Goal: Task Accomplishment & Management: Manage account settings

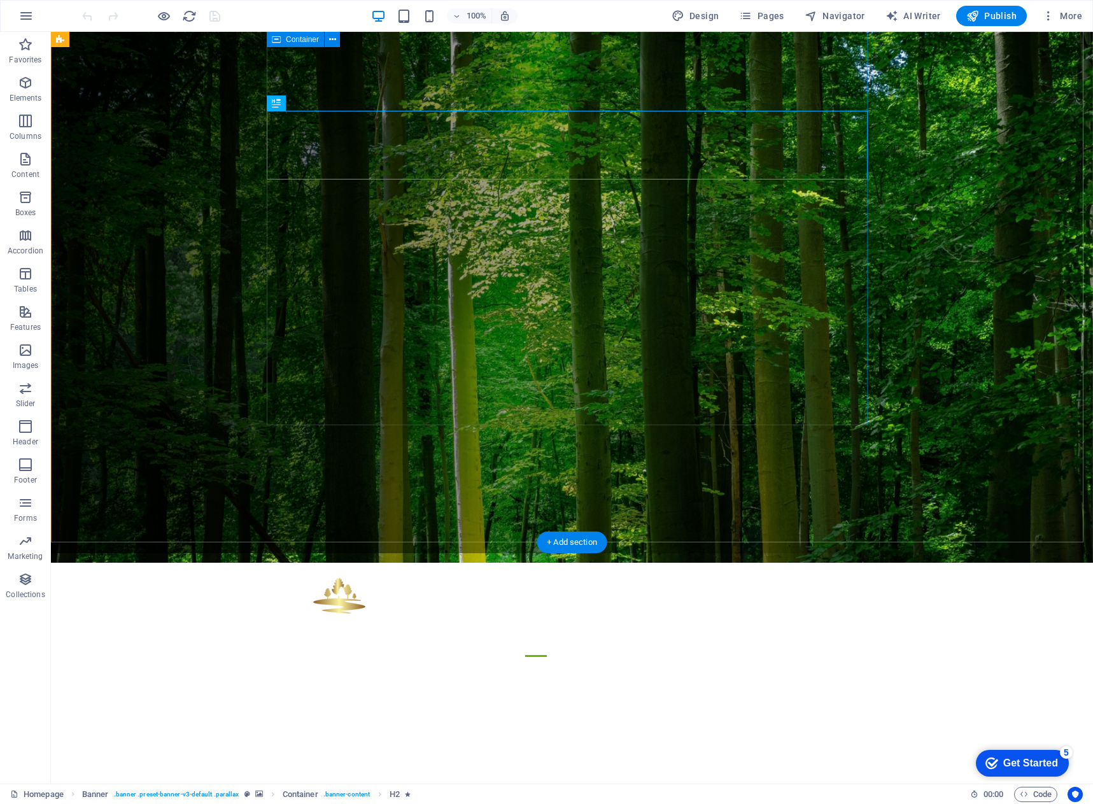
scroll to position [382, 0]
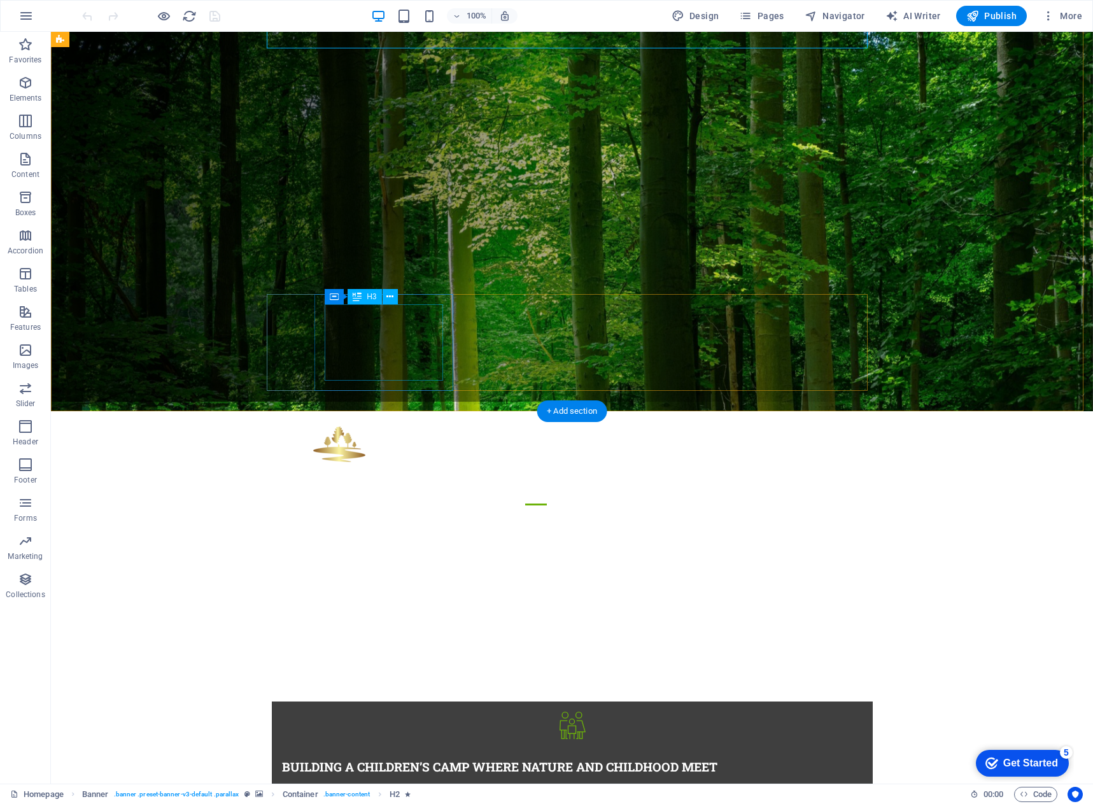
click at [395, 759] on div "Building a children’s camp where nature and childhood meet" at bounding box center [572, 766] width 580 height 15
click at [272, 701] on figure at bounding box center [572, 725] width 601 height 48
click at [399, 759] on div "Building a children’s camp where nature and childhood meet" at bounding box center [572, 766] width 580 height 15
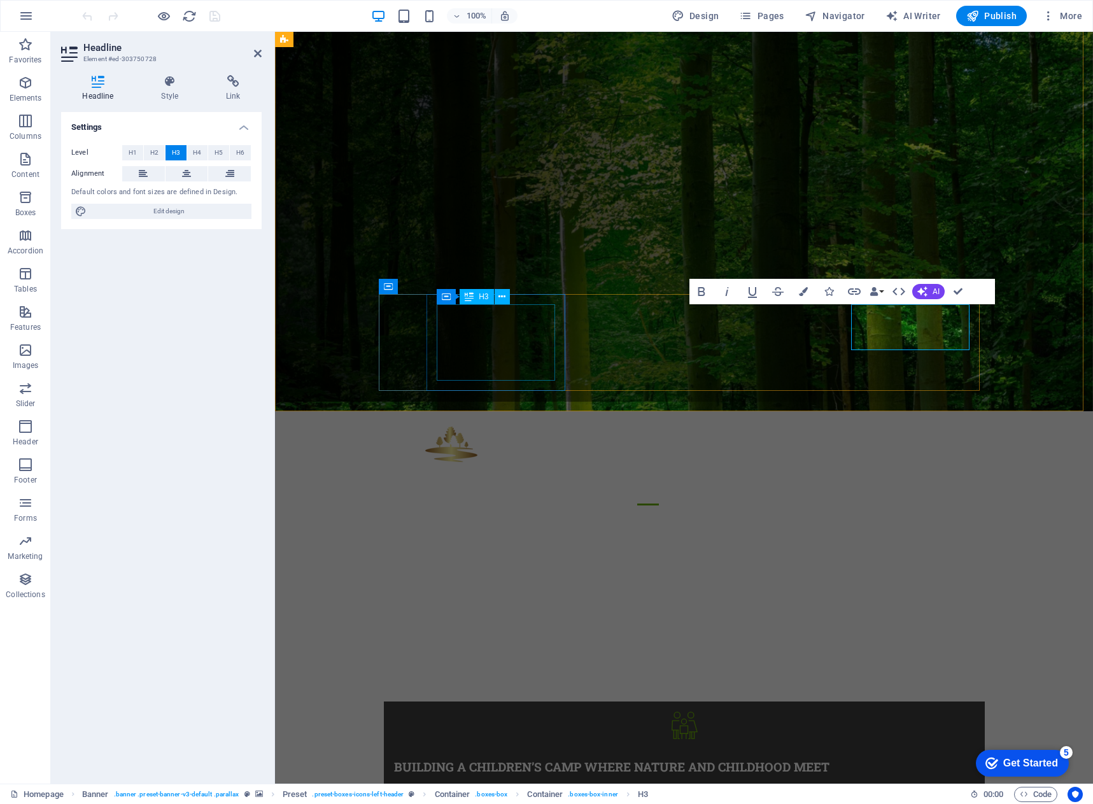
click at [461, 759] on div "Building a children’s camp where nature and childhood meet" at bounding box center [684, 766] width 580 height 15
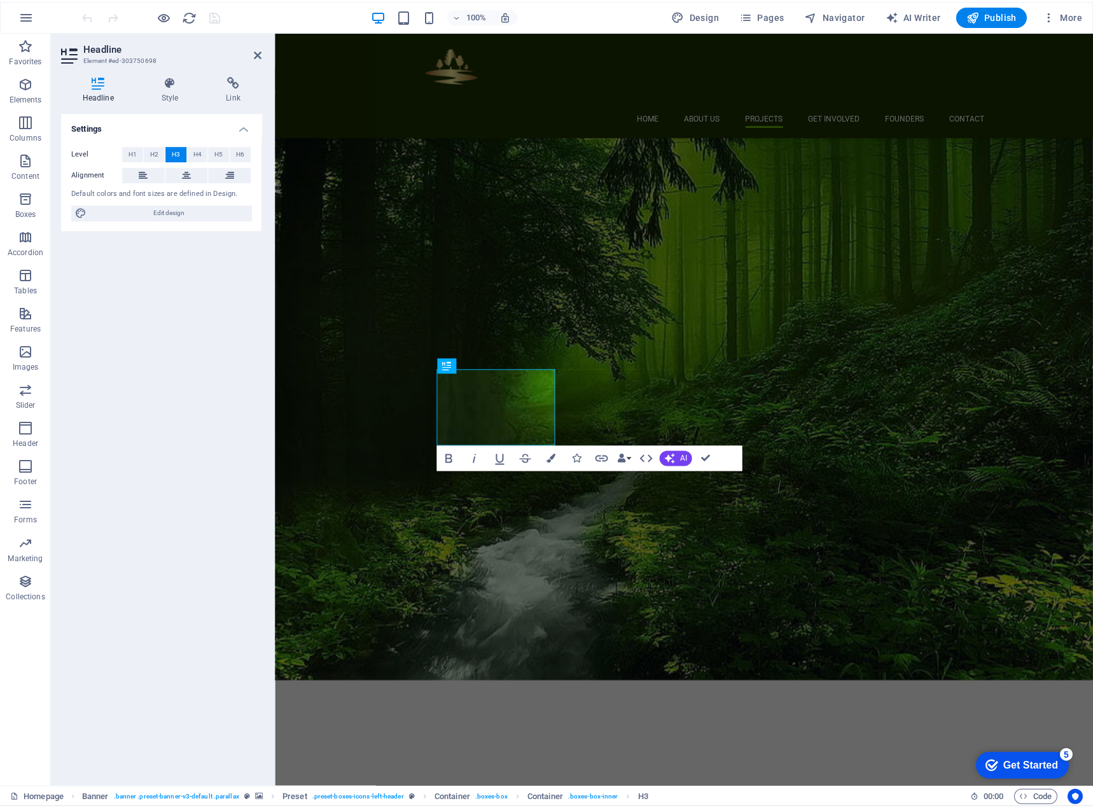
scroll to position [319, 0]
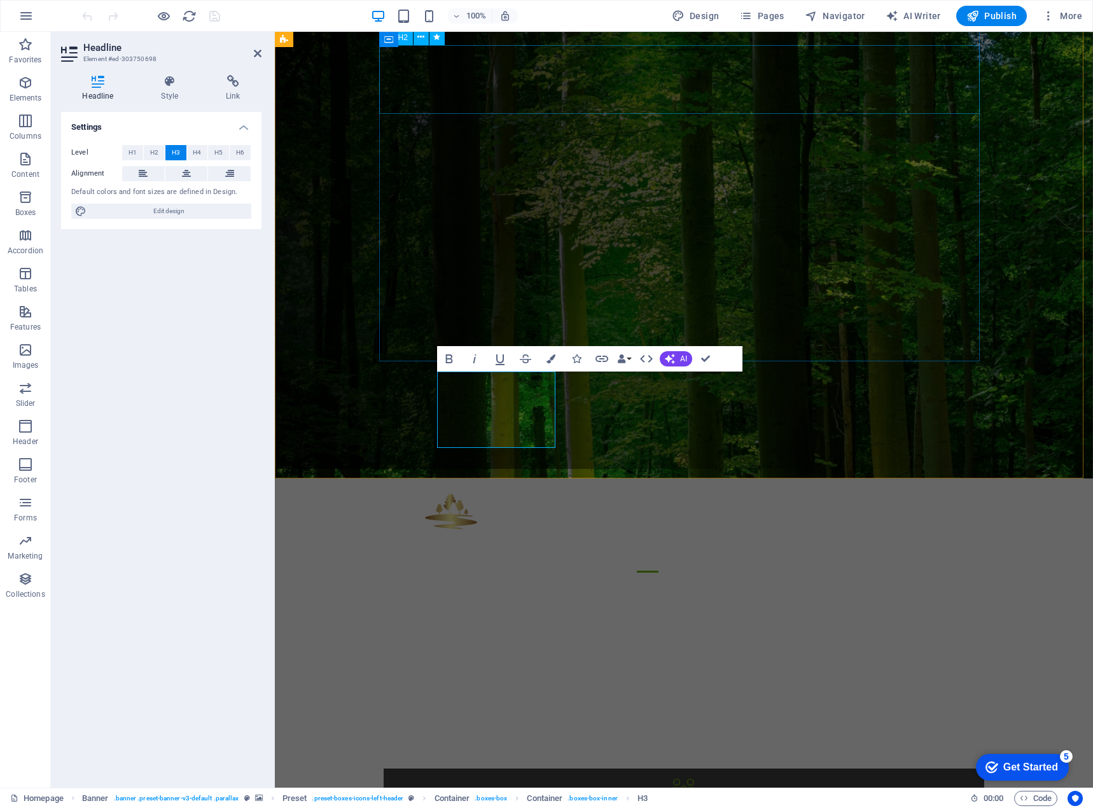
click at [433, 634] on div "Welcome to the enchanting world of TRANSYLVANIA CAMP!" at bounding box center [684, 668] width 601 height 69
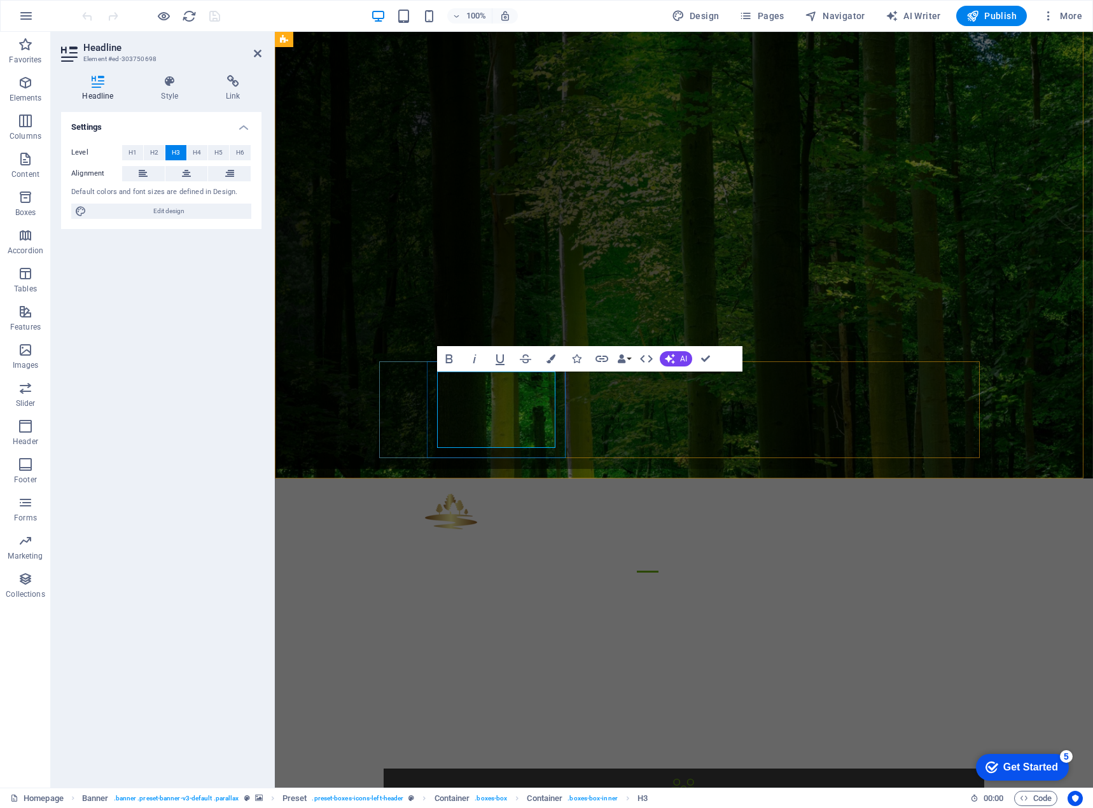
scroll to position [0, 1]
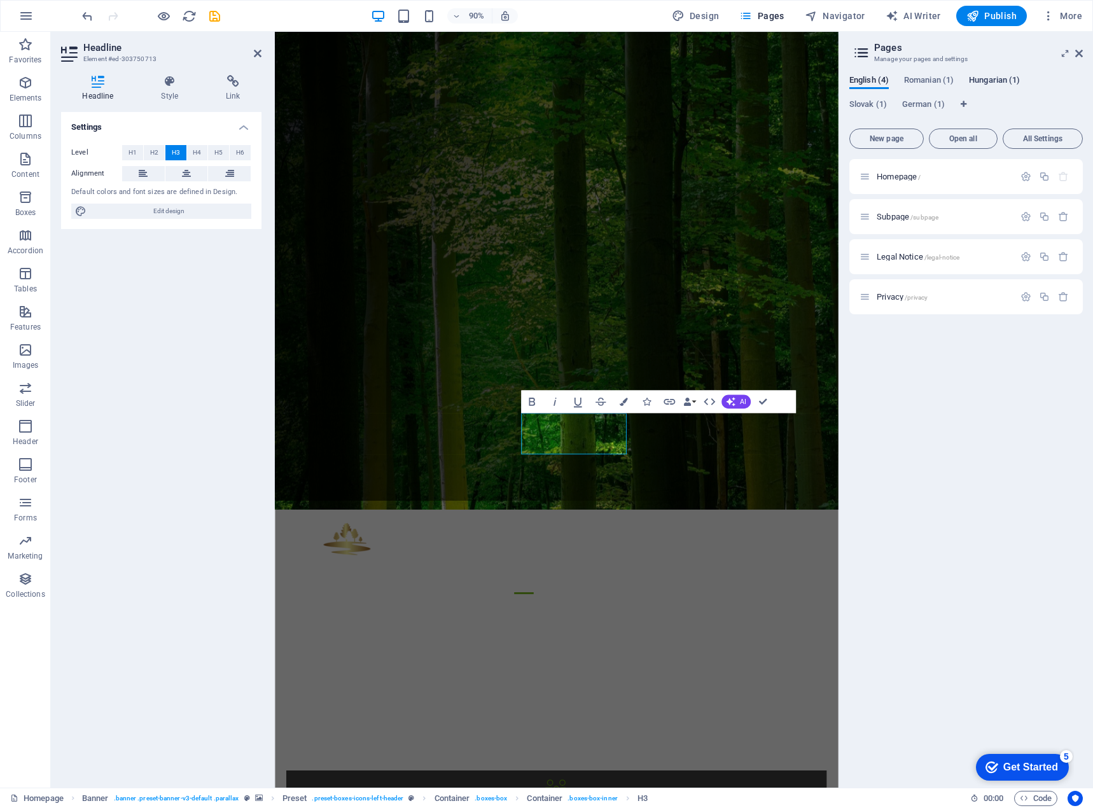
click at [993, 81] on span "Hungarian (1)" at bounding box center [994, 82] width 51 height 18
click at [890, 178] on span "Kezdőlap /" at bounding box center [896, 177] width 38 height 10
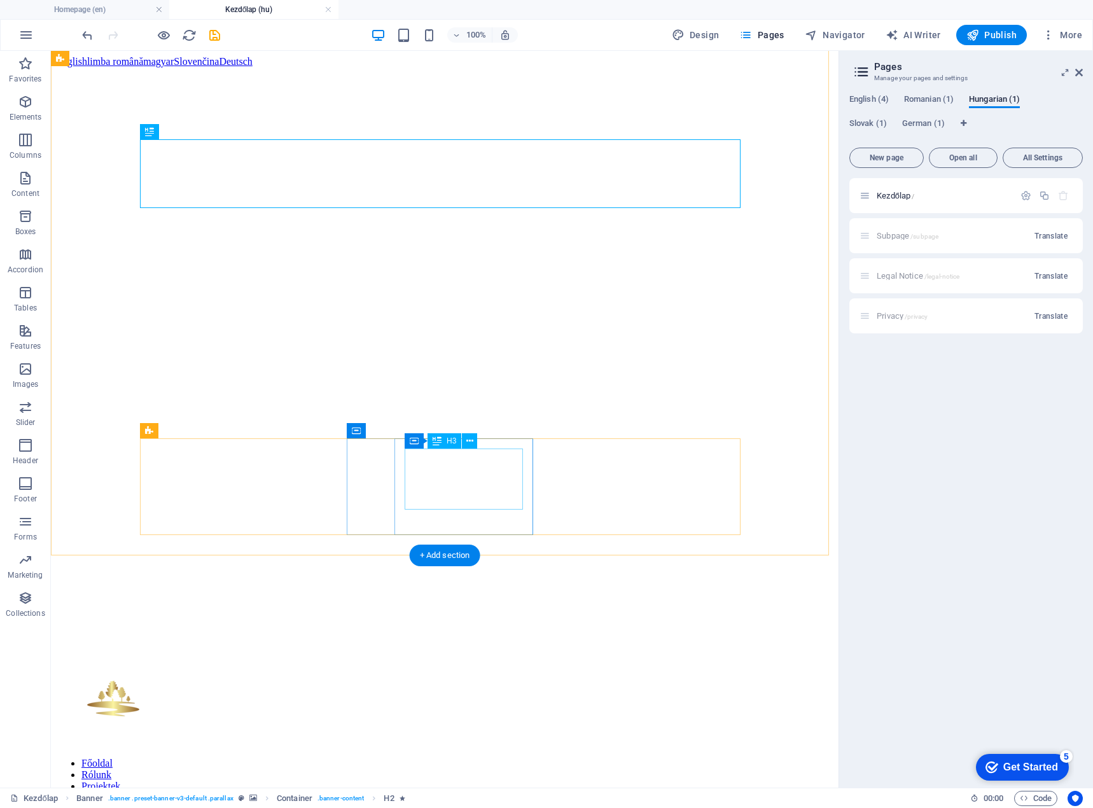
scroll to position [318, 0]
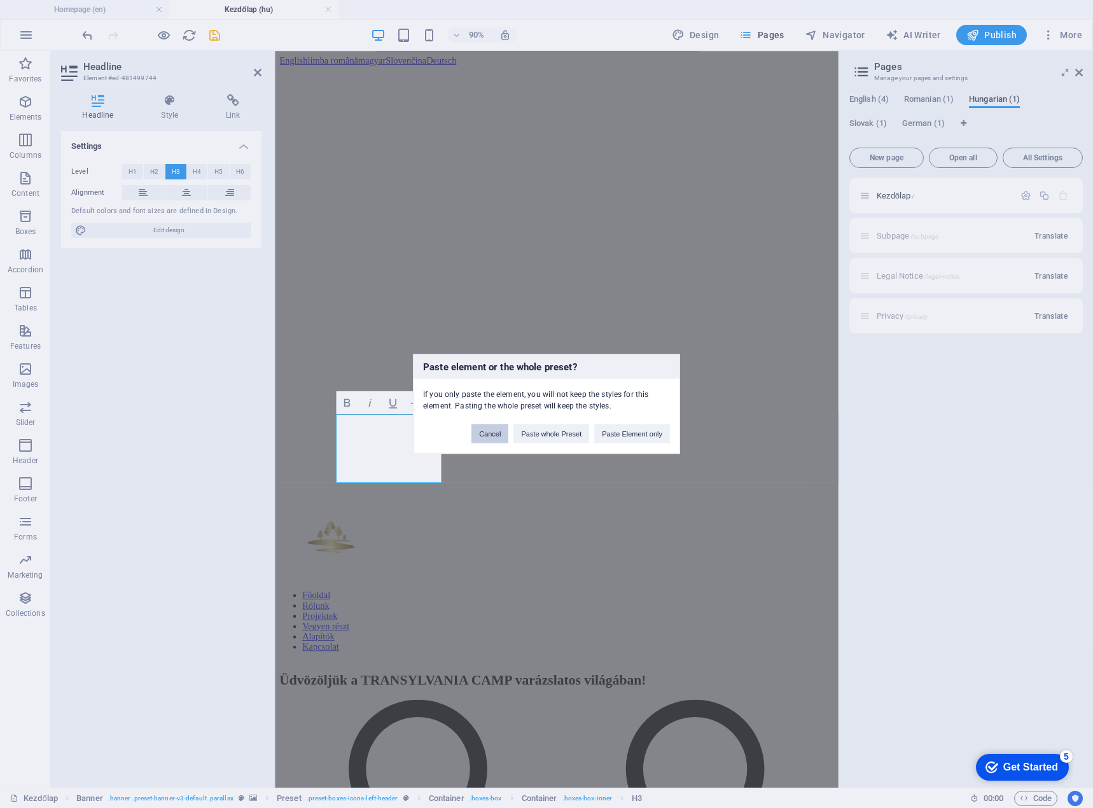
click at [487, 433] on button "Cancel" at bounding box center [490, 433] width 37 height 19
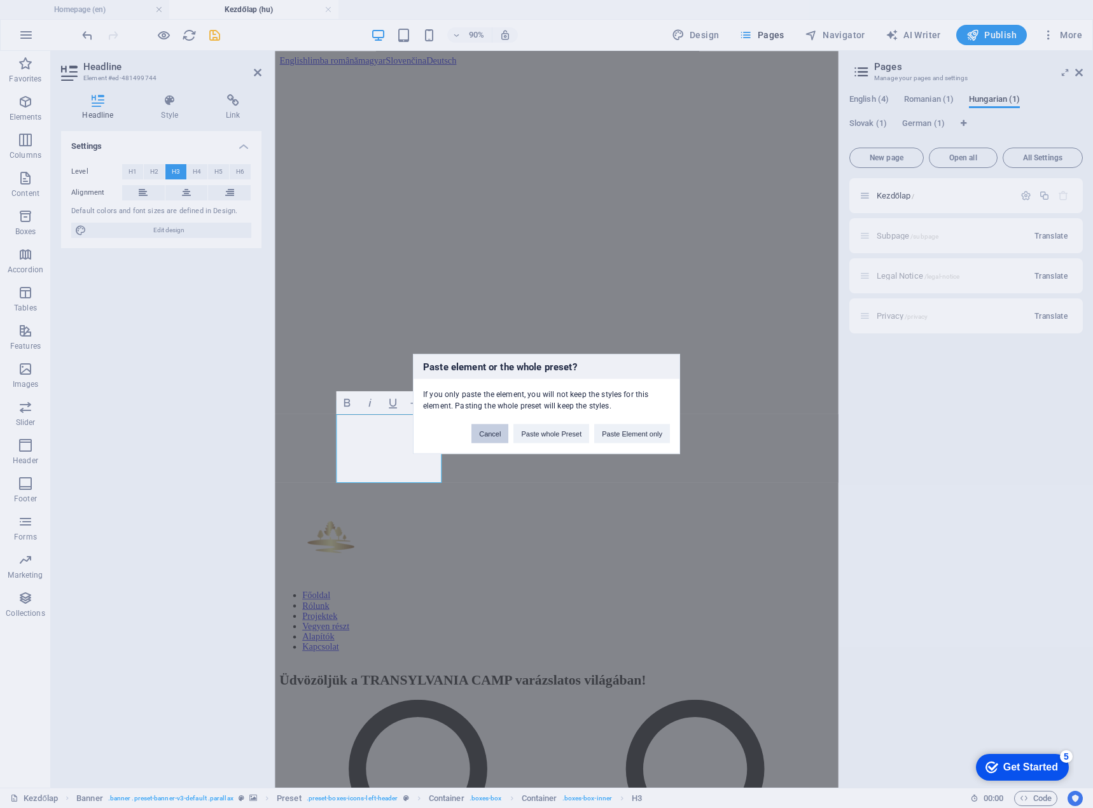
drag, startPoint x: 496, startPoint y: 435, endPoint x: 47, endPoint y: 311, distance: 466.1
click at [496, 435] on button "Cancel" at bounding box center [490, 433] width 37 height 19
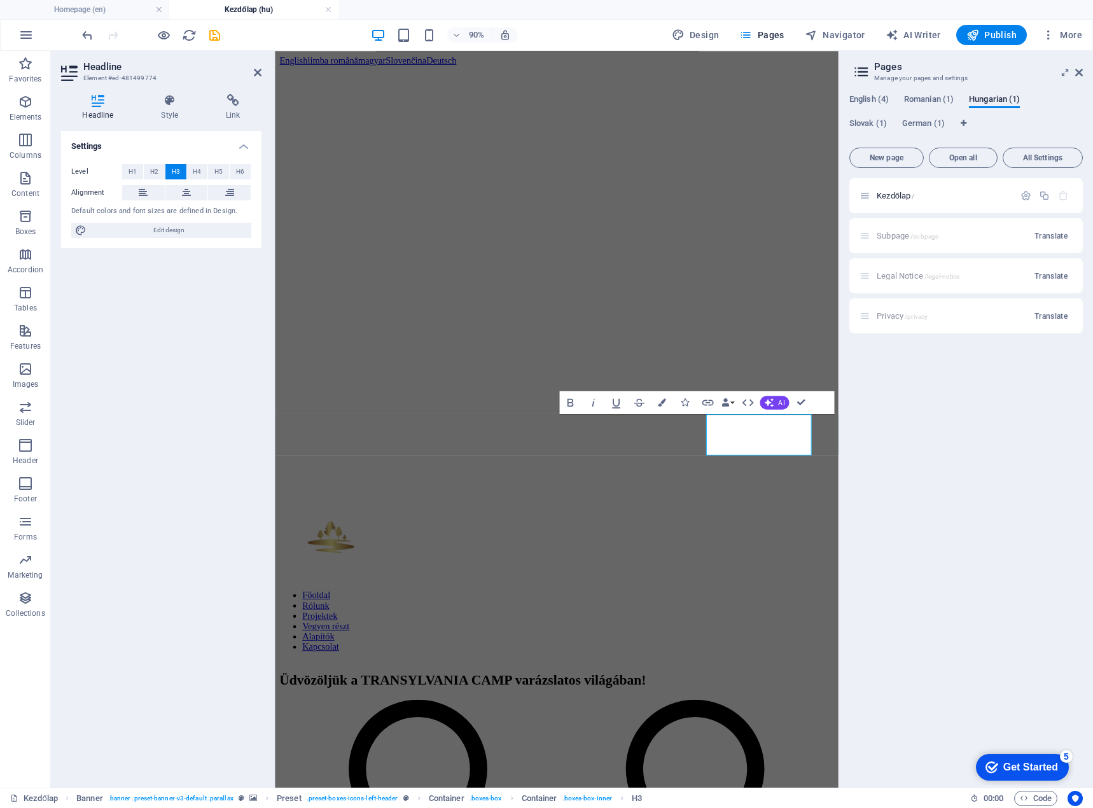
scroll to position [0, 1]
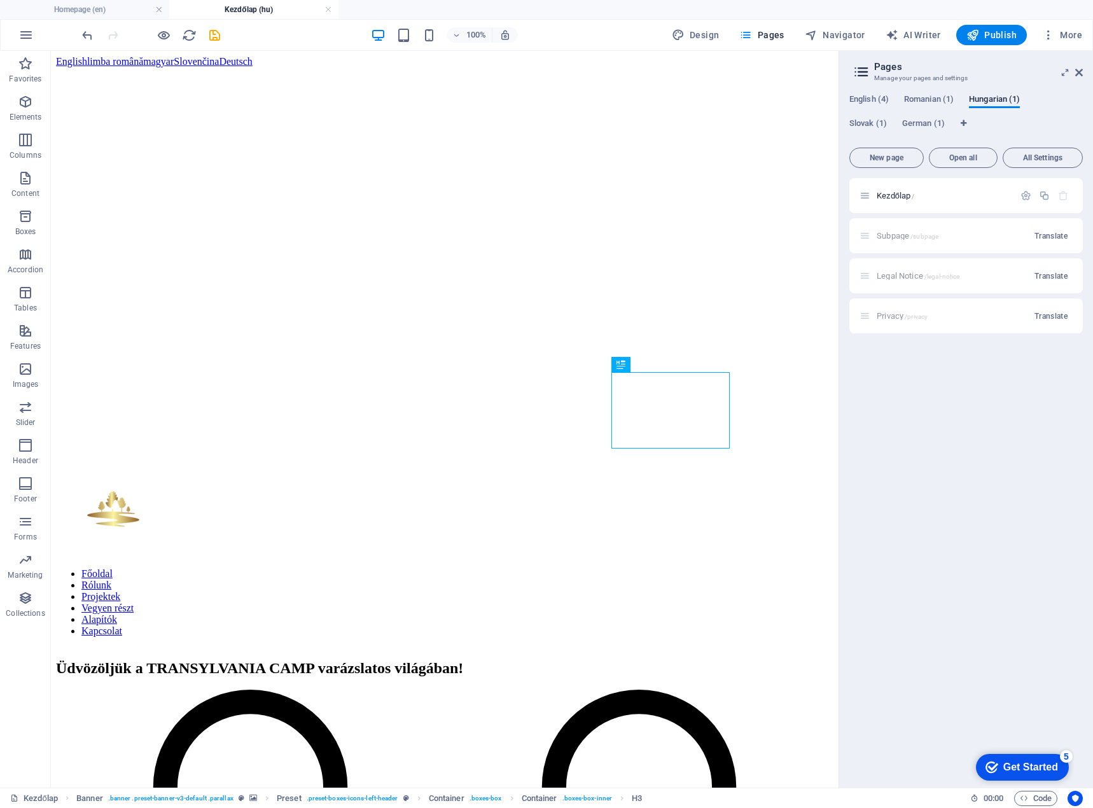
click at [1084, 72] on aside "Pages Manage your pages and settings English (4) Romanian (1) [DEMOGRAPHIC_DATA…" at bounding box center [966, 419] width 255 height 737
click at [1084, 71] on aside "Pages Manage your pages and settings English (4) Romanian (1) [DEMOGRAPHIC_DATA…" at bounding box center [966, 419] width 255 height 737
click at [1080, 73] on icon at bounding box center [1079, 72] width 8 height 10
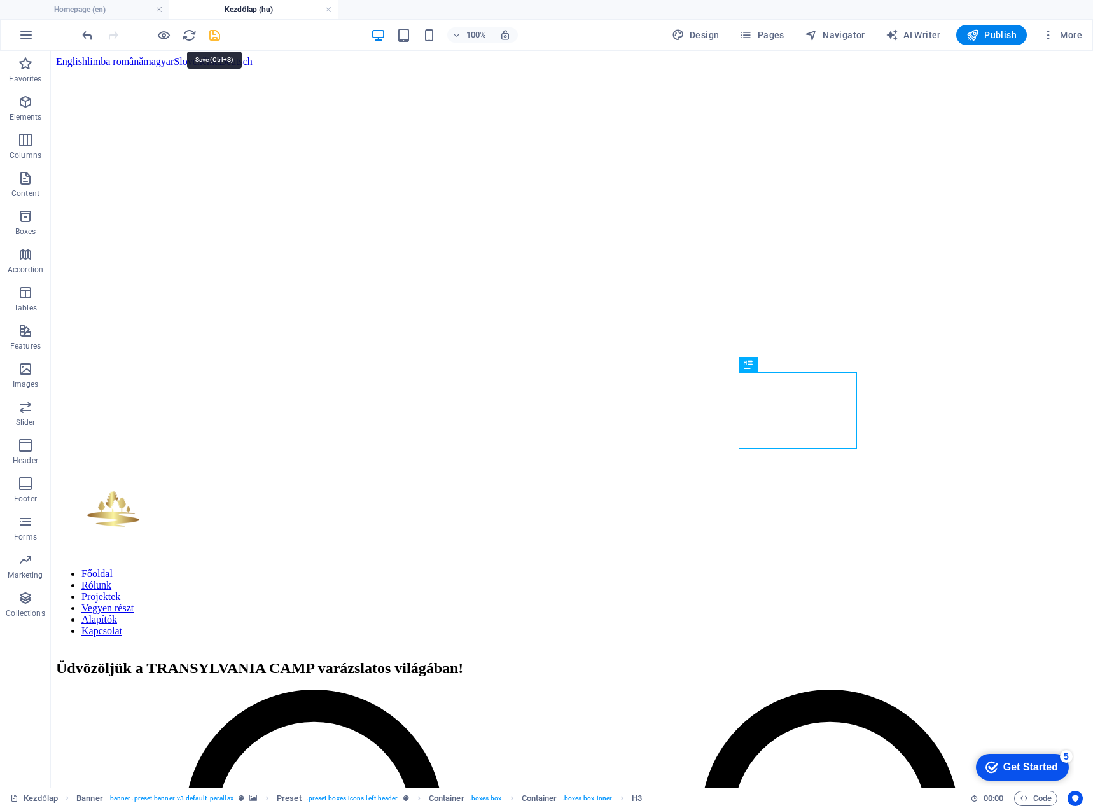
click at [216, 36] on icon "save" at bounding box center [214, 35] width 15 height 15
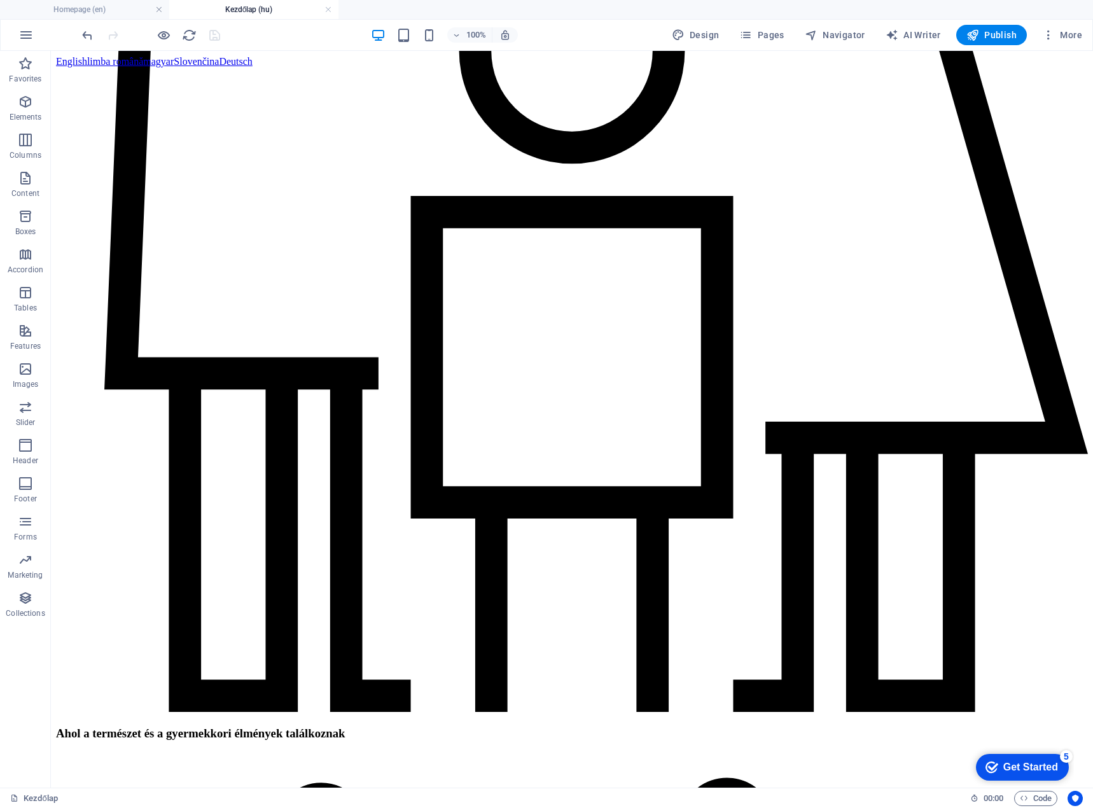
scroll to position [38, 0]
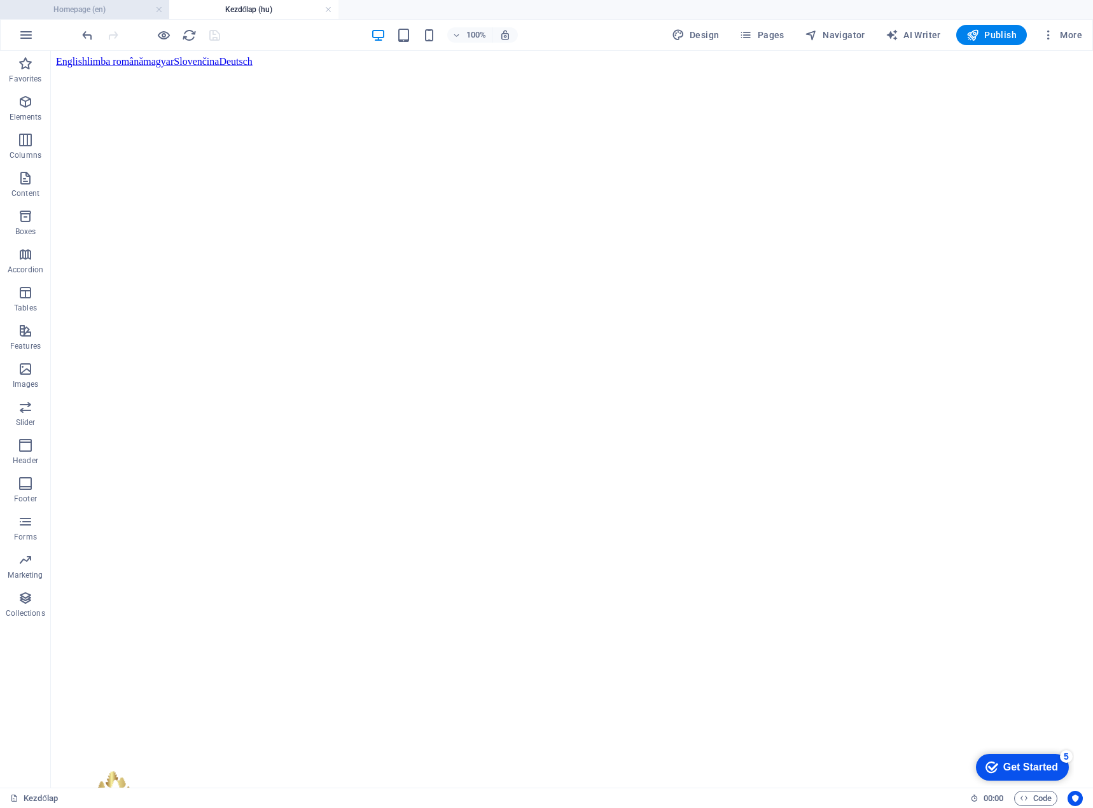
click at [123, 11] on h4 "Homepage (en)" at bounding box center [84, 10] width 169 height 14
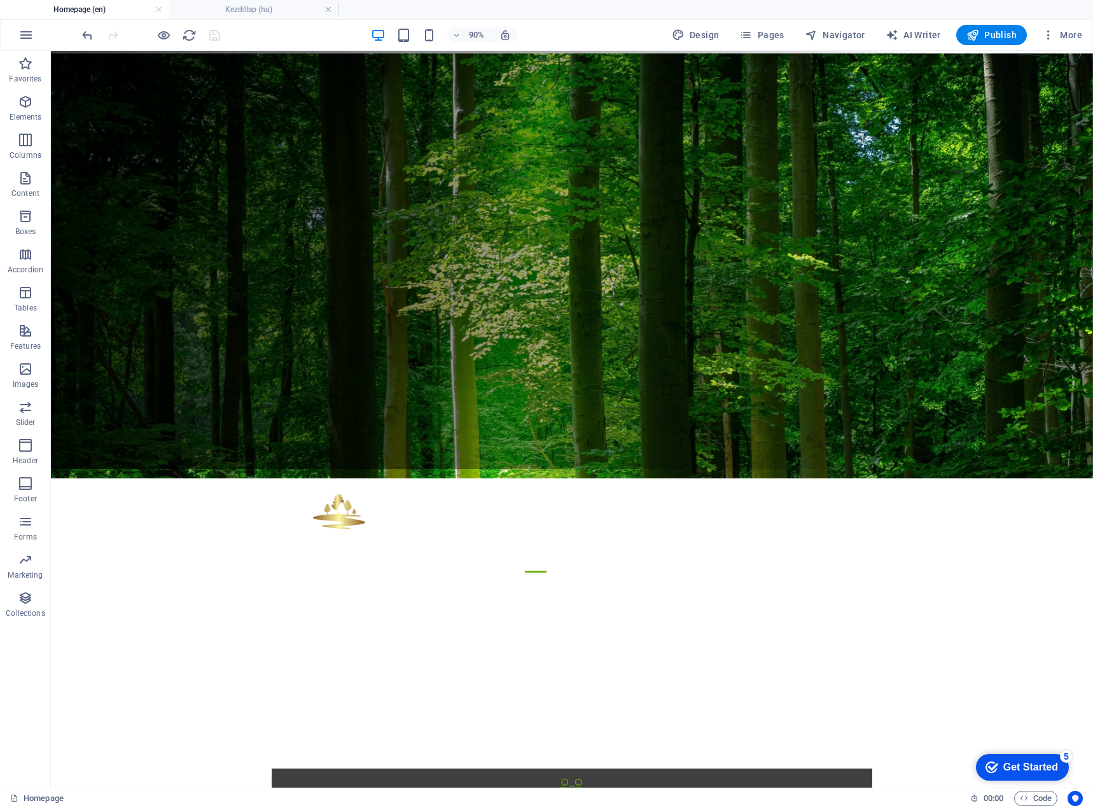
scroll to position [0, 0]
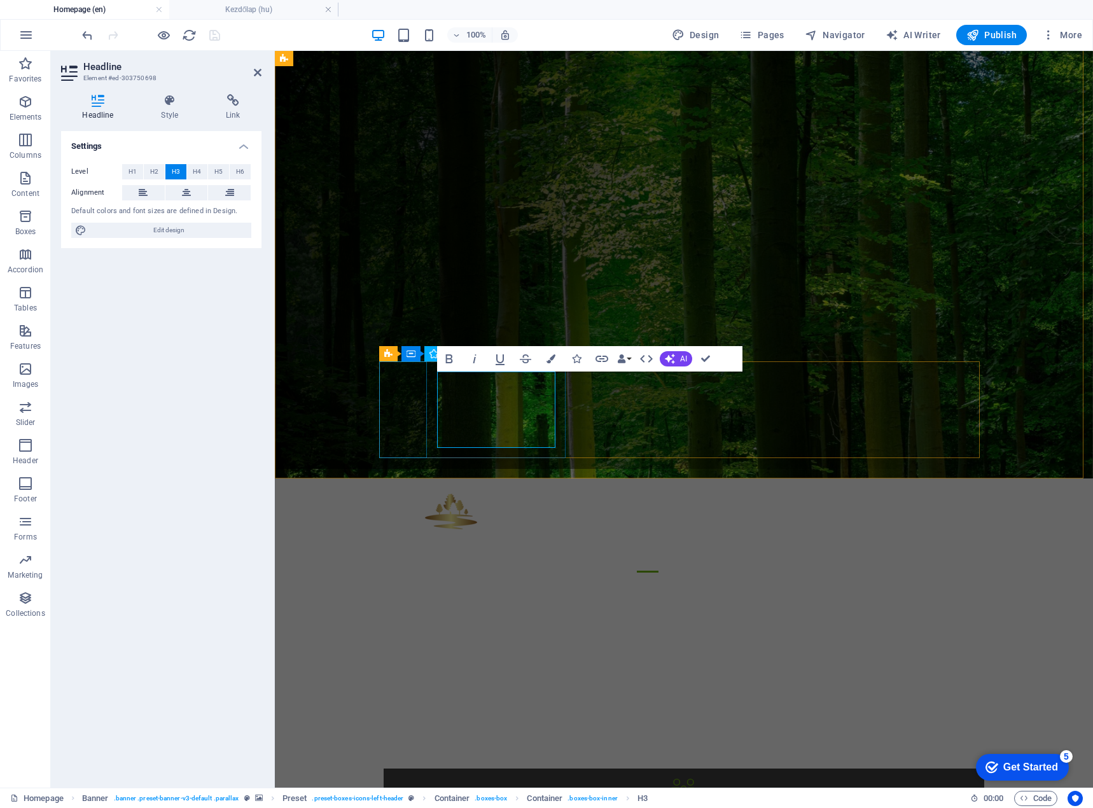
scroll to position [334, 0]
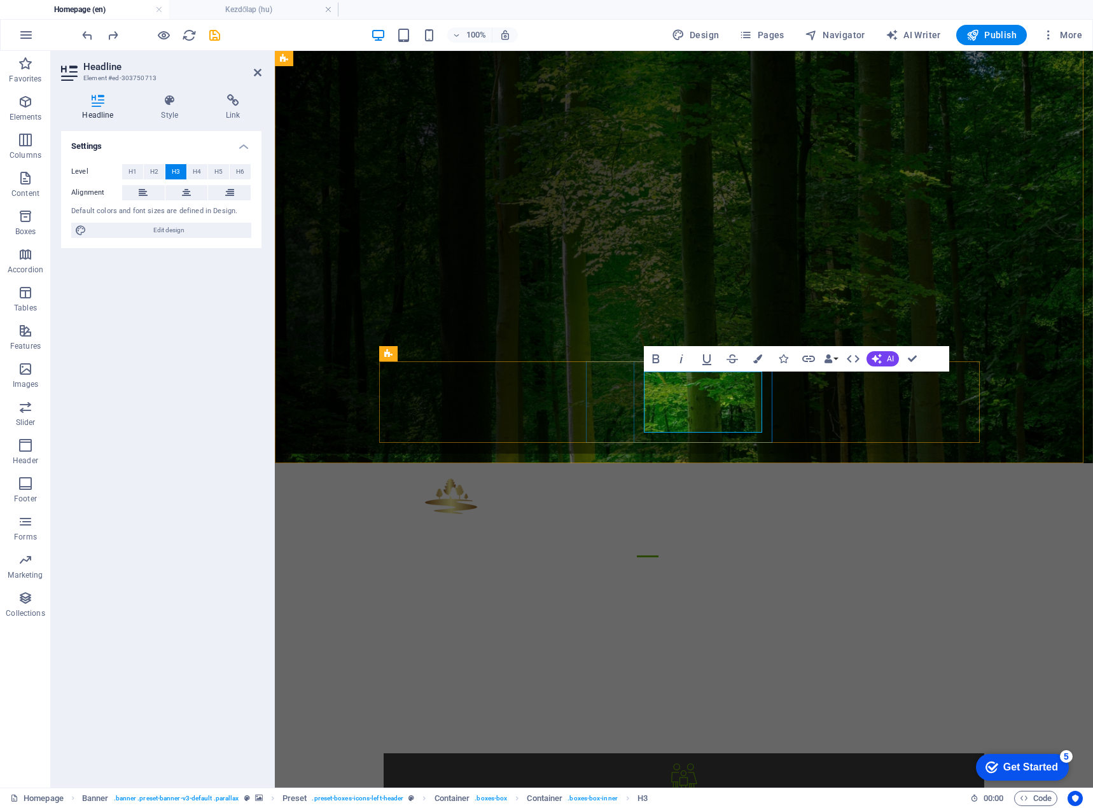
scroll to position [0, 2]
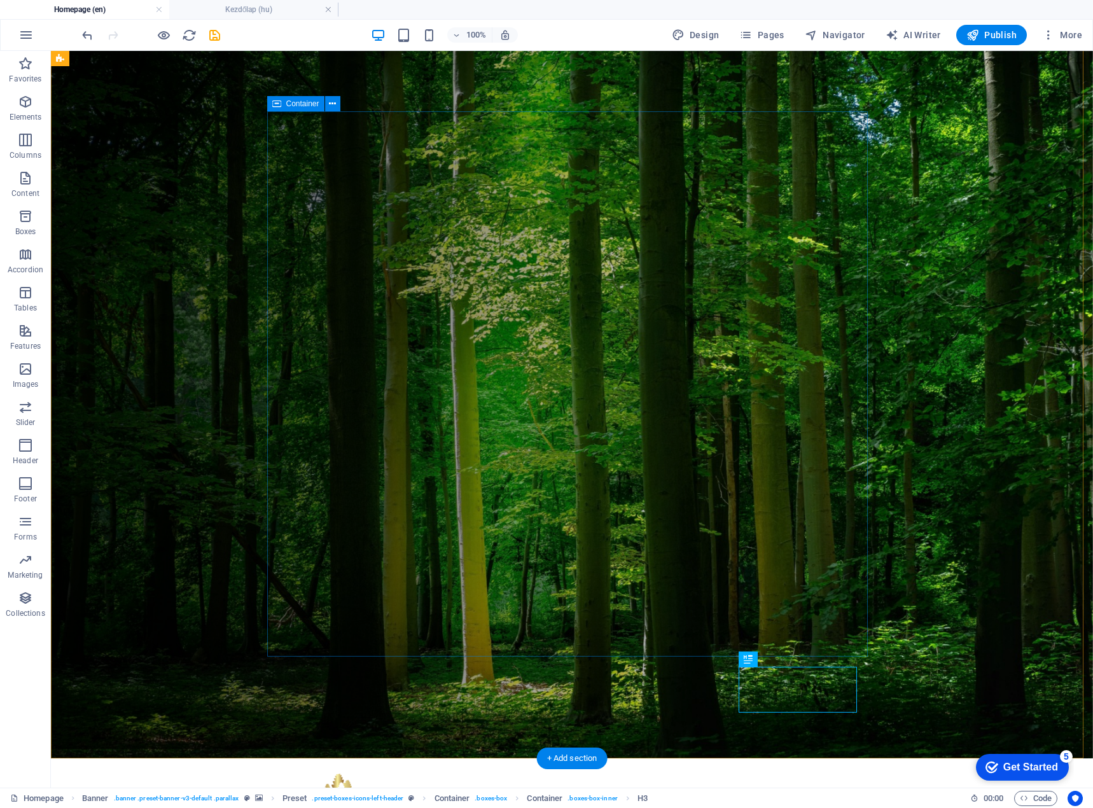
scroll to position [0, 0]
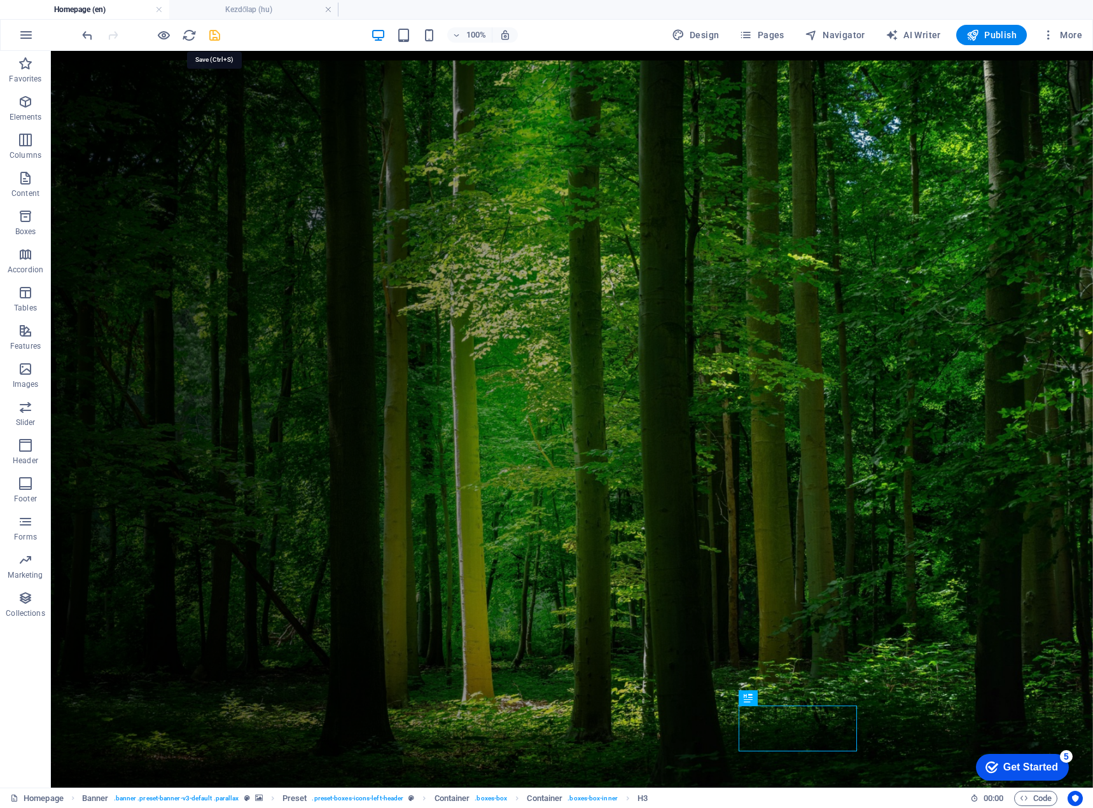
click at [211, 30] on icon "save" at bounding box center [214, 35] width 15 height 15
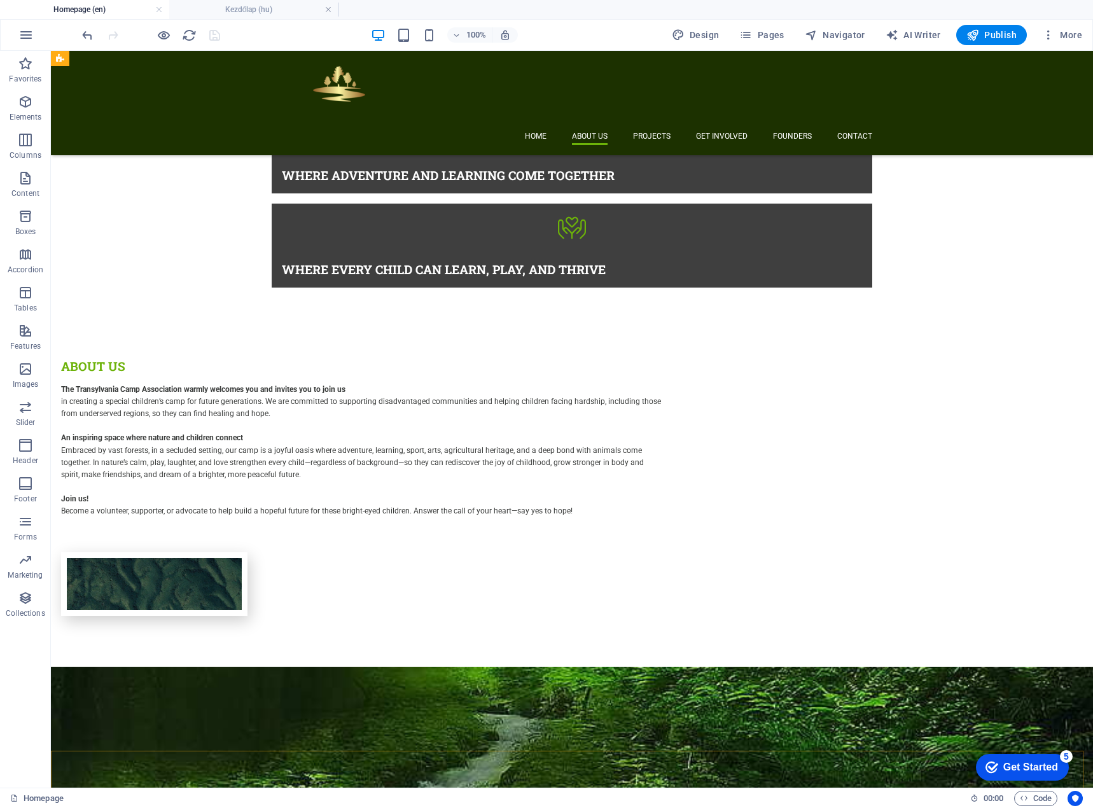
scroll to position [675, 0]
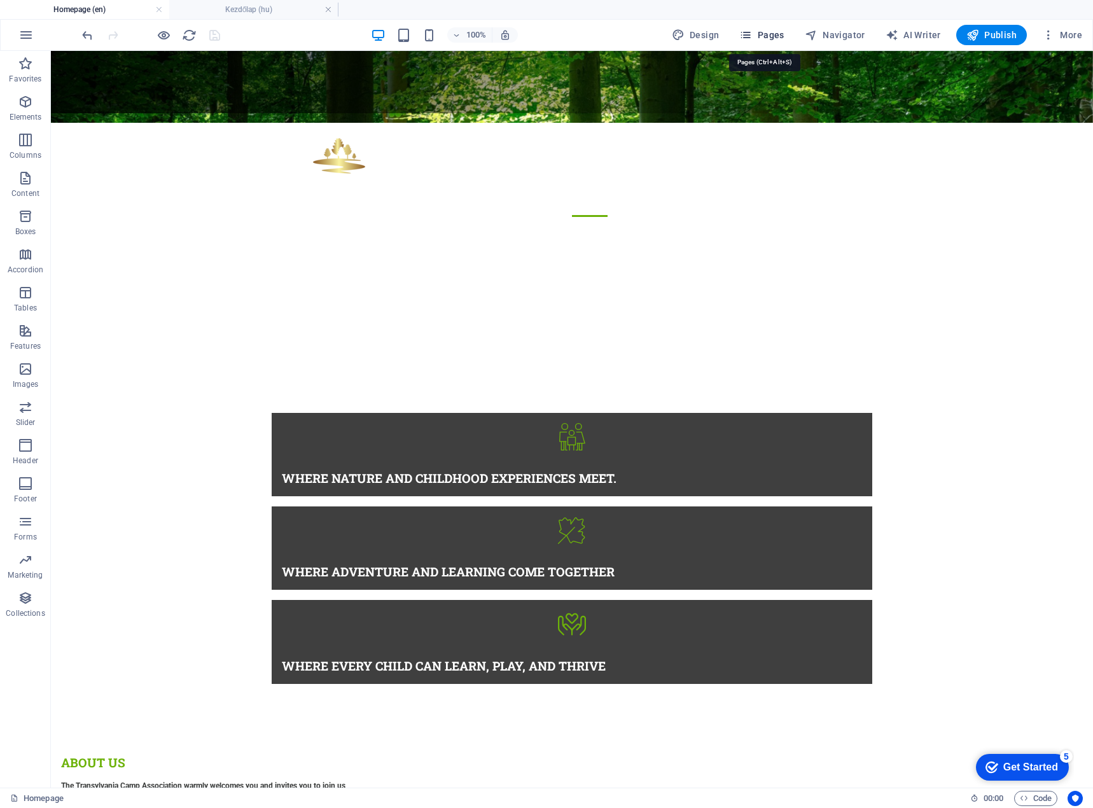
click at [759, 32] on span "Pages" at bounding box center [761, 35] width 45 height 13
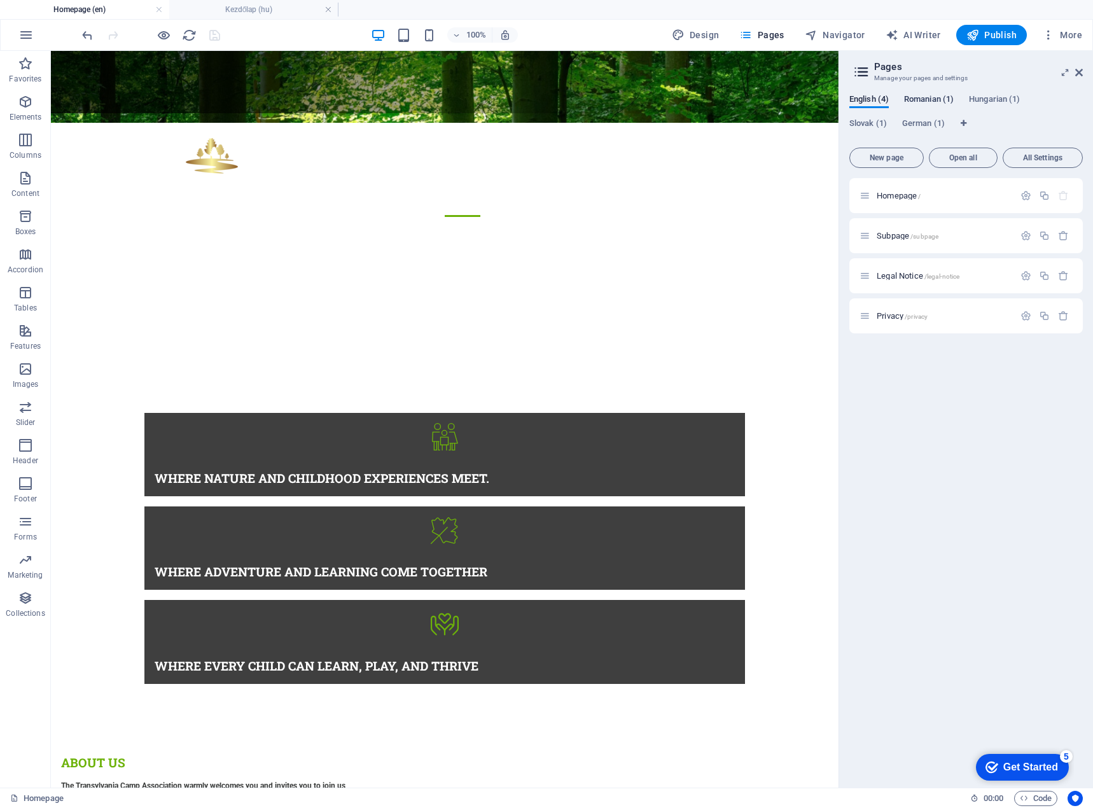
click at [924, 101] on span "Romanian (1)" at bounding box center [929, 101] width 50 height 18
click at [904, 193] on span "Prima pagină /" at bounding box center [903, 196] width 52 height 10
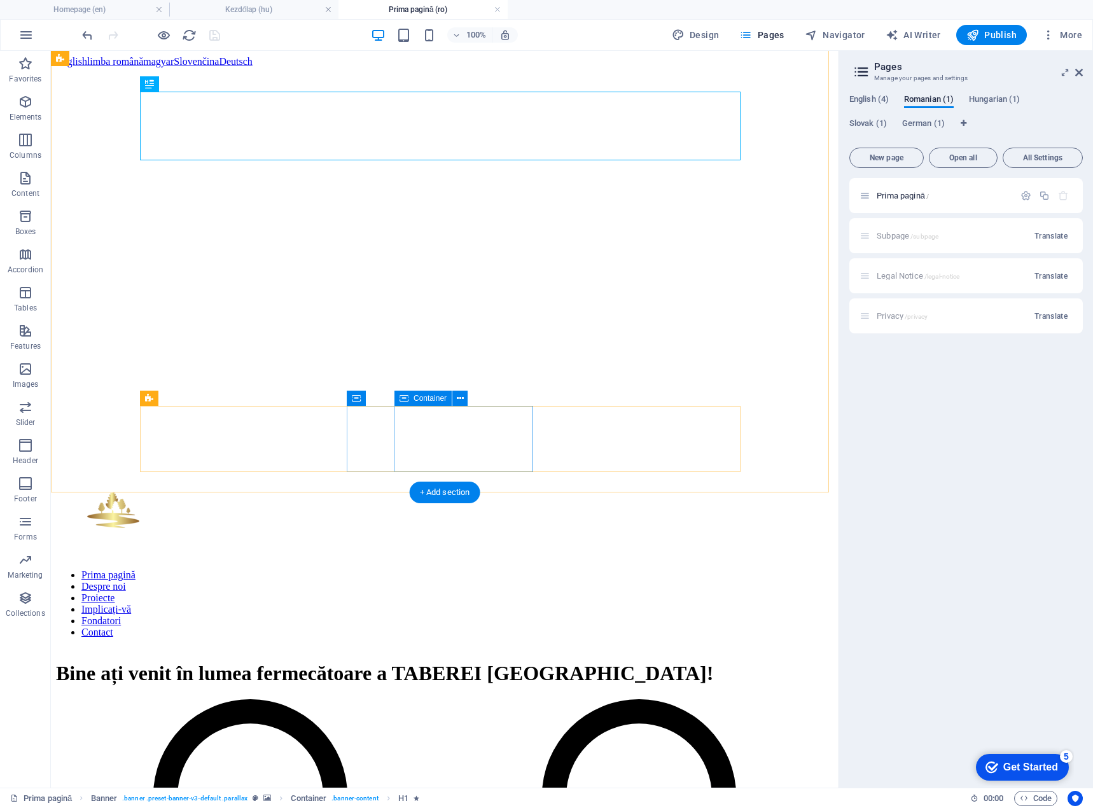
scroll to position [318, 0]
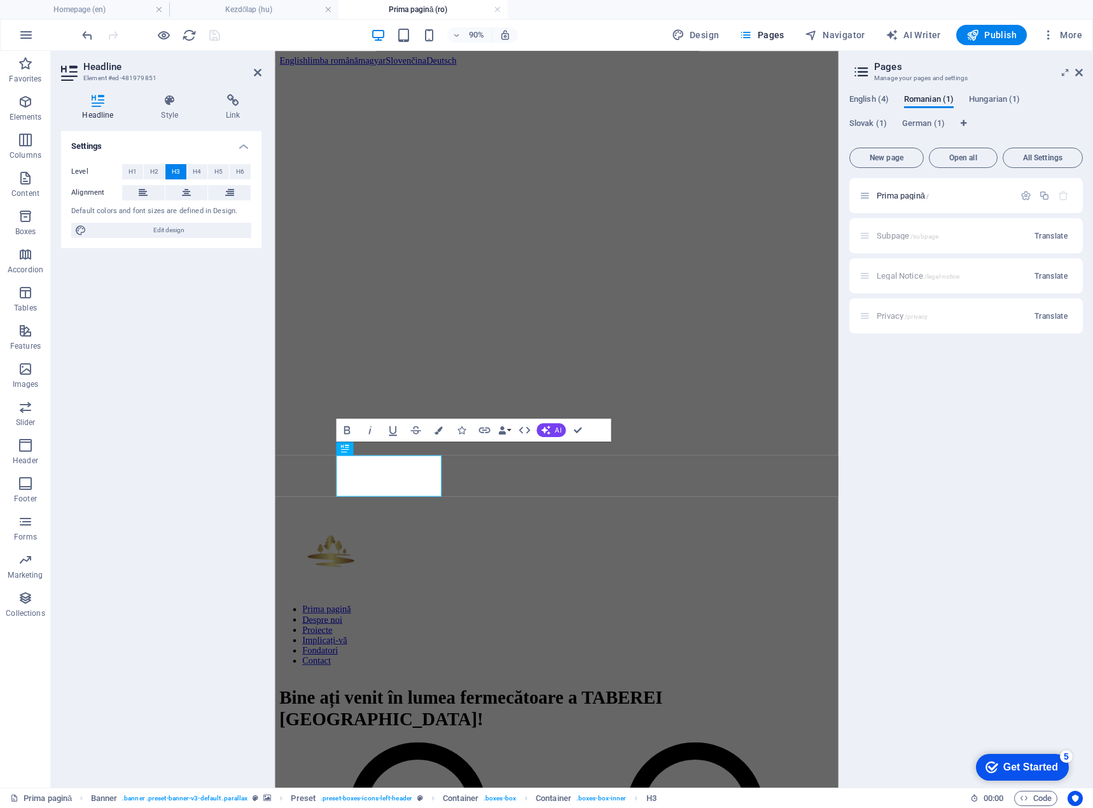
scroll to position [0, 3]
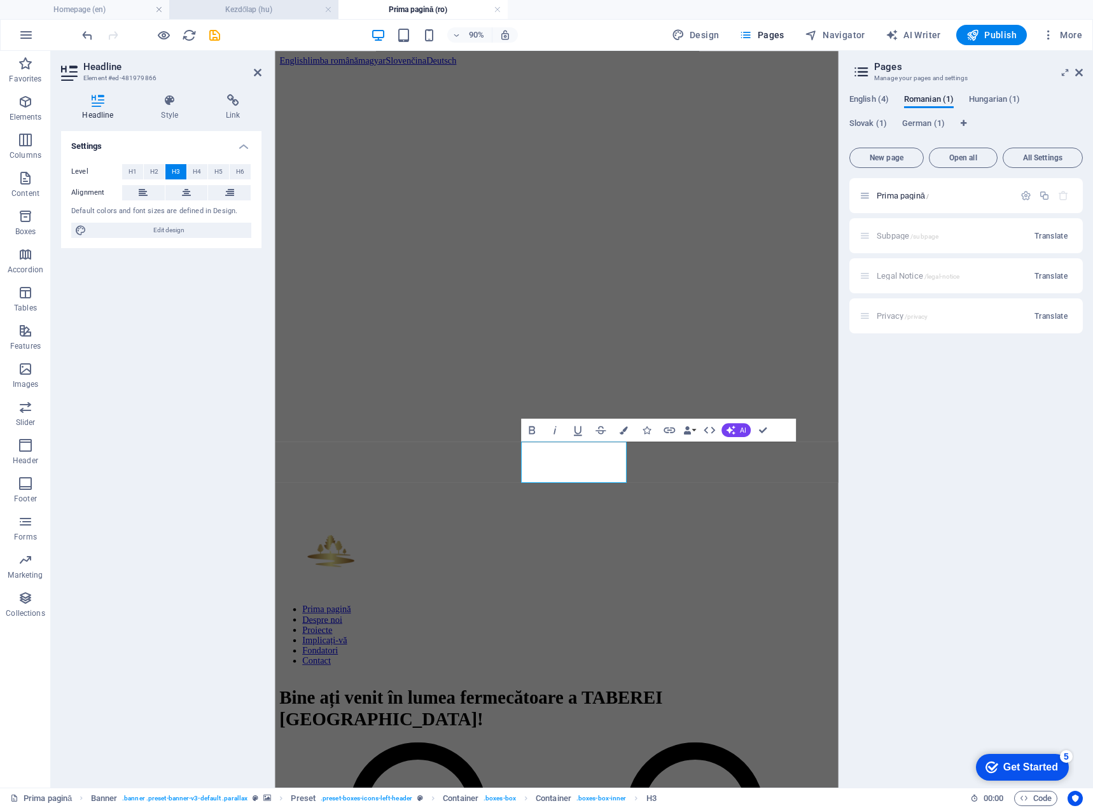
click at [248, 6] on h4 "Kezdőlap (hu)" at bounding box center [253, 10] width 169 height 14
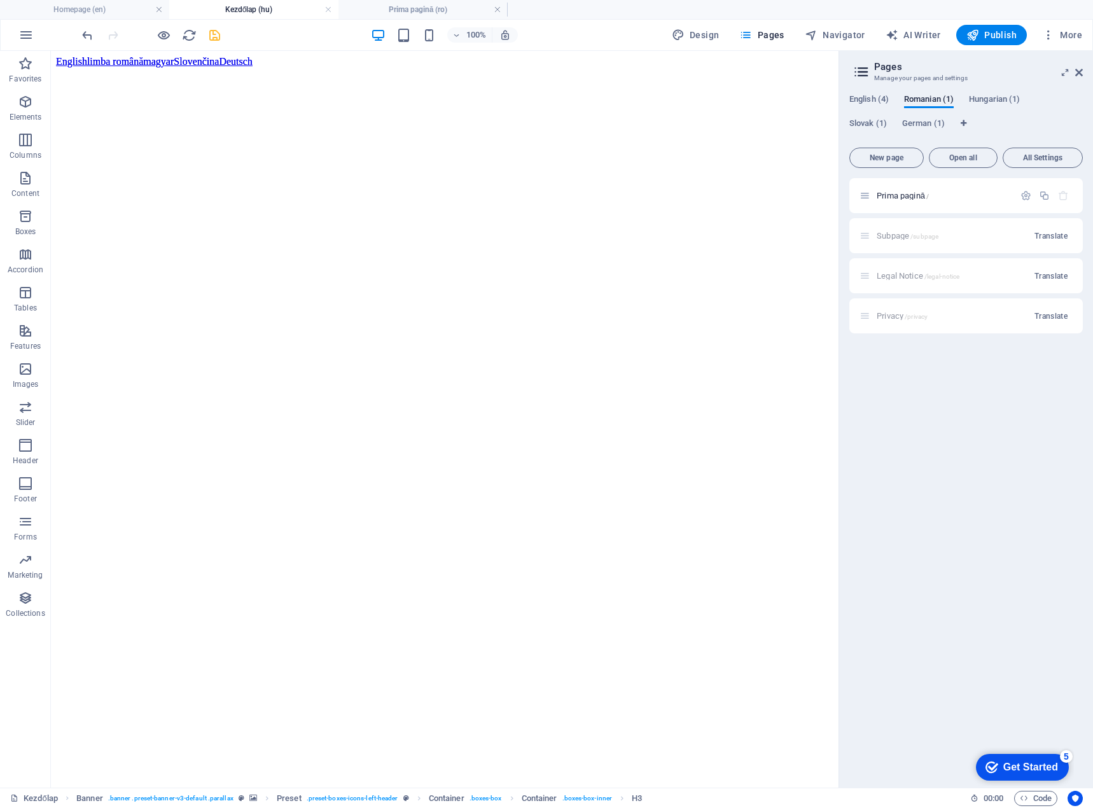
scroll to position [38, 0]
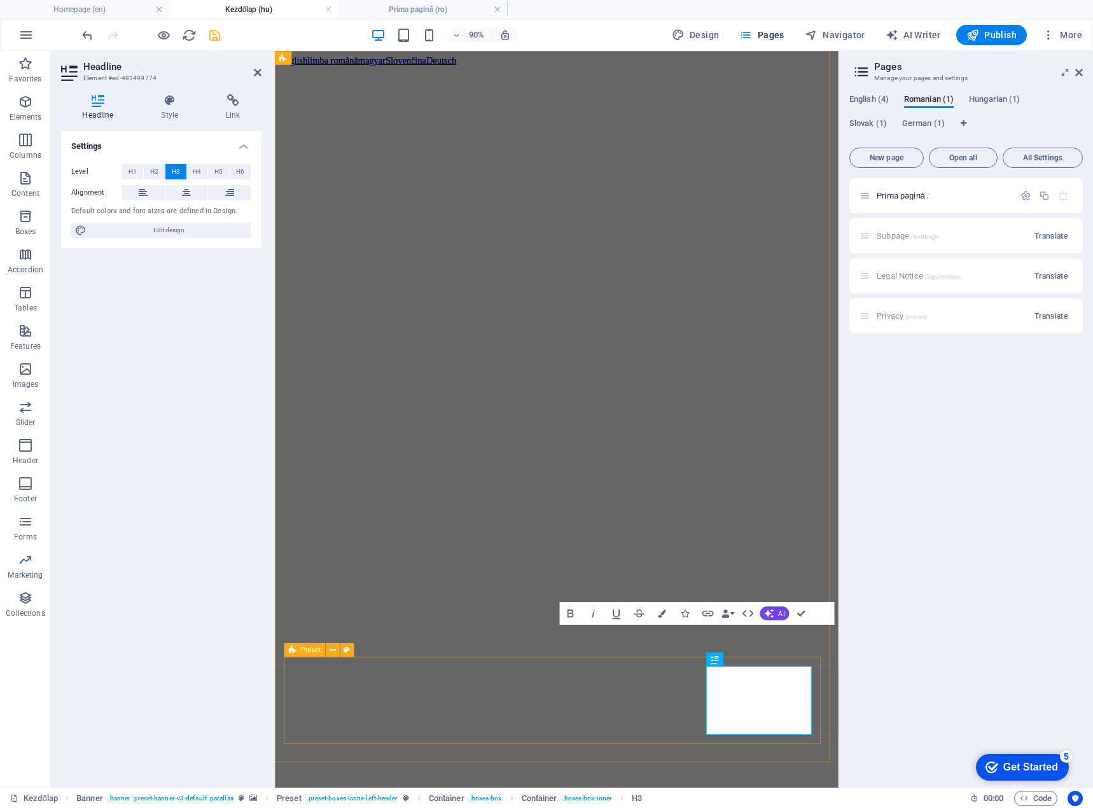
scroll to position [0, 1]
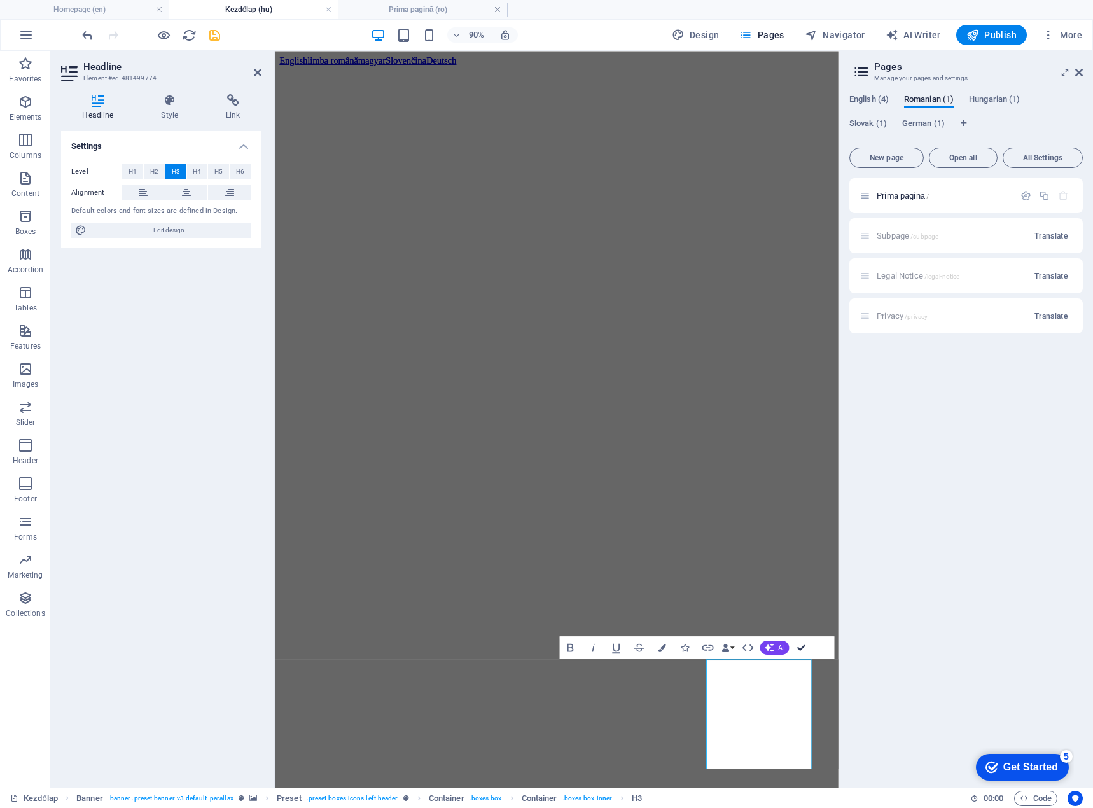
drag, startPoint x: 806, startPoint y: 645, endPoint x: 754, endPoint y: 594, distance: 72.4
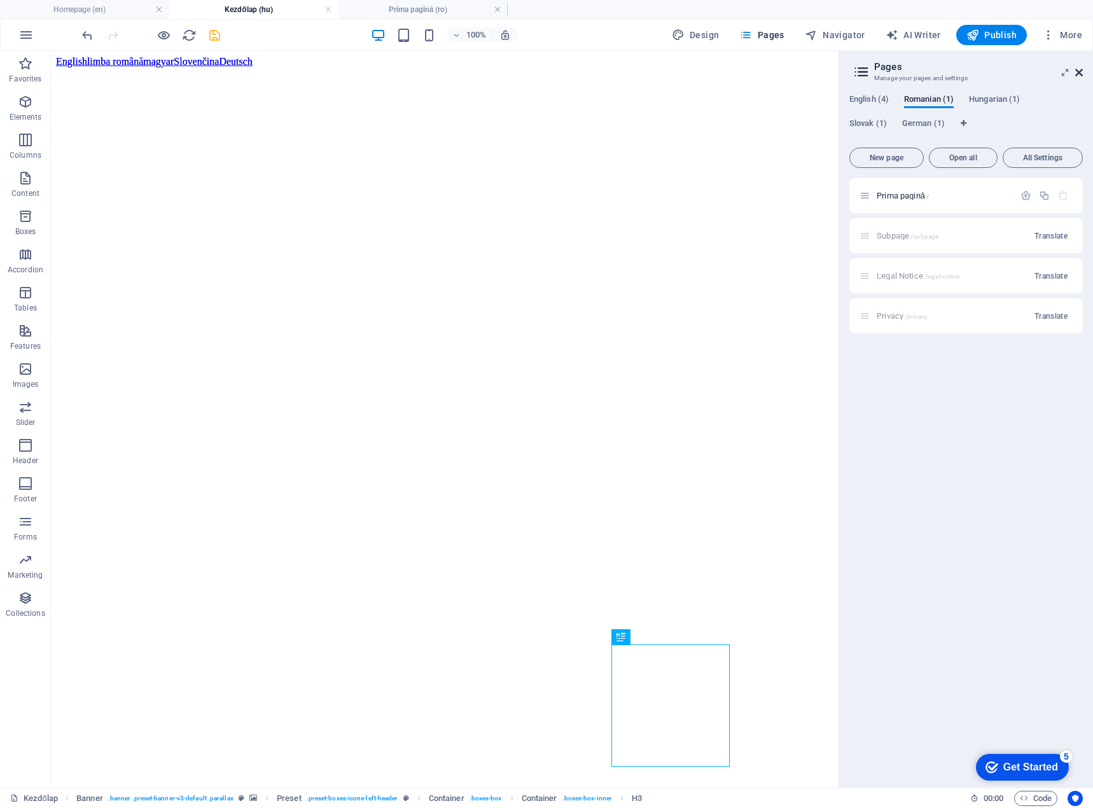
click at [1077, 70] on icon at bounding box center [1079, 72] width 8 height 10
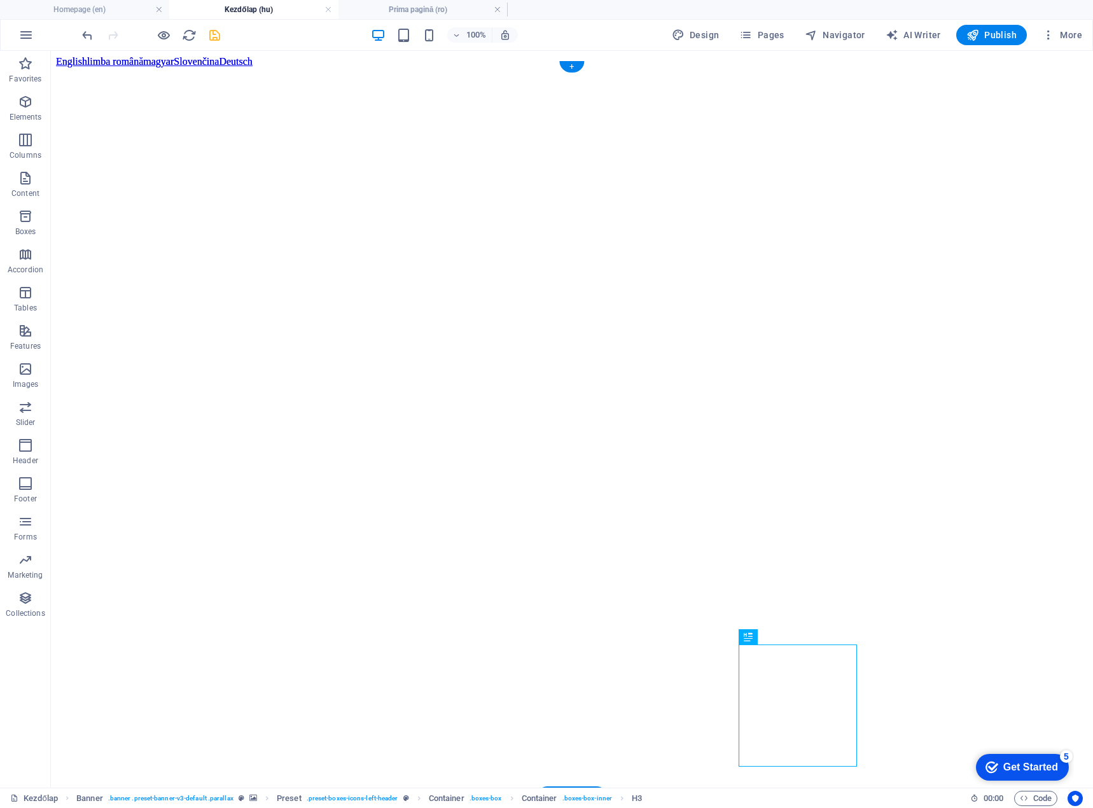
click at [964, 67] on figure at bounding box center [572, 67] width 1032 height 0
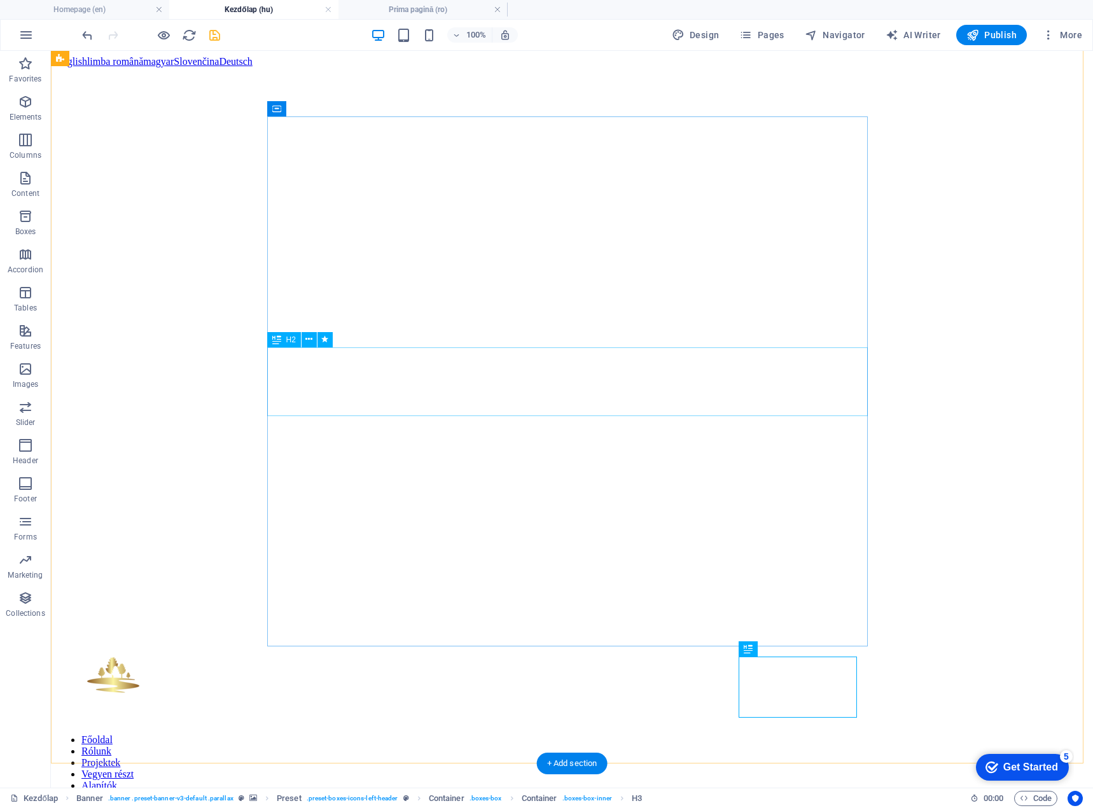
scroll to position [0, 0]
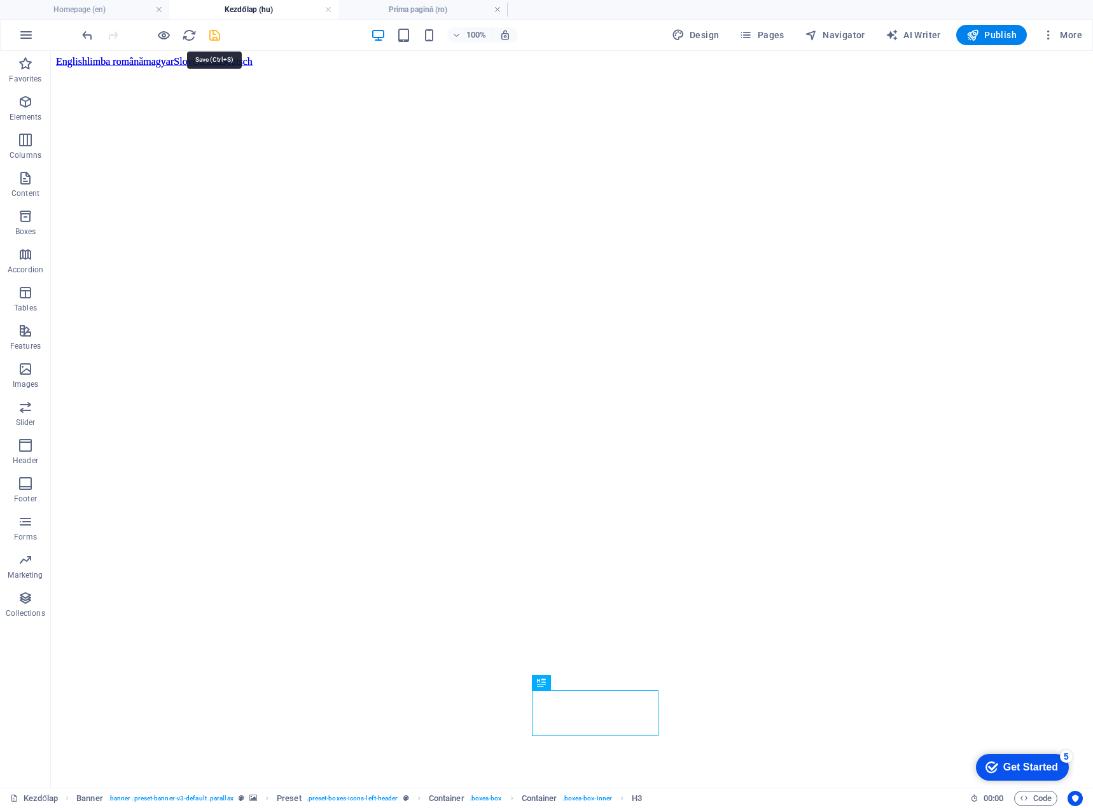
click at [216, 36] on icon "save" at bounding box center [214, 35] width 15 height 15
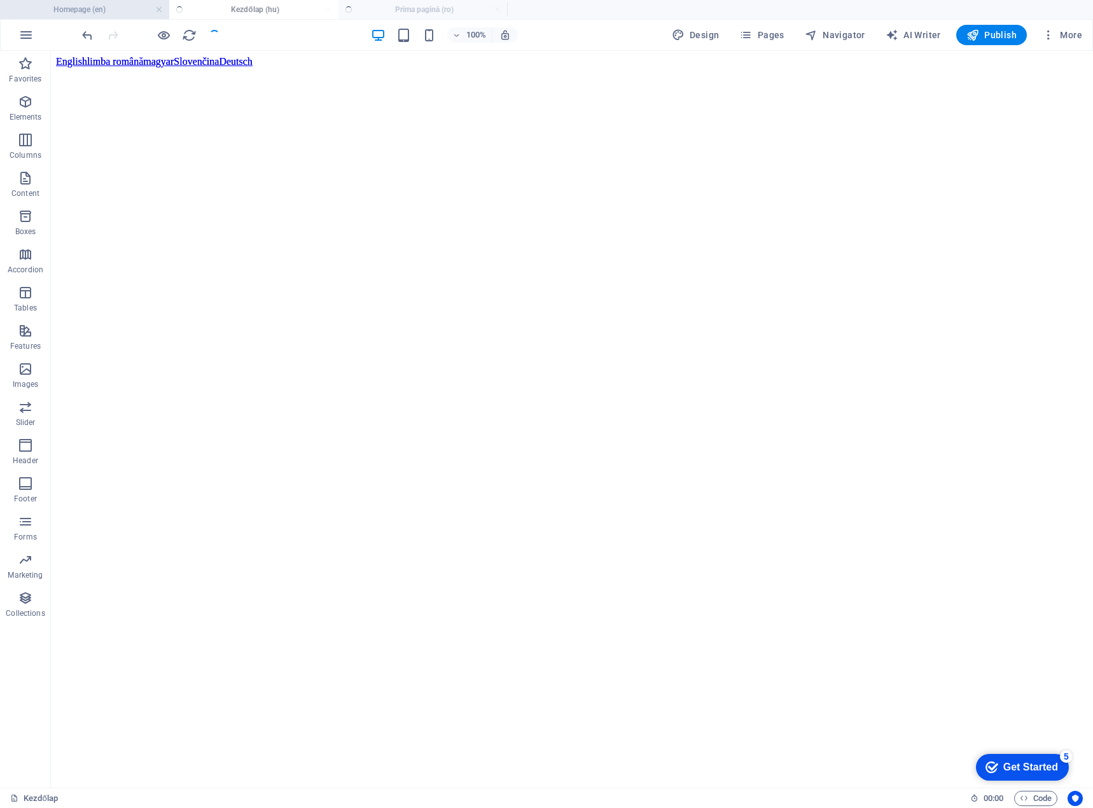
click at [95, 11] on h4 "Homepage (en)" at bounding box center [84, 10] width 169 height 14
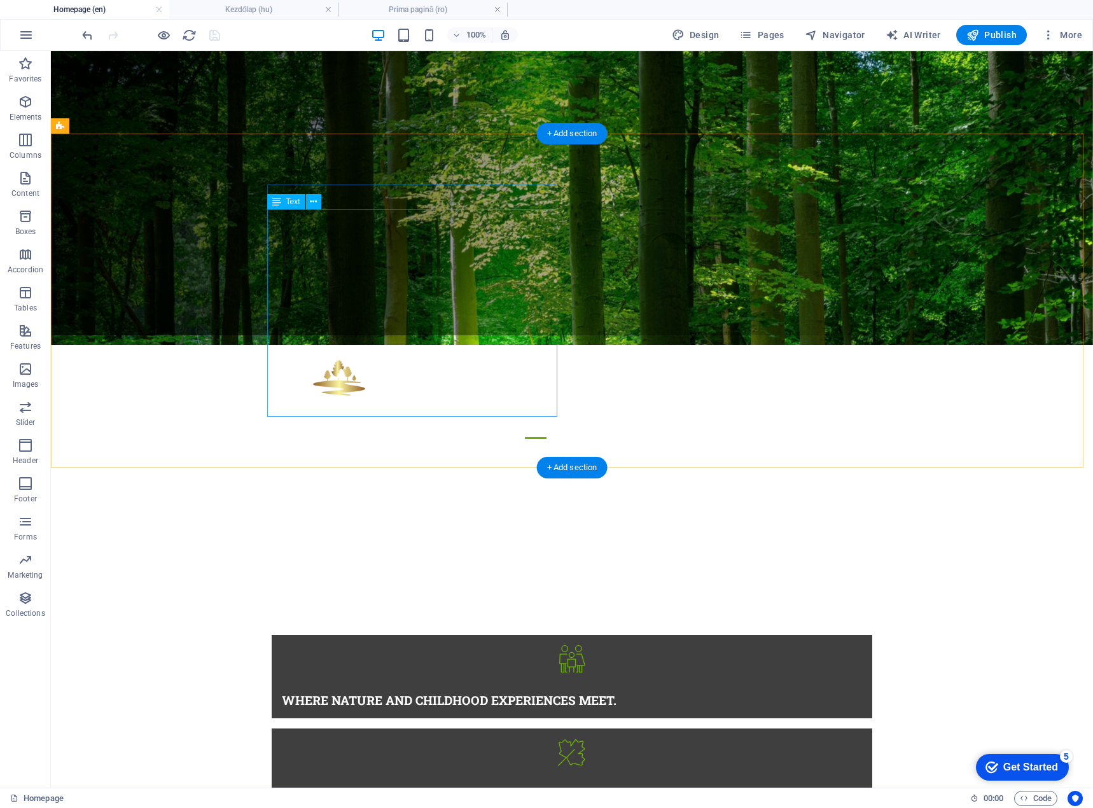
scroll to position [356, 0]
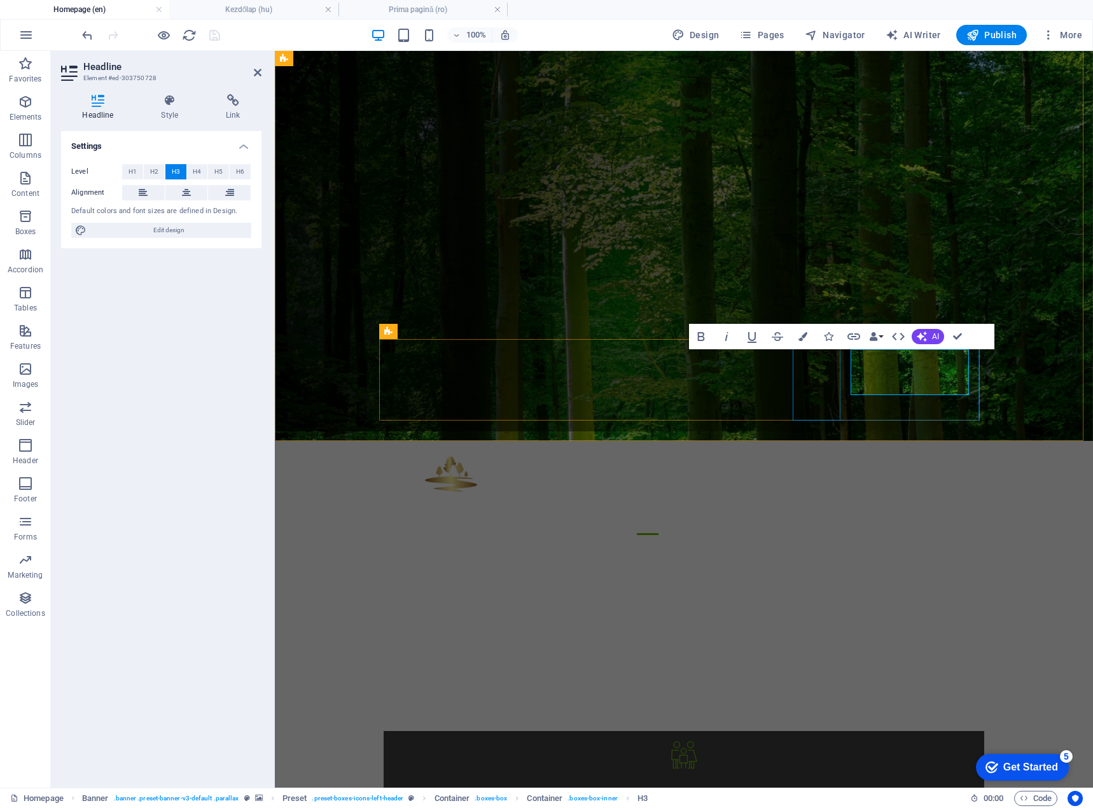
scroll to position [0, 1]
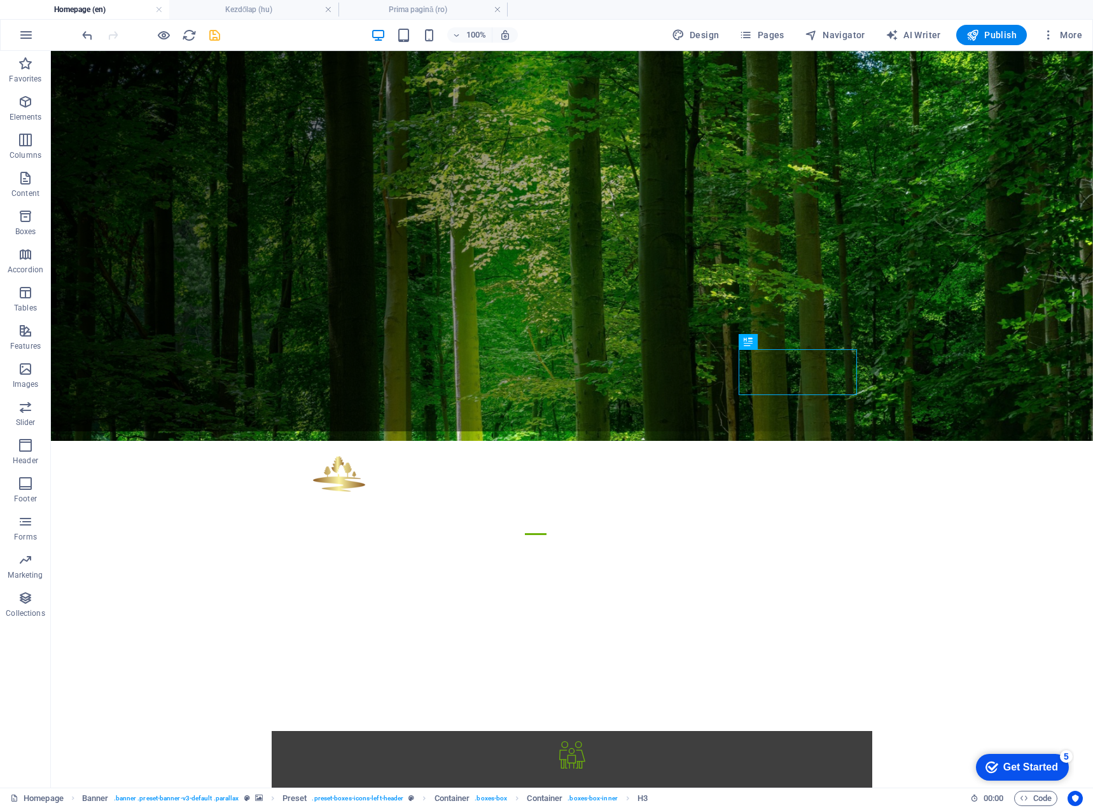
click at [218, 32] on icon "save" at bounding box center [214, 35] width 15 height 15
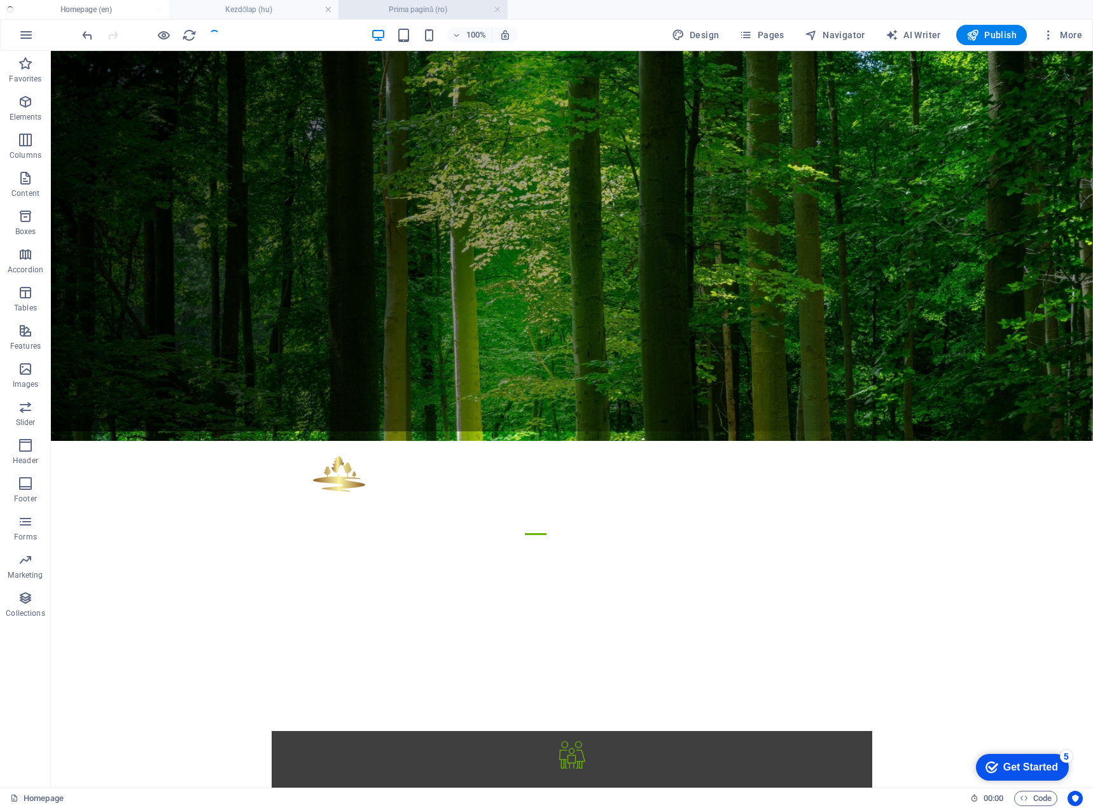
click at [395, 11] on h4 "Prima pagină (ro)" at bounding box center [423, 10] width 169 height 14
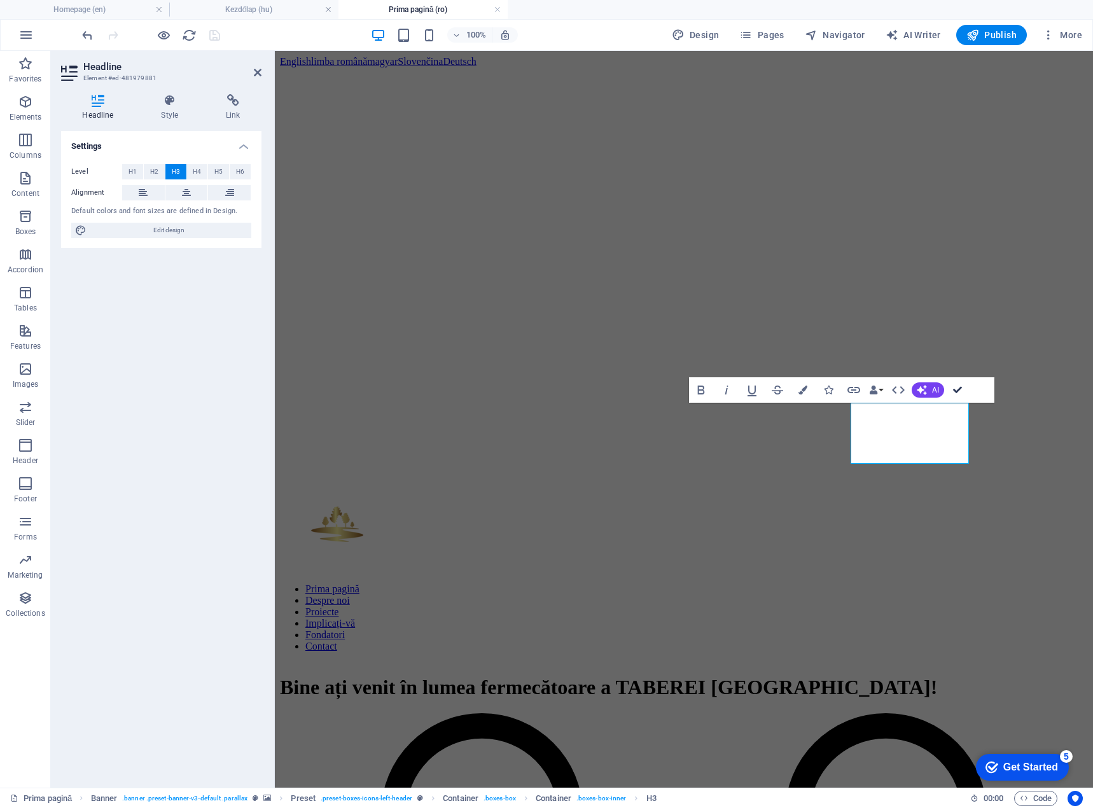
drag, startPoint x: 959, startPoint y: 384, endPoint x: 907, endPoint y: 335, distance: 71.6
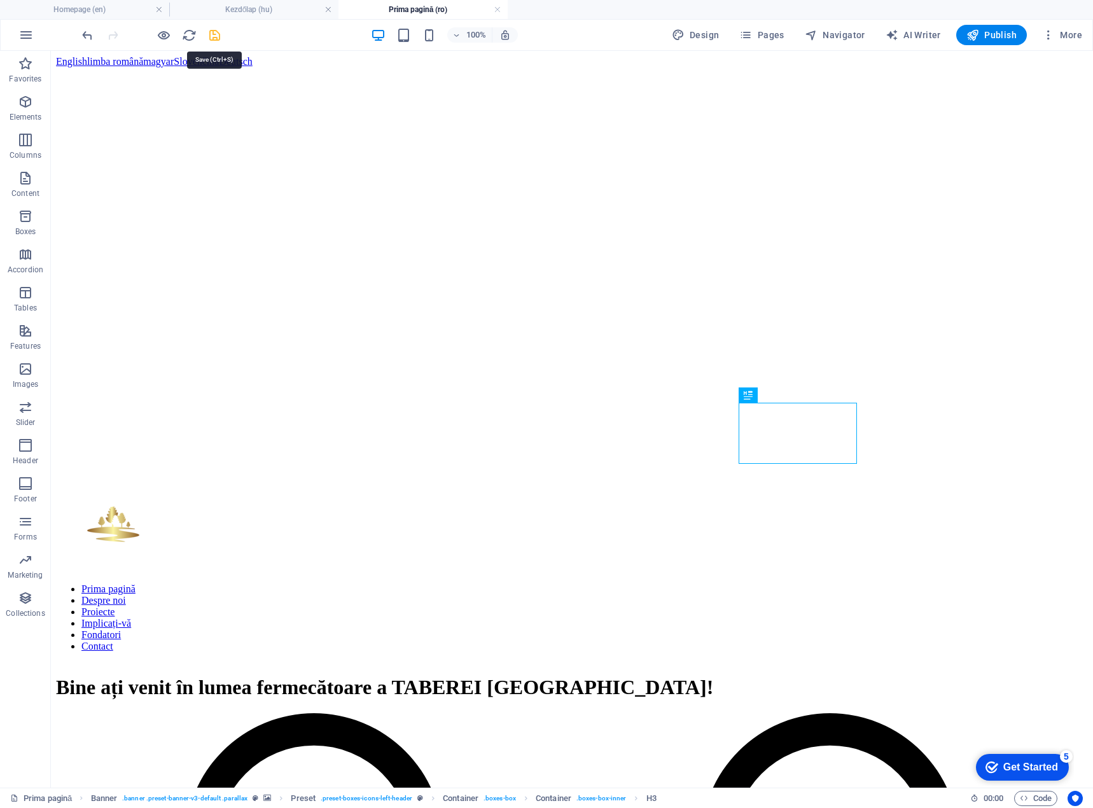
click at [211, 36] on icon "save" at bounding box center [214, 35] width 15 height 15
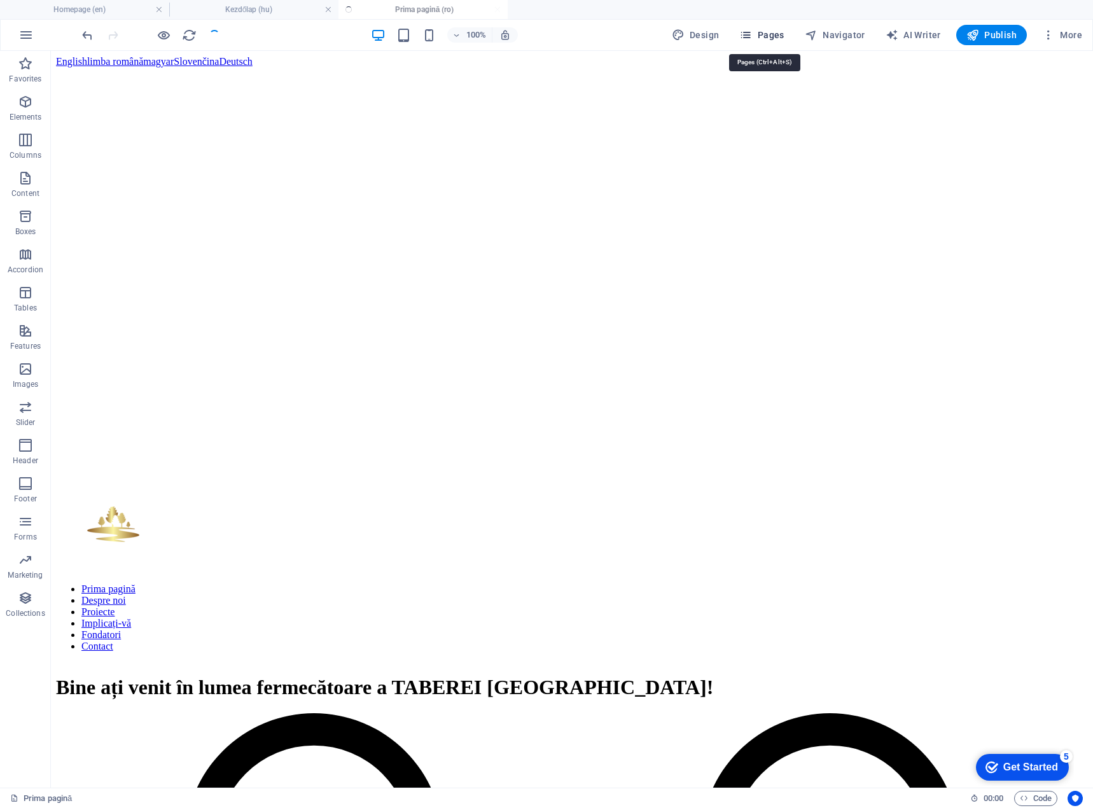
click at [778, 34] on span "Pages" at bounding box center [761, 35] width 45 height 13
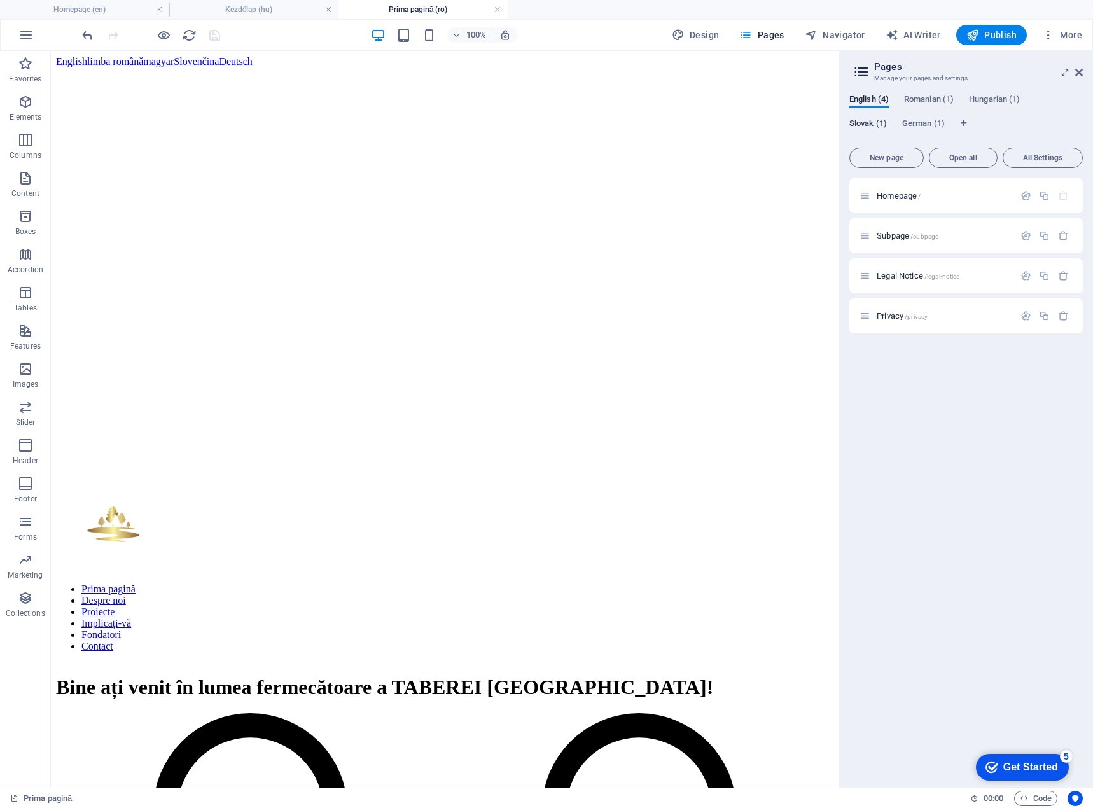
click at [864, 120] on span "Slovak (1)" at bounding box center [869, 125] width 38 height 18
click at [912, 197] on span "Úvodná stránka /" at bounding box center [907, 196] width 61 height 10
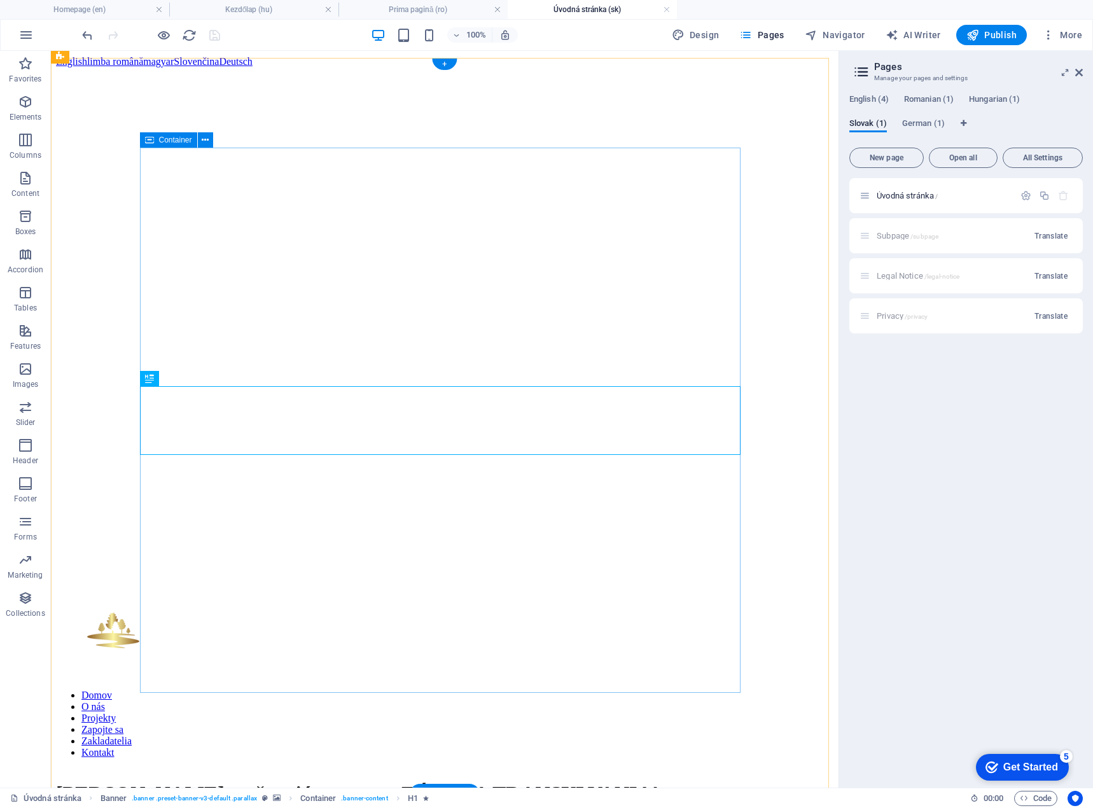
scroll to position [318, 0]
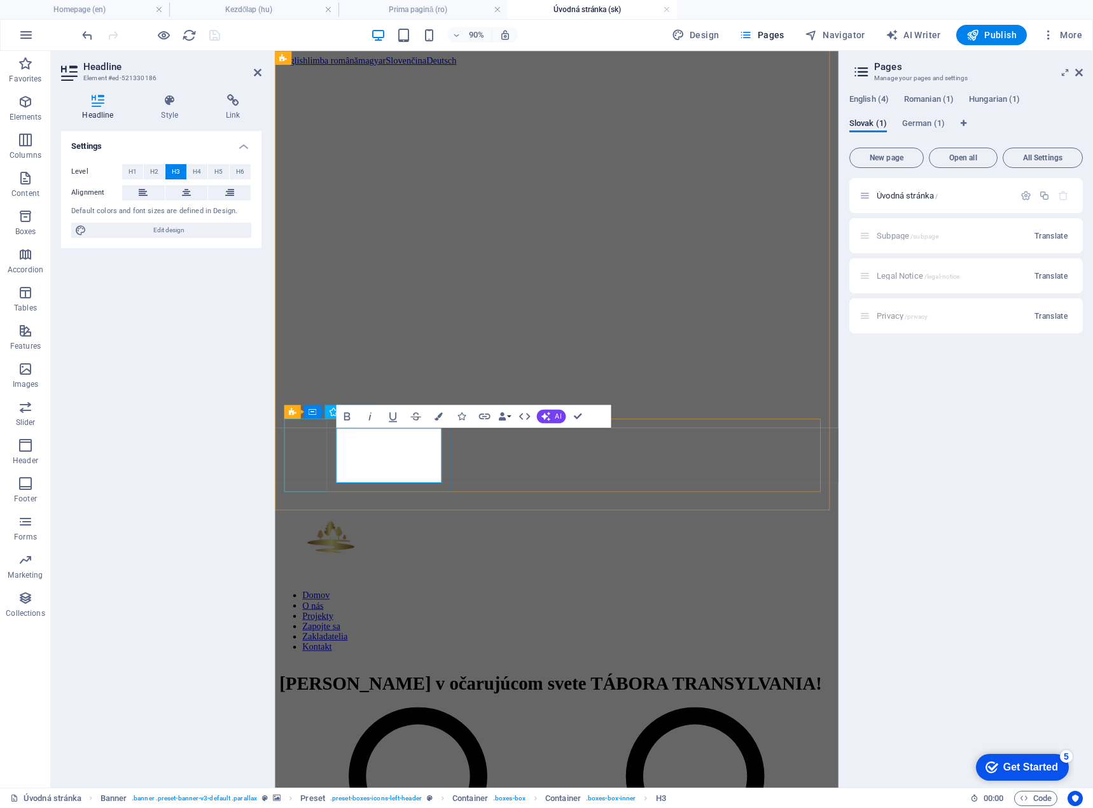
scroll to position [0, 1]
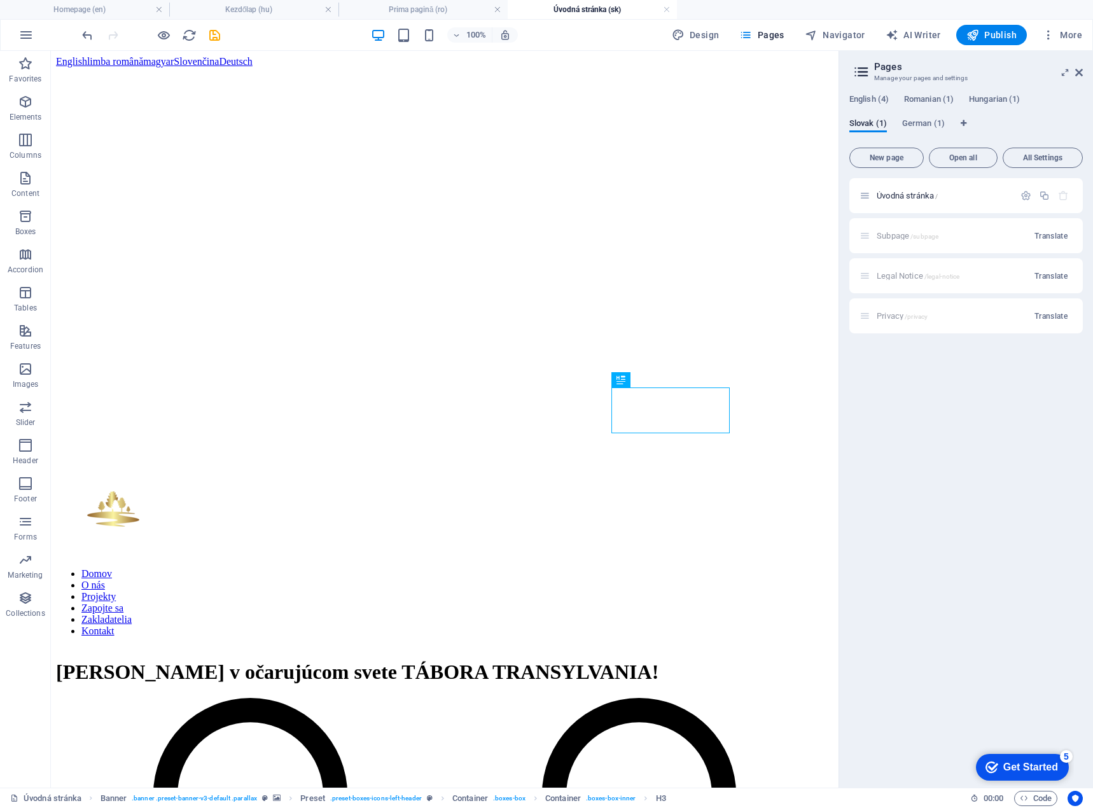
click at [1083, 67] on aside "Pages Manage your pages and settings English (4) Romanian (1) Hungarian (1) Slo…" at bounding box center [966, 419] width 255 height 737
click at [1082, 73] on icon at bounding box center [1079, 72] width 8 height 10
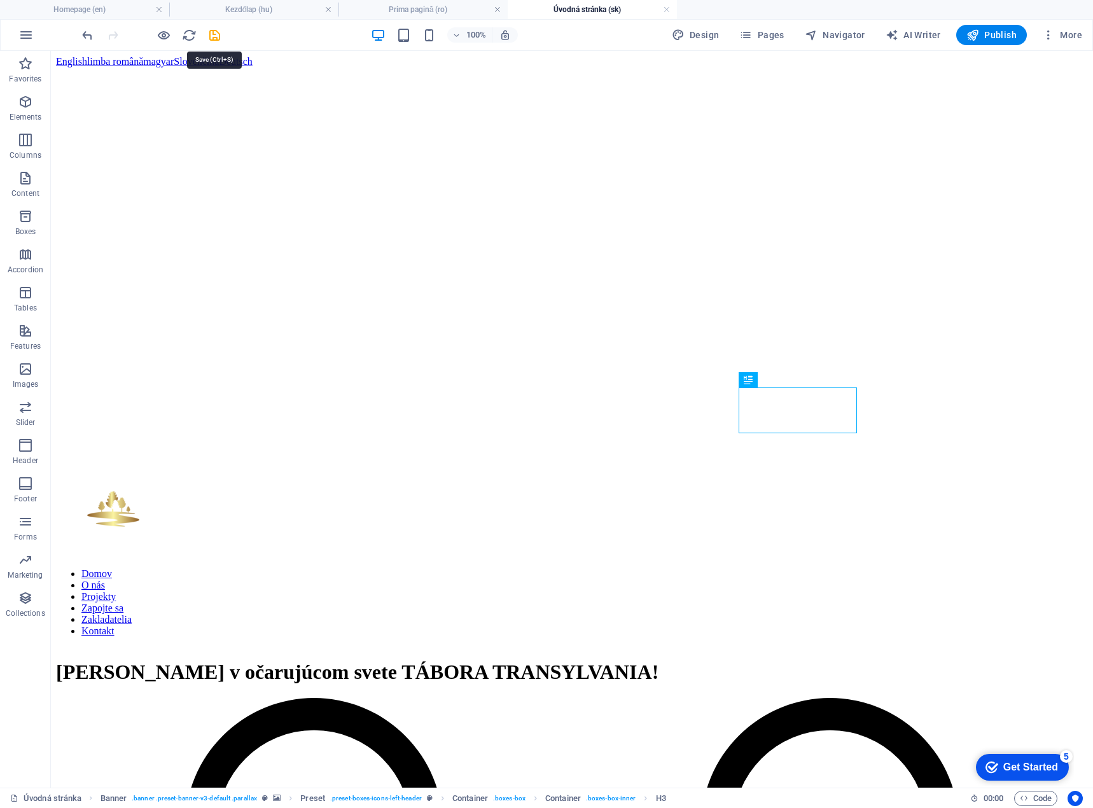
click at [214, 34] on icon "save" at bounding box center [214, 35] width 15 height 15
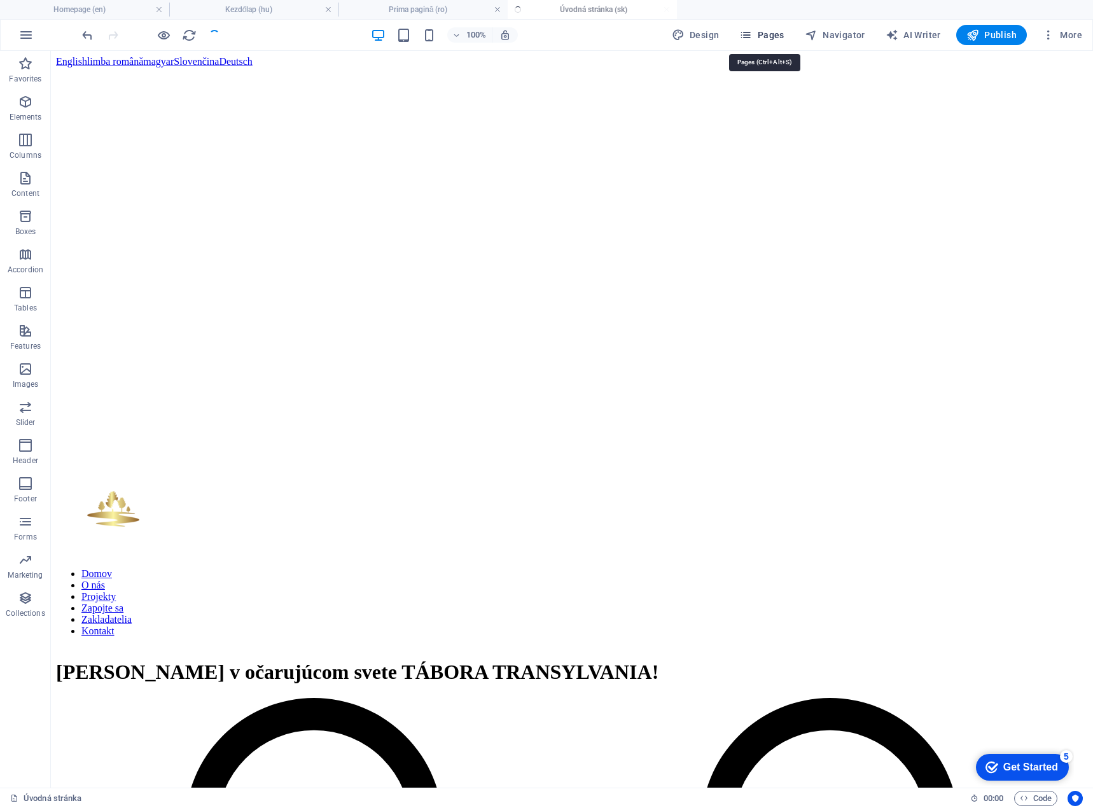
click at [775, 32] on span "Pages" at bounding box center [761, 35] width 45 height 13
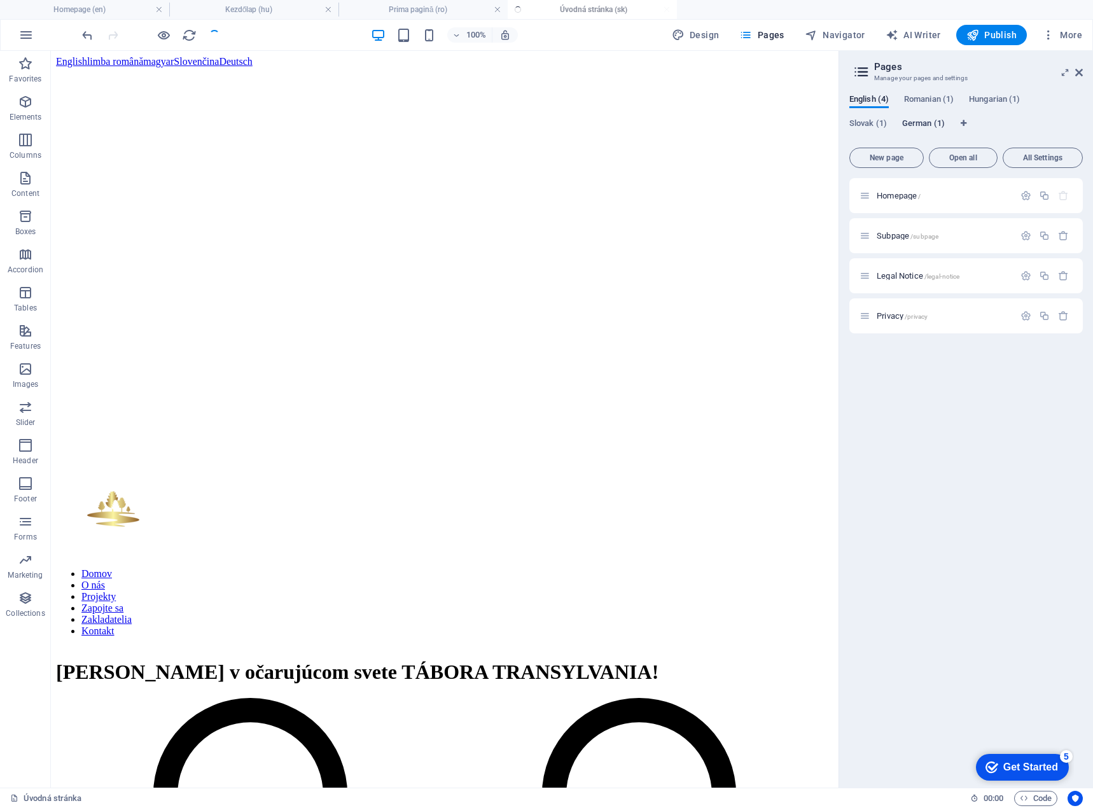
click at [918, 124] on span "German (1)" at bounding box center [923, 125] width 43 height 18
click at [896, 193] on span "Startseite /" at bounding box center [897, 196] width 40 height 10
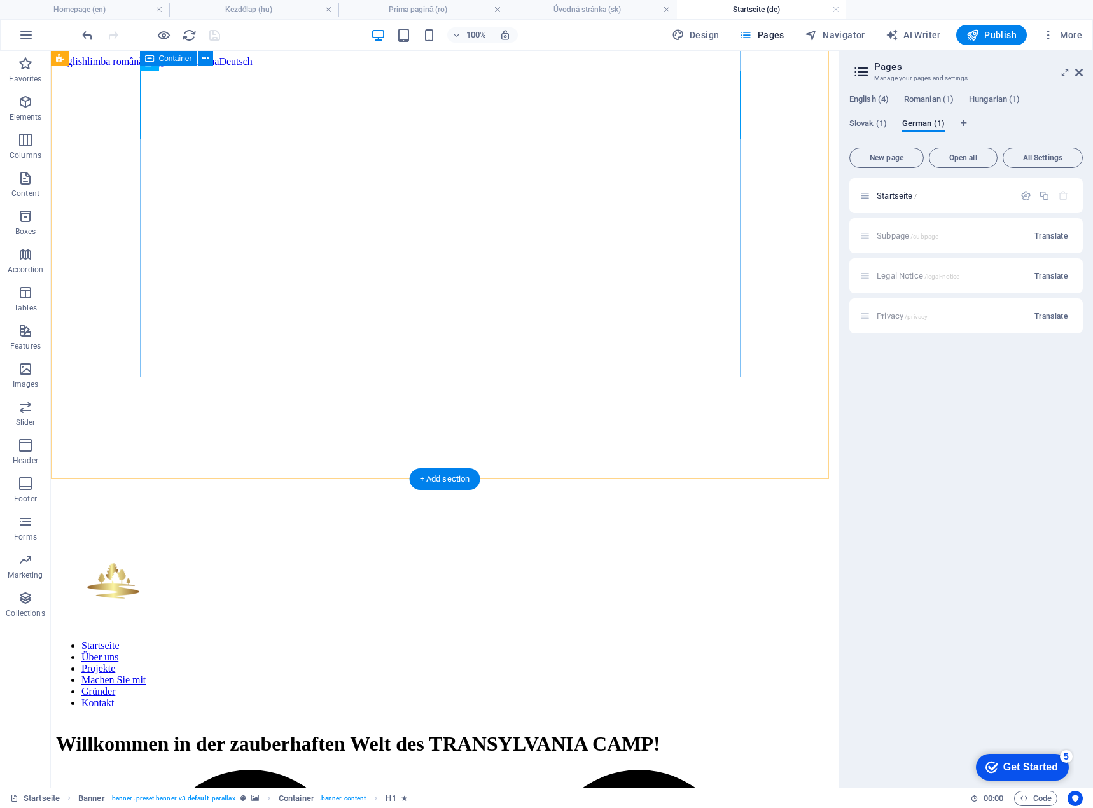
scroll to position [318, 0]
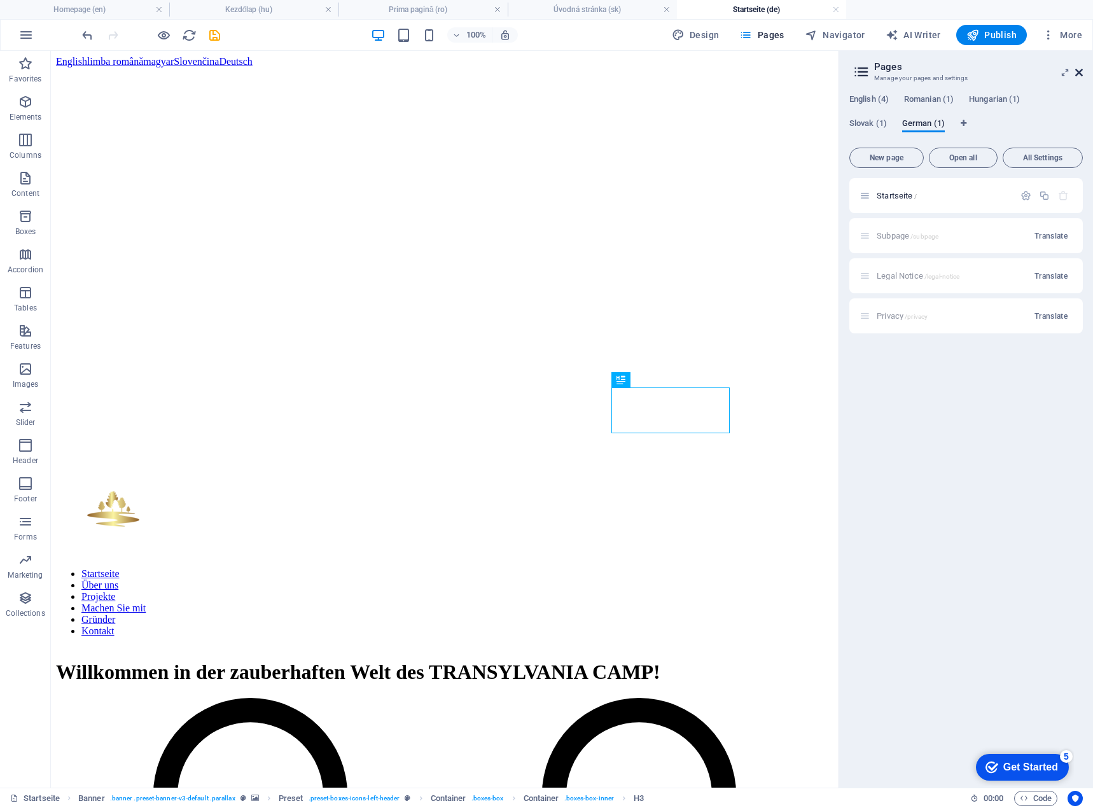
click at [1081, 69] on icon at bounding box center [1079, 72] width 8 height 10
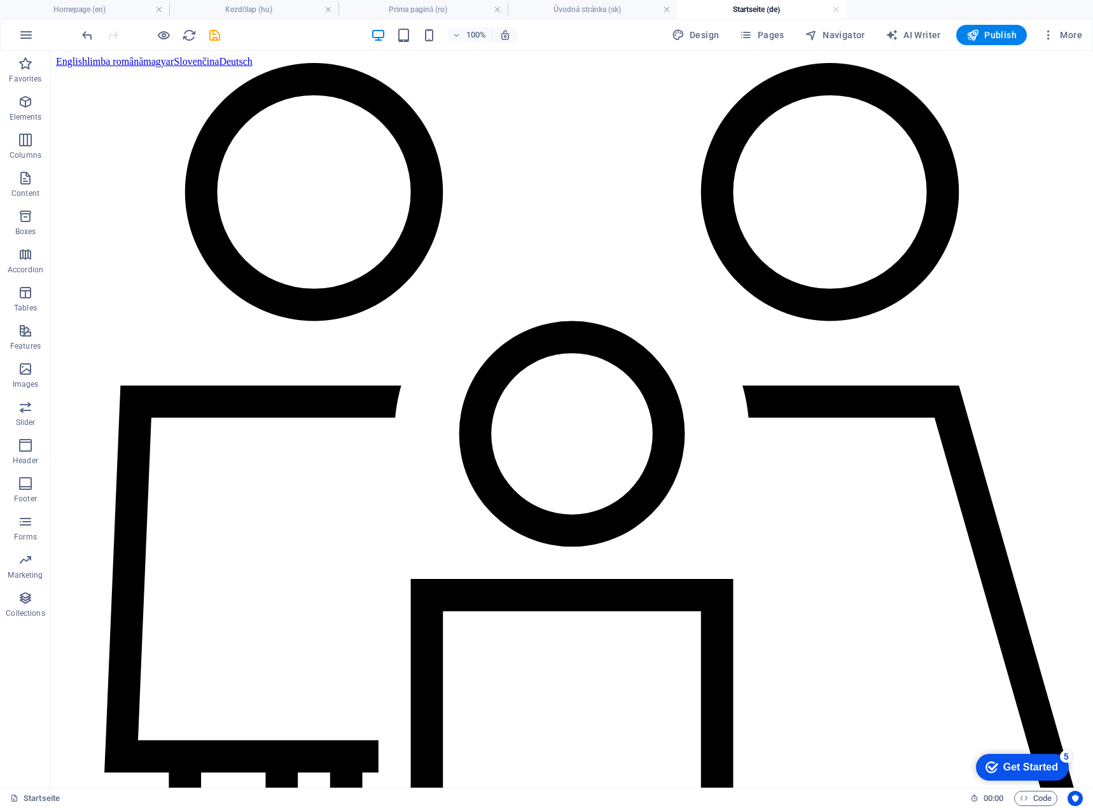
scroll to position [955, 0]
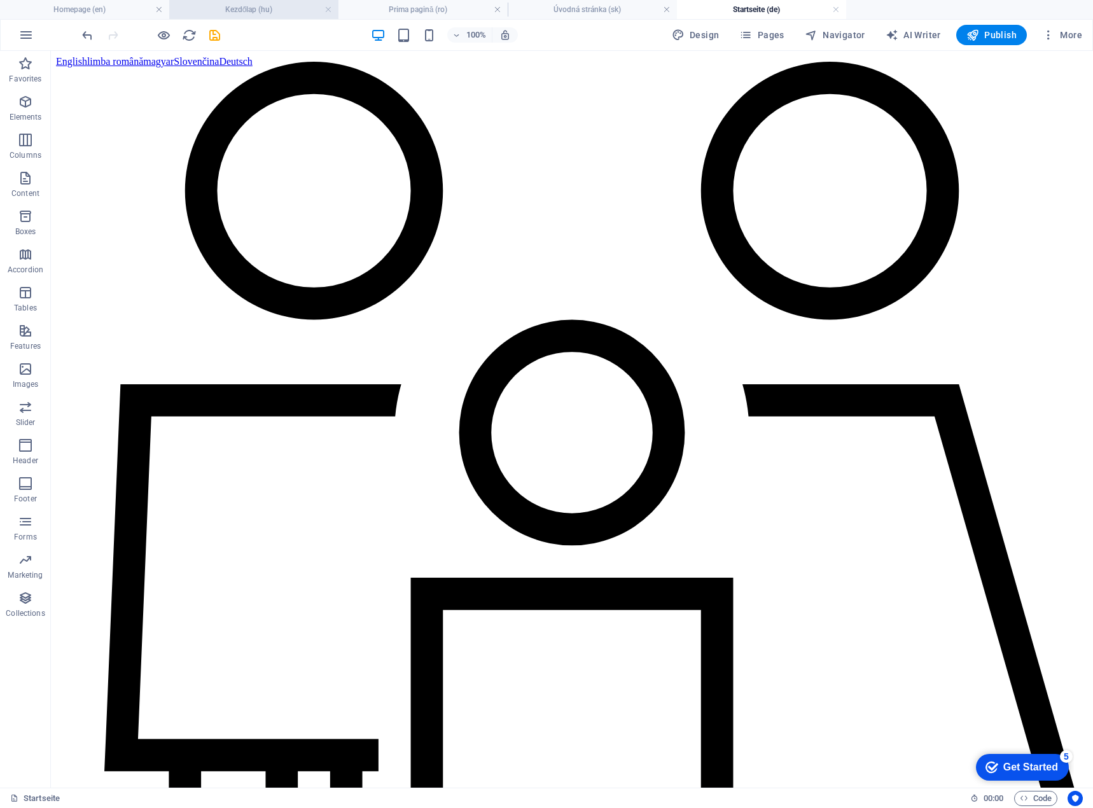
click at [243, 4] on h4 "Kezdőlap (hu)" at bounding box center [253, 10] width 169 height 14
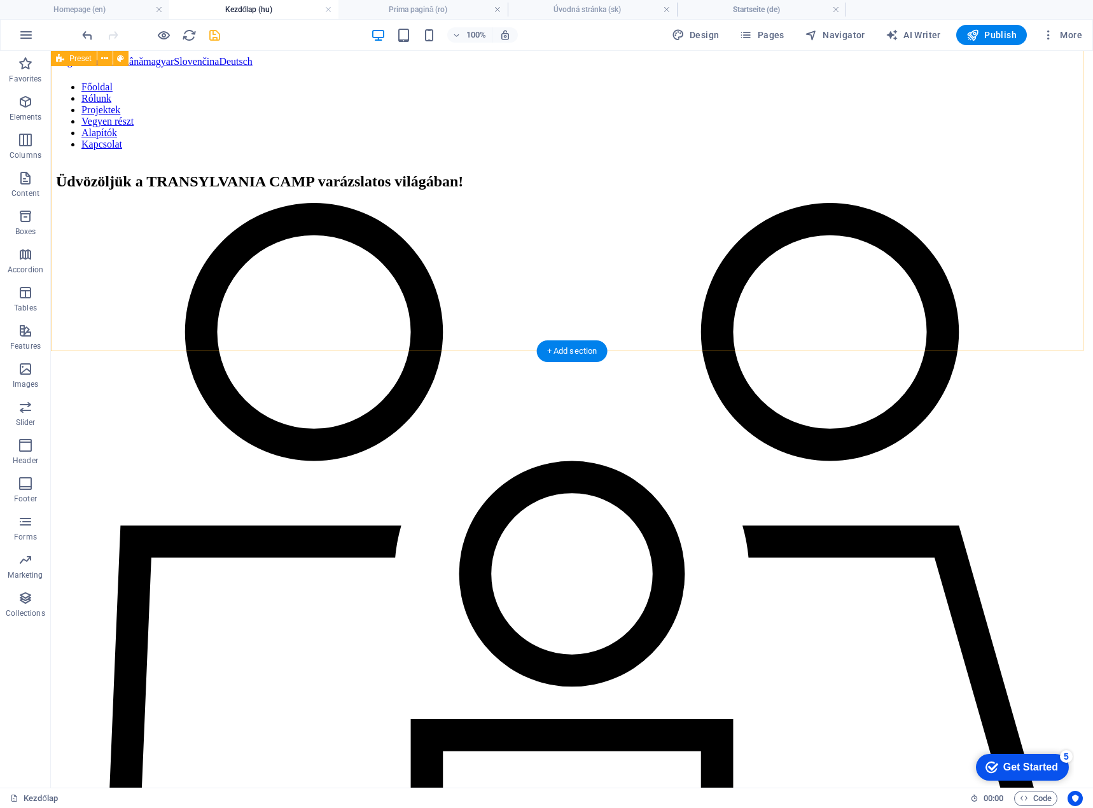
scroll to position [550, 0]
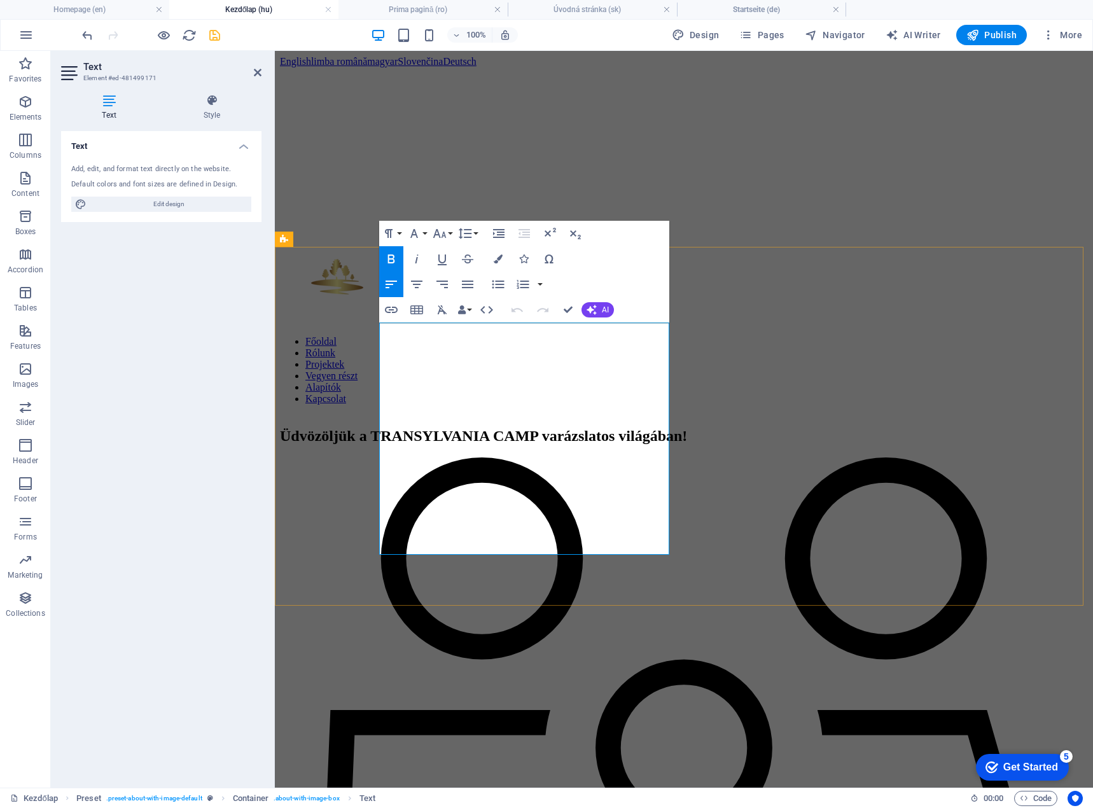
drag, startPoint x: 428, startPoint y: 541, endPoint x: 363, endPoint y: 330, distance: 220.8
copy div "A TRANSYLVANIA CAMP Egyesület szeretettel üdvözli Önt, és meghívja, hogy csatla…"
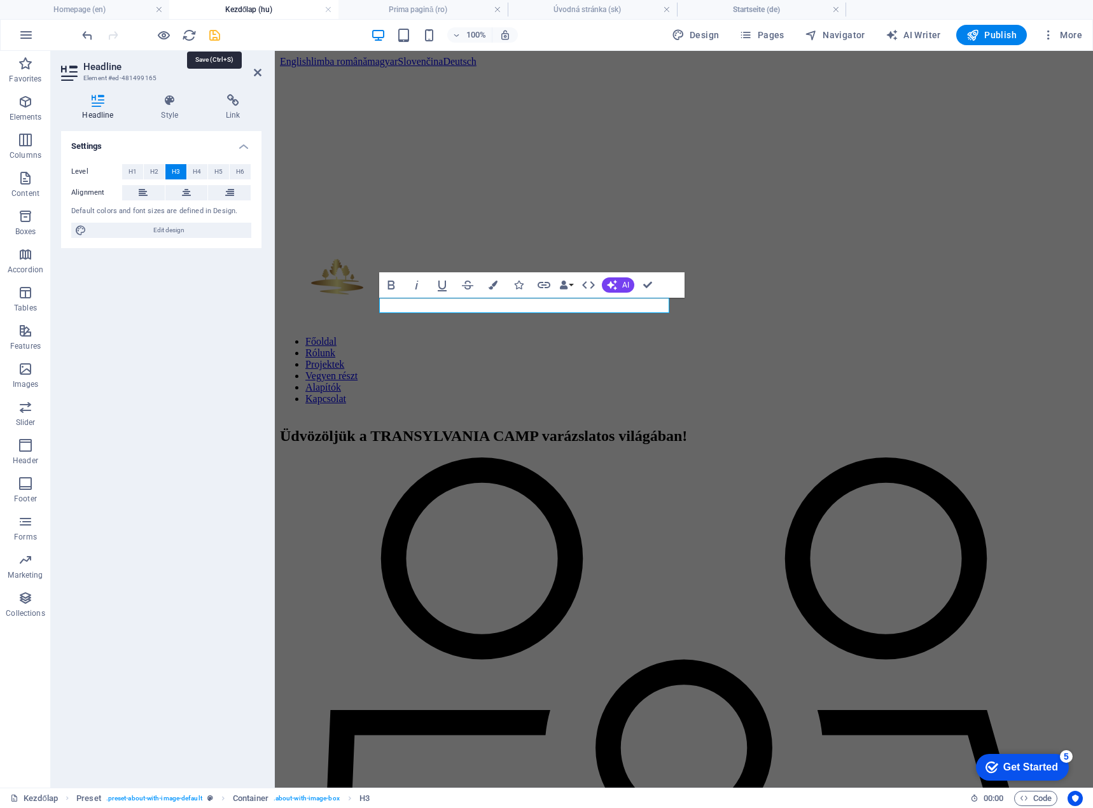
click at [215, 32] on icon "save" at bounding box center [214, 35] width 15 height 15
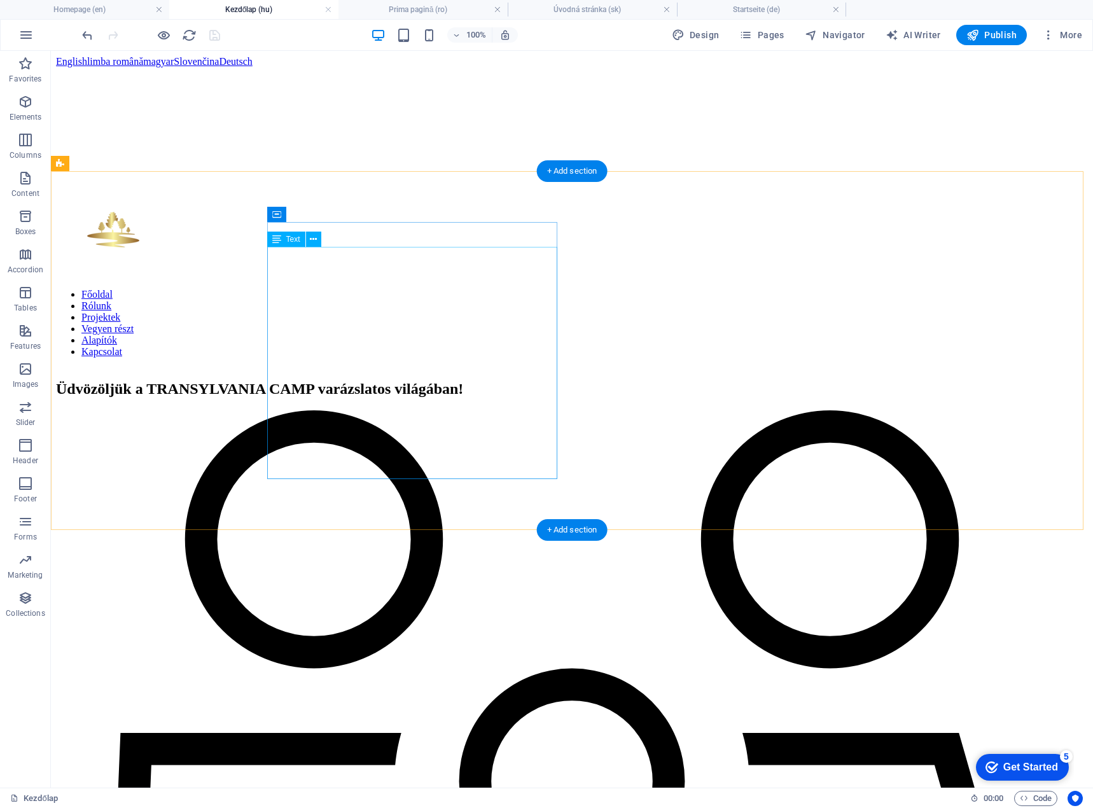
scroll to position [678, 0]
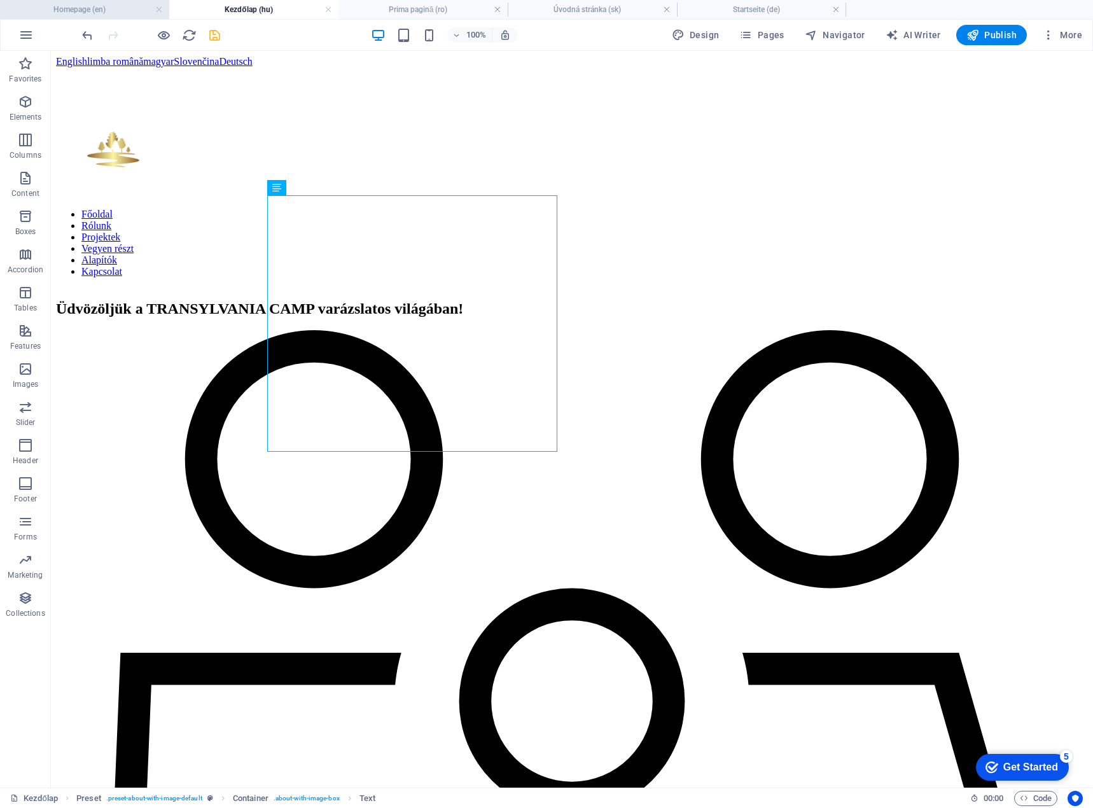
click at [100, 15] on h4 "Homepage (en)" at bounding box center [84, 10] width 169 height 14
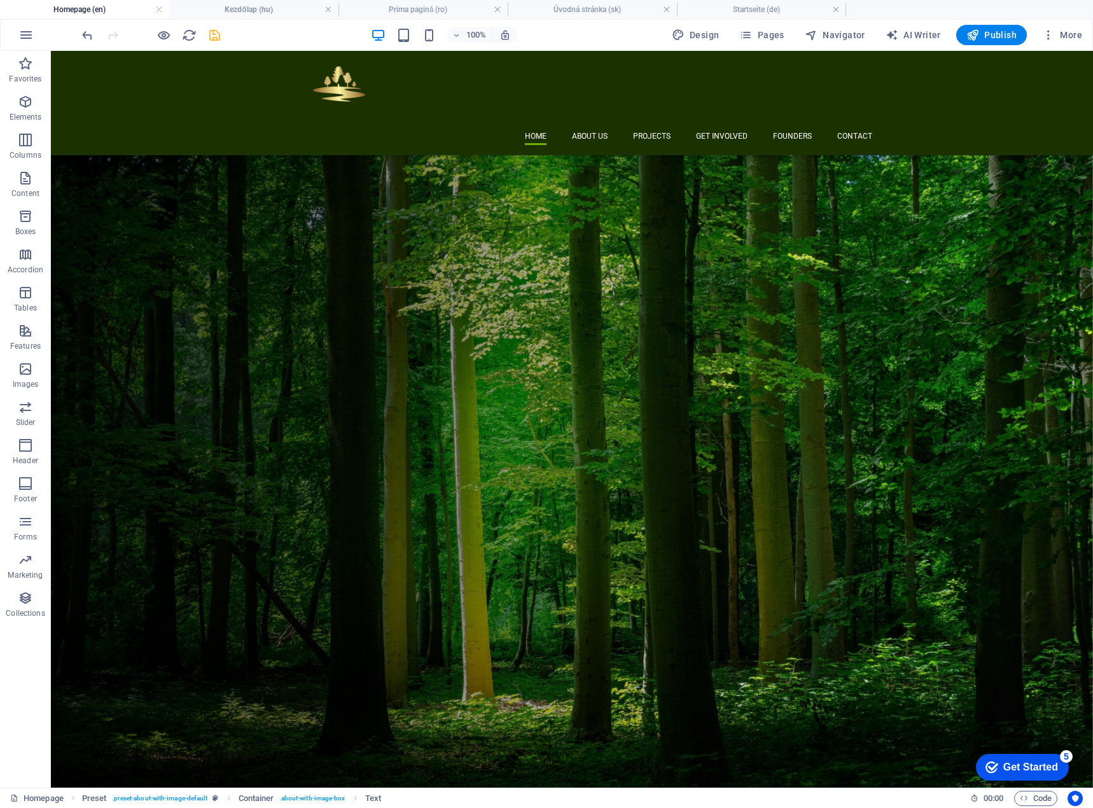
scroll to position [356, 0]
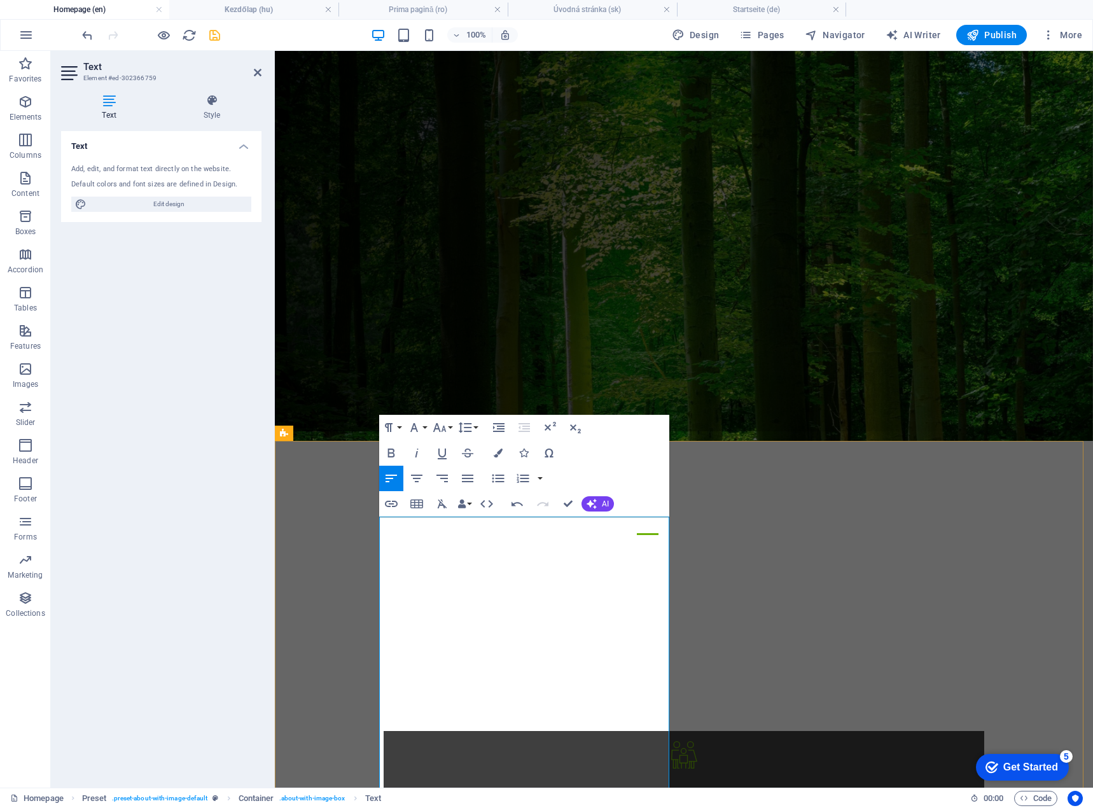
scroll to position [4970, 1]
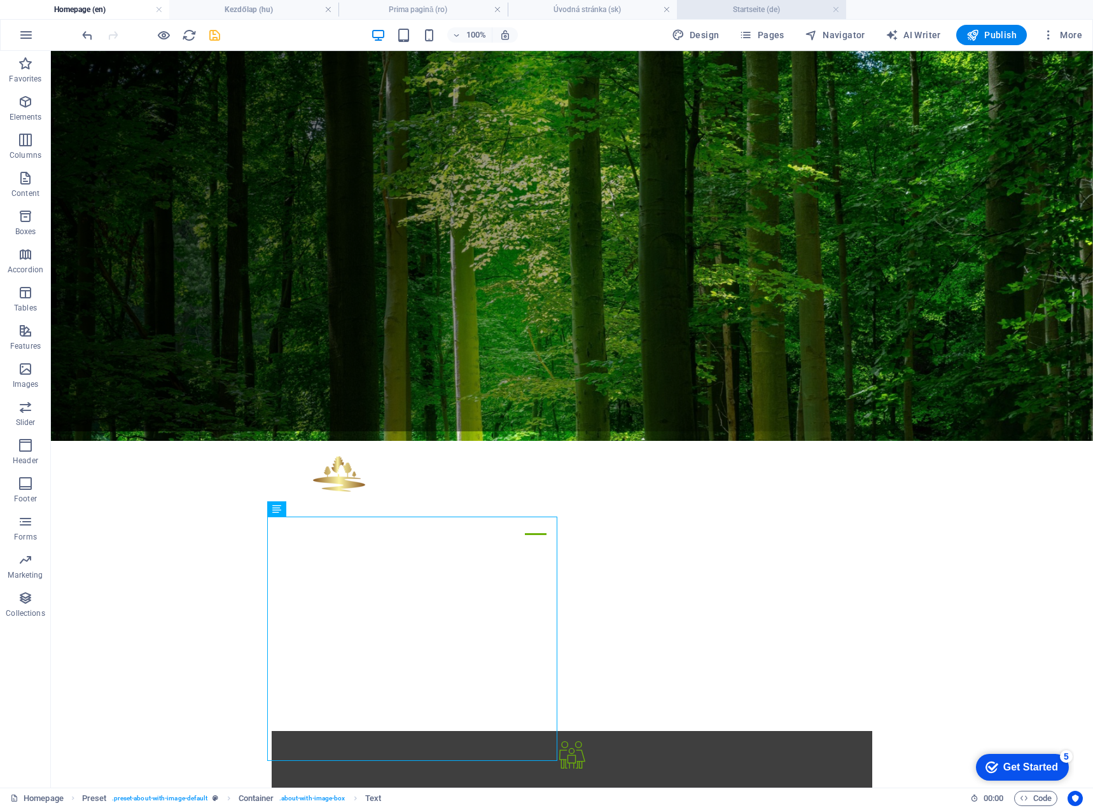
click at [722, 8] on h4 "Startseite (de)" at bounding box center [761, 10] width 169 height 14
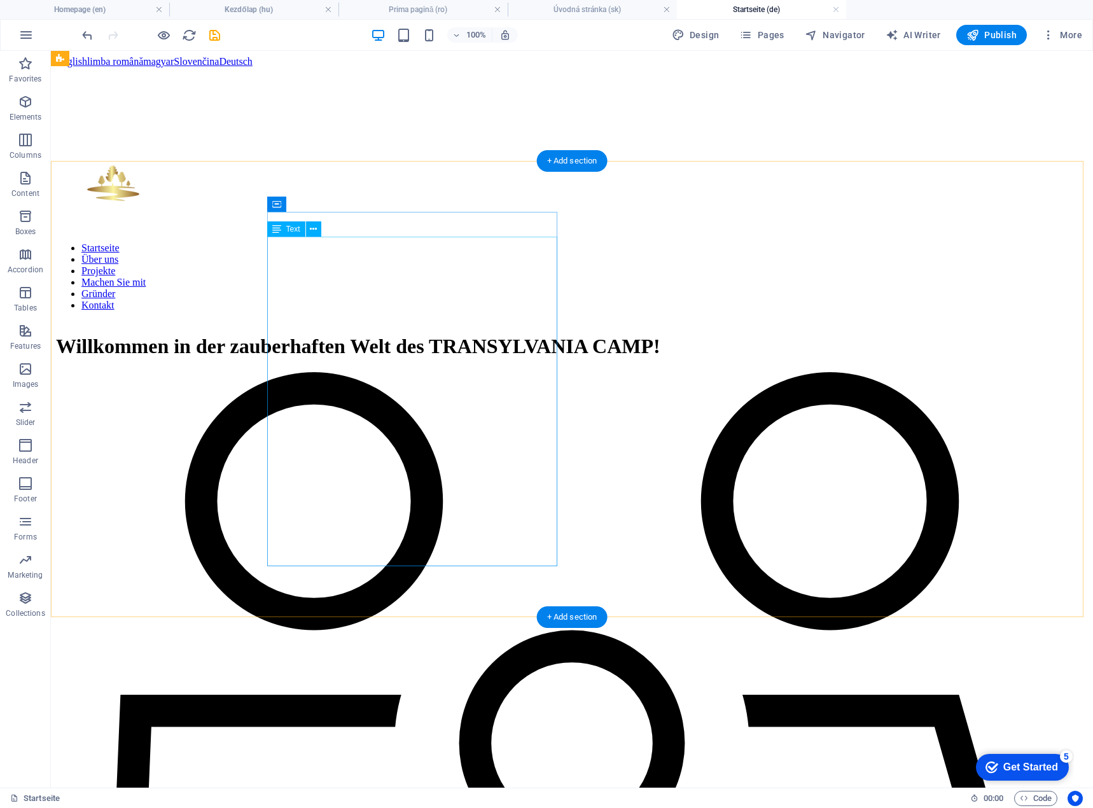
scroll to position [636, 0]
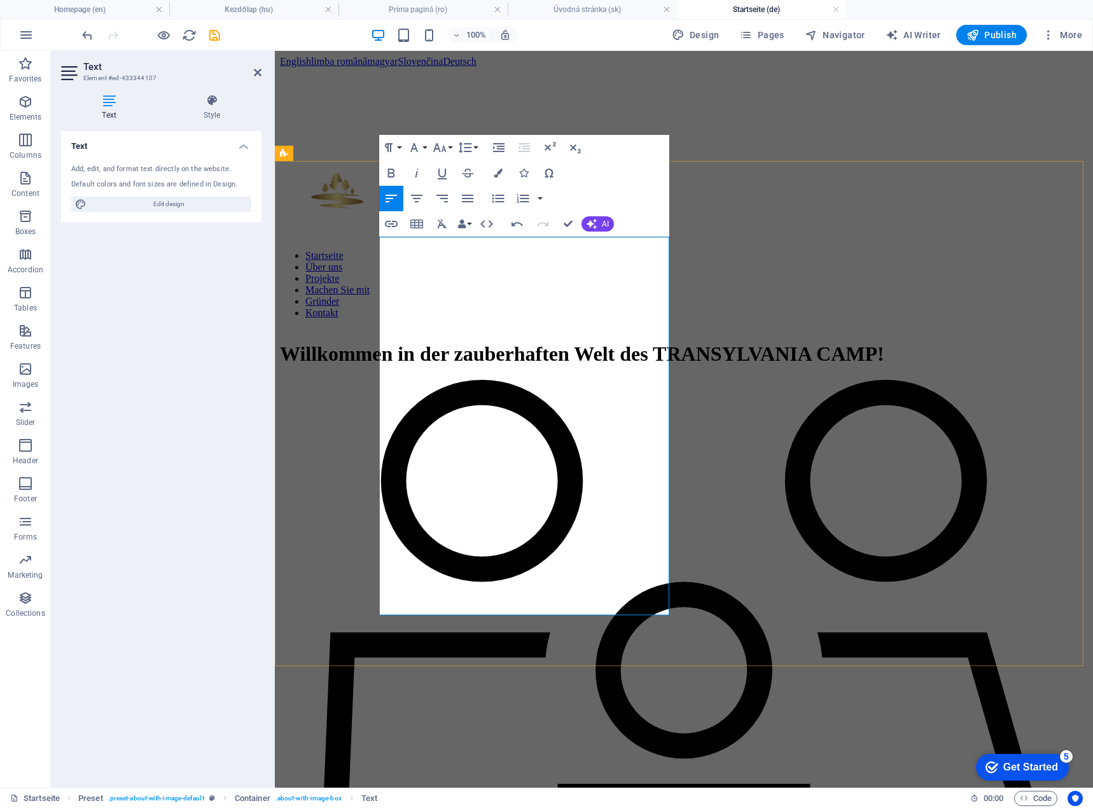
scroll to position [2234, 1]
drag, startPoint x: 582, startPoint y: 290, endPoint x: 374, endPoint y: 239, distance: 214.7
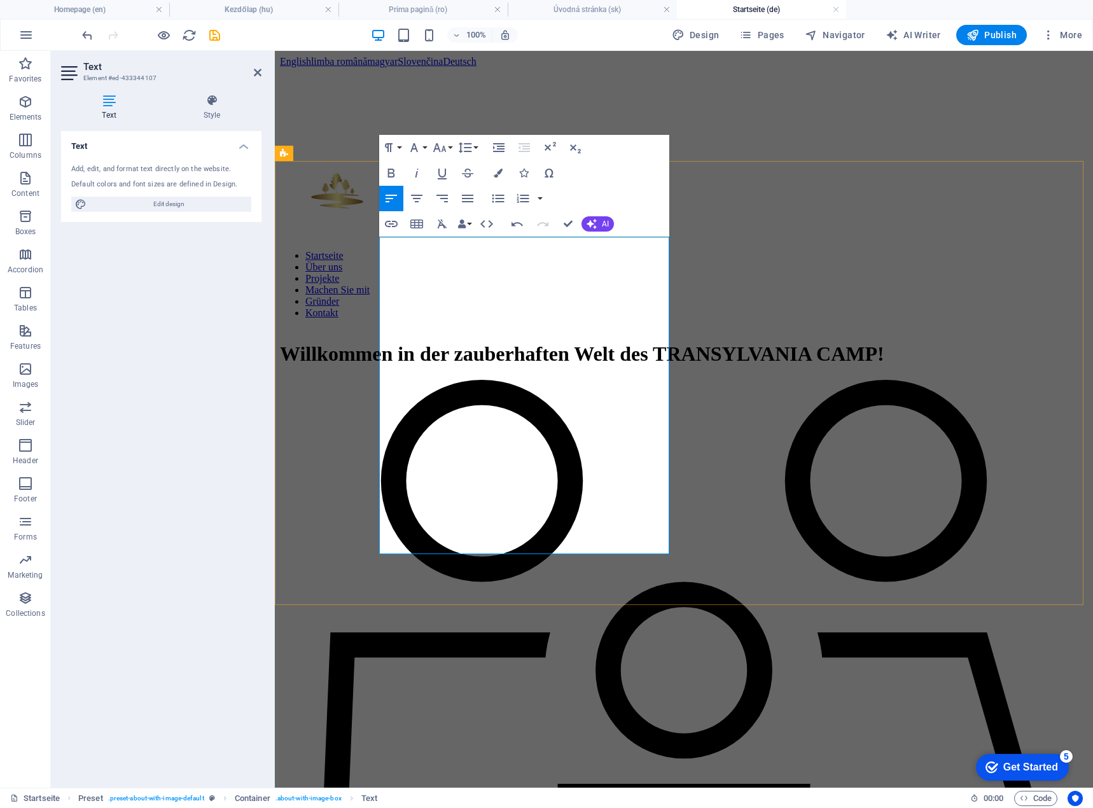
drag, startPoint x: 480, startPoint y: 240, endPoint x: 375, endPoint y: 239, distance: 104.4
click at [393, 171] on icon "button" at bounding box center [391, 173] width 7 height 9
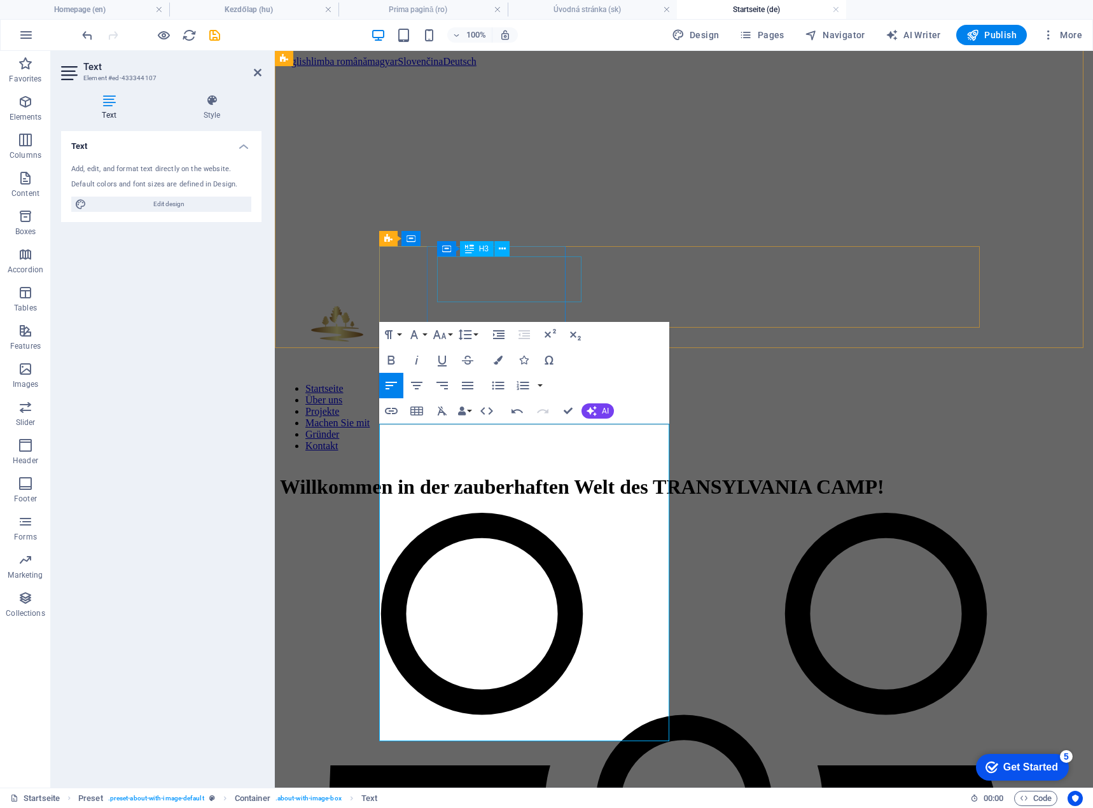
scroll to position [509, 0]
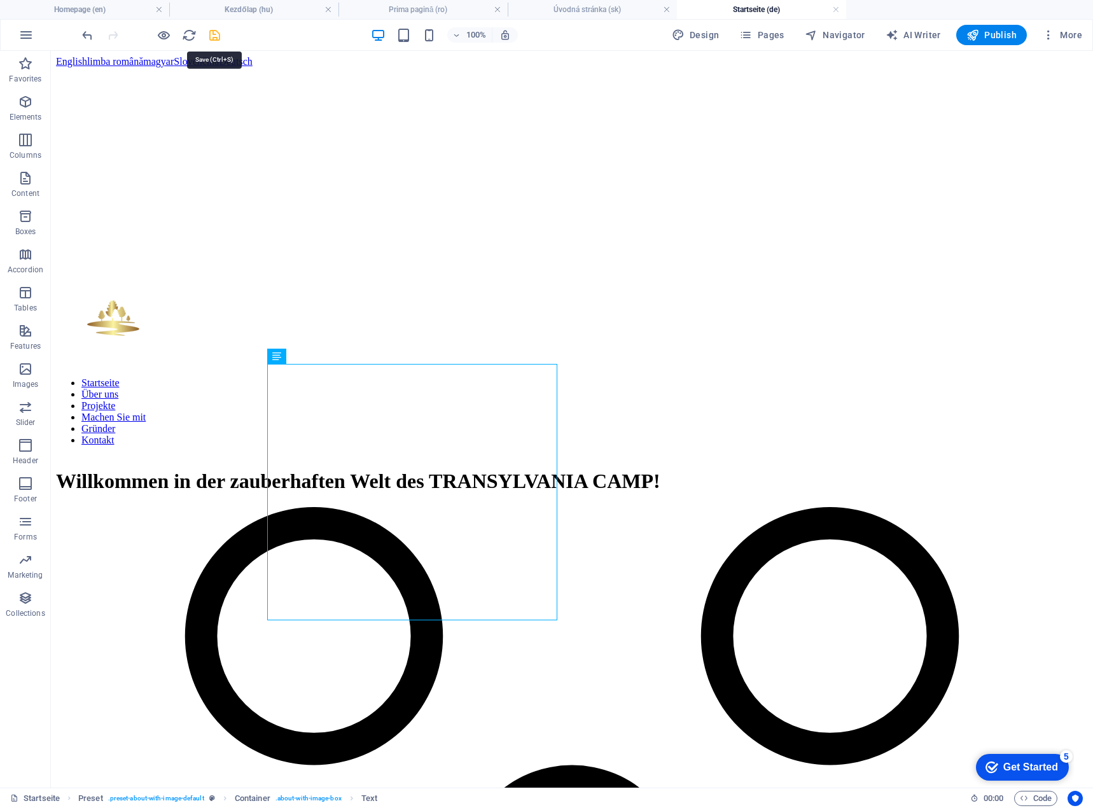
click at [217, 32] on icon "save" at bounding box center [214, 35] width 15 height 15
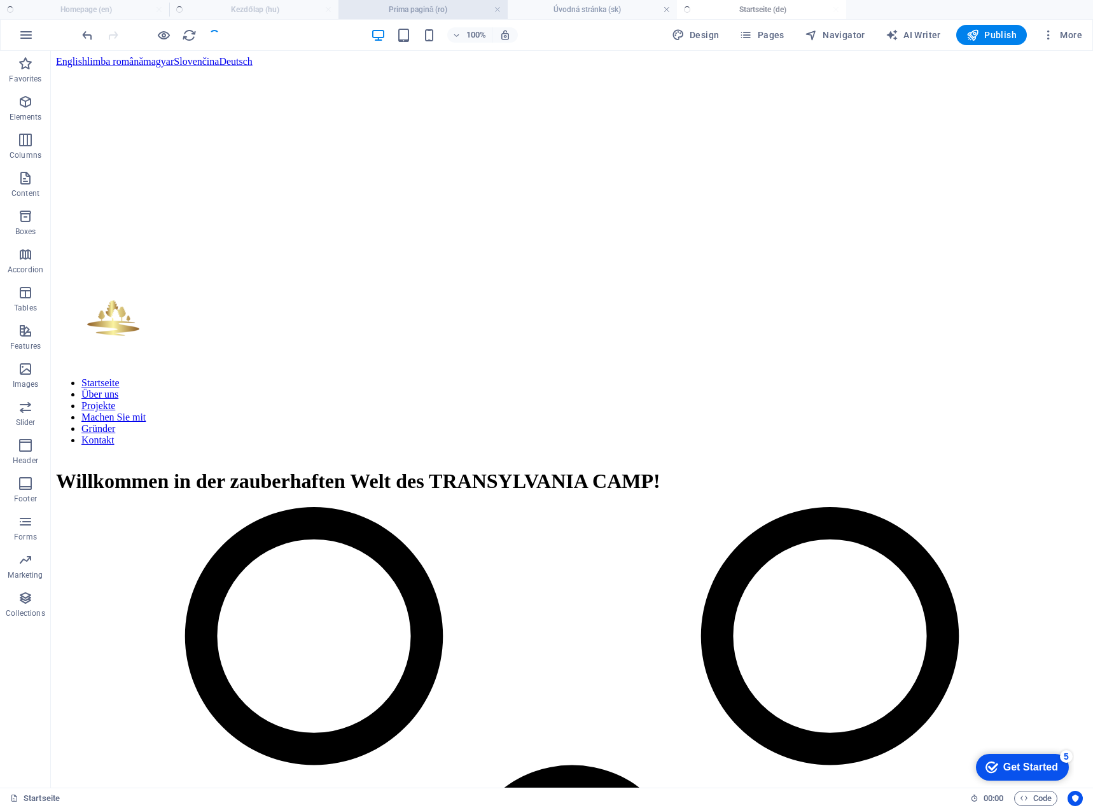
click at [416, 11] on h4 "Prima pagină (ro)" at bounding box center [423, 10] width 169 height 14
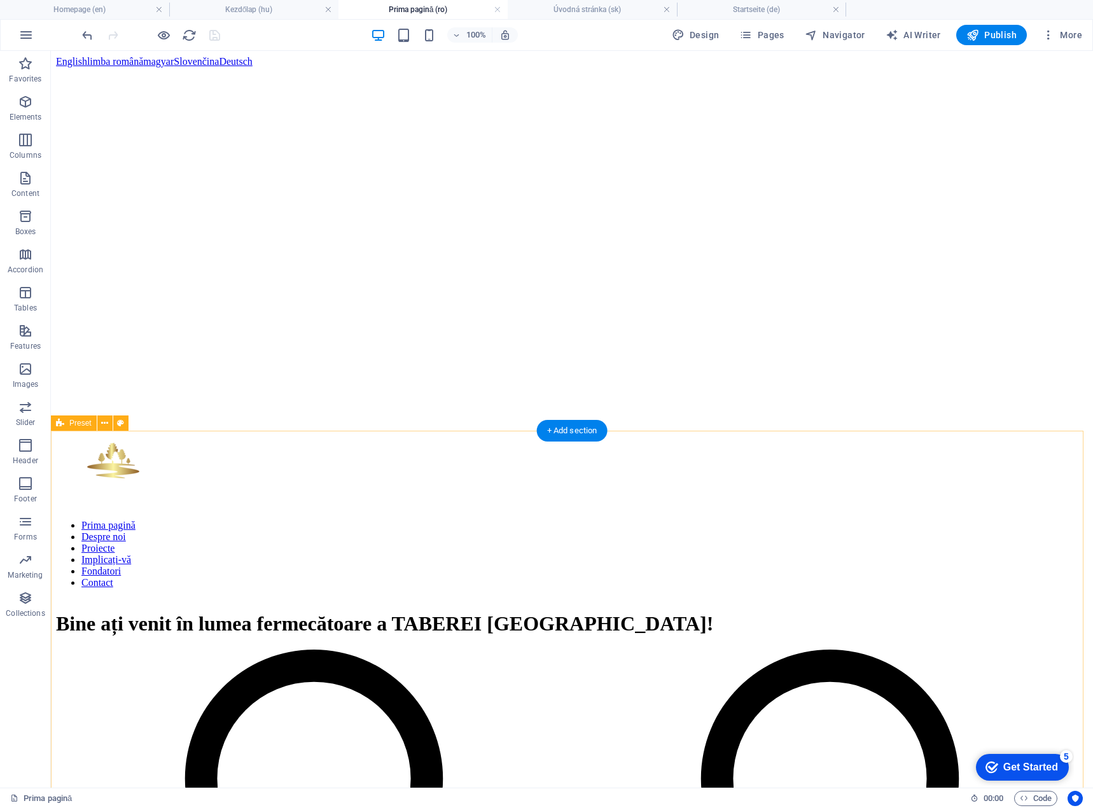
scroll to position [557, 0]
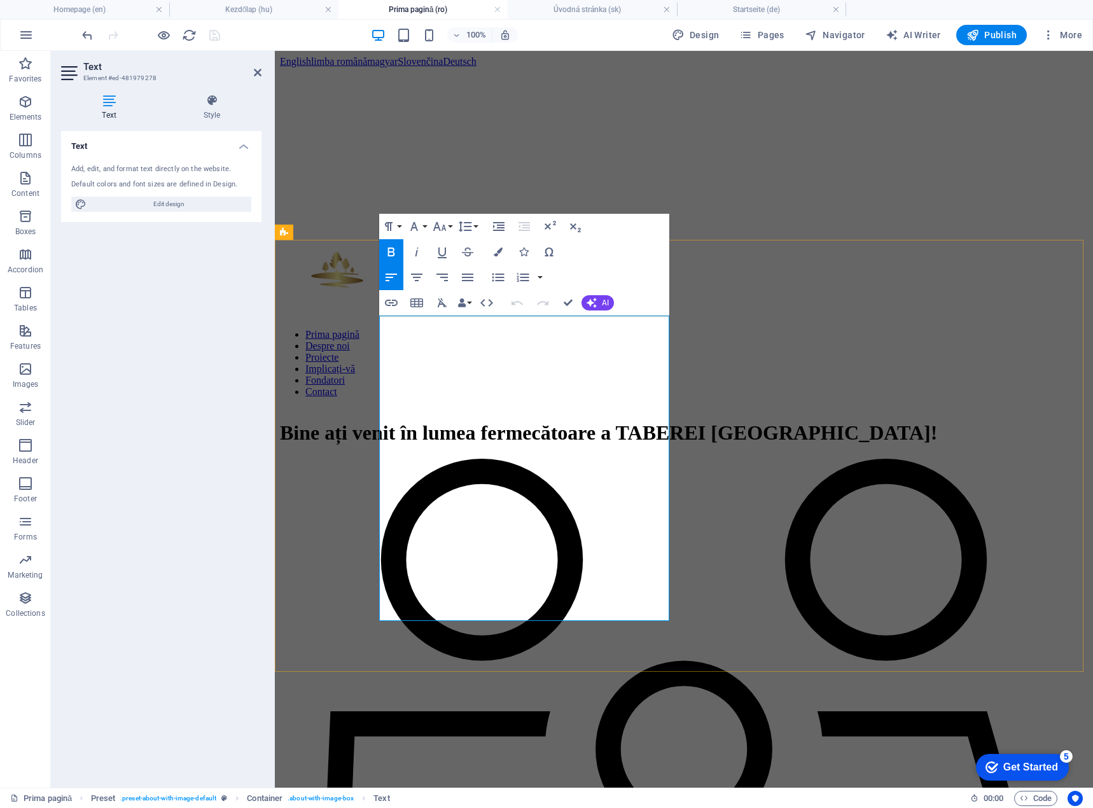
drag, startPoint x: 606, startPoint y: 335, endPoint x: 617, endPoint y: 368, distance: 35.4
drag, startPoint x: 380, startPoint y: 480, endPoint x: 517, endPoint y: 552, distance: 154.3
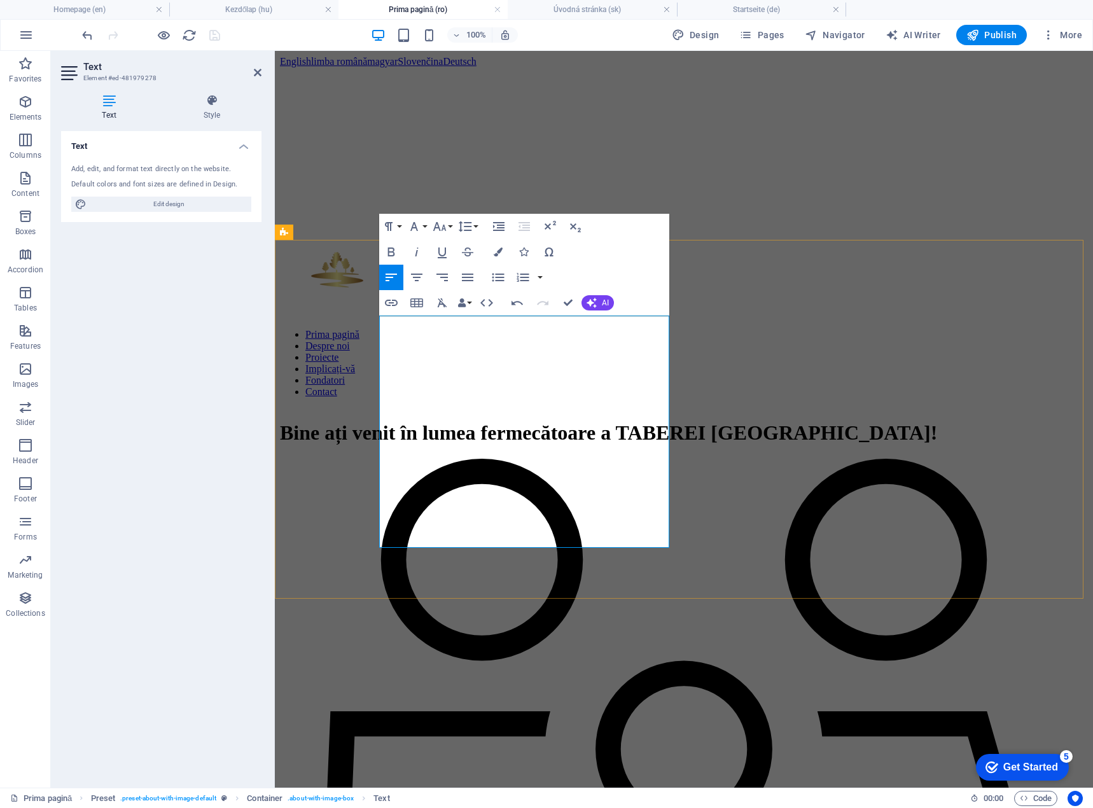
scroll to position [1079, 1]
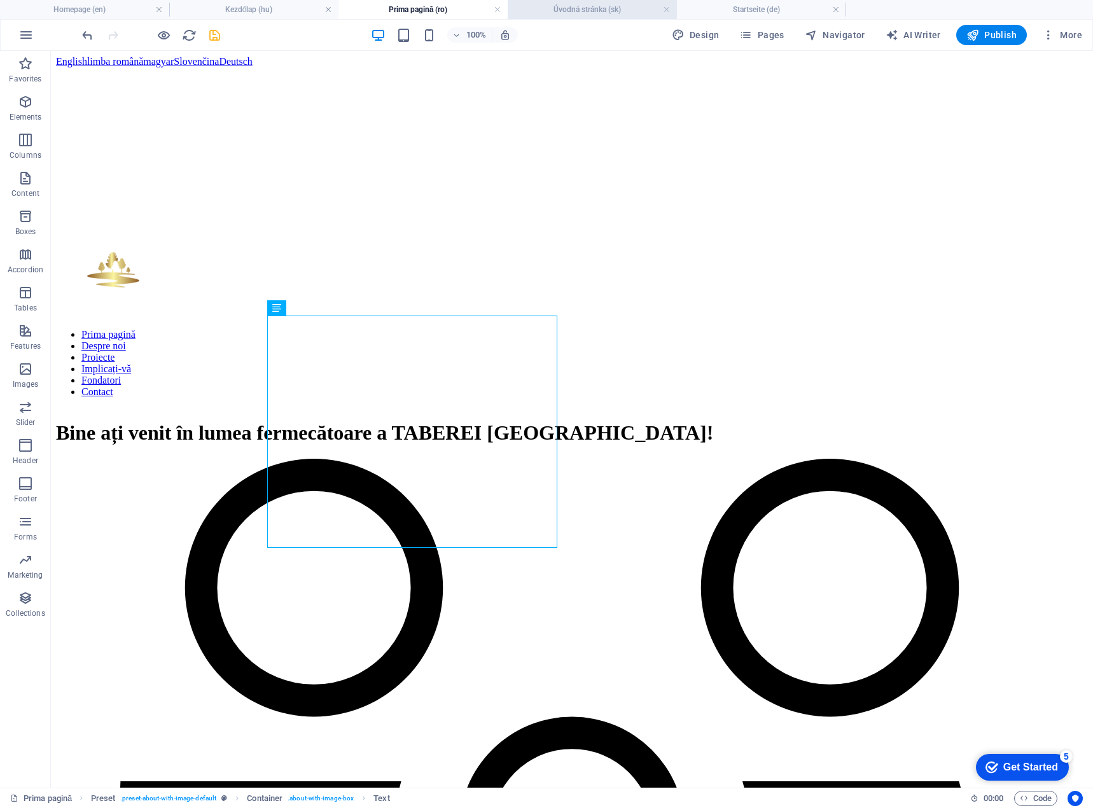
click at [608, 11] on h4 "Úvodná stránka (sk)" at bounding box center [592, 10] width 169 height 14
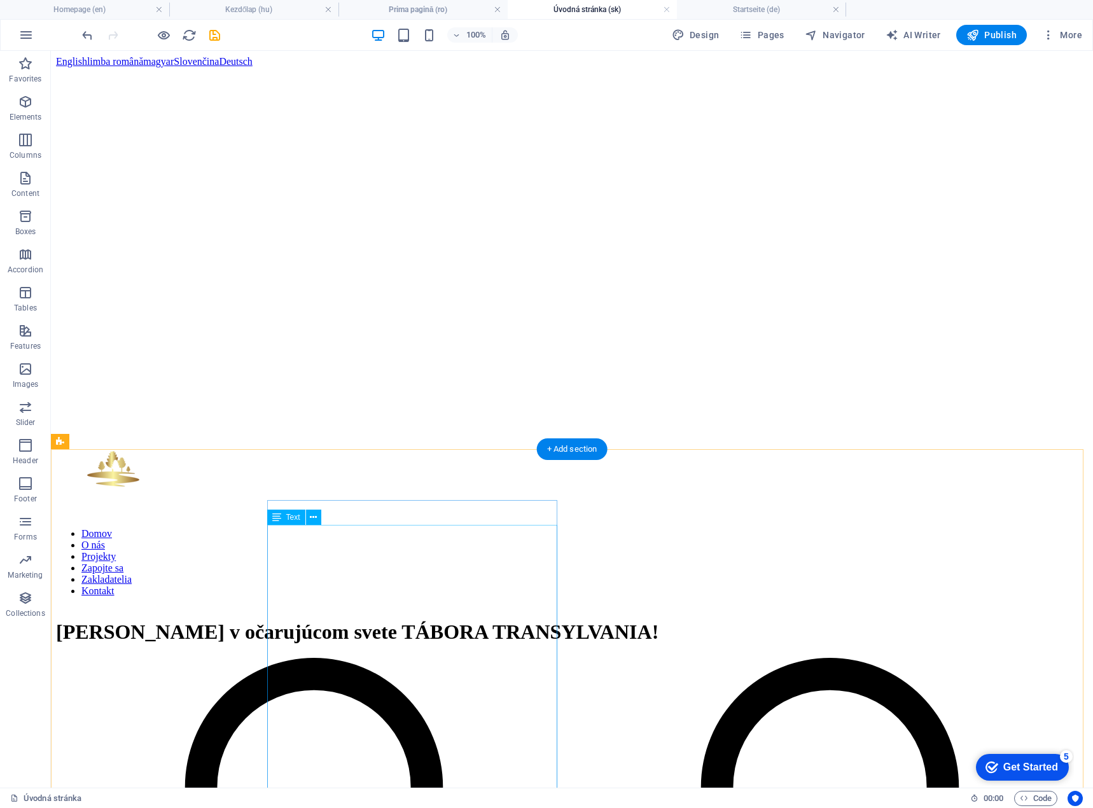
scroll to position [382, 0]
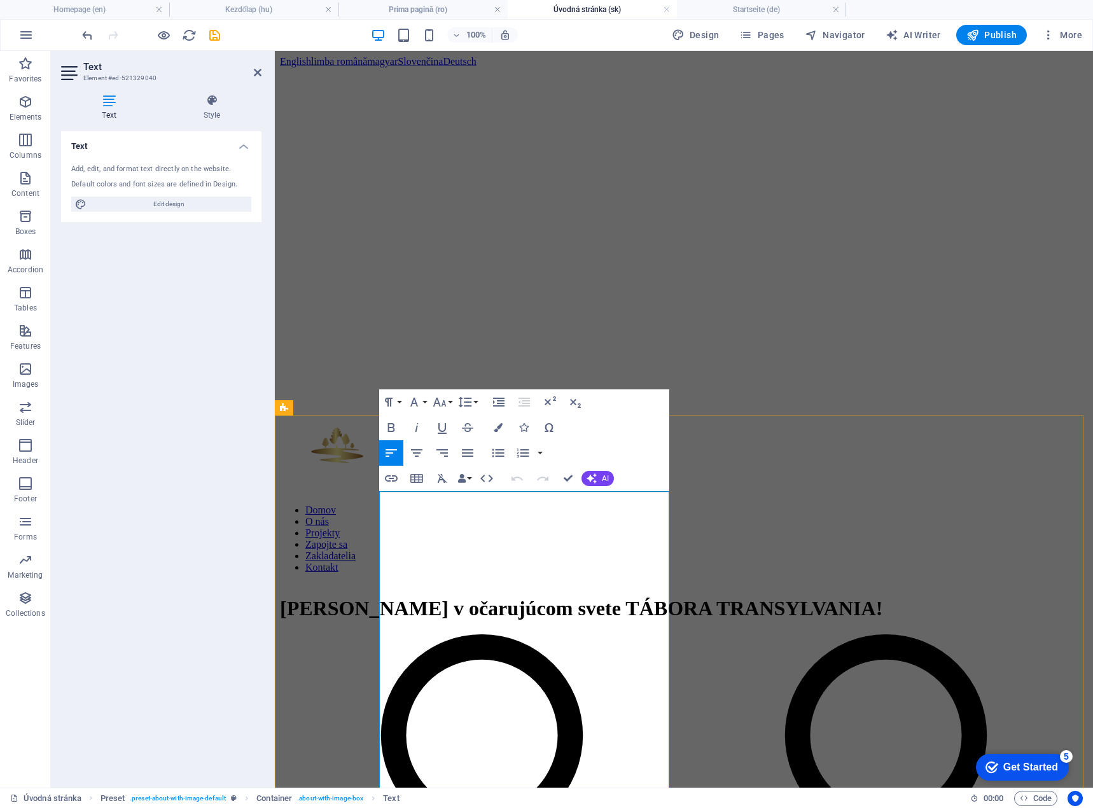
drag, startPoint x: 640, startPoint y: 510, endPoint x: 648, endPoint y: 532, distance: 23.2
drag, startPoint x: 384, startPoint y: 656, endPoint x: 482, endPoint y: 713, distance: 113.2
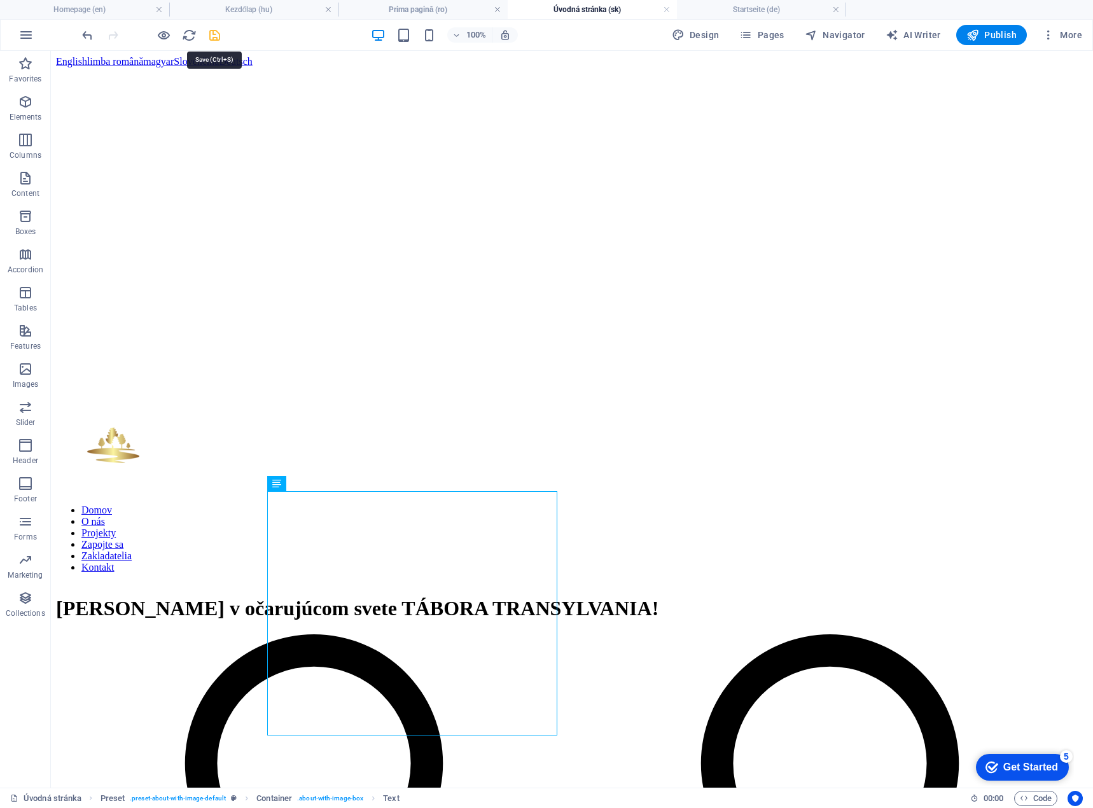
click at [215, 29] on icon "save" at bounding box center [214, 35] width 15 height 15
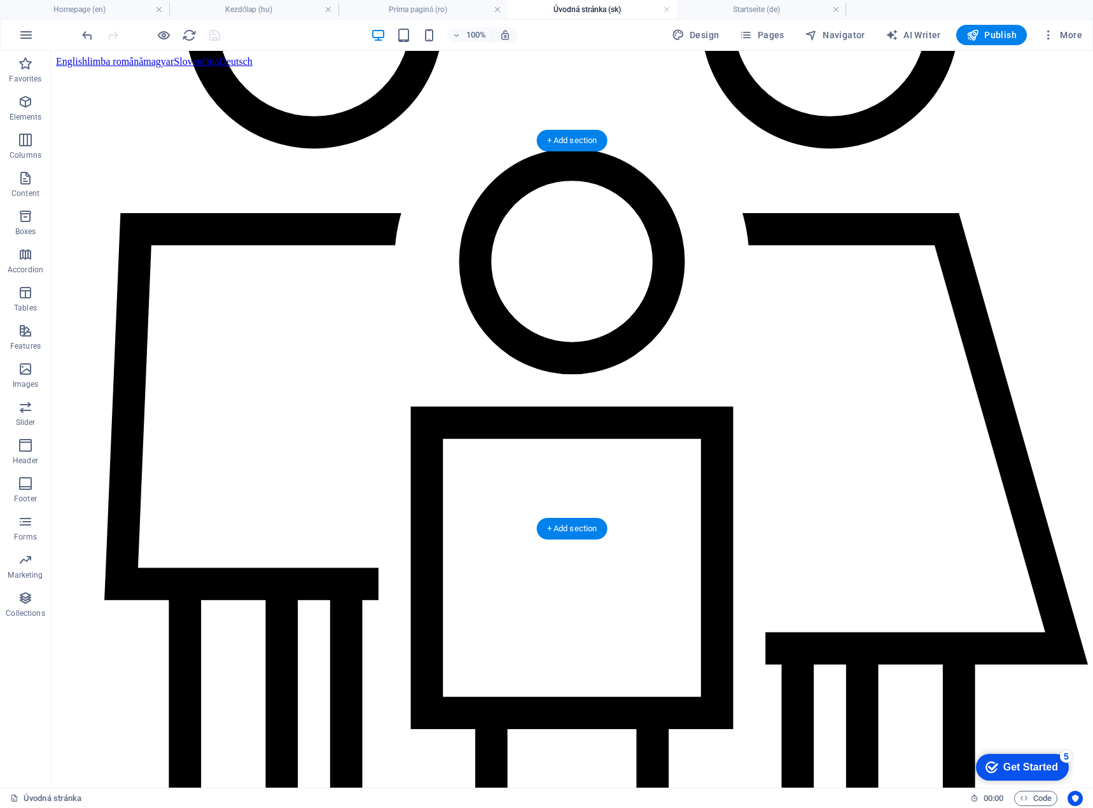
scroll to position [1336, 0]
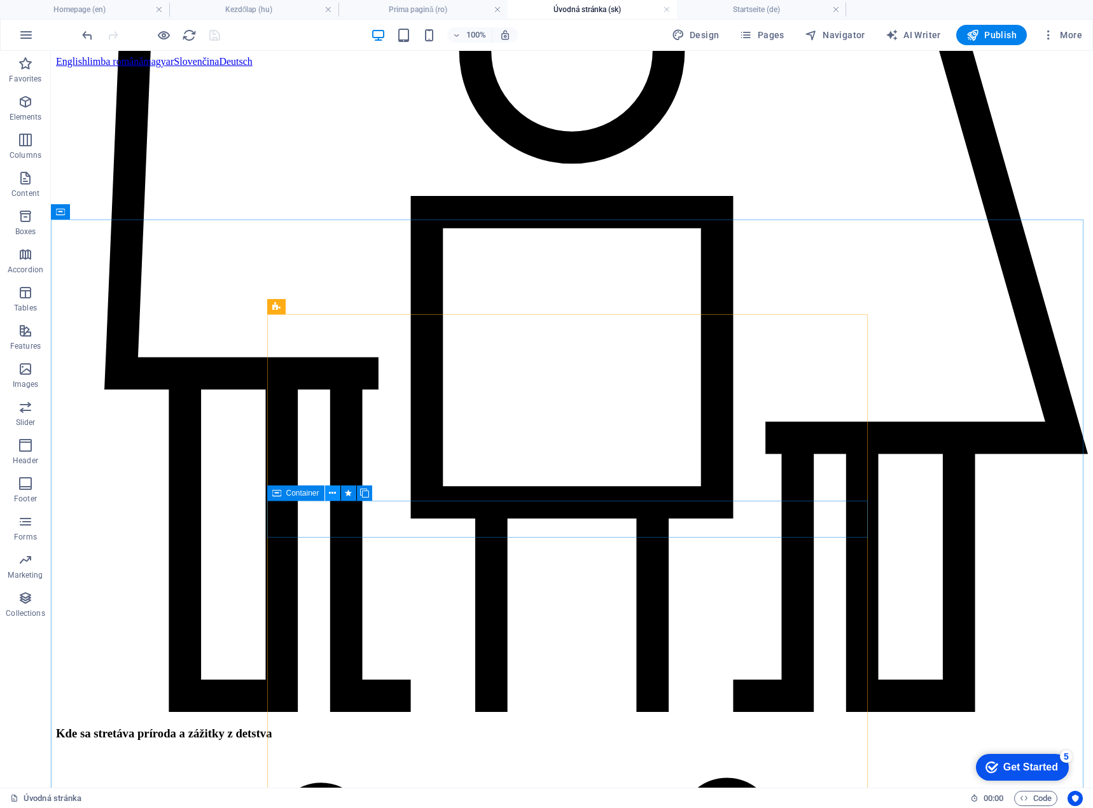
click at [333, 493] on icon at bounding box center [332, 493] width 7 height 13
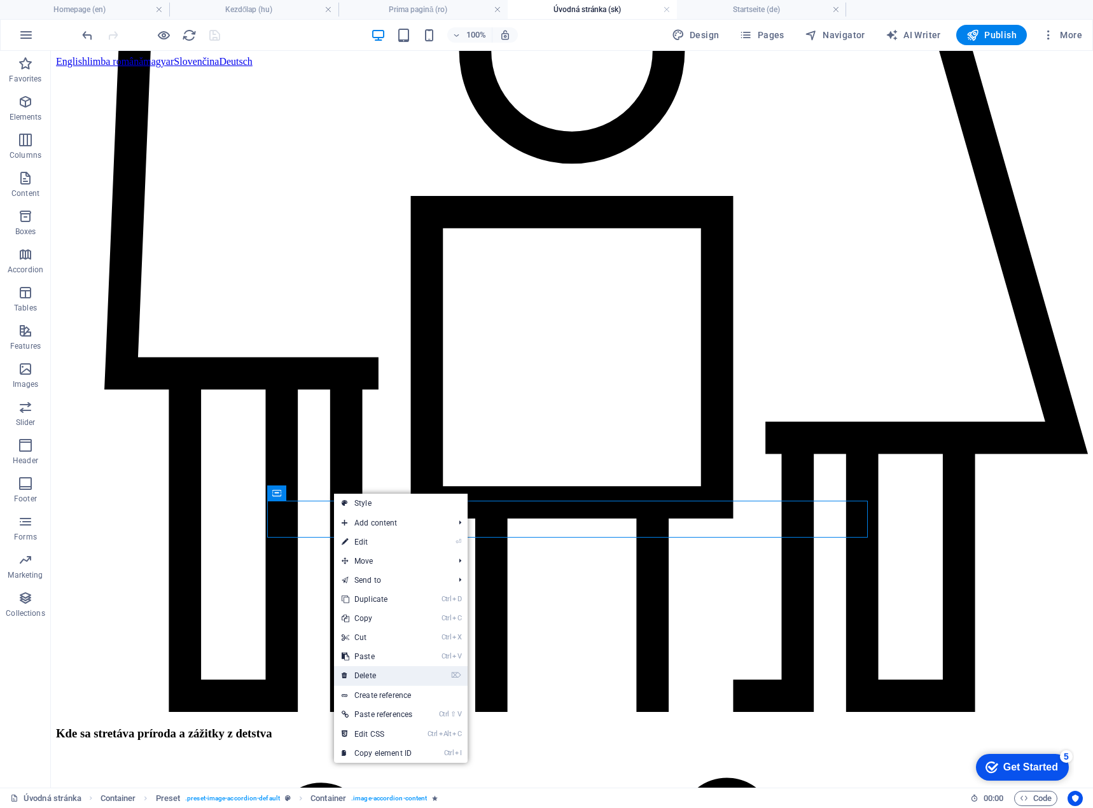
click at [371, 678] on link "⌦ Delete" at bounding box center [377, 675] width 86 height 19
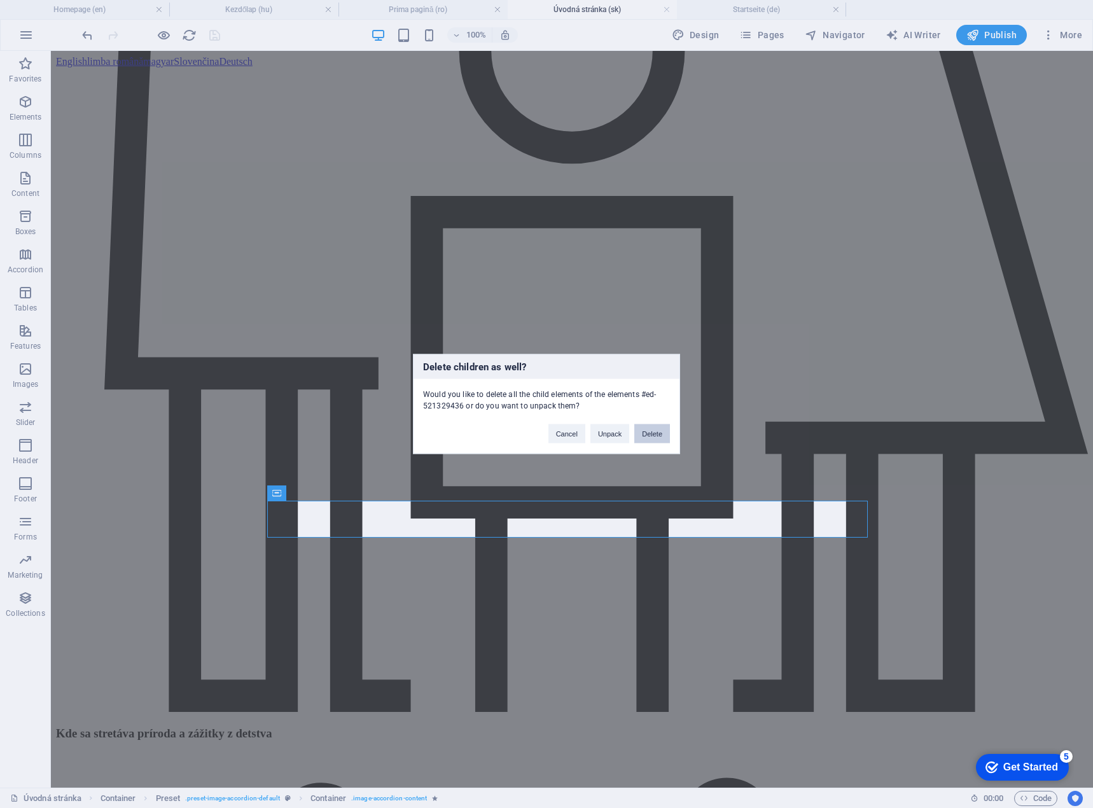
click at [647, 436] on button "Delete" at bounding box center [652, 433] width 36 height 19
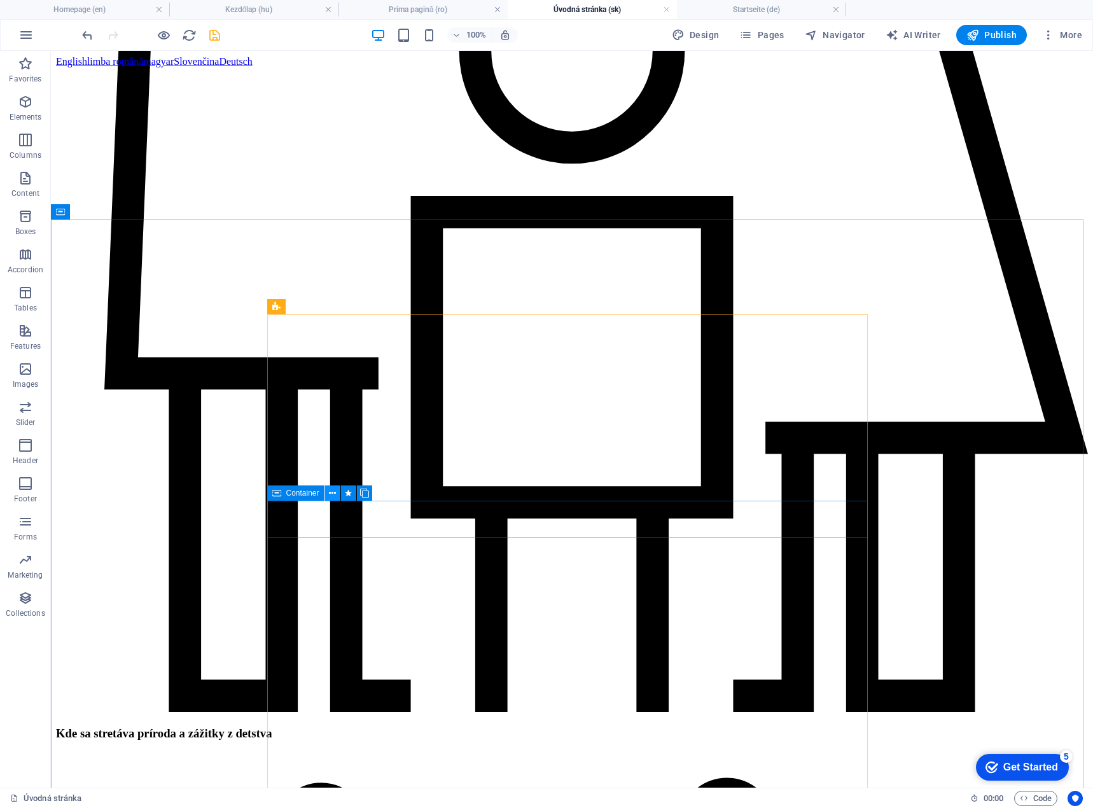
click at [333, 496] on icon at bounding box center [332, 493] width 7 height 13
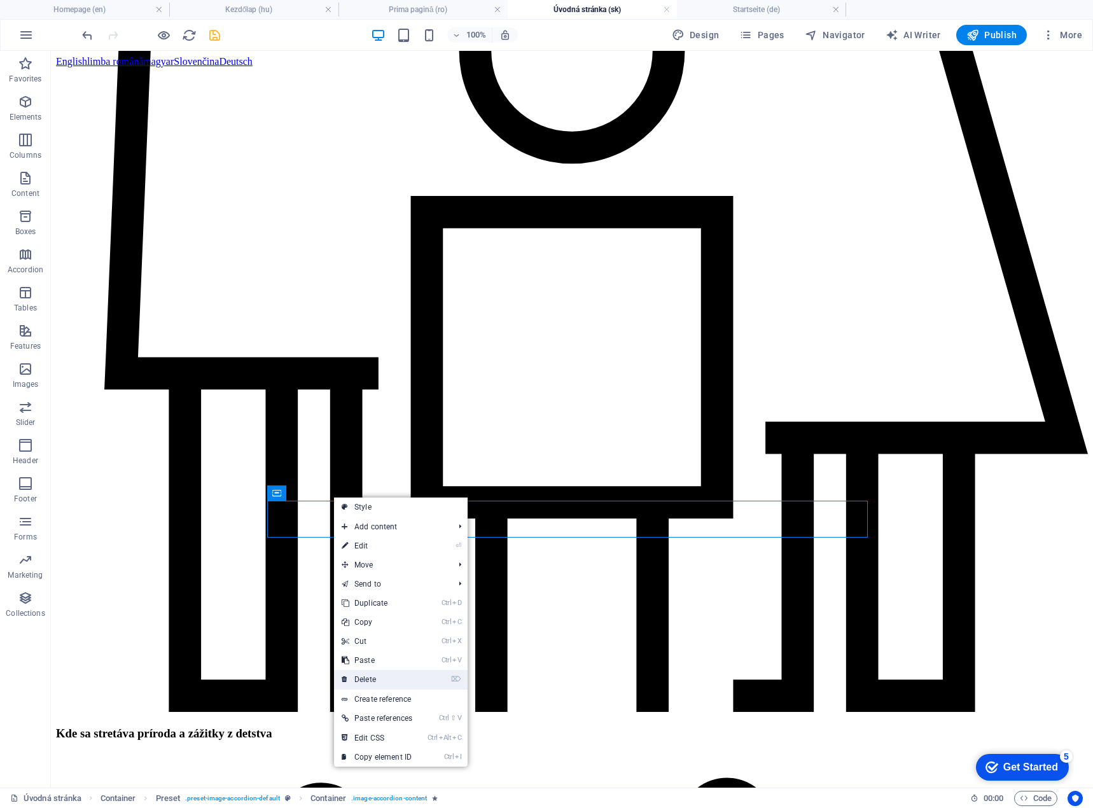
click at [378, 680] on link "⌦ Delete" at bounding box center [377, 679] width 86 height 19
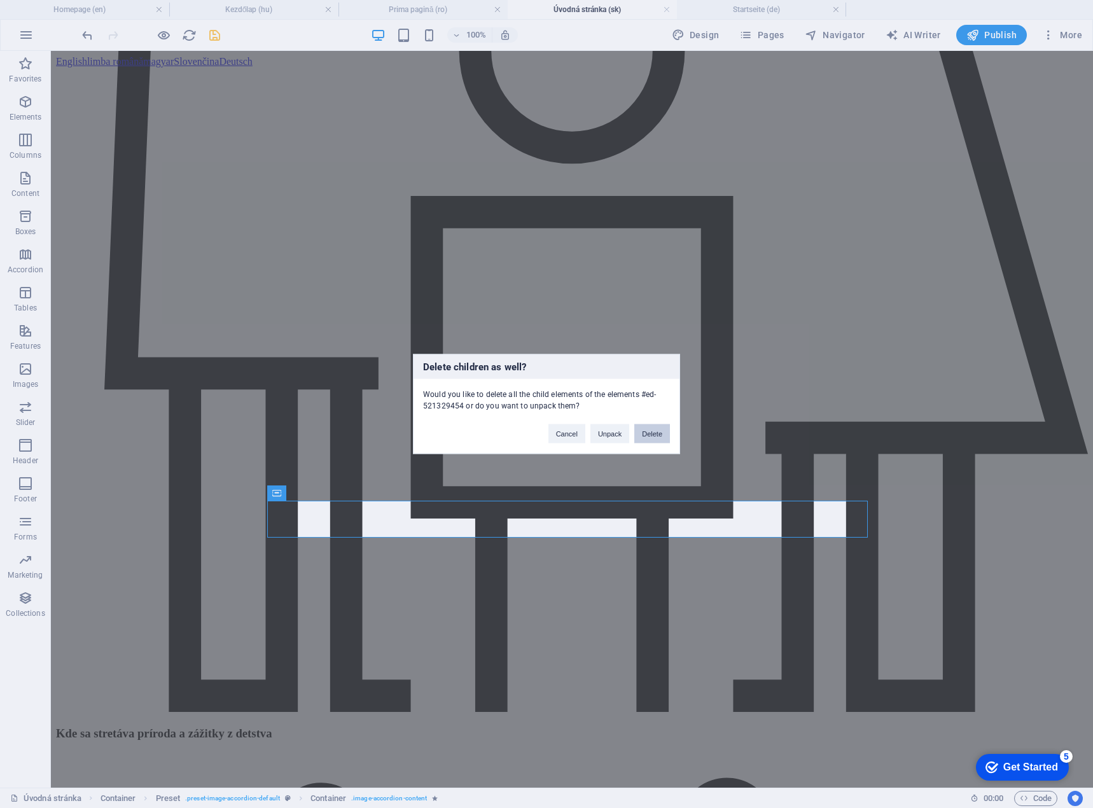
click at [648, 431] on button "Delete" at bounding box center [652, 433] width 36 height 19
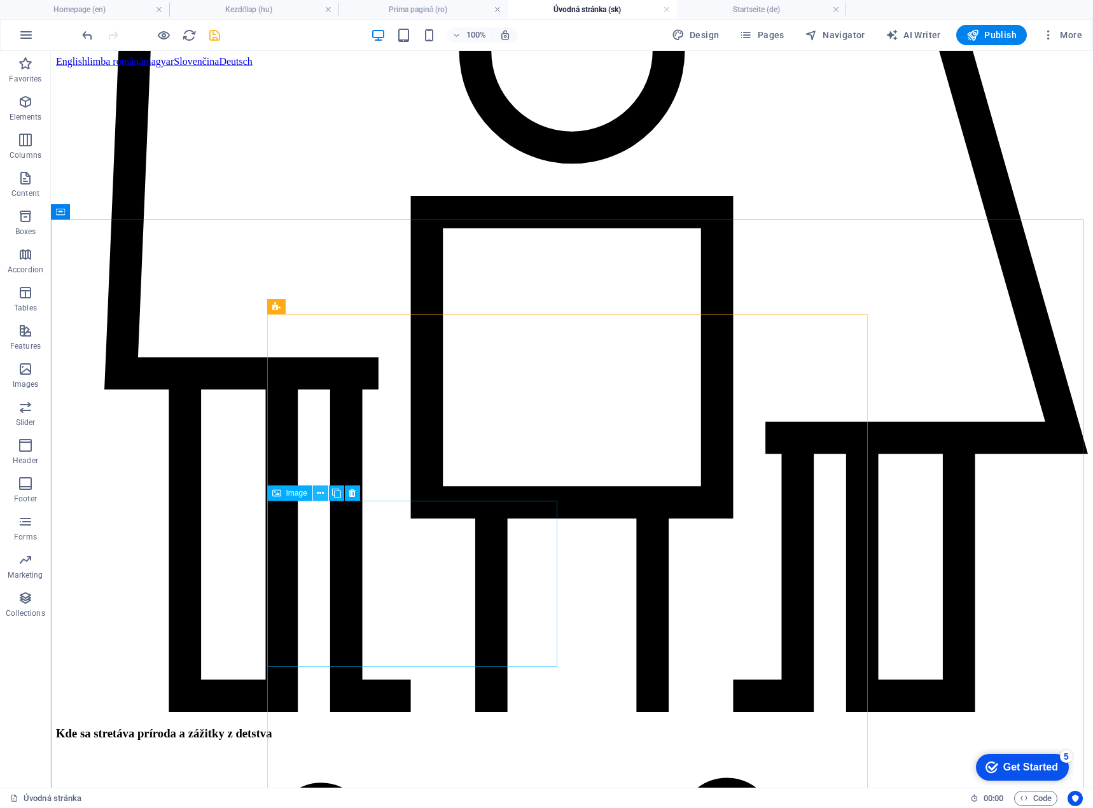
click at [321, 494] on icon at bounding box center [320, 493] width 7 height 13
click at [335, 678] on icon at bounding box center [332, 679] width 7 height 13
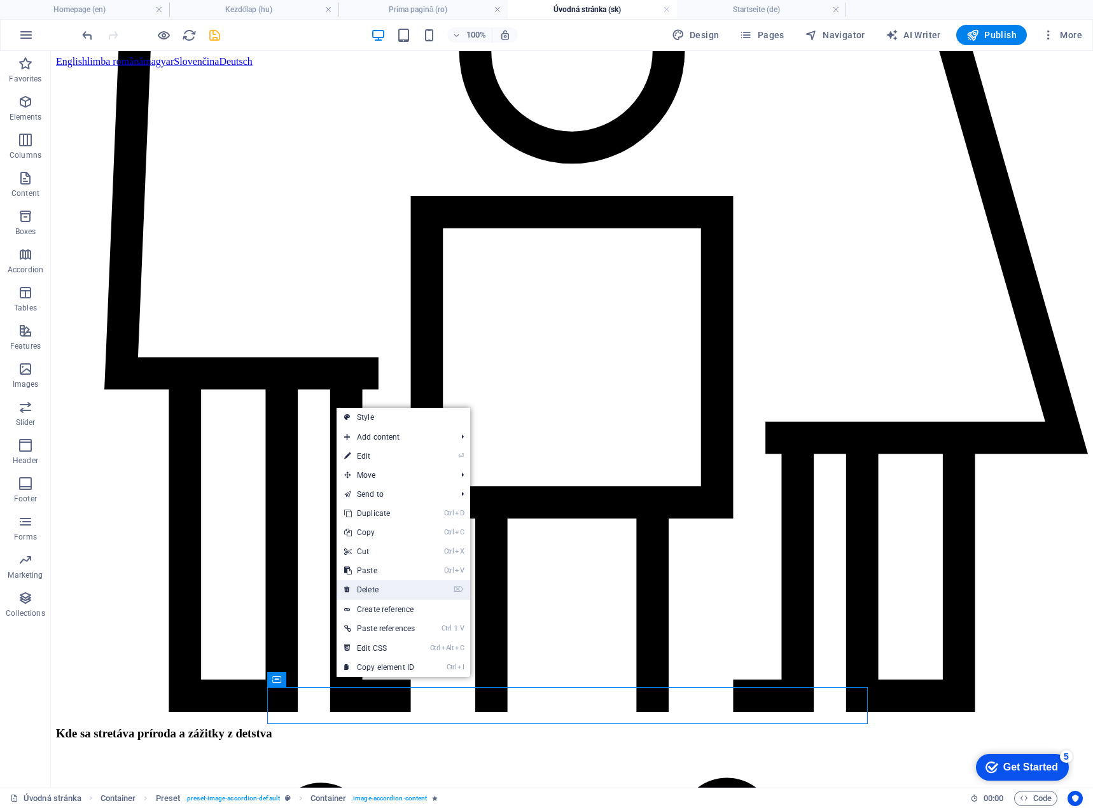
click at [374, 587] on link "⌦ Delete" at bounding box center [380, 589] width 86 height 19
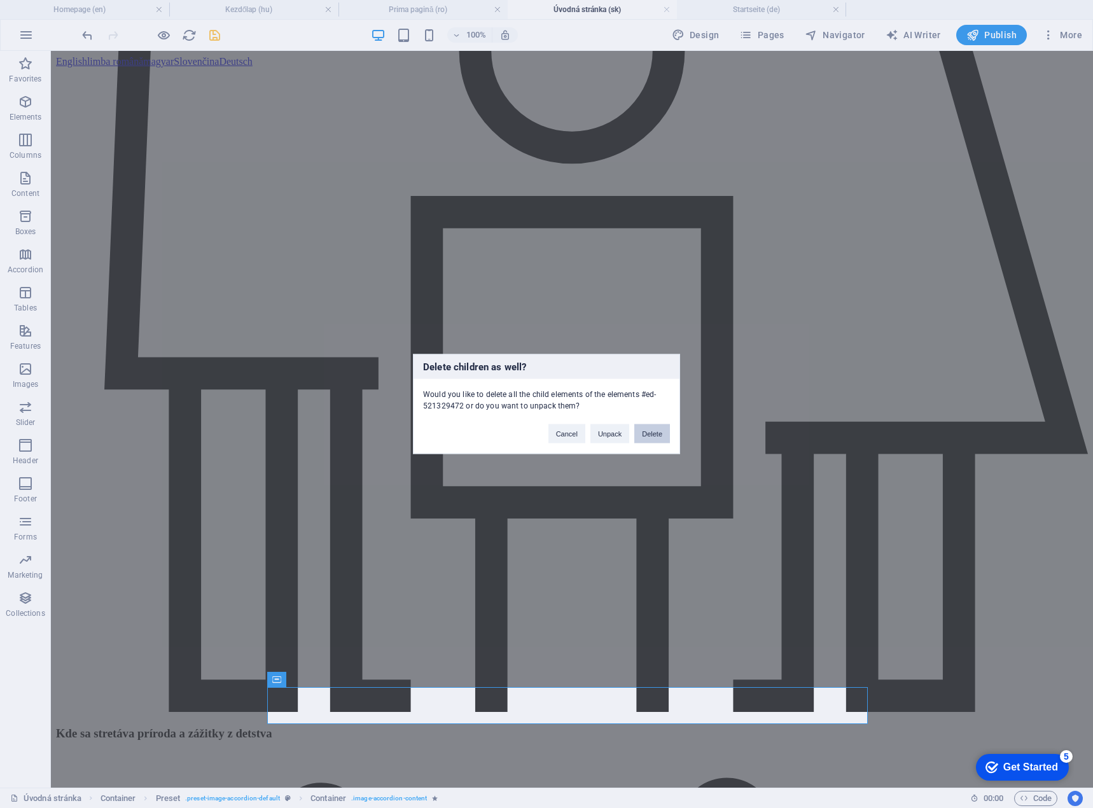
click at [645, 432] on button "Delete" at bounding box center [652, 433] width 36 height 19
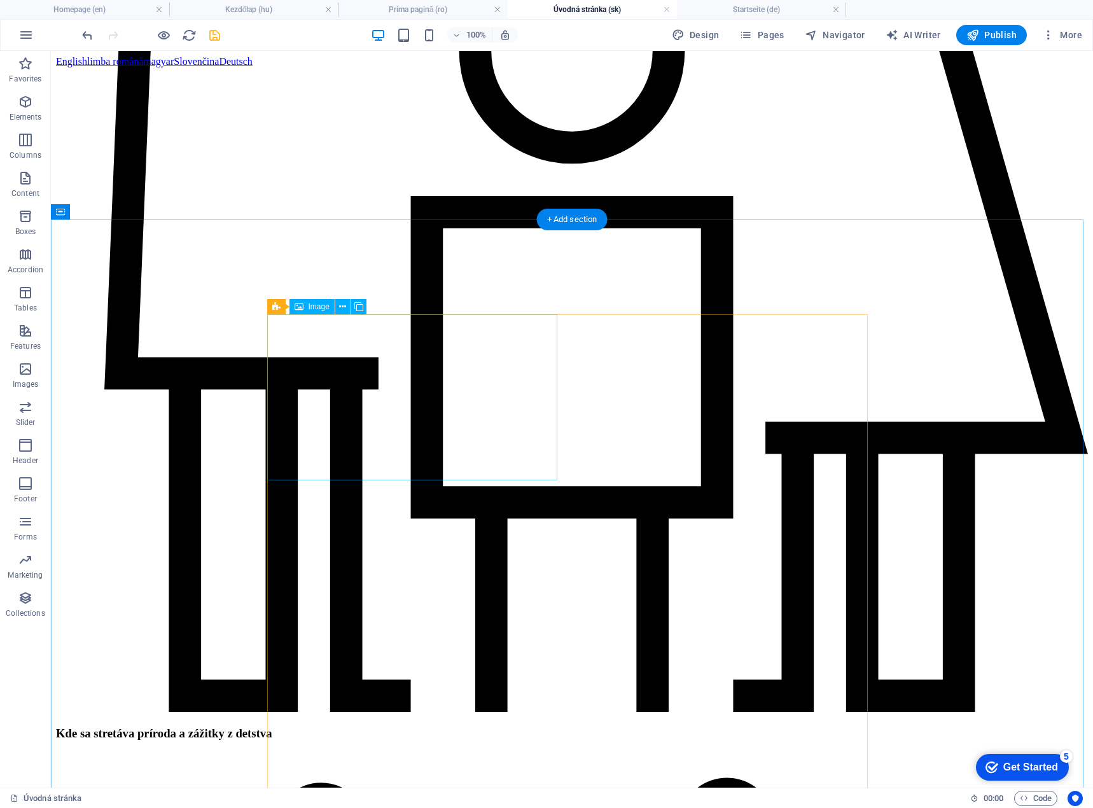
scroll to position [1718, 0]
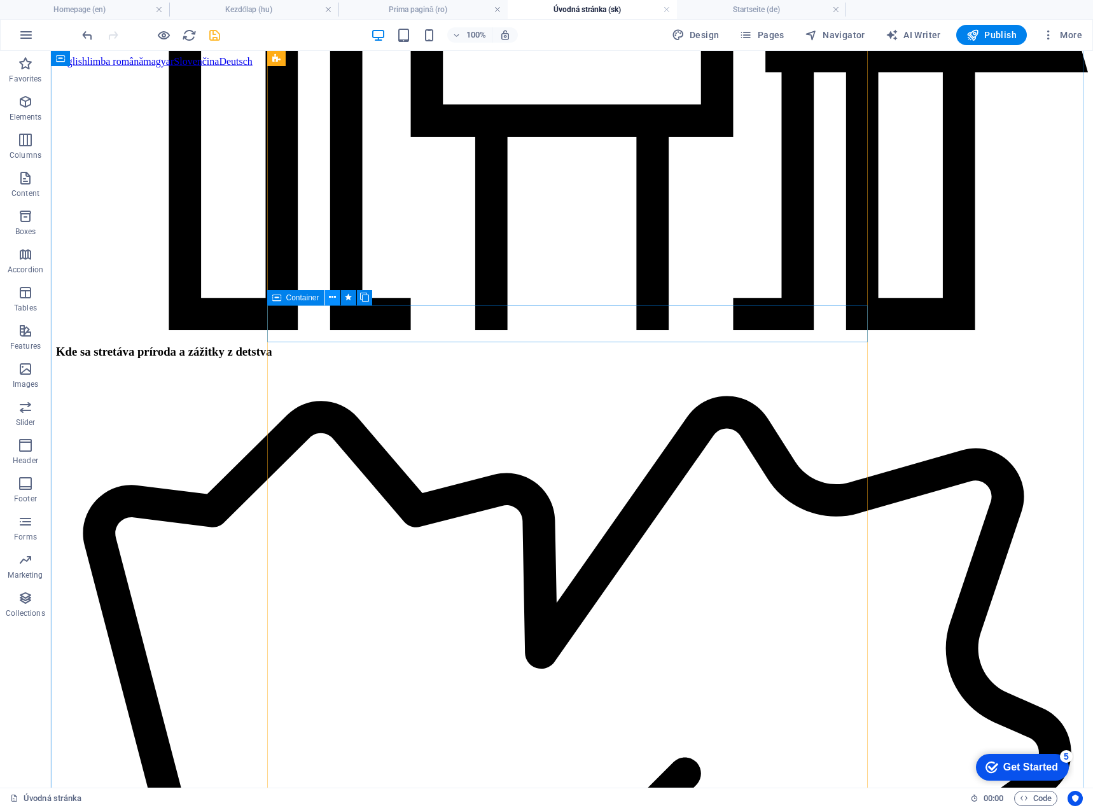
click at [333, 300] on icon at bounding box center [332, 297] width 7 height 13
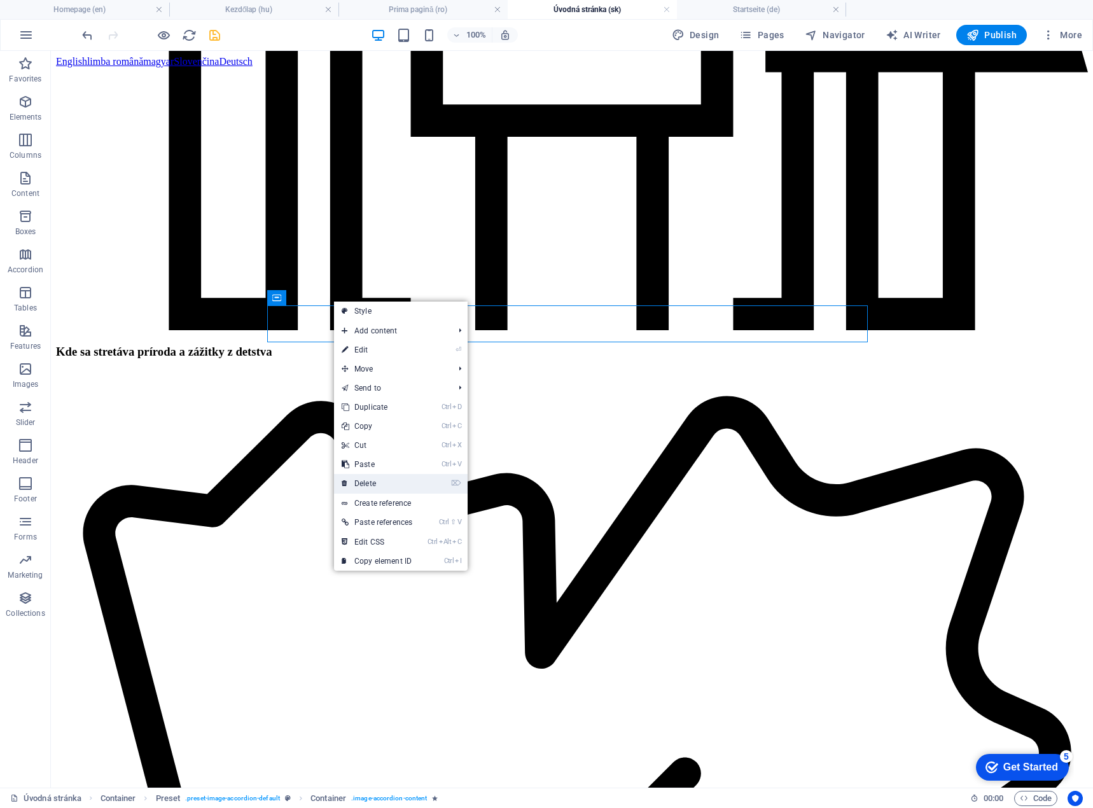
click at [368, 484] on link "⌦ Delete" at bounding box center [377, 483] width 86 height 19
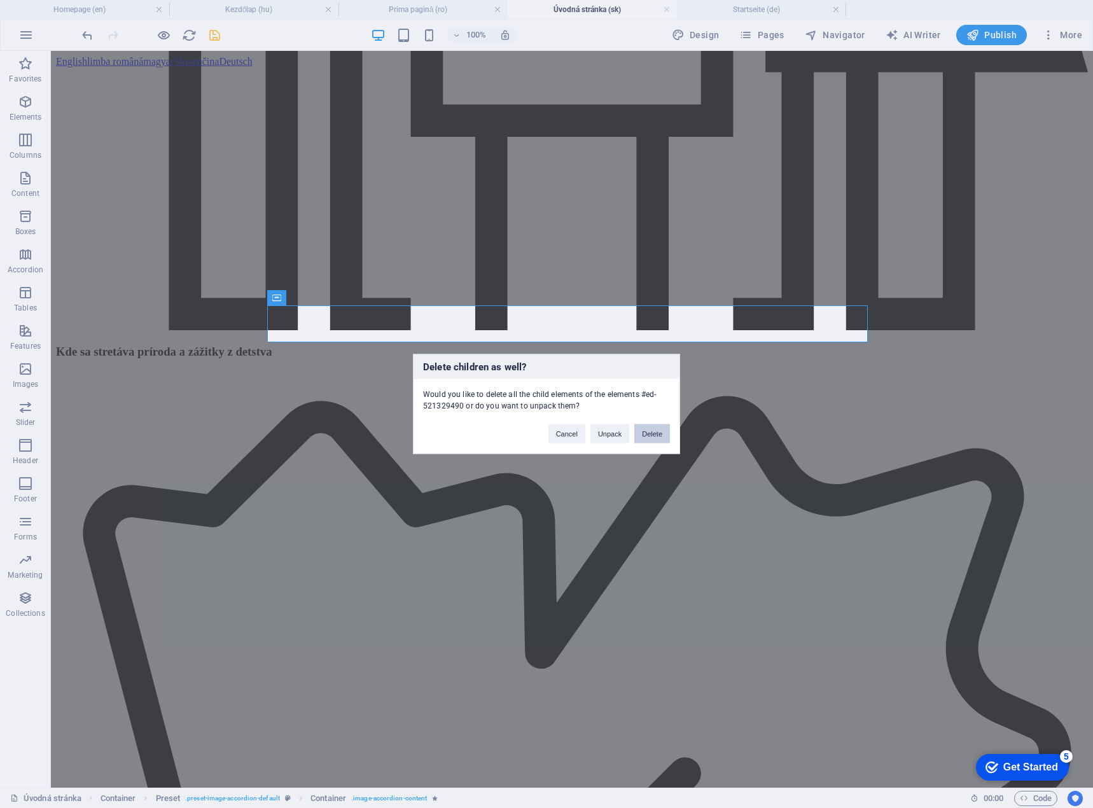
click at [648, 436] on button "Delete" at bounding box center [652, 433] width 36 height 19
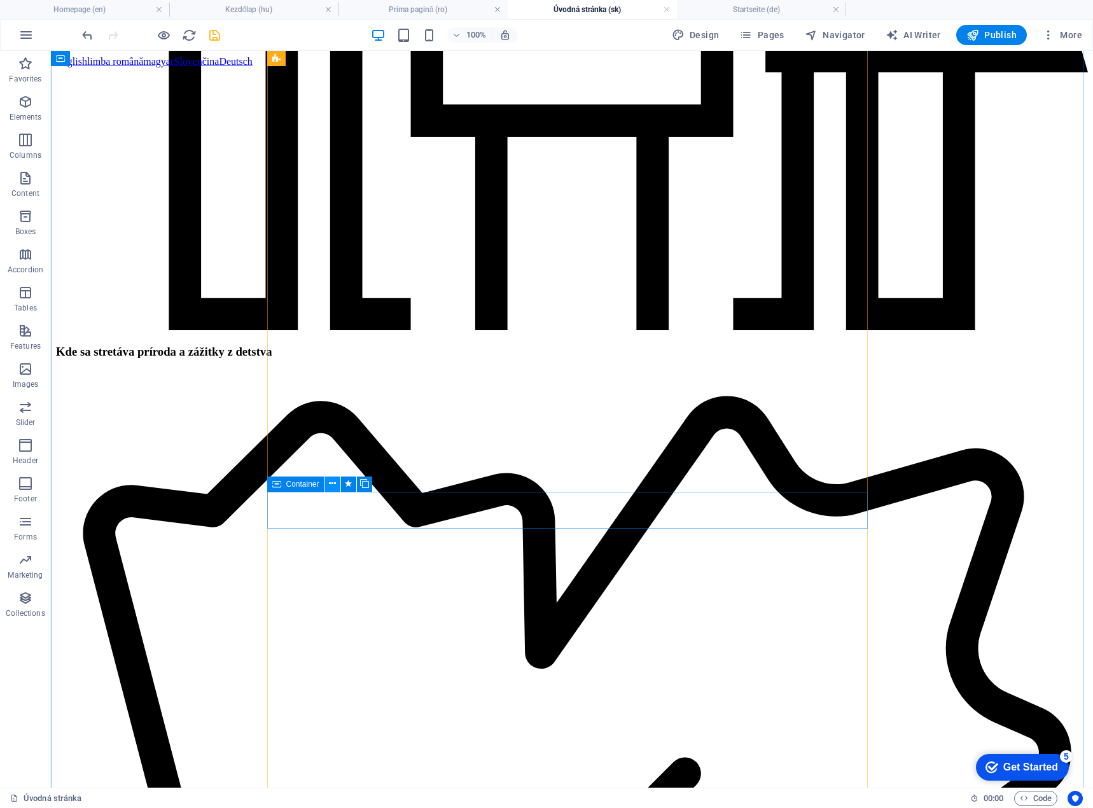
click at [333, 487] on icon at bounding box center [332, 483] width 7 height 13
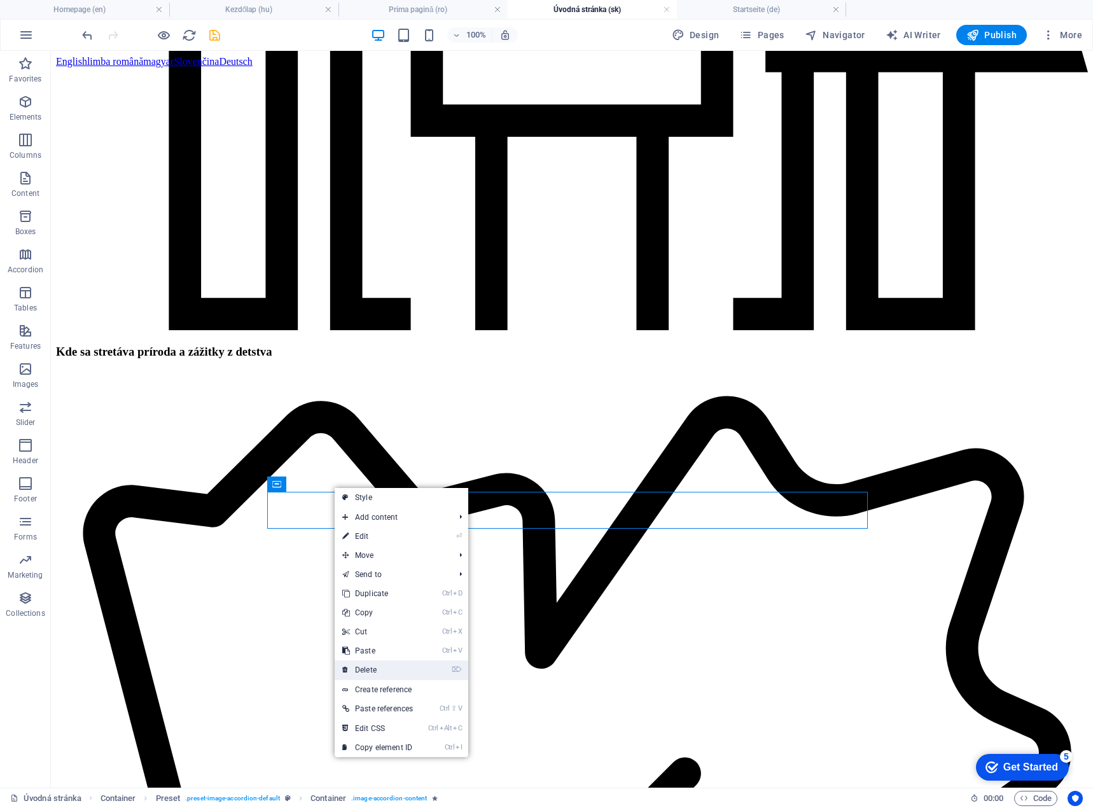
click at [365, 669] on link "⌦ Delete" at bounding box center [378, 670] width 86 height 19
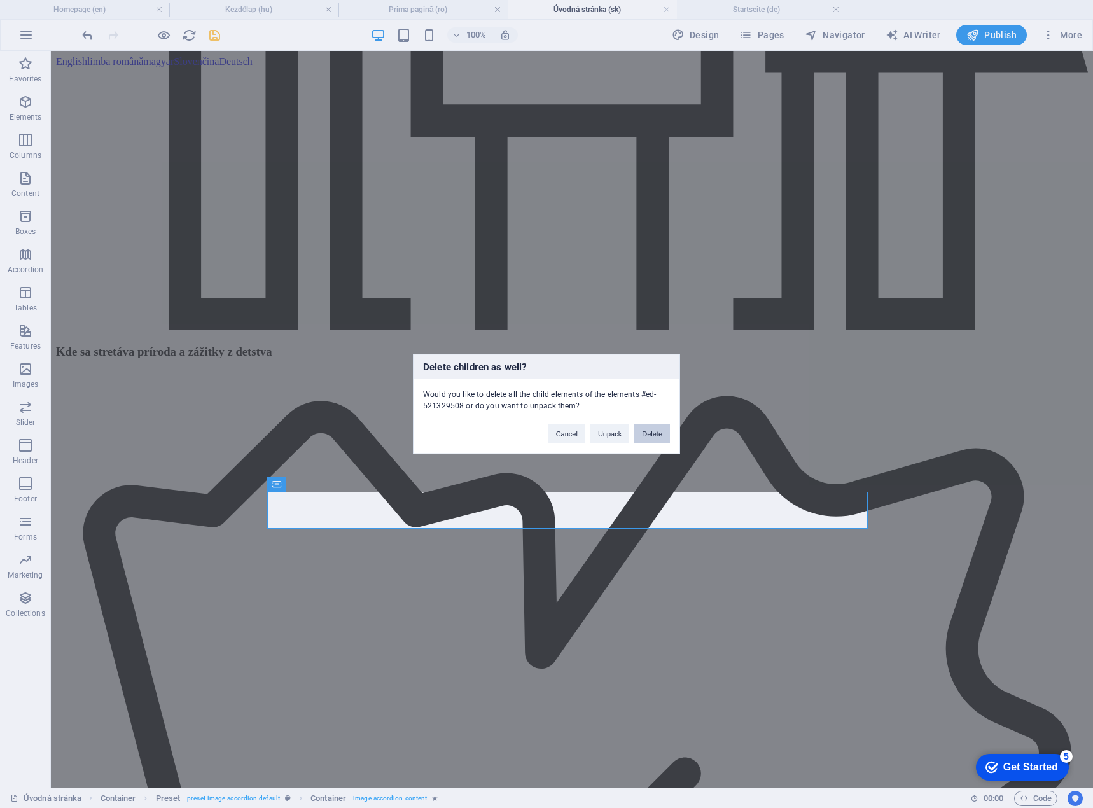
click at [649, 436] on button "Delete" at bounding box center [652, 433] width 36 height 19
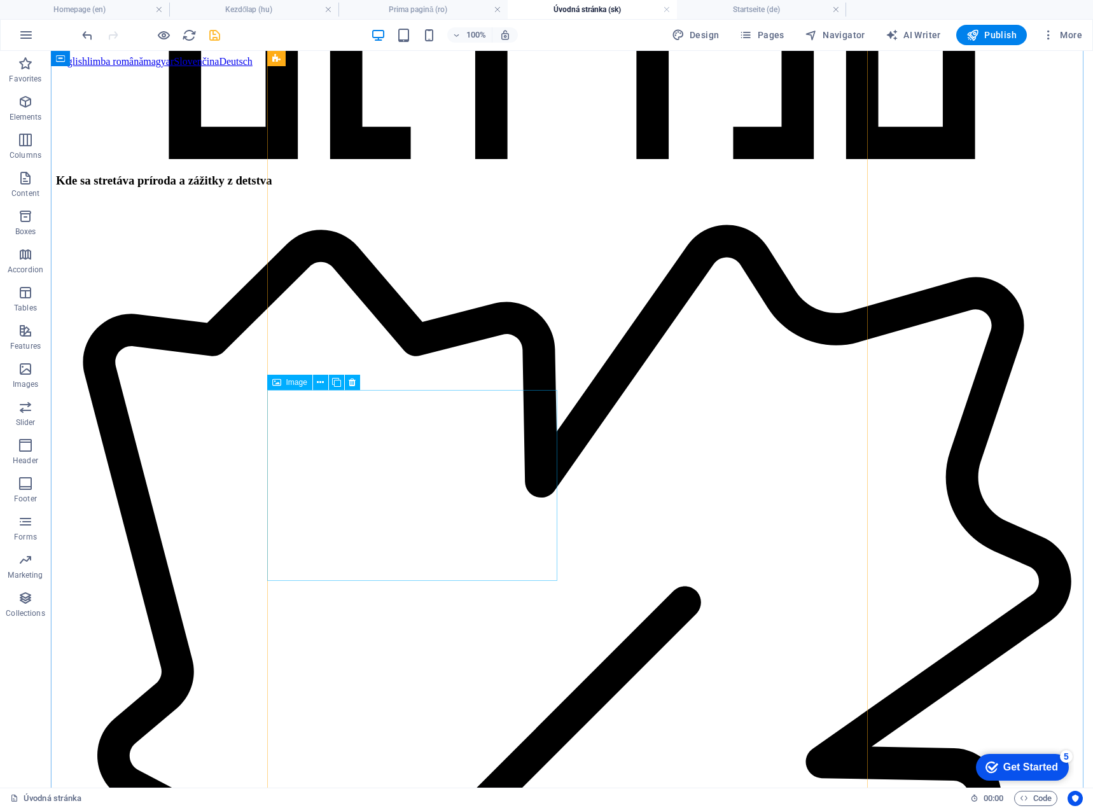
scroll to position [1909, 0]
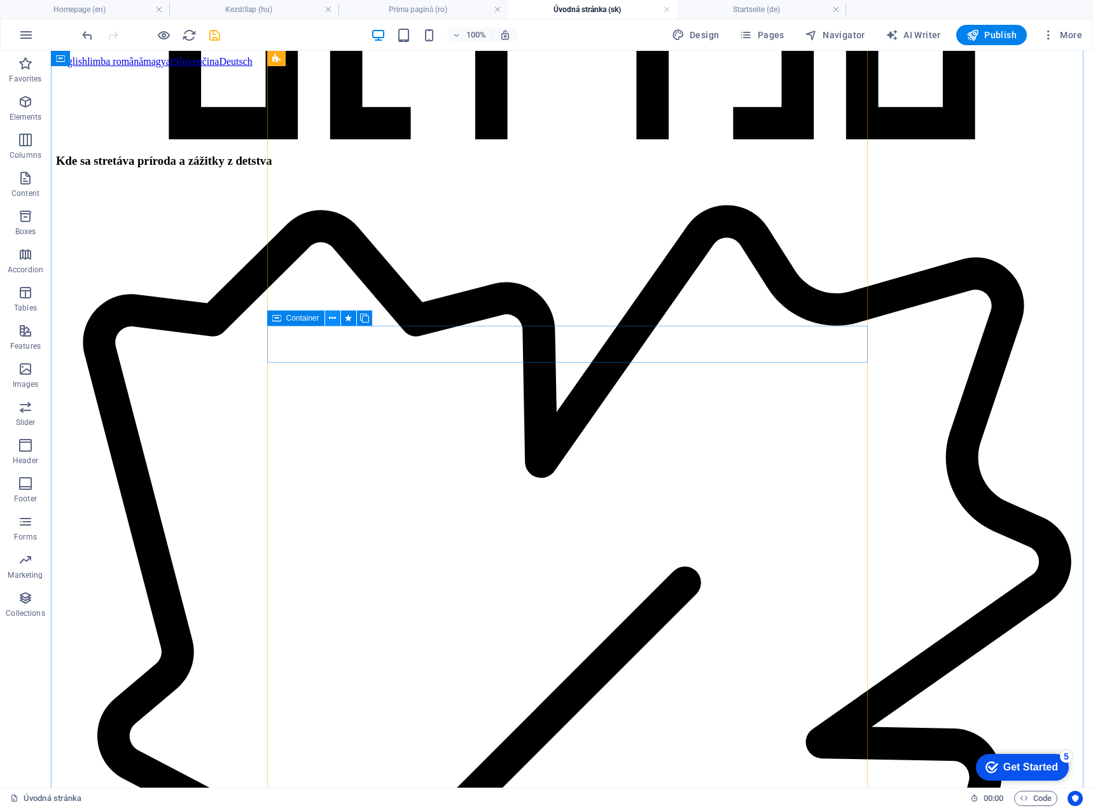
click at [332, 321] on icon at bounding box center [332, 318] width 7 height 13
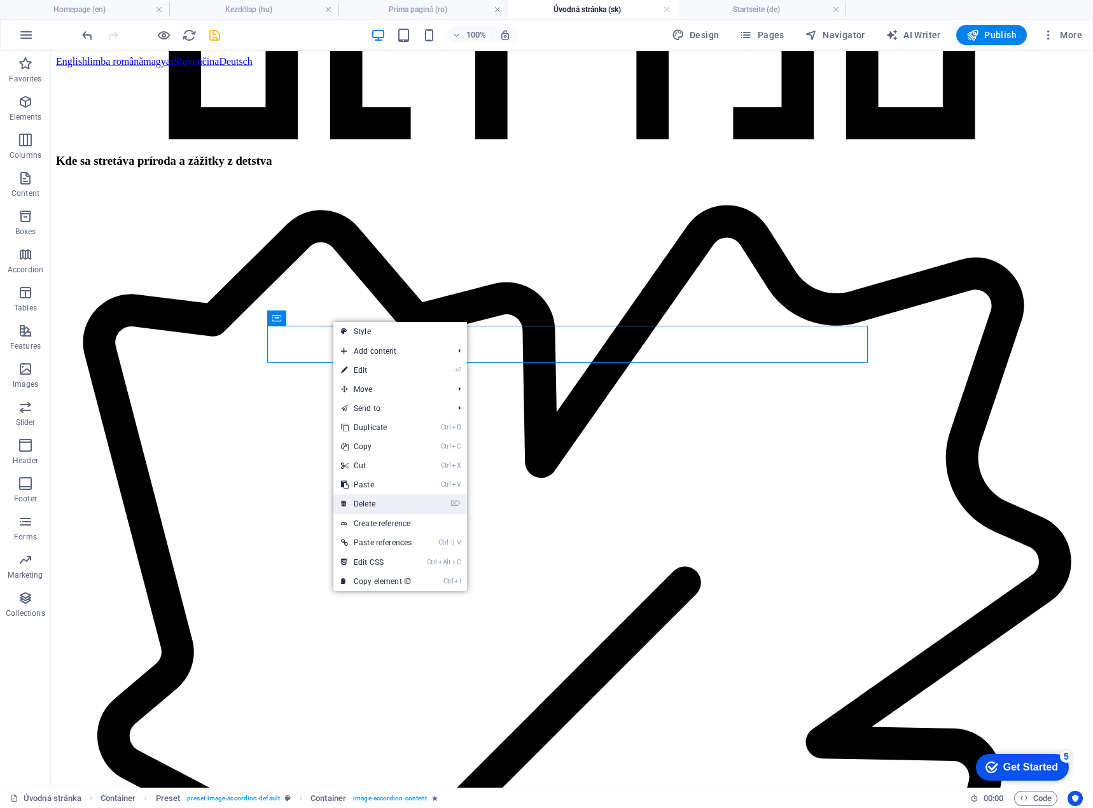
click at [367, 501] on link "⌦ Delete" at bounding box center [376, 503] width 86 height 19
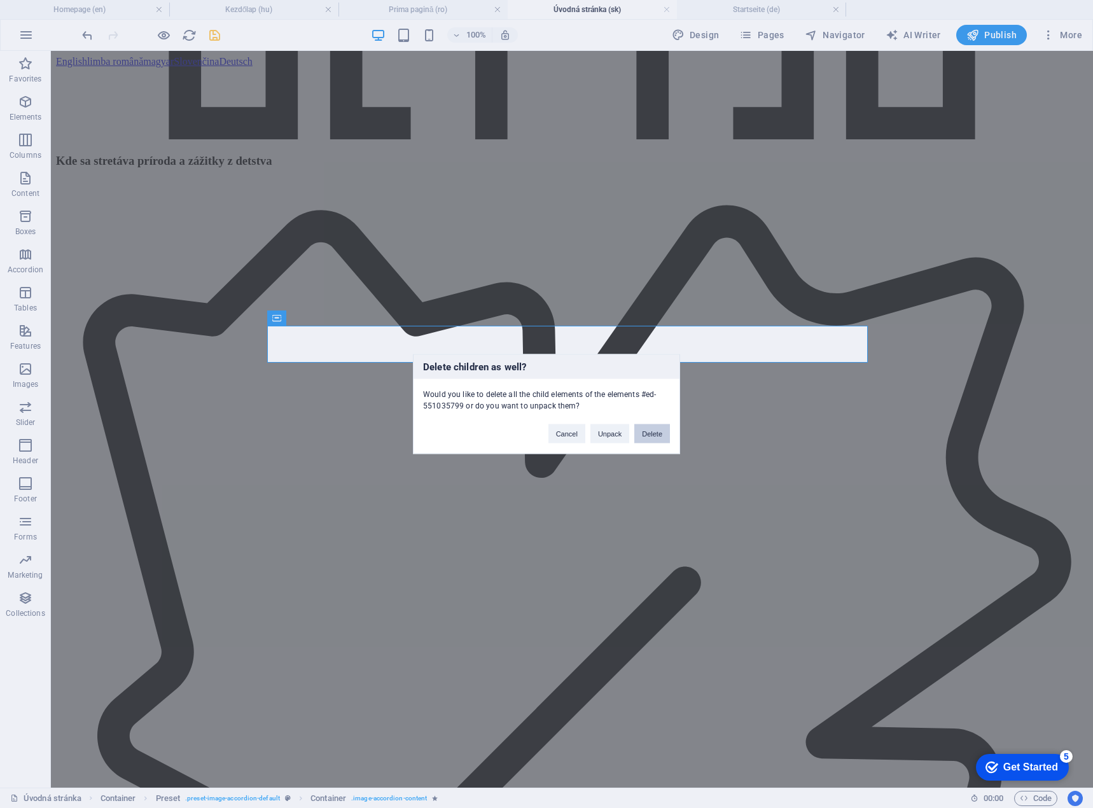
click at [664, 433] on button "Delete" at bounding box center [652, 433] width 36 height 19
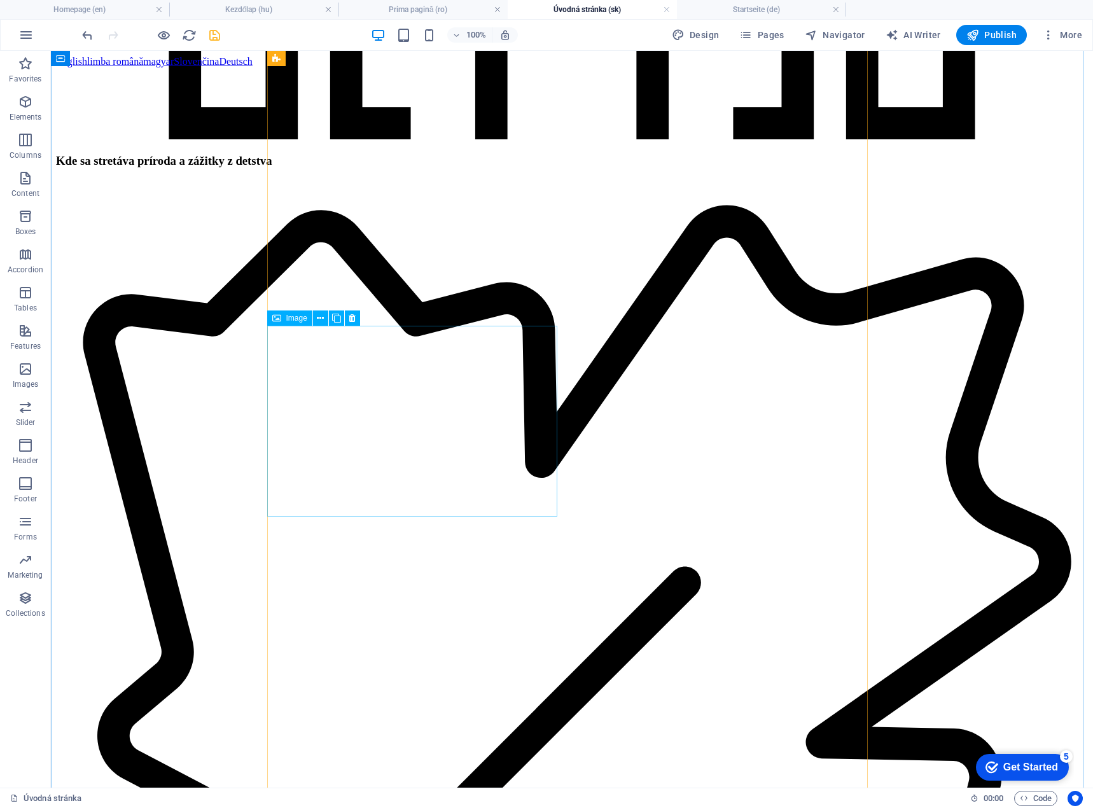
scroll to position [2036, 0]
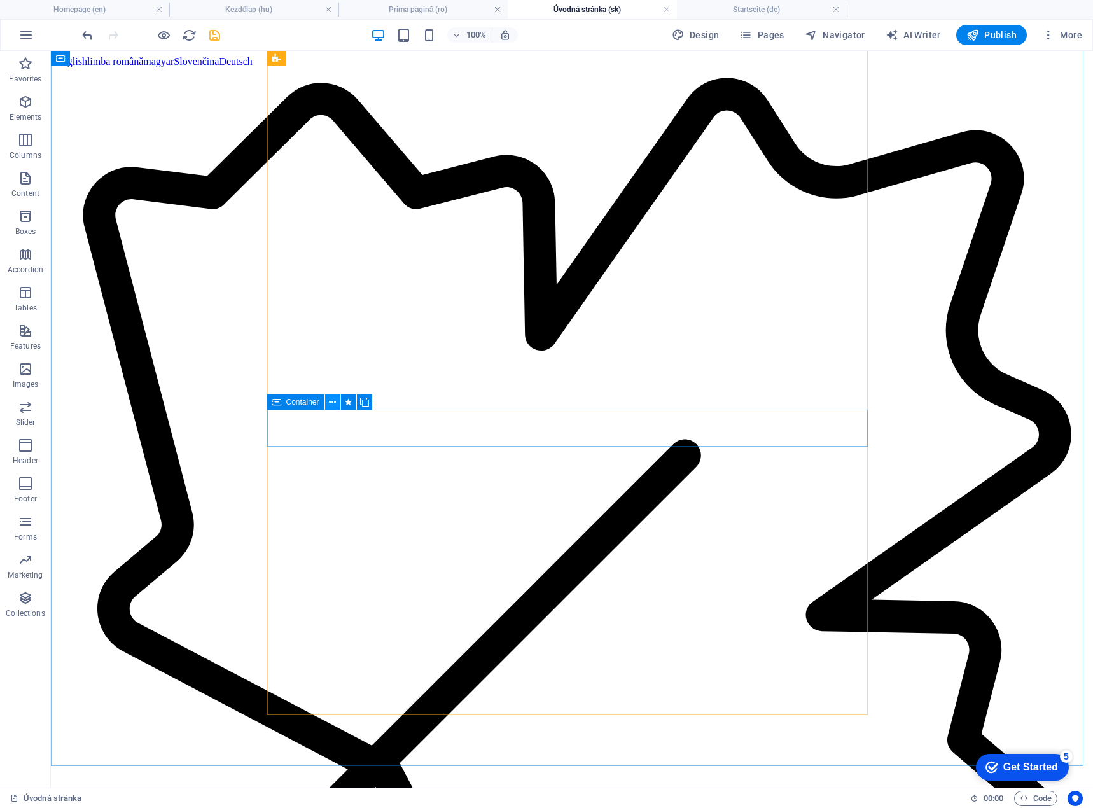
click at [333, 404] on icon at bounding box center [332, 402] width 7 height 13
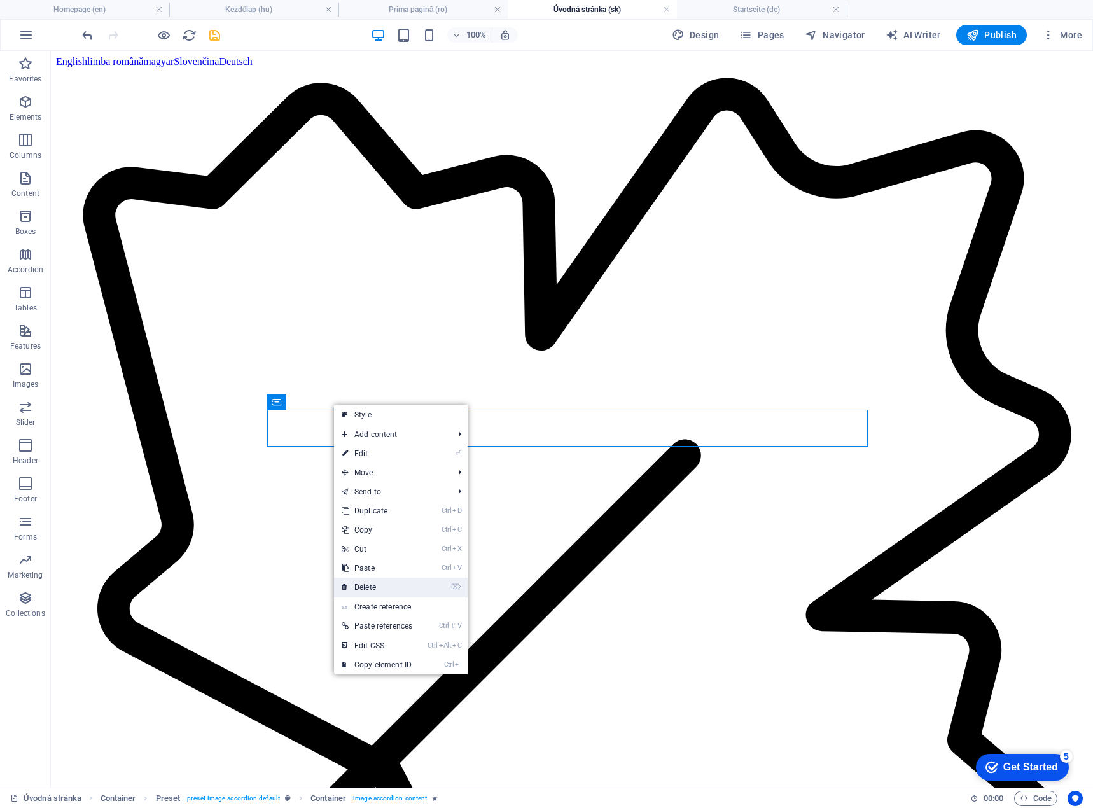
click at [364, 586] on link "⌦ Delete" at bounding box center [377, 587] width 86 height 19
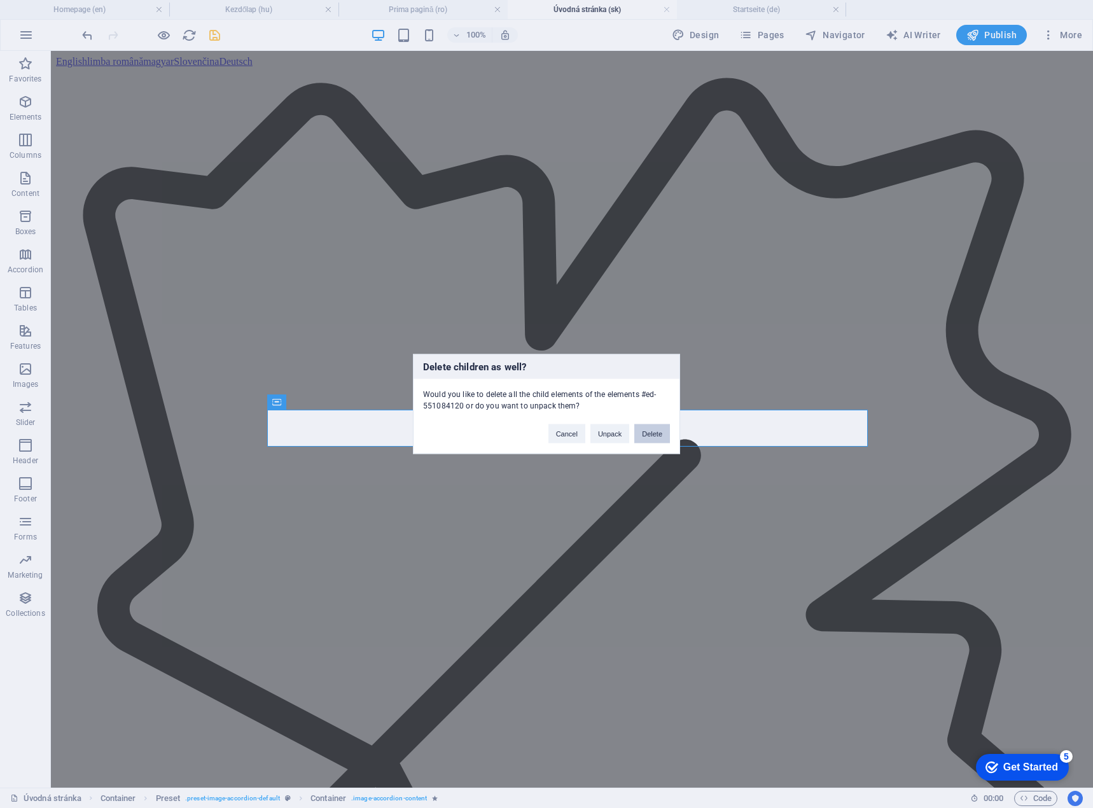
click at [641, 437] on button "Delete" at bounding box center [652, 433] width 36 height 19
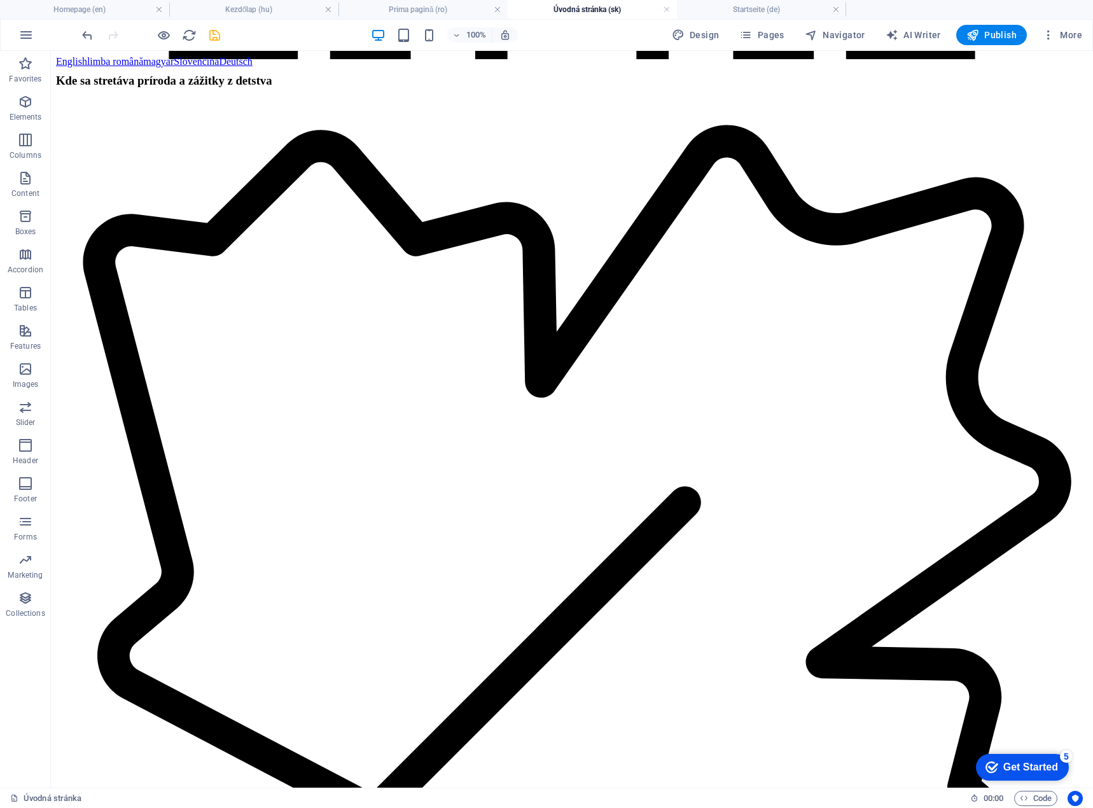
scroll to position [1973, 0]
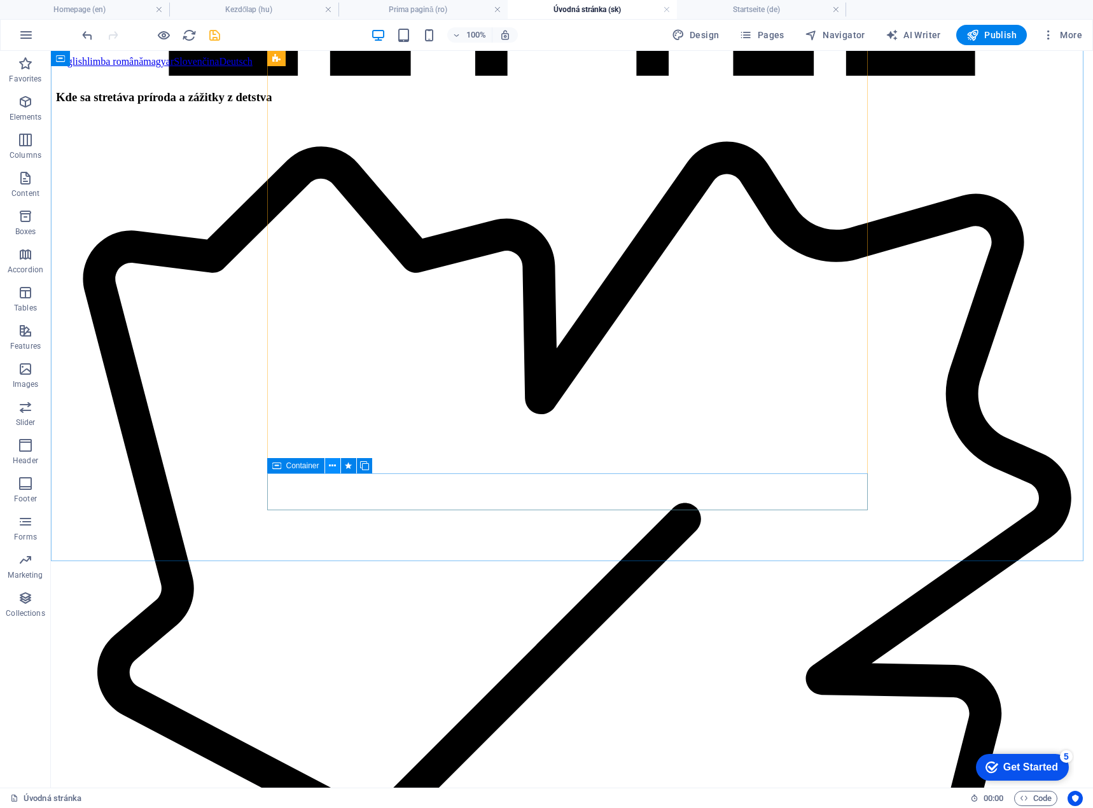
click at [335, 465] on icon at bounding box center [332, 465] width 7 height 13
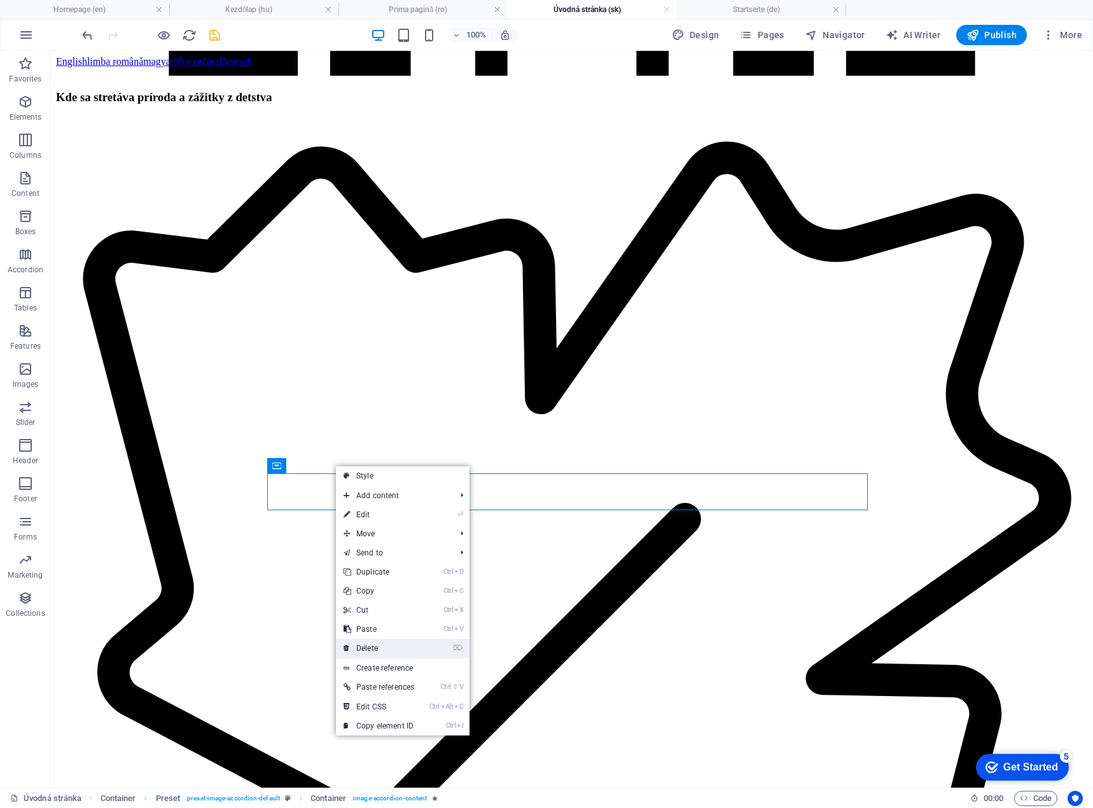
click at [380, 648] on link "⌦ Delete" at bounding box center [379, 648] width 86 height 19
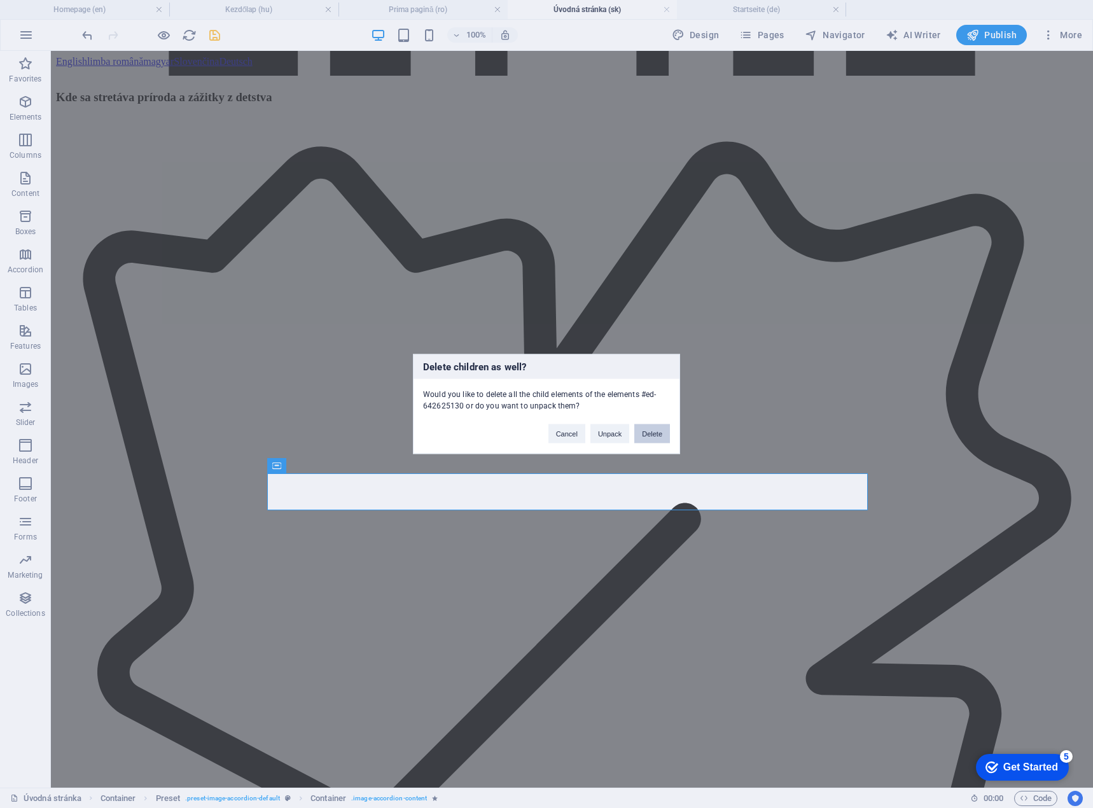
click at [646, 439] on button "Delete" at bounding box center [652, 433] width 36 height 19
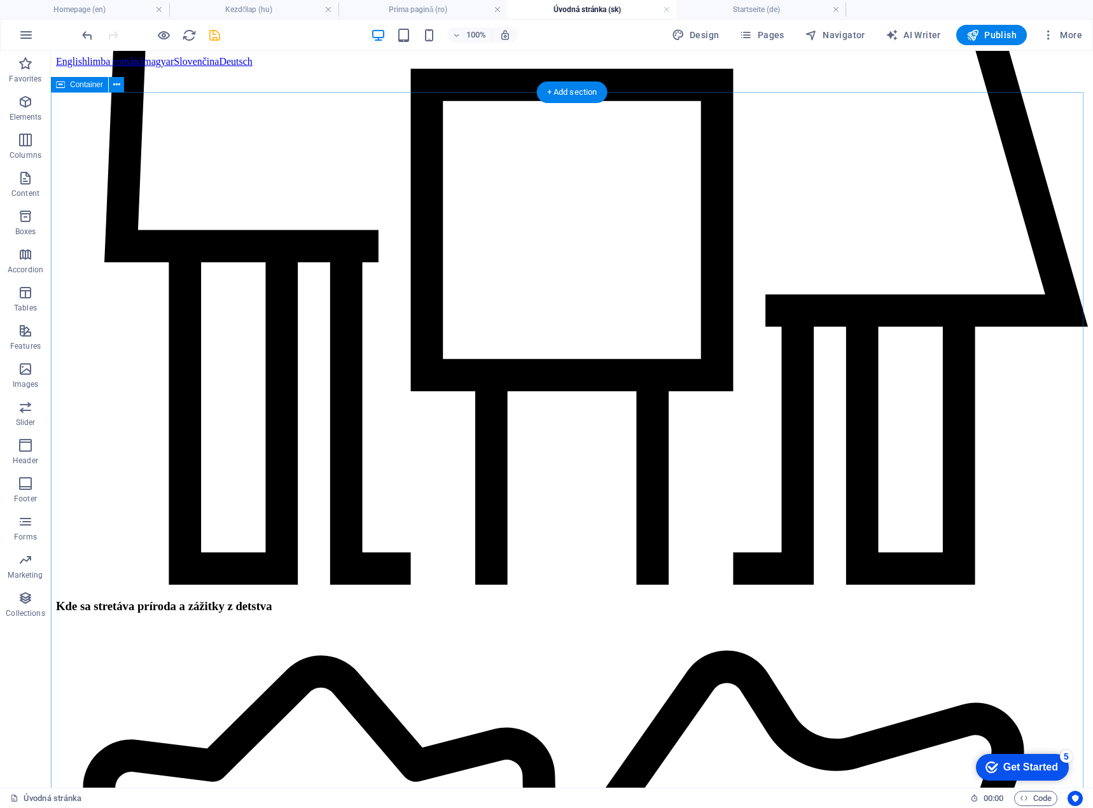
scroll to position [1336, 0]
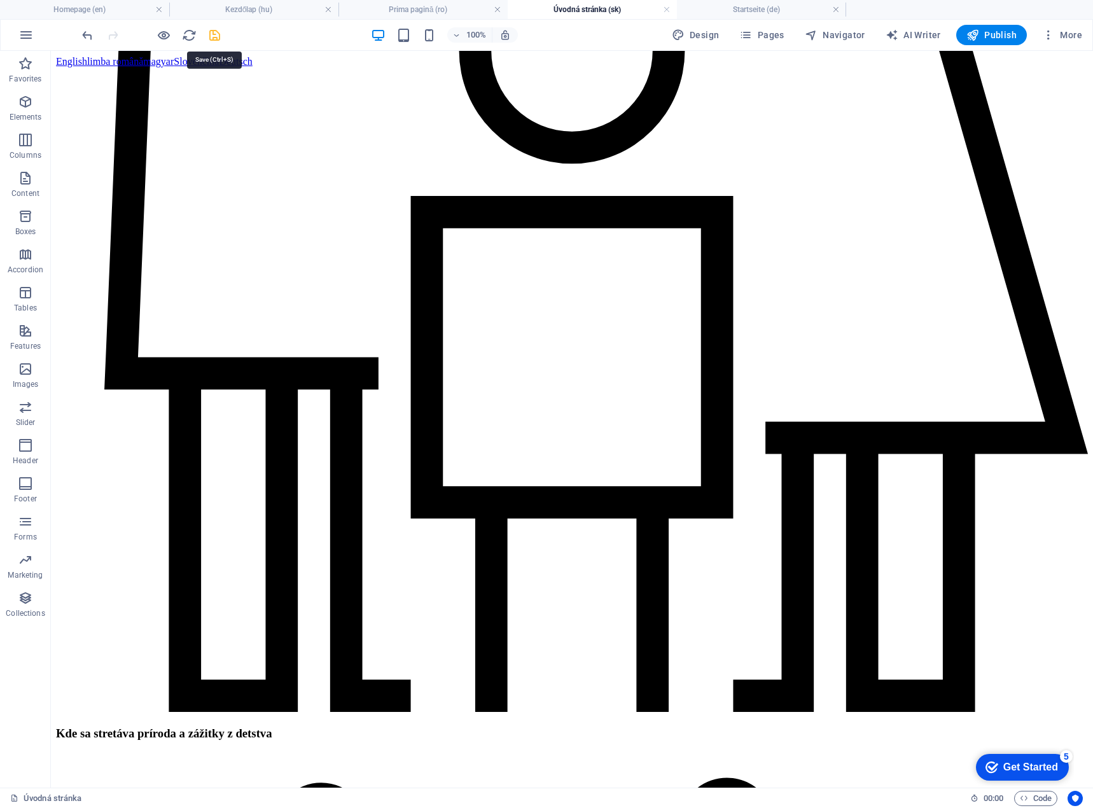
click at [213, 32] on icon "save" at bounding box center [214, 35] width 15 height 15
click at [256, 8] on h4 "Kezdőlap (hu)" at bounding box center [253, 10] width 169 height 14
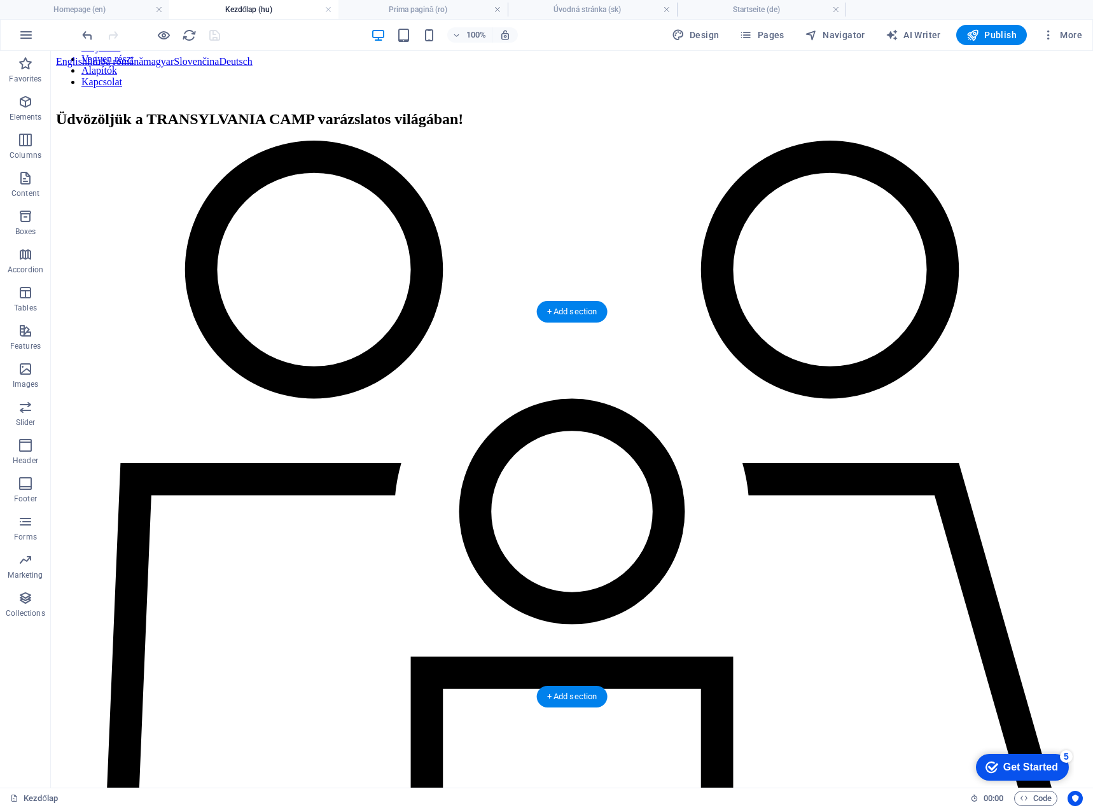
scroll to position [869, 0]
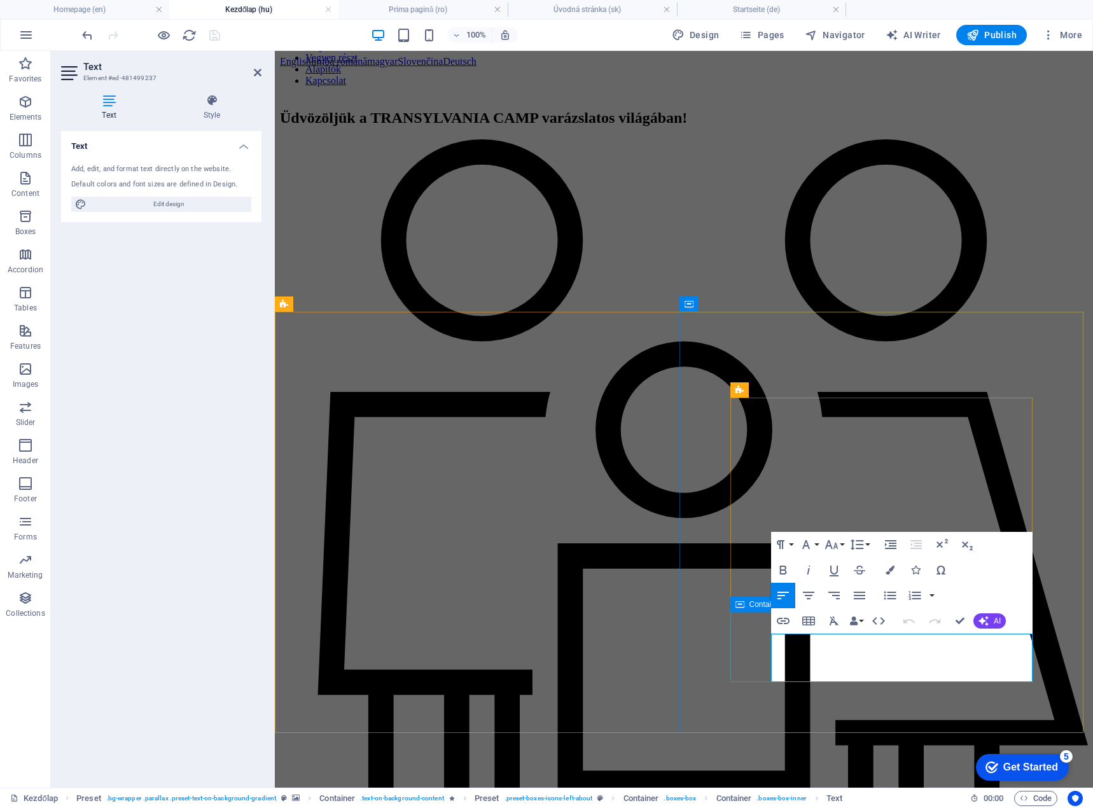
drag, startPoint x: 971, startPoint y: 678, endPoint x: 767, endPoint y: 643, distance: 206.7
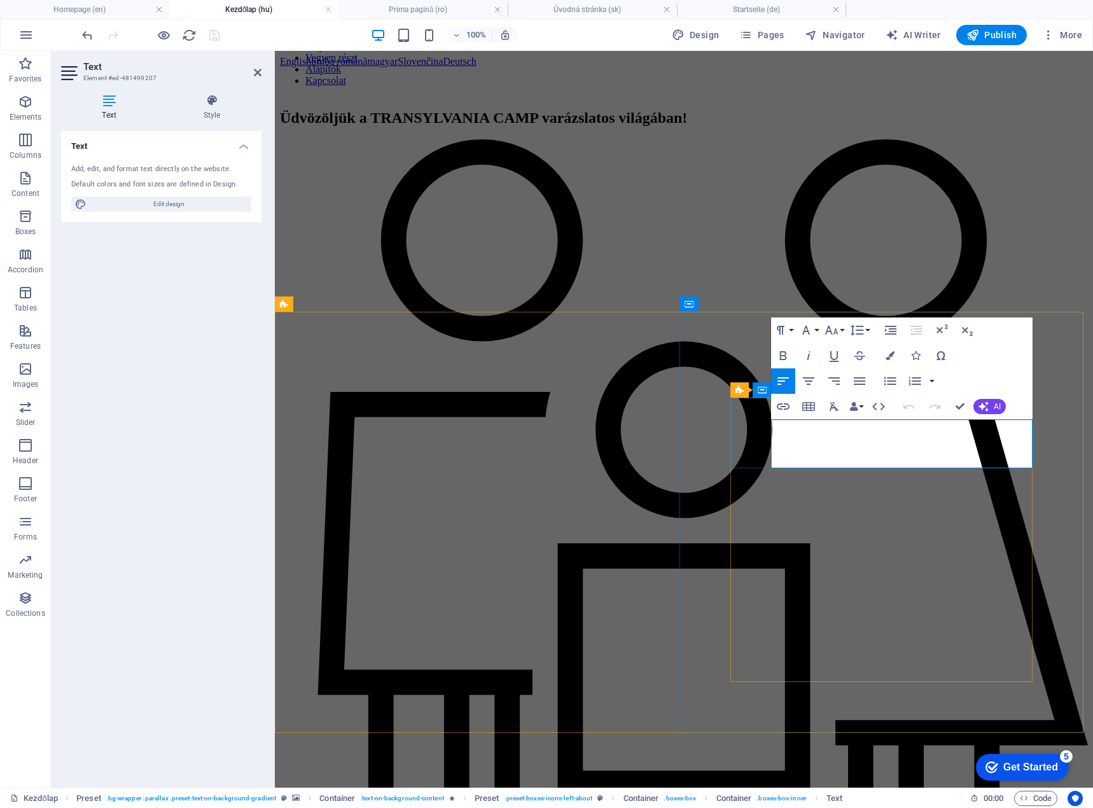
drag, startPoint x: 909, startPoint y: 460, endPoint x: 763, endPoint y: 423, distance: 150.5
copy div "Az emberek és a természet összekapcsolása Víziónk az ember és a környezet közöt…"
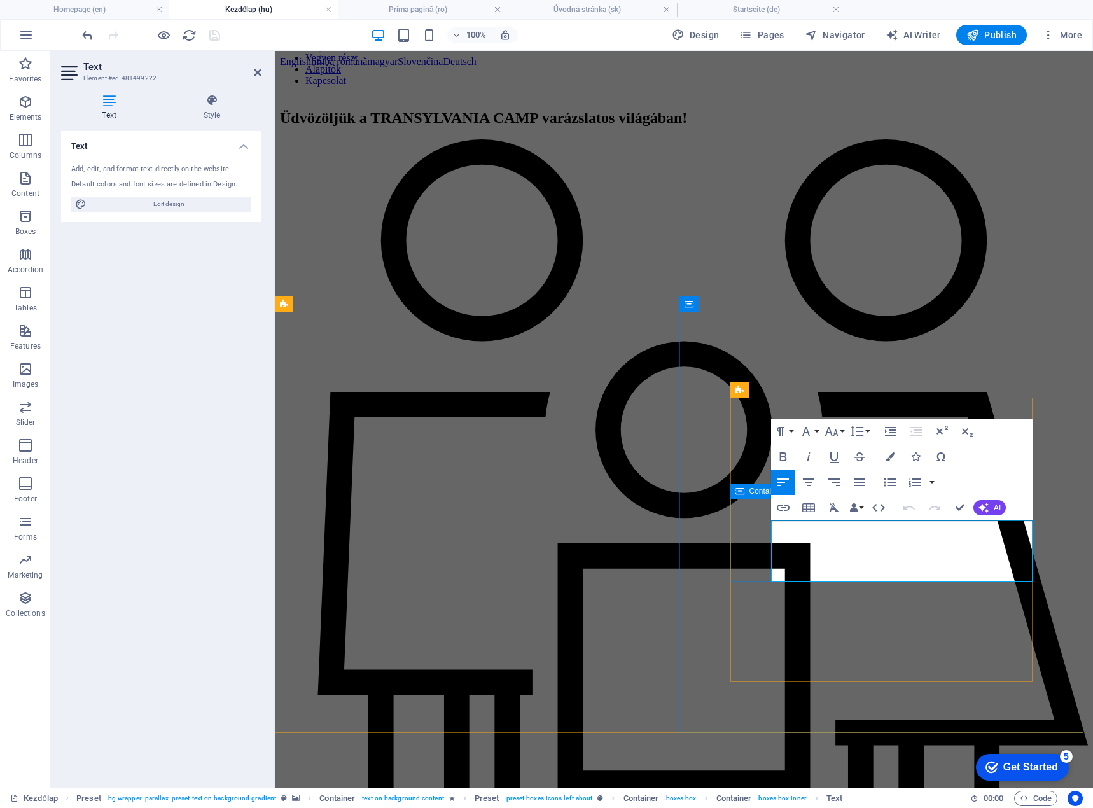
drag, startPoint x: 842, startPoint y: 575, endPoint x: 763, endPoint y: 519, distance: 96.8
copy div "Erősítés az élményeken keresztül Célunk, hogy felejthetetlen élményeket nyújtsu…"
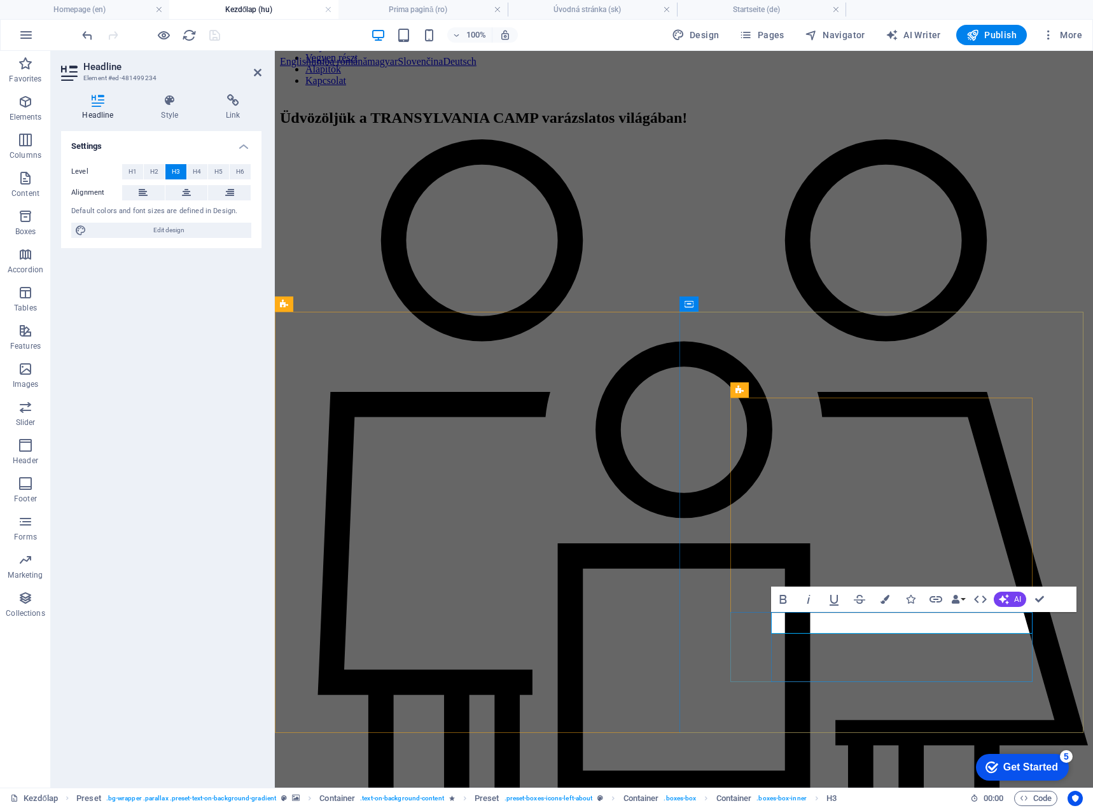
copy h3 "ÉRTÉKEK"
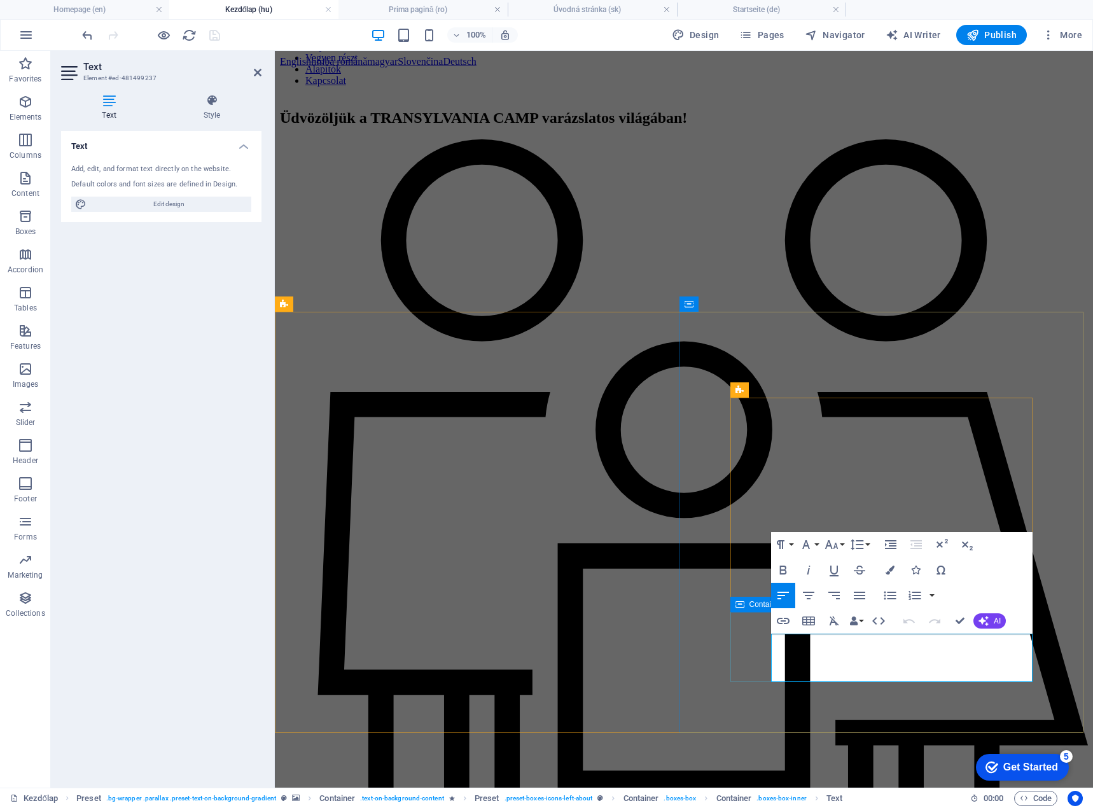
drag, startPoint x: 967, startPoint y: 675, endPoint x: 760, endPoint y: 640, distance: 209.1
copy div "Inkluzivitás és hozzáférhetőség Arra törekszünk, hogy táborunk mindenki számára…"
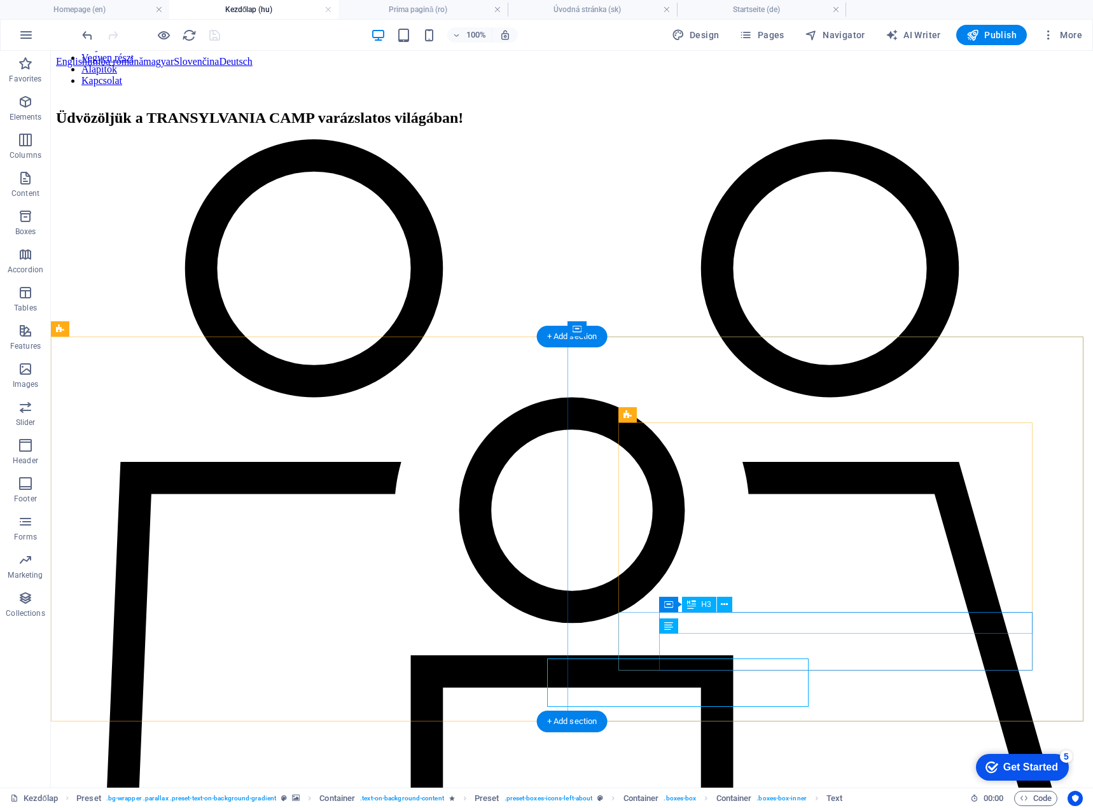
scroll to position [844, 0]
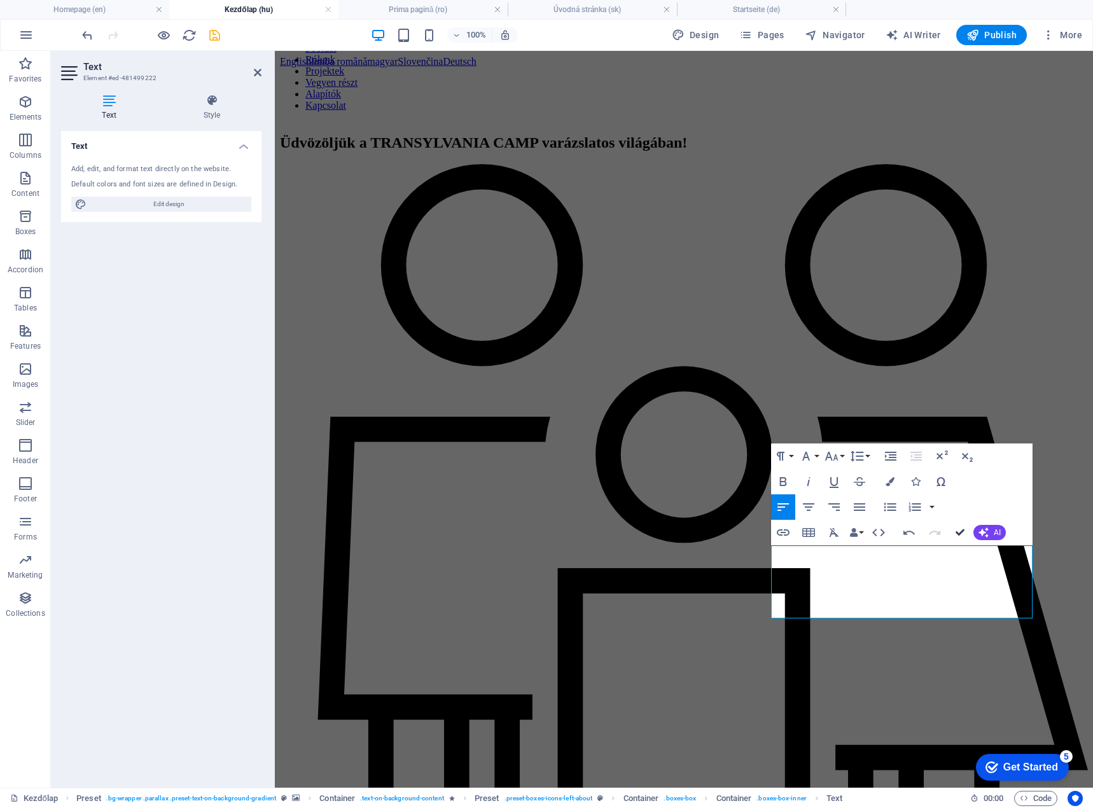
drag, startPoint x: 961, startPoint y: 534, endPoint x: 909, endPoint y: 483, distance: 72.4
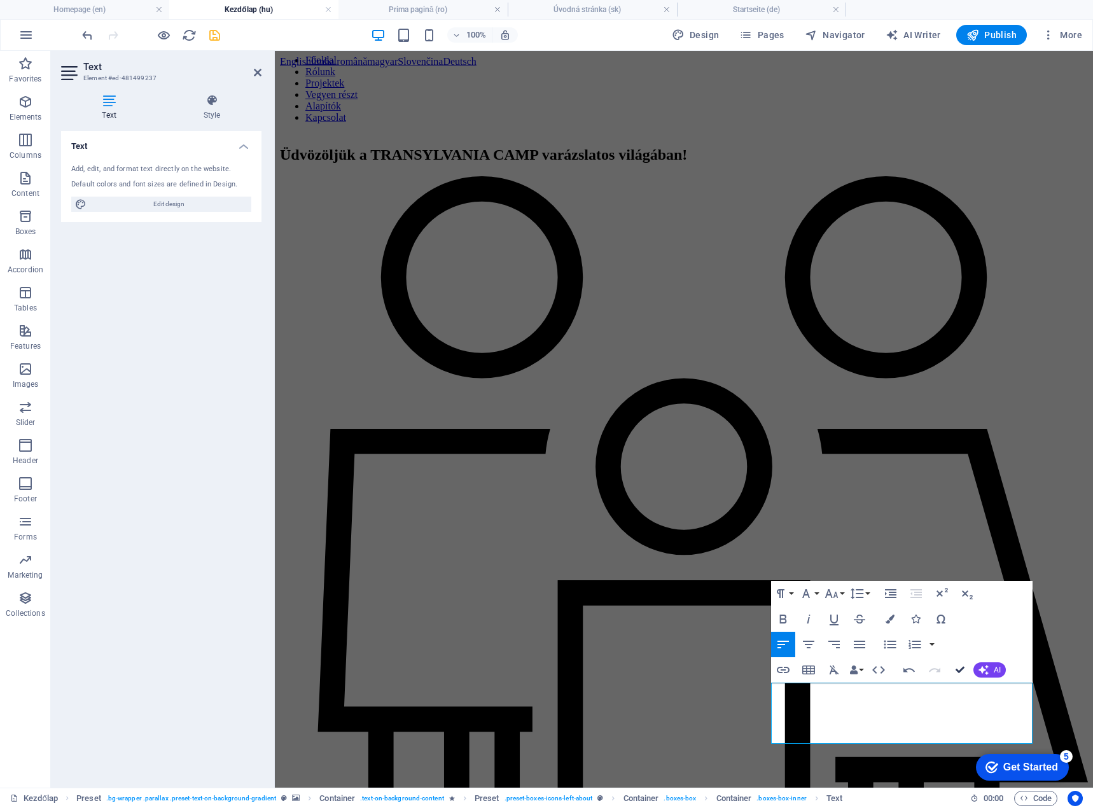
scroll to position [807, 0]
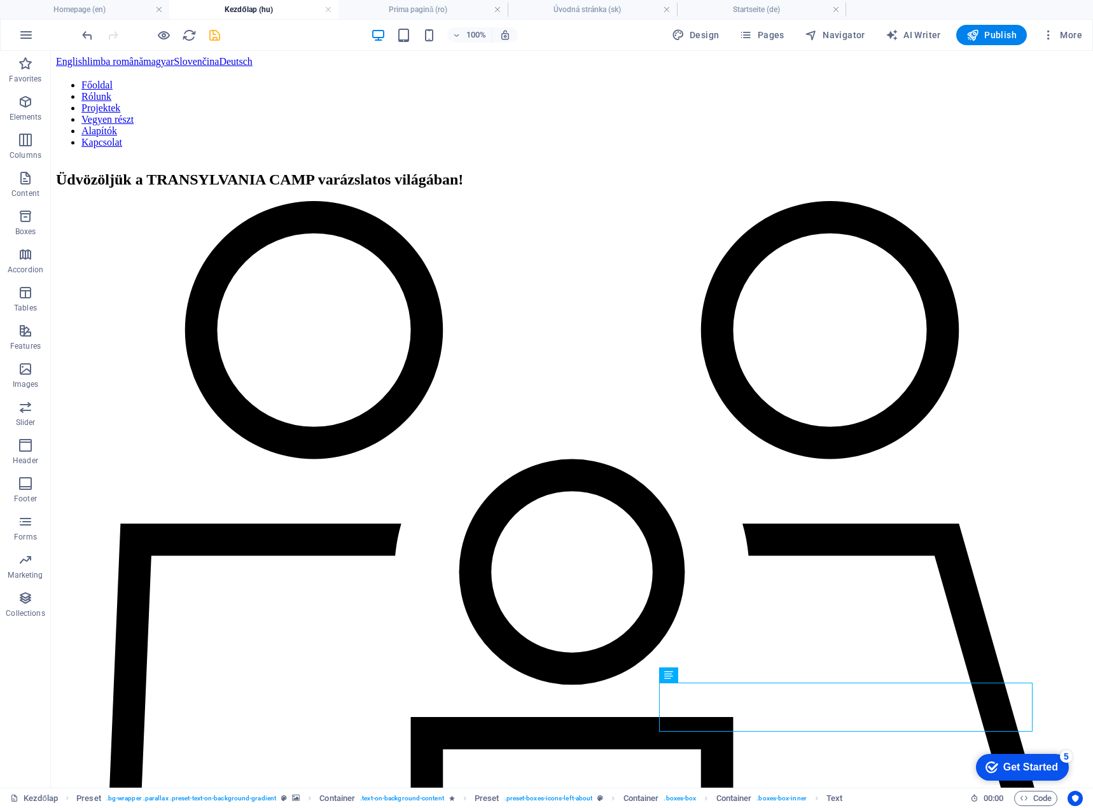
click at [220, 25] on div at bounding box center [151, 35] width 143 height 20
click at [216, 34] on icon "save" at bounding box center [214, 35] width 15 height 15
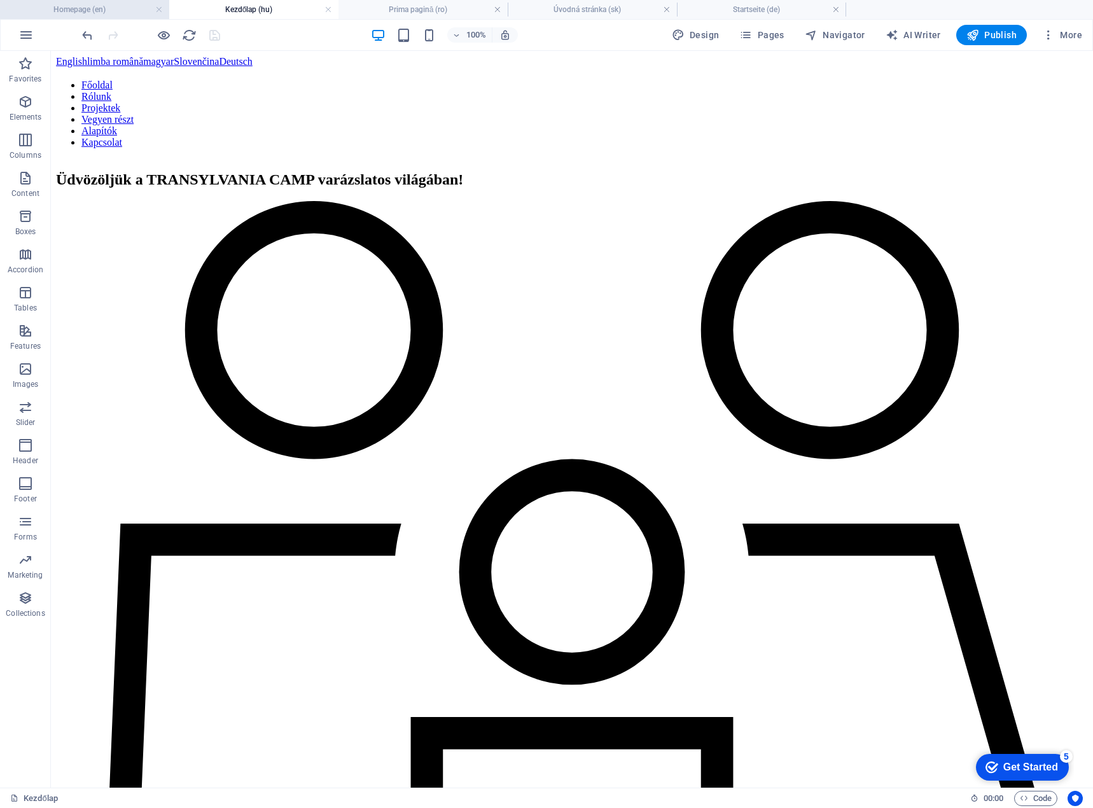
click at [110, 11] on h4 "Homepage (en)" at bounding box center [84, 10] width 169 height 14
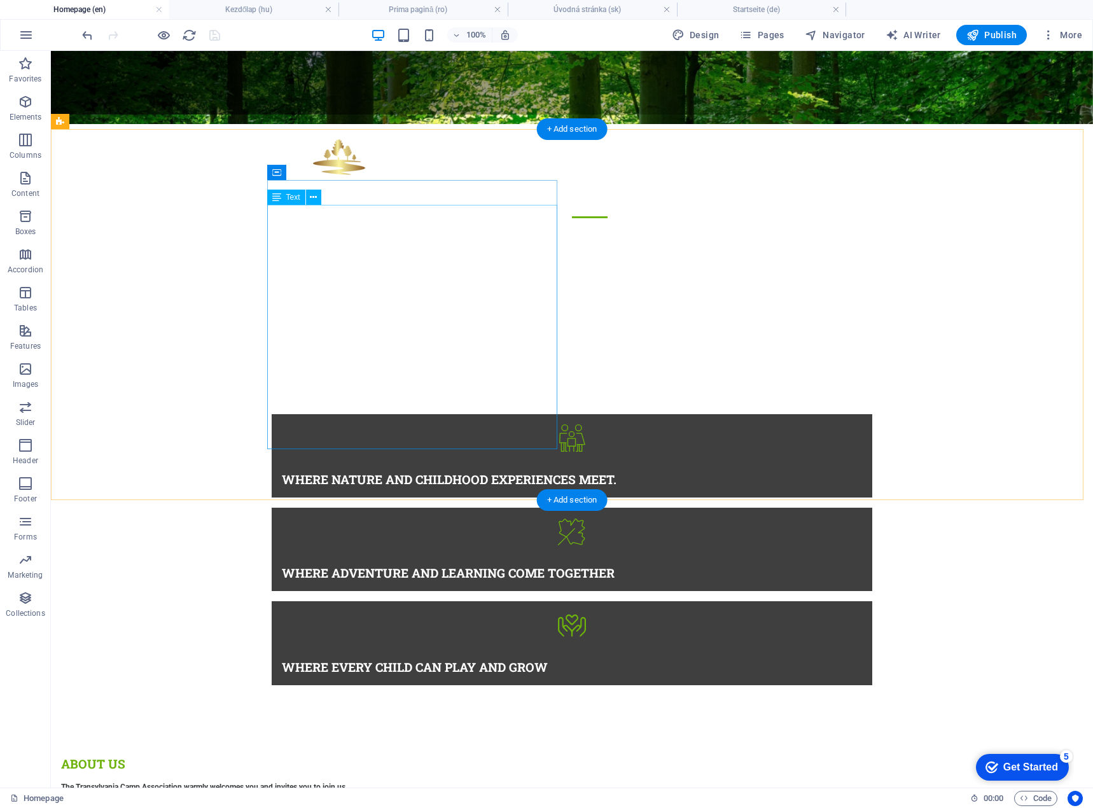
scroll to position [675, 0]
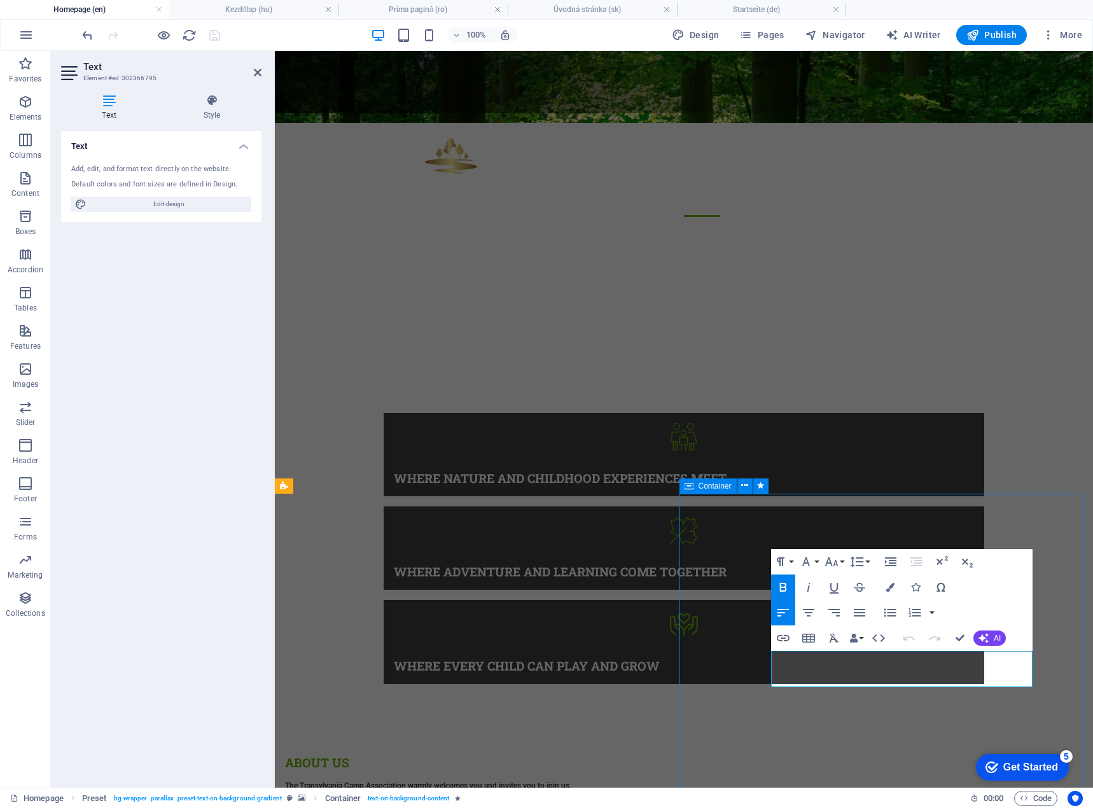
scroll to position [640, 0]
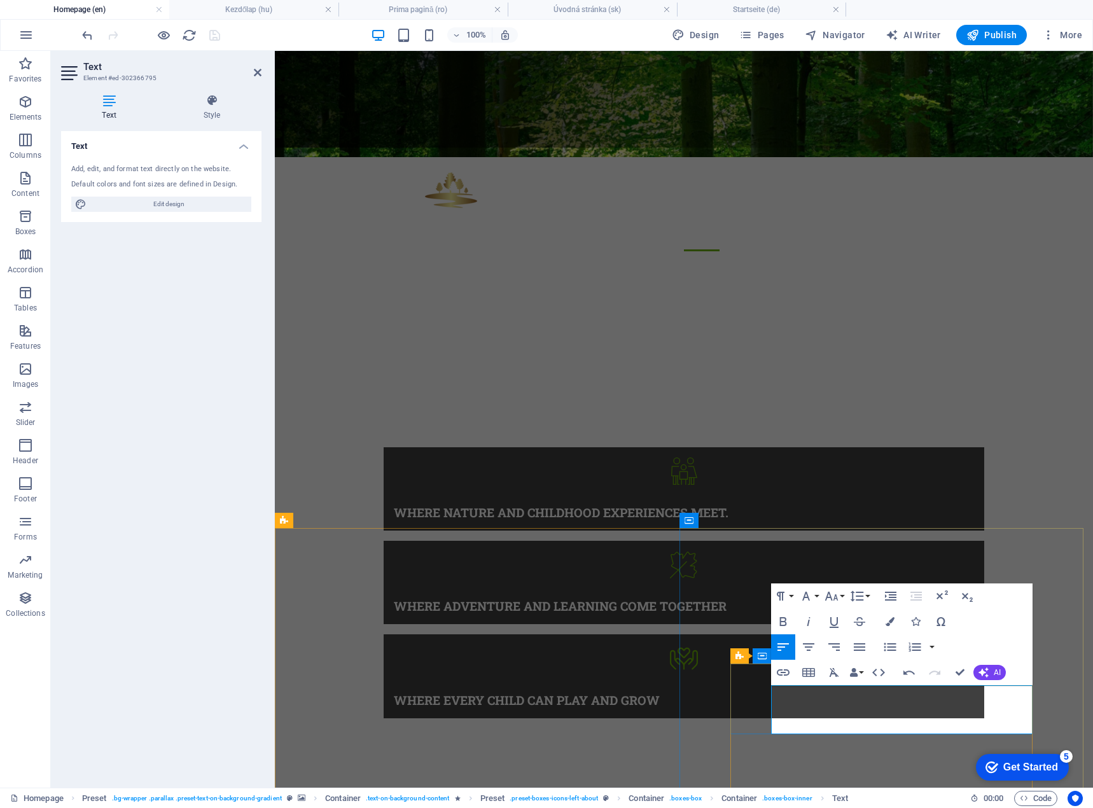
drag, startPoint x: 942, startPoint y: 728, endPoint x: 772, endPoint y: 692, distance: 174.4
copy div "Connecting Generations with Nature Our vision is for every generation from the …"
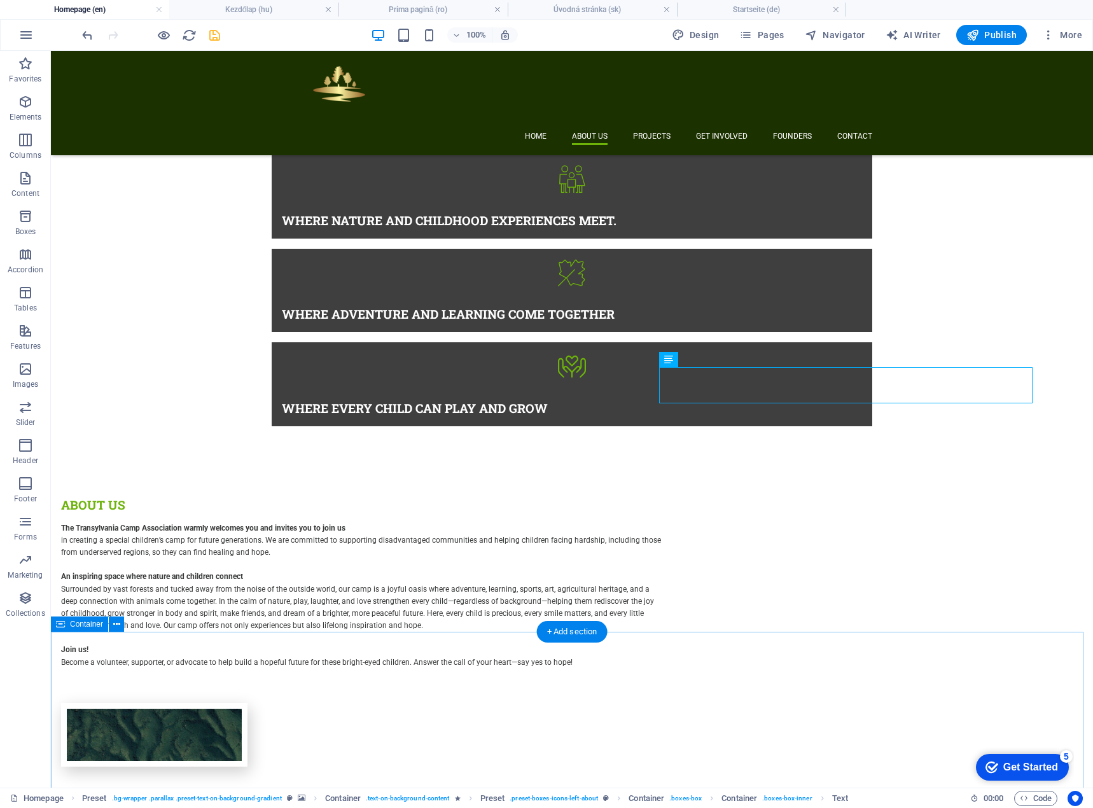
scroll to position [924, 0]
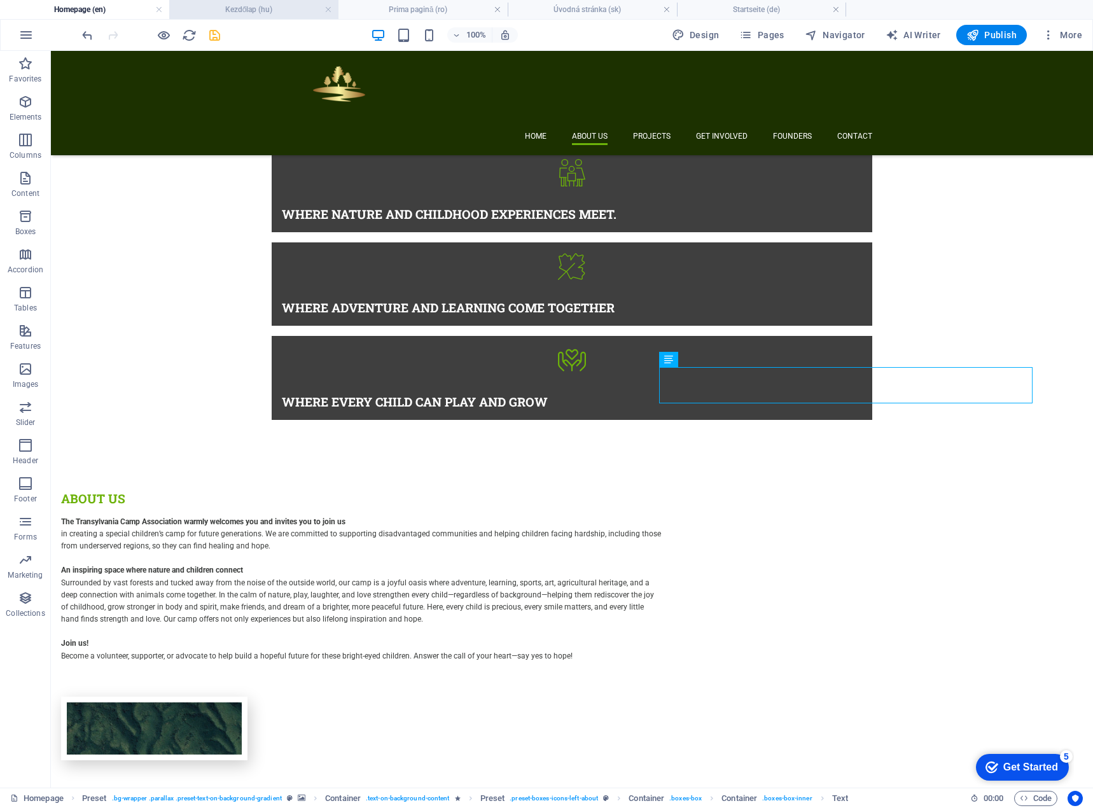
click at [228, 6] on h4 "Kezdőlap (hu)" at bounding box center [253, 10] width 169 height 14
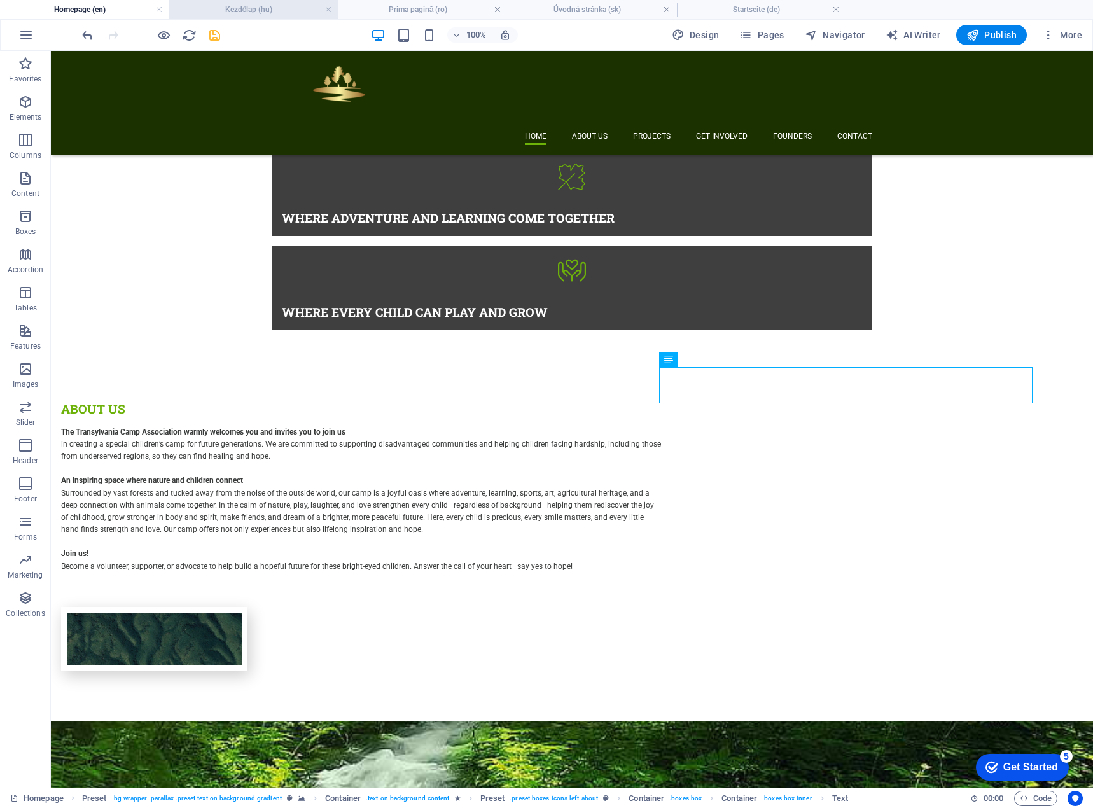
scroll to position [0, 0]
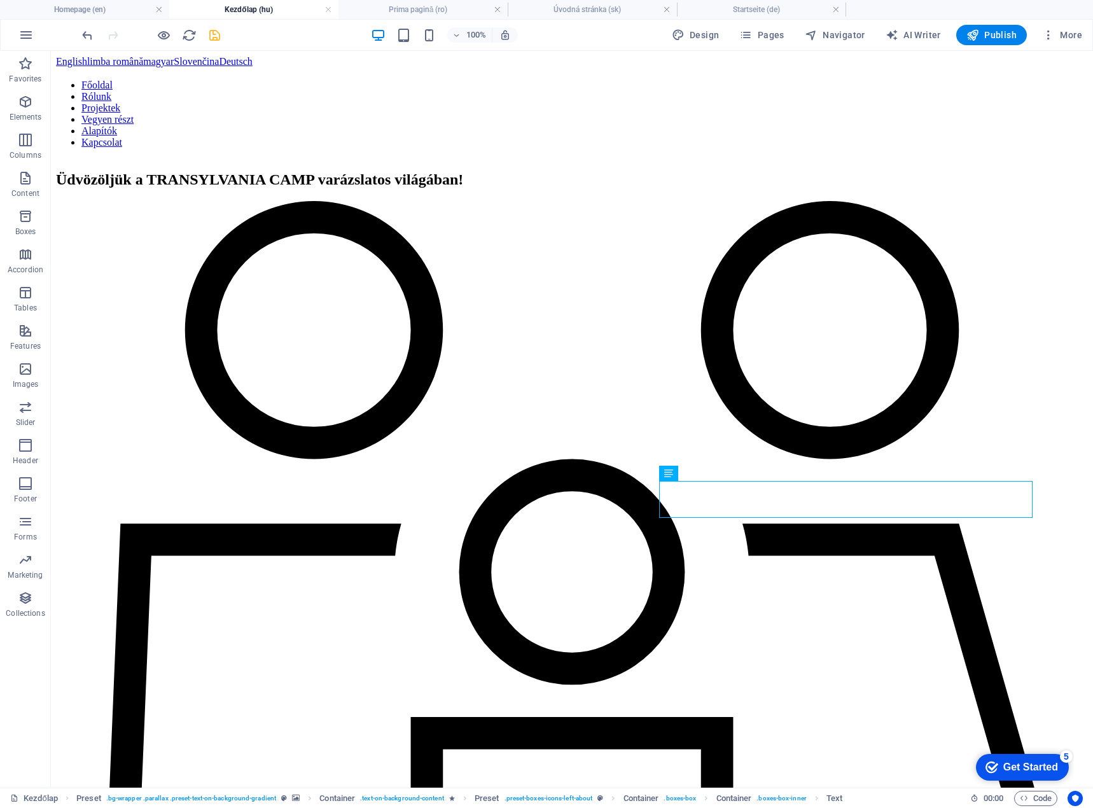
click at [215, 32] on icon "save" at bounding box center [214, 35] width 15 height 15
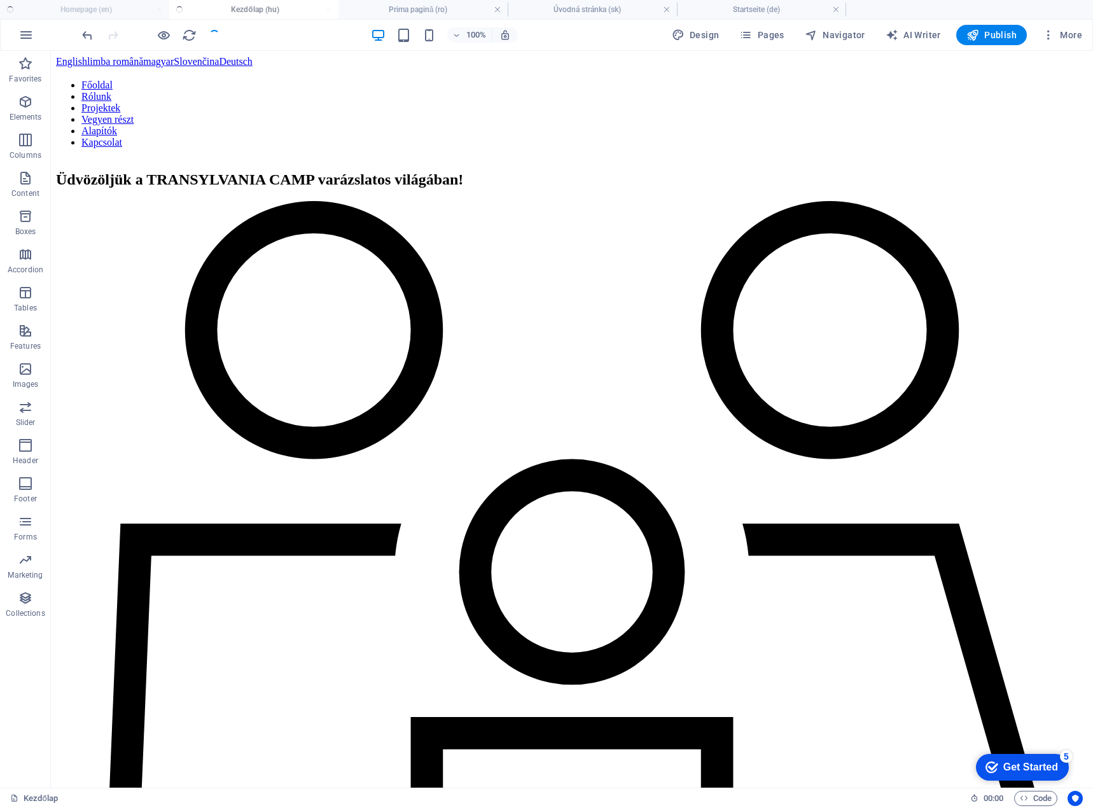
click at [87, 6] on ul "Homepage (en) Kezdőlap (hu) Prima pagină (ro) Úvodná stránka (sk) Startseite (d…" at bounding box center [546, 9] width 1093 height 19
click at [87, 8] on h4 "Homepage (en)" at bounding box center [84, 10] width 169 height 14
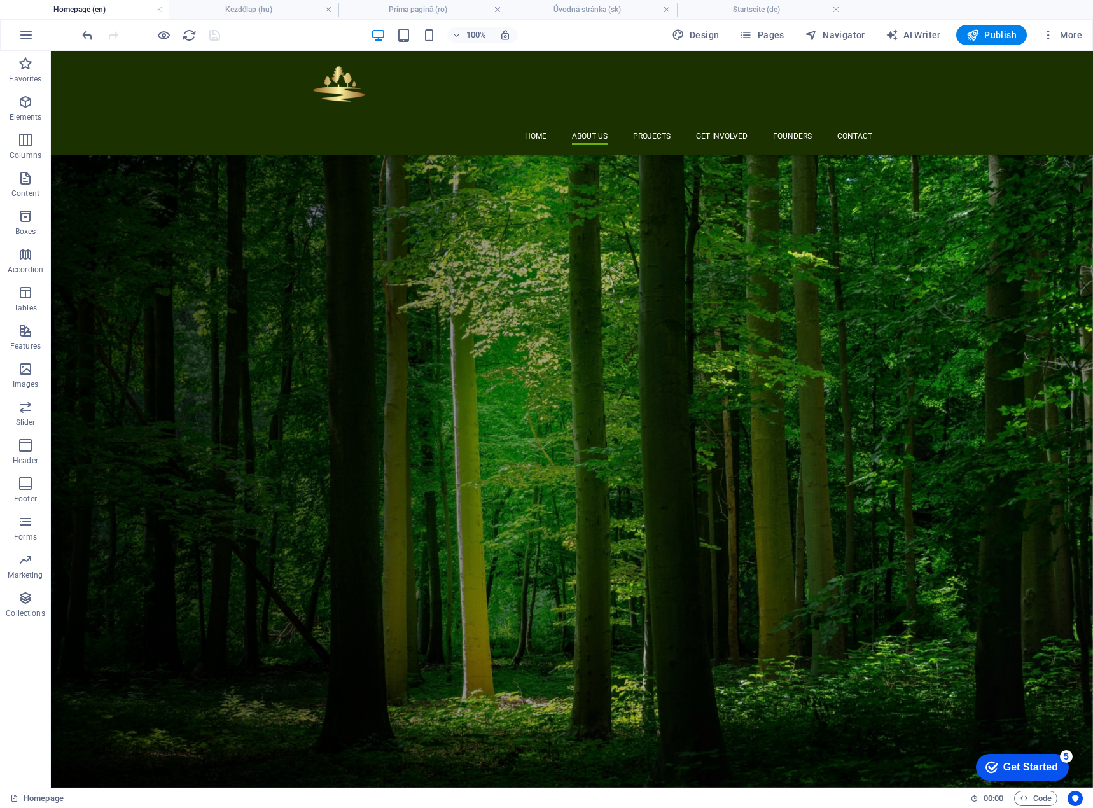
scroll to position [924, 0]
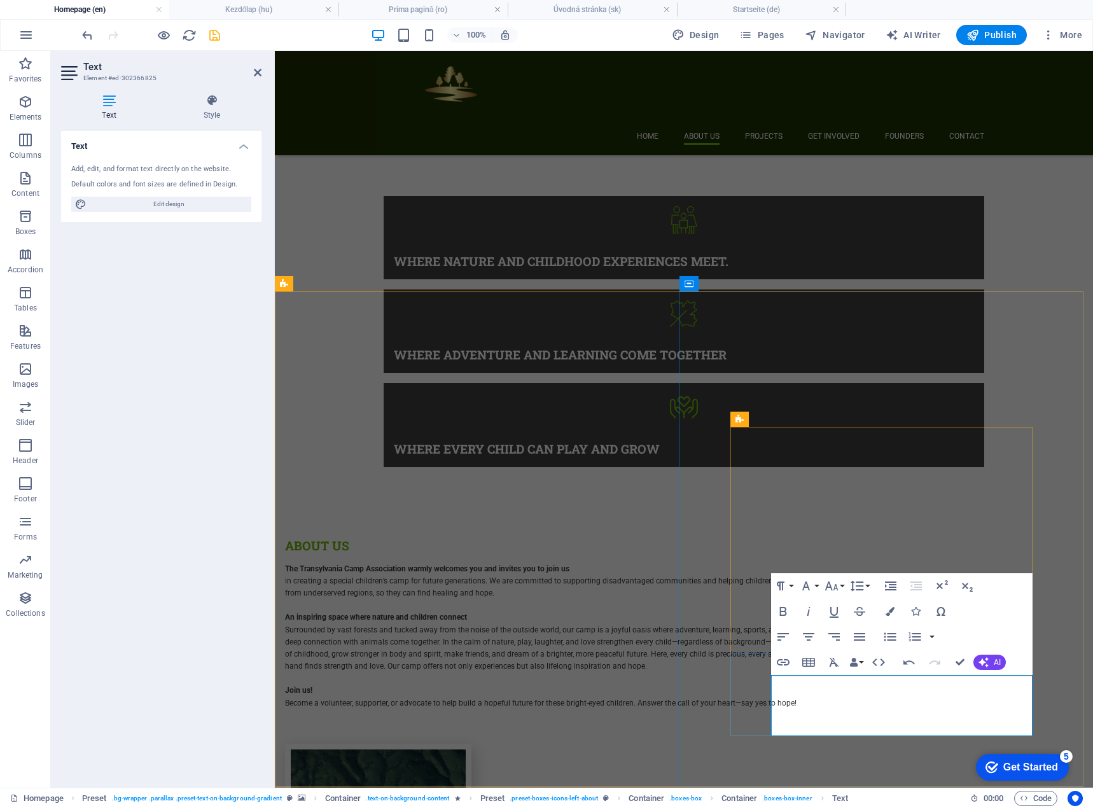
drag, startPoint x: 781, startPoint y: 718, endPoint x: 801, endPoint y: 715, distance: 19.9
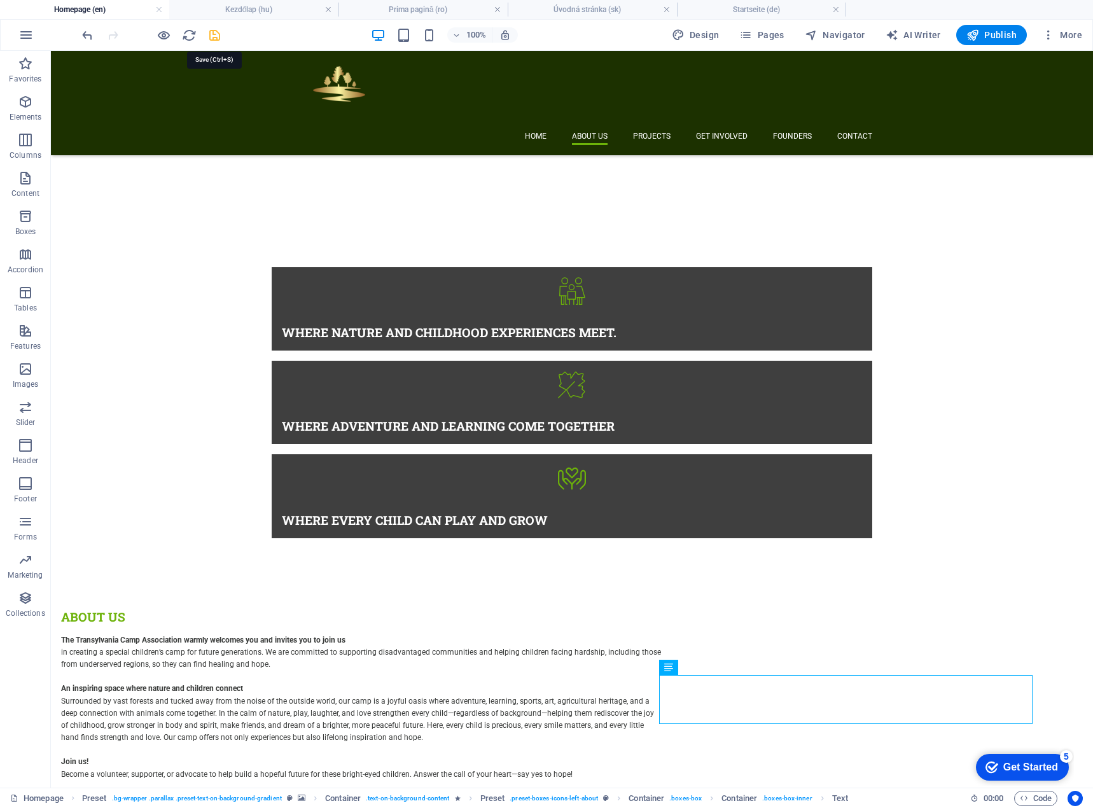
click at [221, 36] on icon "save" at bounding box center [214, 35] width 15 height 15
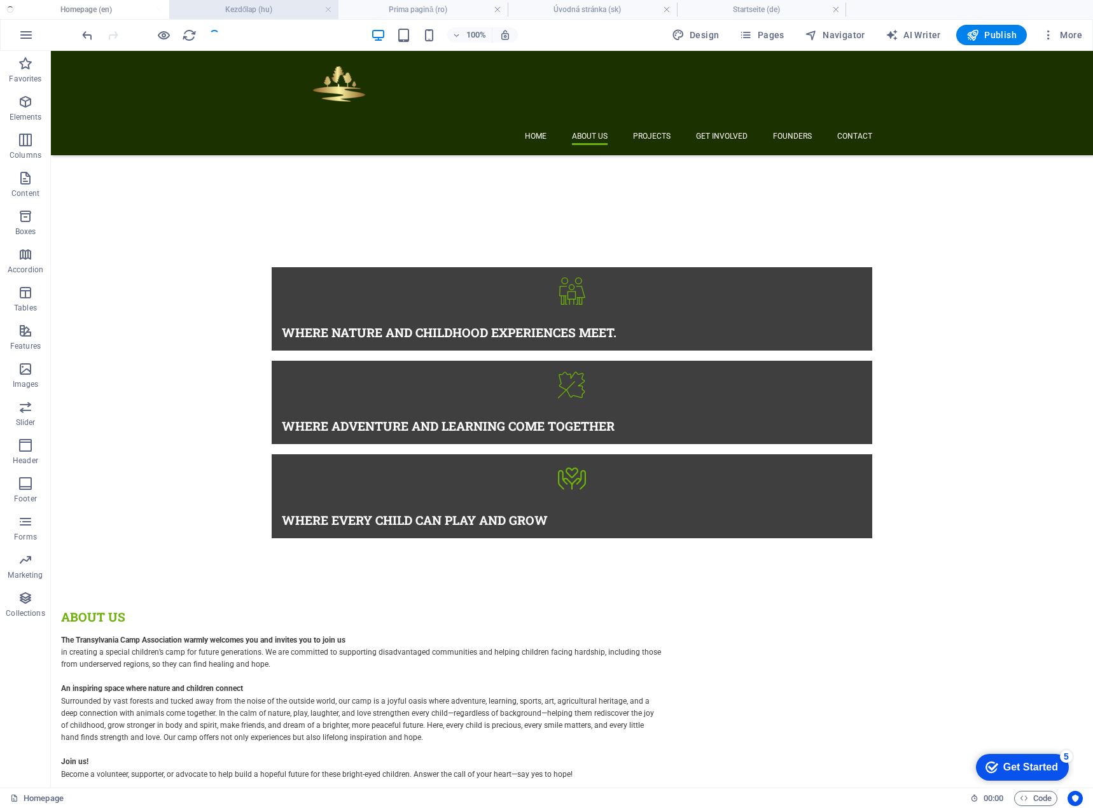
click at [244, 11] on h4 "Kezdőlap (hu)" at bounding box center [253, 10] width 169 height 14
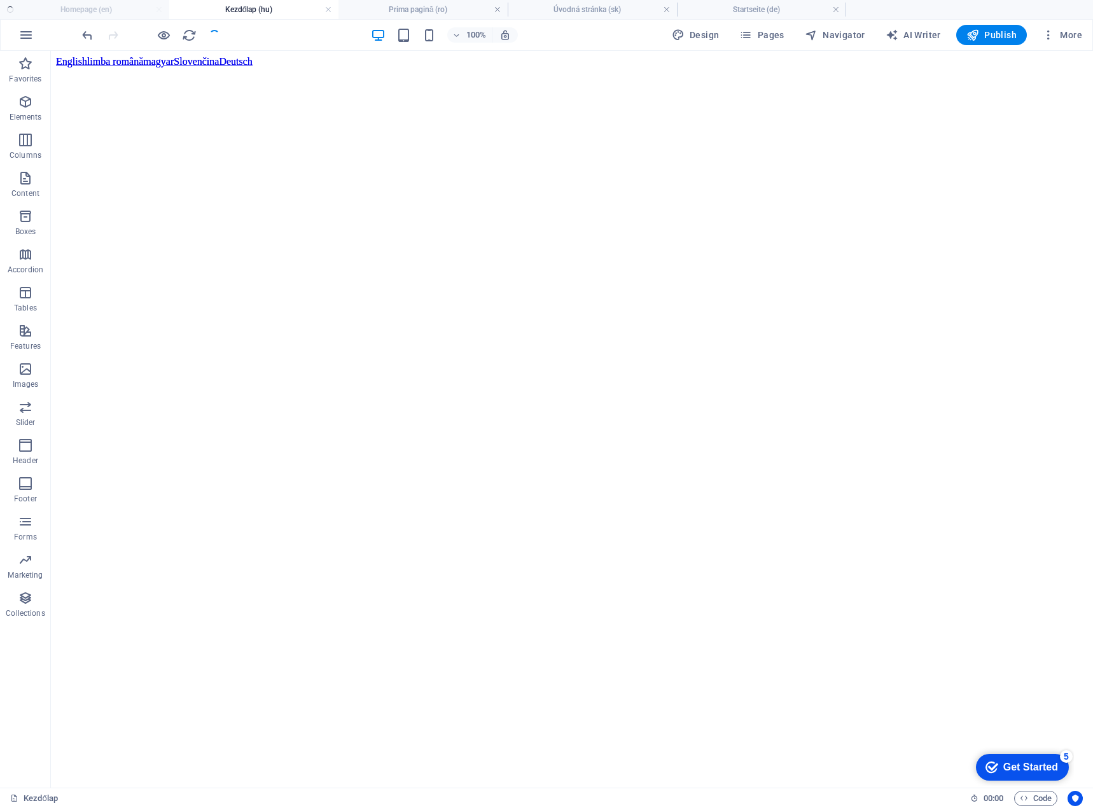
scroll to position [807, 0]
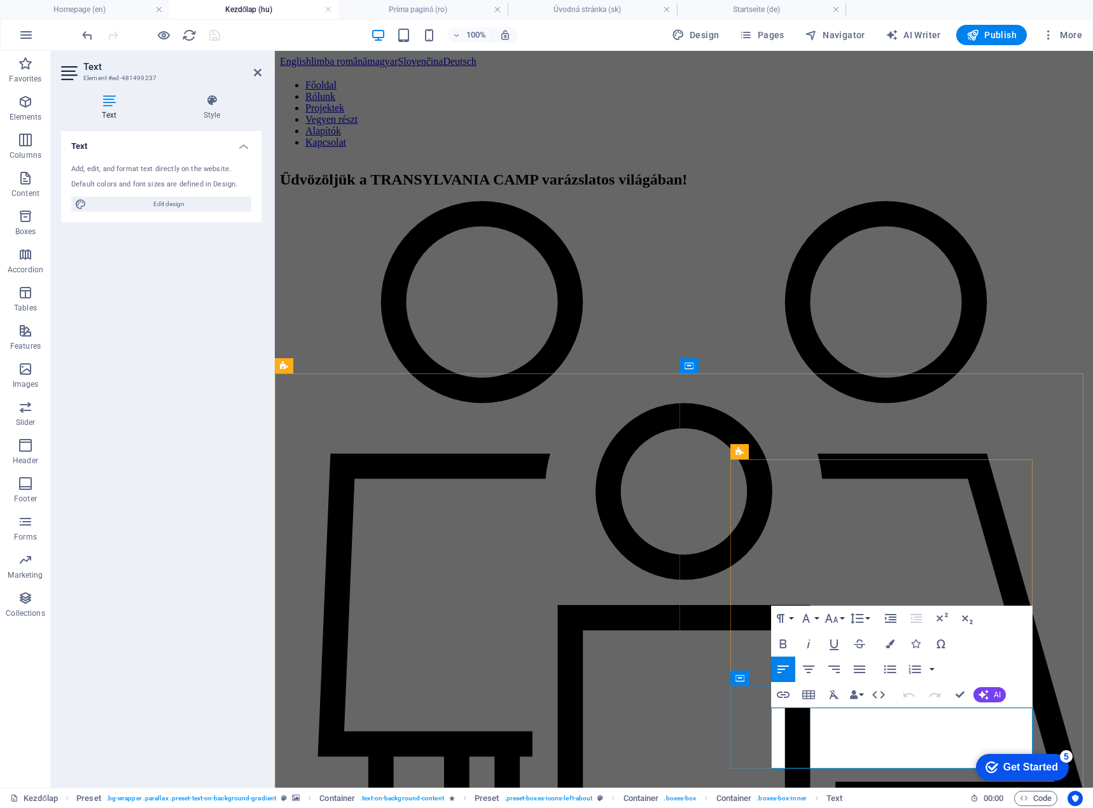
click at [787, 641] on icon "button" at bounding box center [783, 644] width 7 height 9
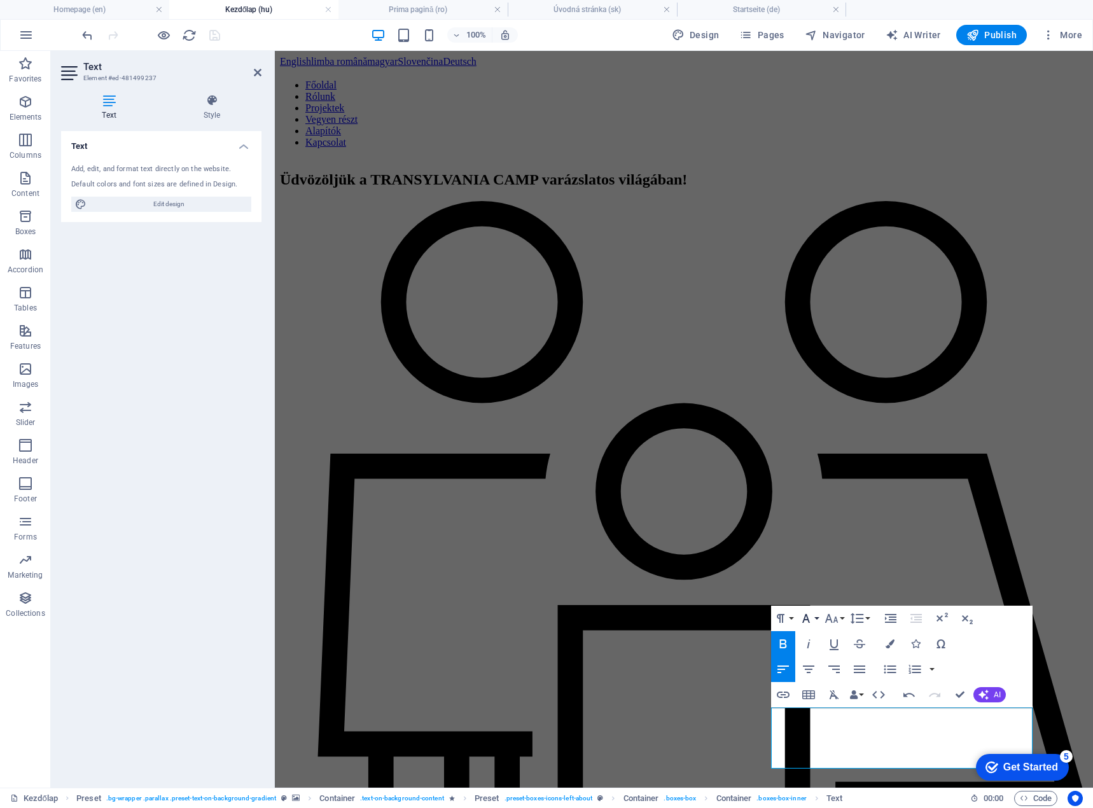
click at [816, 620] on button "Font Family" at bounding box center [809, 618] width 24 height 25
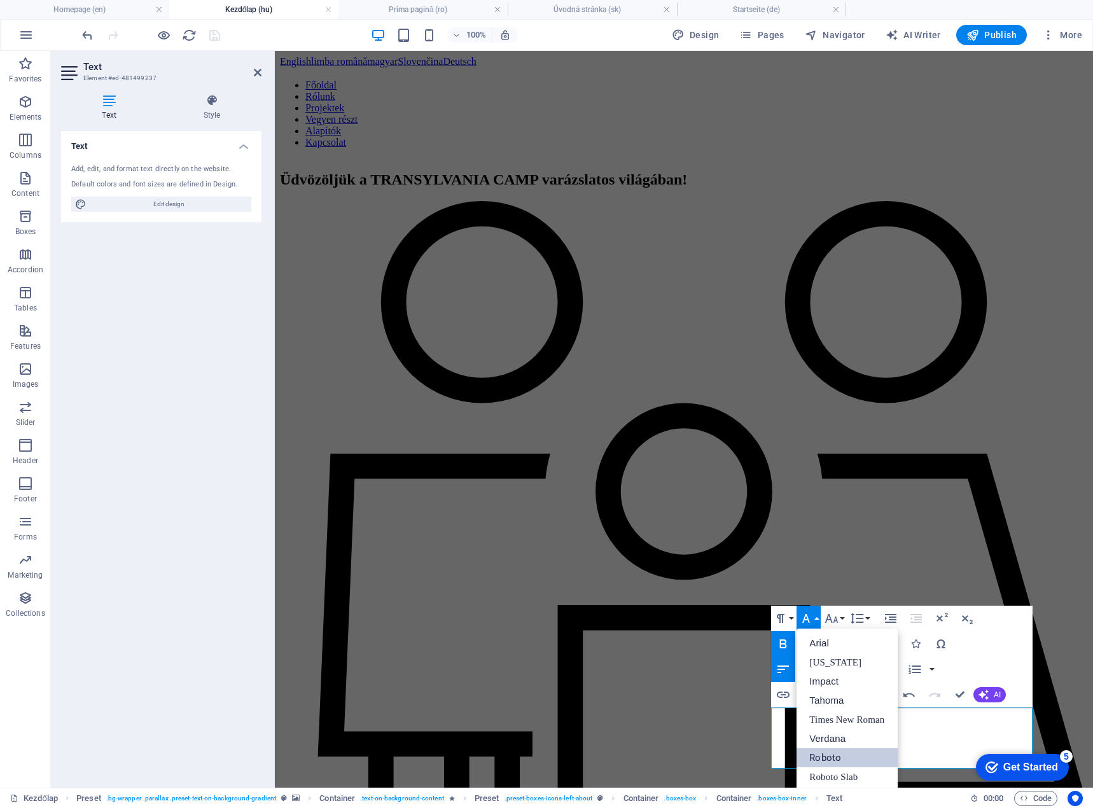
scroll to position [0, 0]
click at [843, 620] on button "Font Size" at bounding box center [834, 618] width 24 height 25
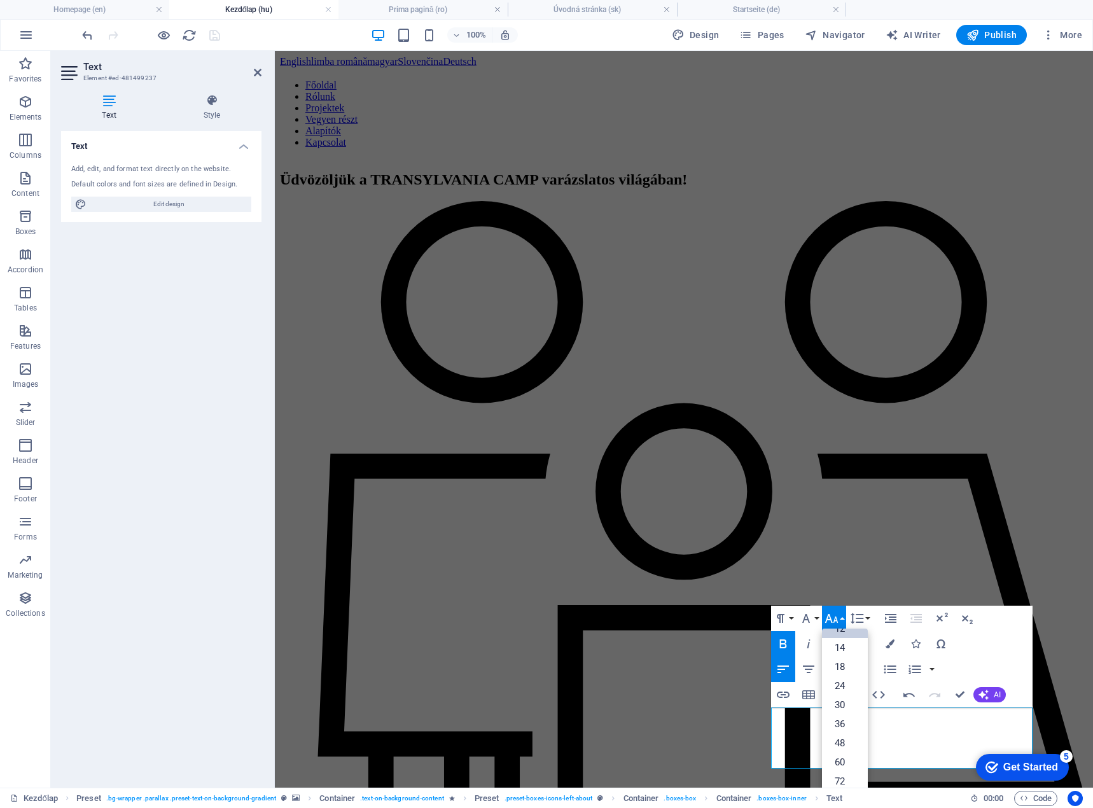
click at [843, 620] on button "Font Size" at bounding box center [834, 618] width 24 height 25
click at [816, 619] on button "Font Family" at bounding box center [809, 618] width 24 height 25
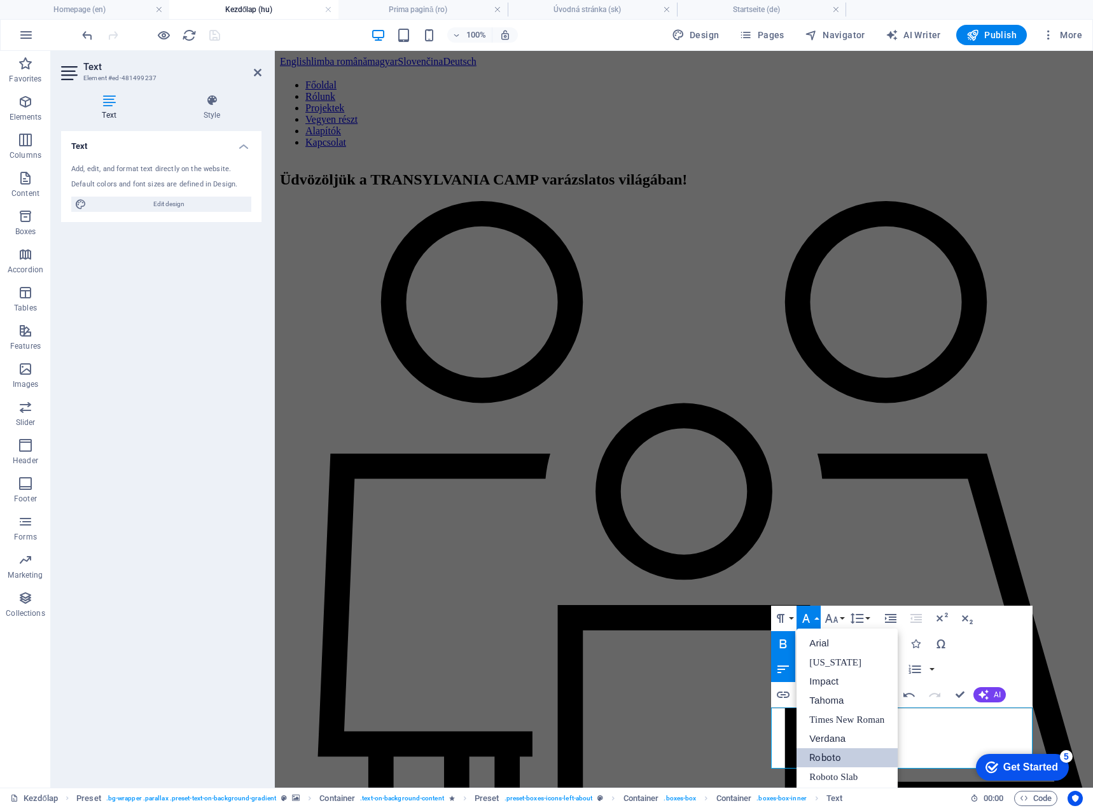
scroll to position [0, 0]
click at [1019, 620] on div "Paragraph Format Normal Heading 1 Heading 2 Heading 3 Heading 4 Heading 5 Headi…" at bounding box center [902, 657] width 262 height 102
click at [1013, 640] on div "Paragraph Format Normal Heading 1 Heading 2 Heading 3 Heading 4 Heading 5 Headi…" at bounding box center [902, 657] width 262 height 102
click at [782, 643] on icon "button" at bounding box center [783, 643] width 15 height 15
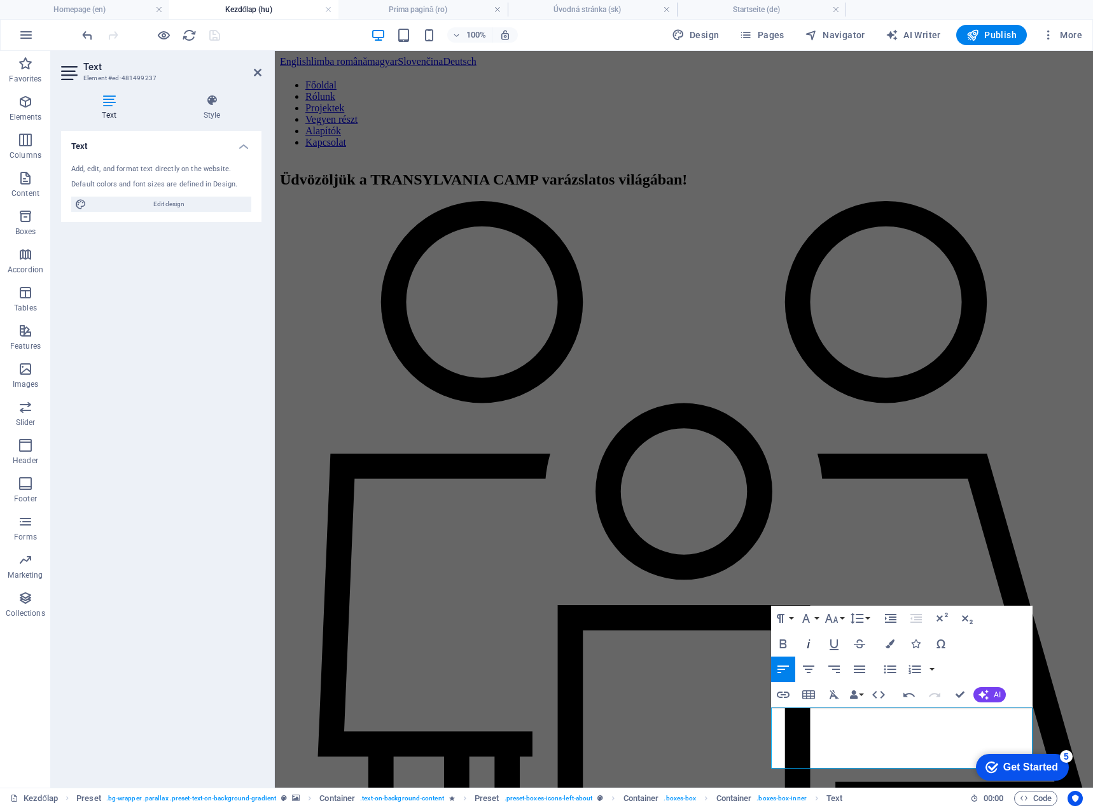
click at [807, 642] on icon "button" at bounding box center [808, 643] width 15 height 15
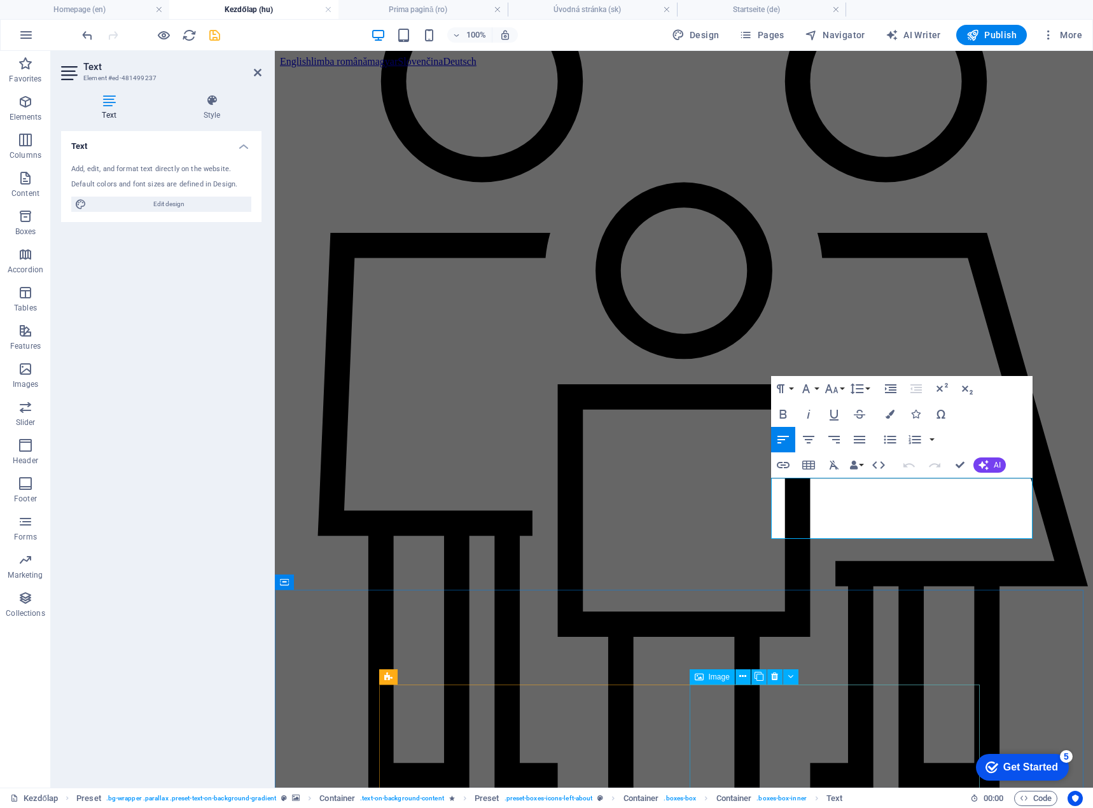
scroll to position [1037, 0]
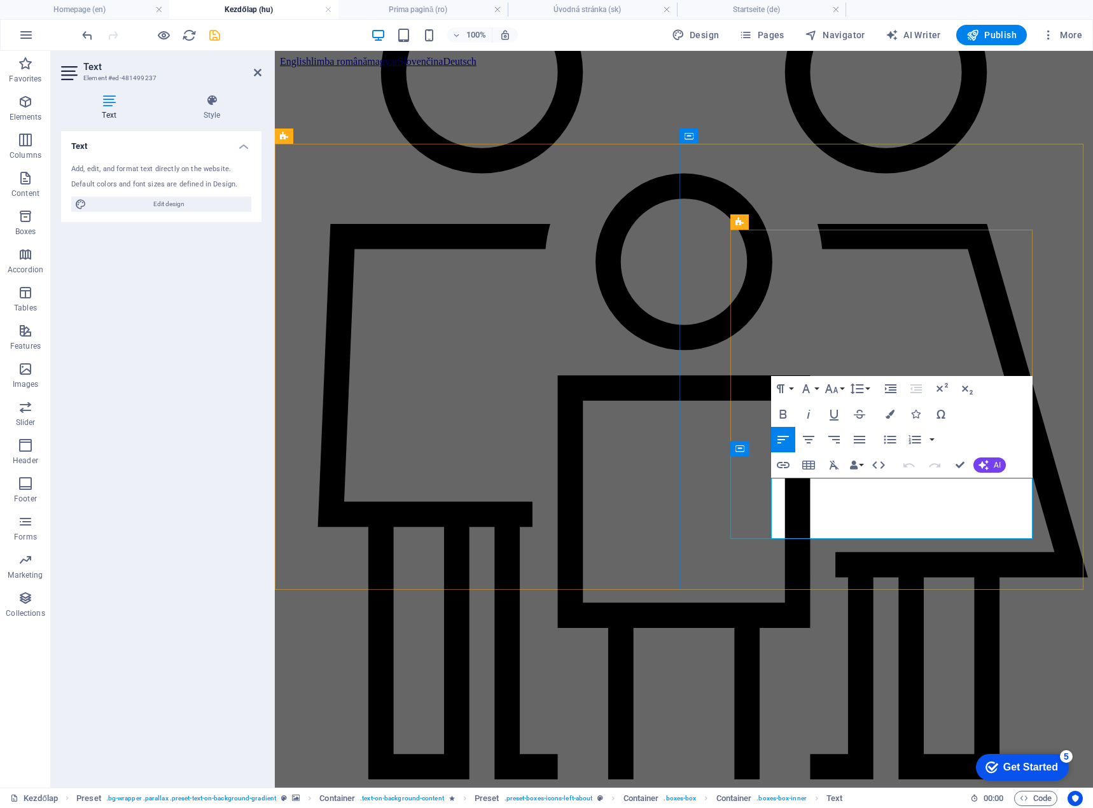
click at [780, 411] on icon "button" at bounding box center [783, 414] width 15 height 15
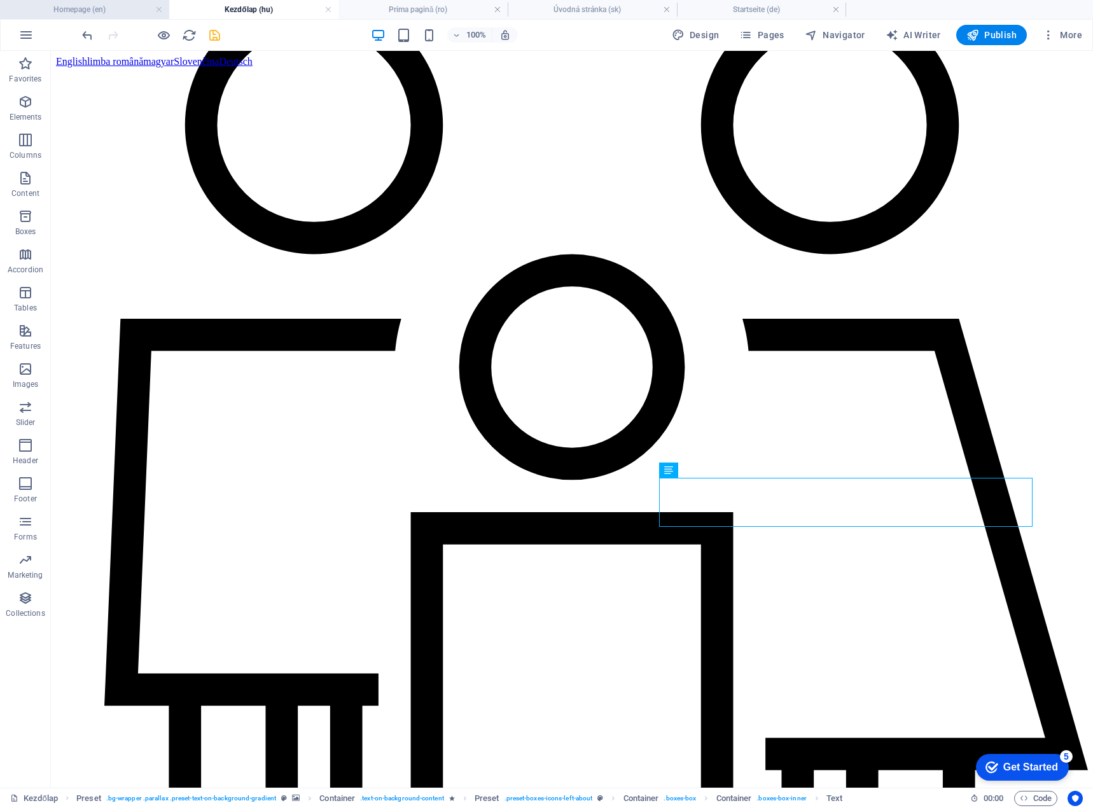
click at [116, 10] on h4 "Homepage (en)" at bounding box center [84, 10] width 169 height 14
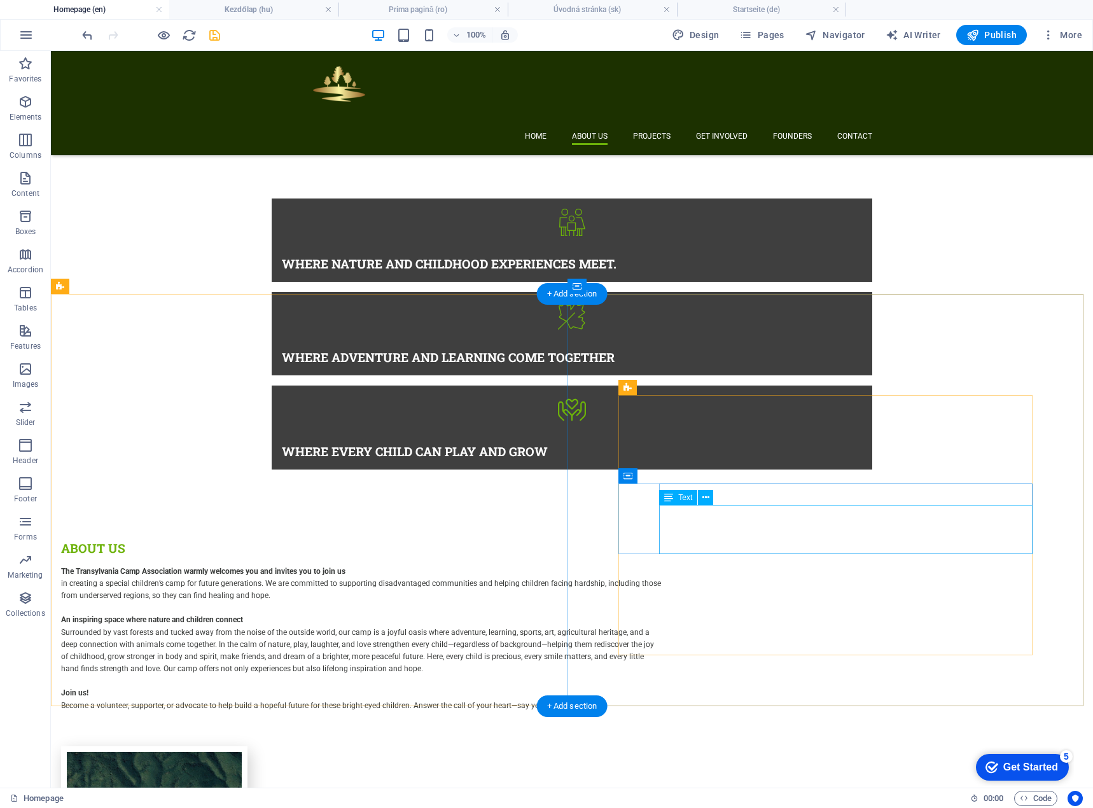
scroll to position [933, 0]
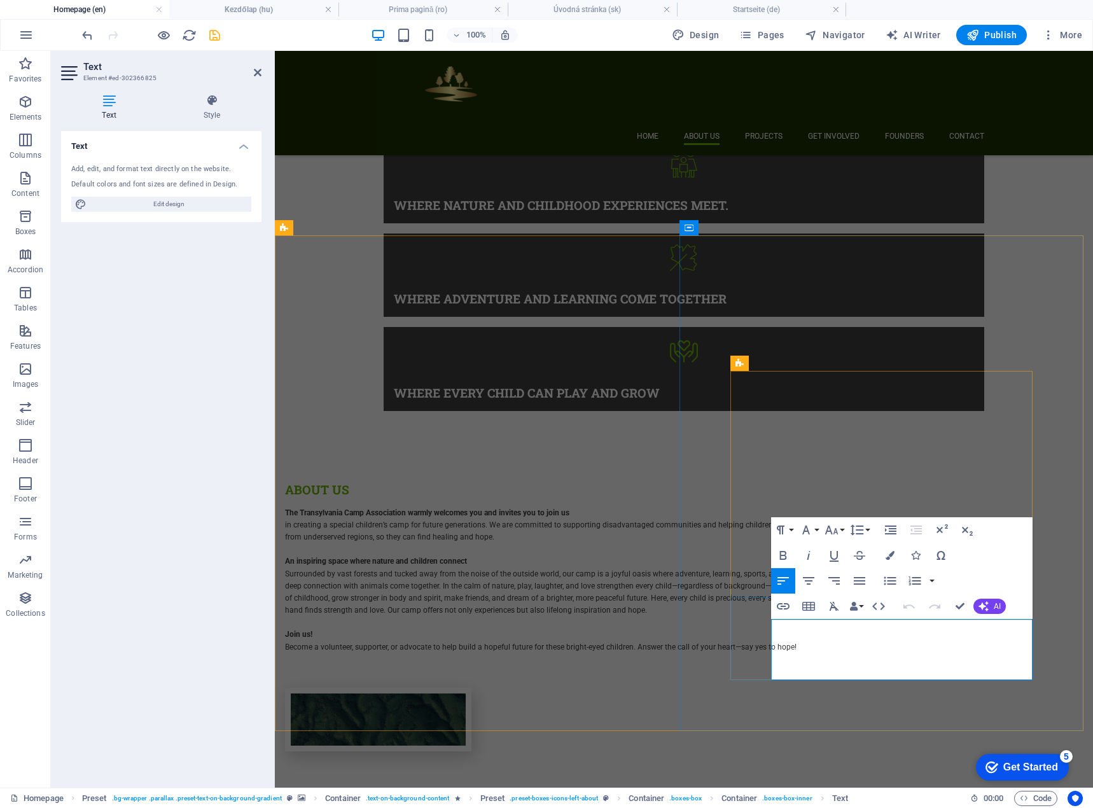
click at [782, 552] on icon "button" at bounding box center [783, 555] width 7 height 9
click at [807, 551] on icon "button" at bounding box center [808, 555] width 15 height 15
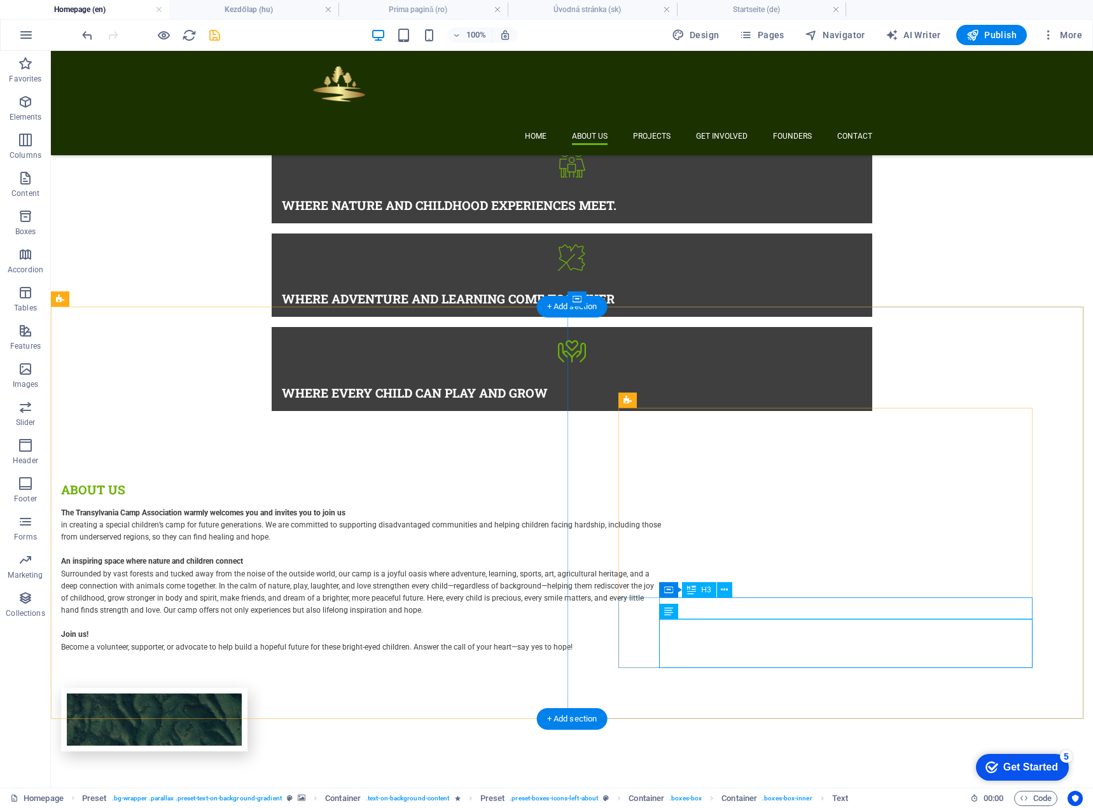
scroll to position [862, 0]
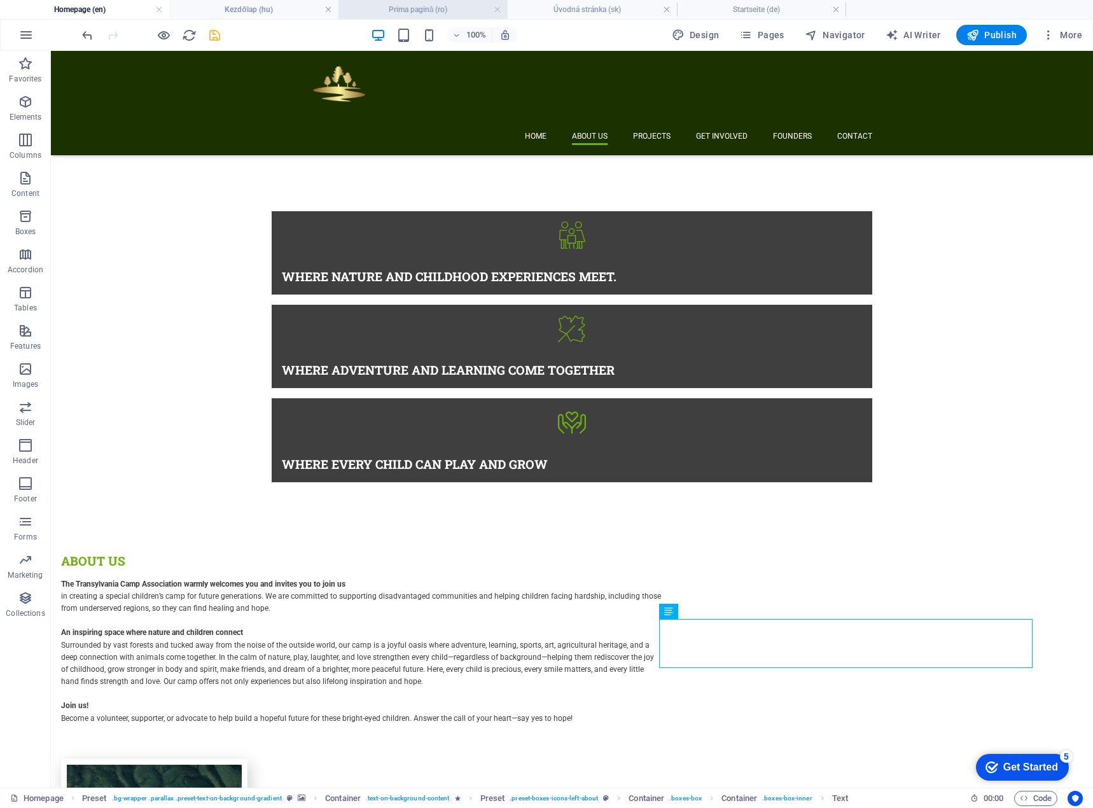
click at [406, 11] on h4 "Prima pagină (ro)" at bounding box center [423, 10] width 169 height 14
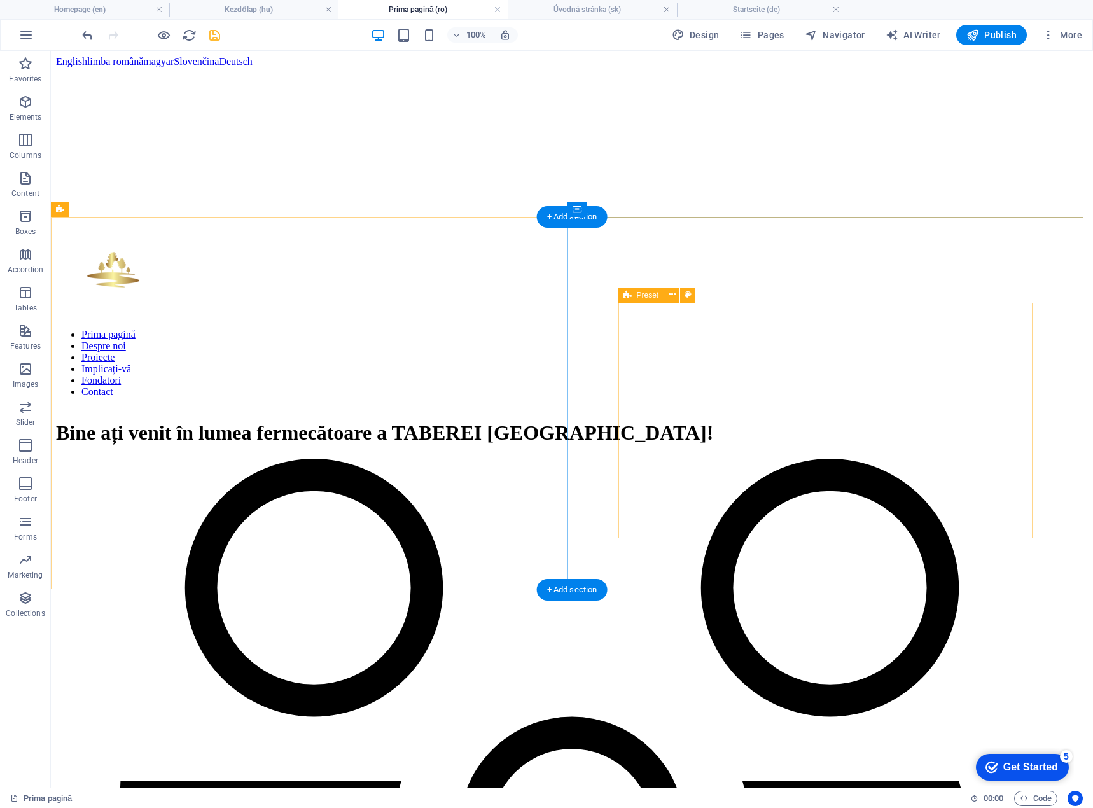
scroll to position [939, 0]
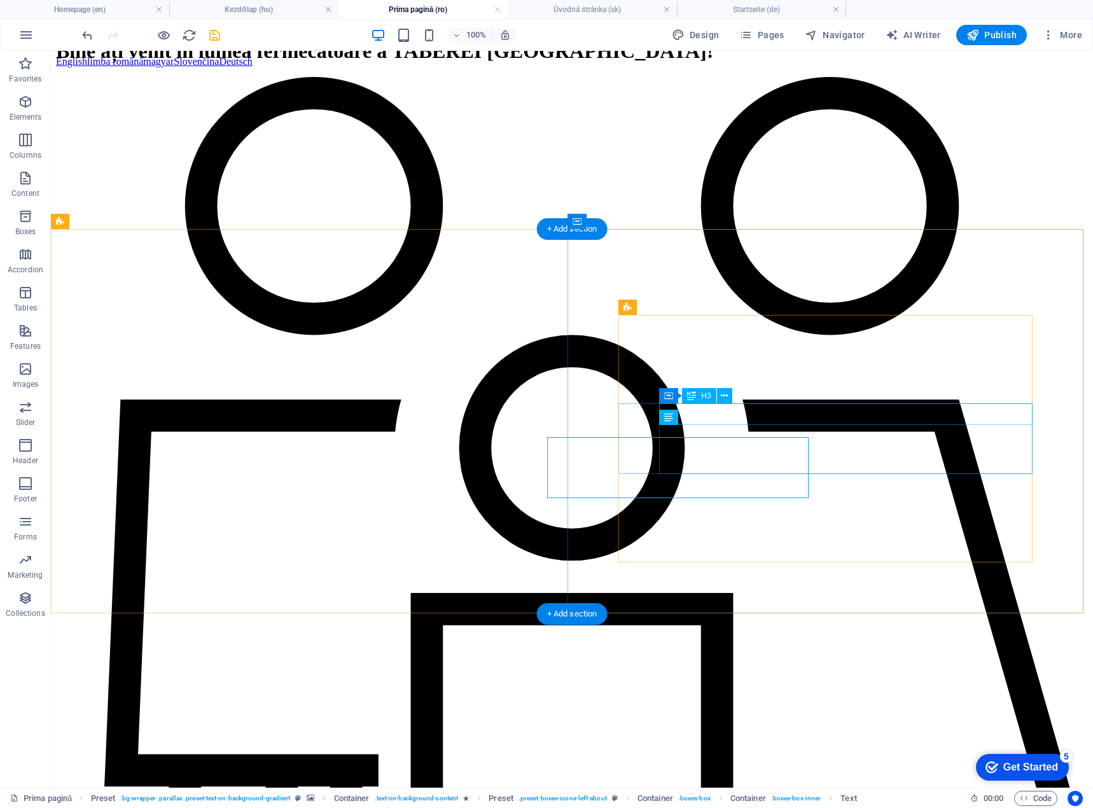
scroll to position [927, 0]
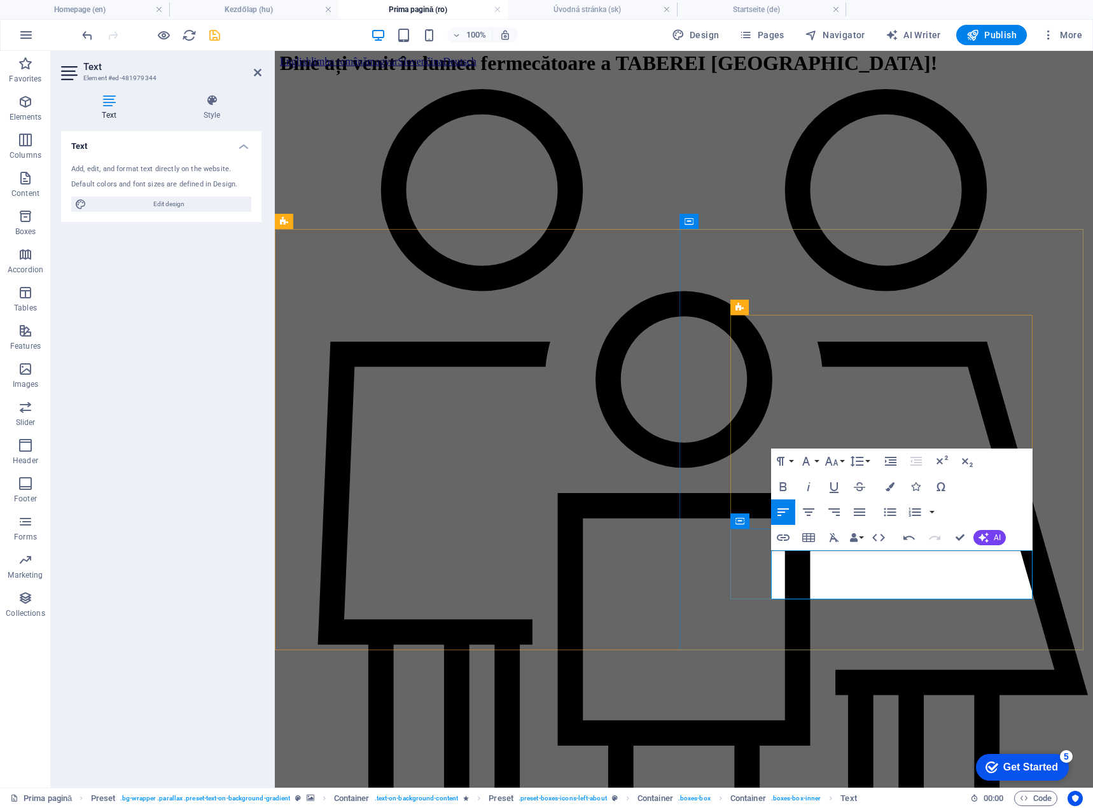
copy p "Ne străduim să facem tabăra noastră accesibilă pentru toți, oferind anual mii d…"
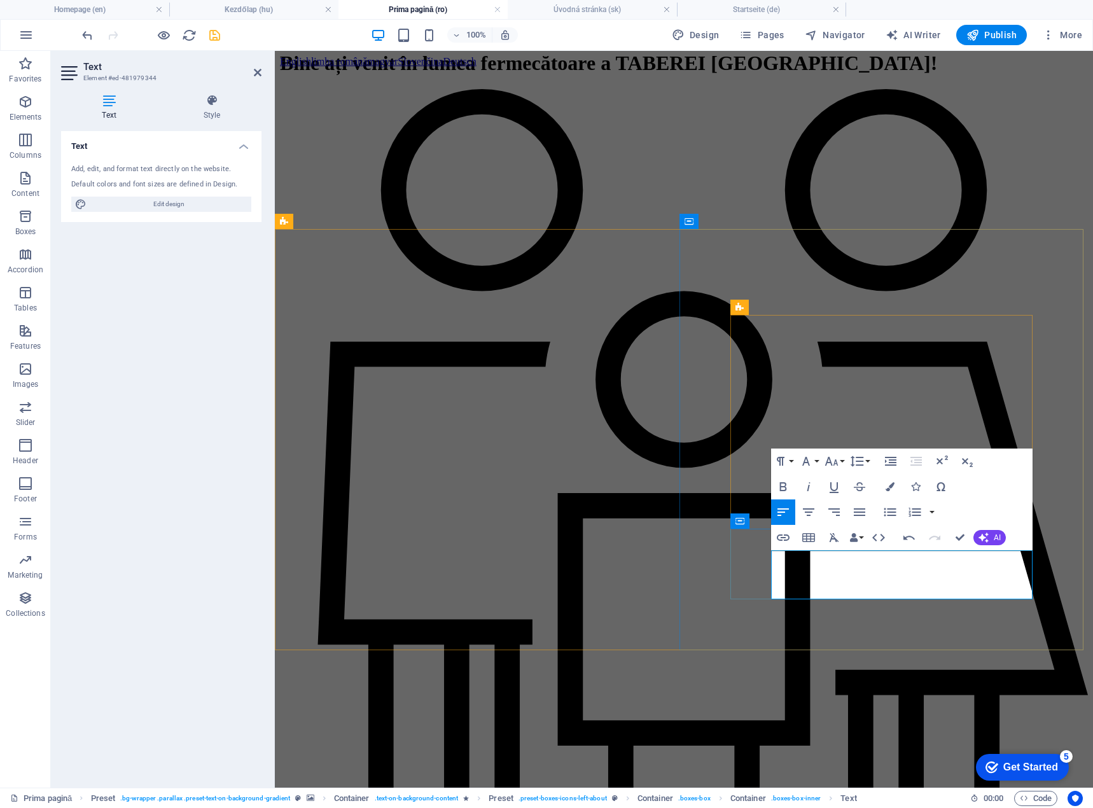
scroll to position [1593, 1]
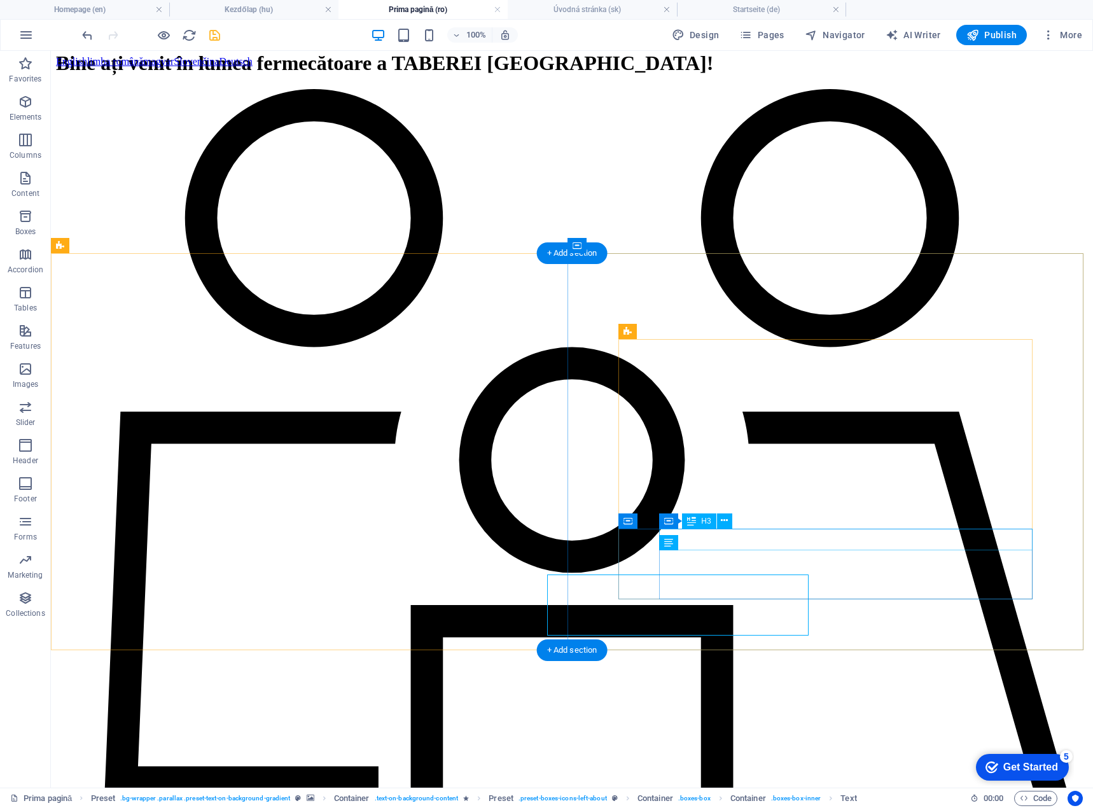
scroll to position [903, 0]
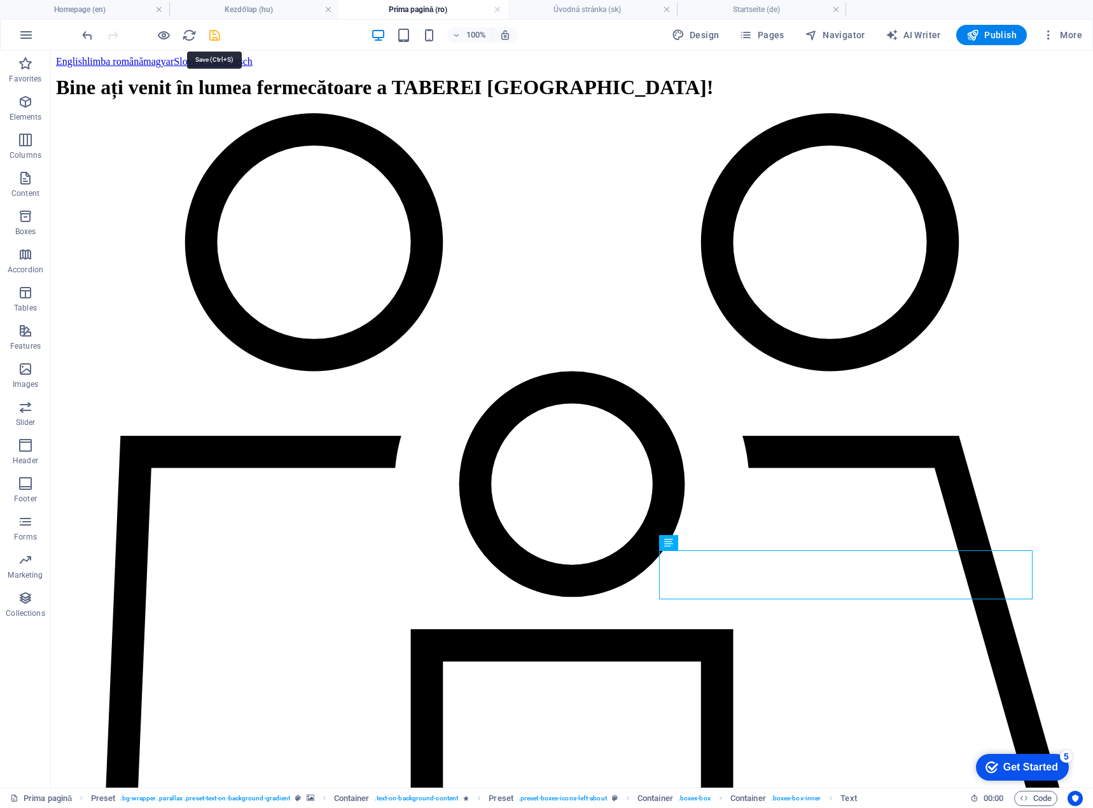
click at [209, 32] on icon "save" at bounding box center [214, 35] width 15 height 15
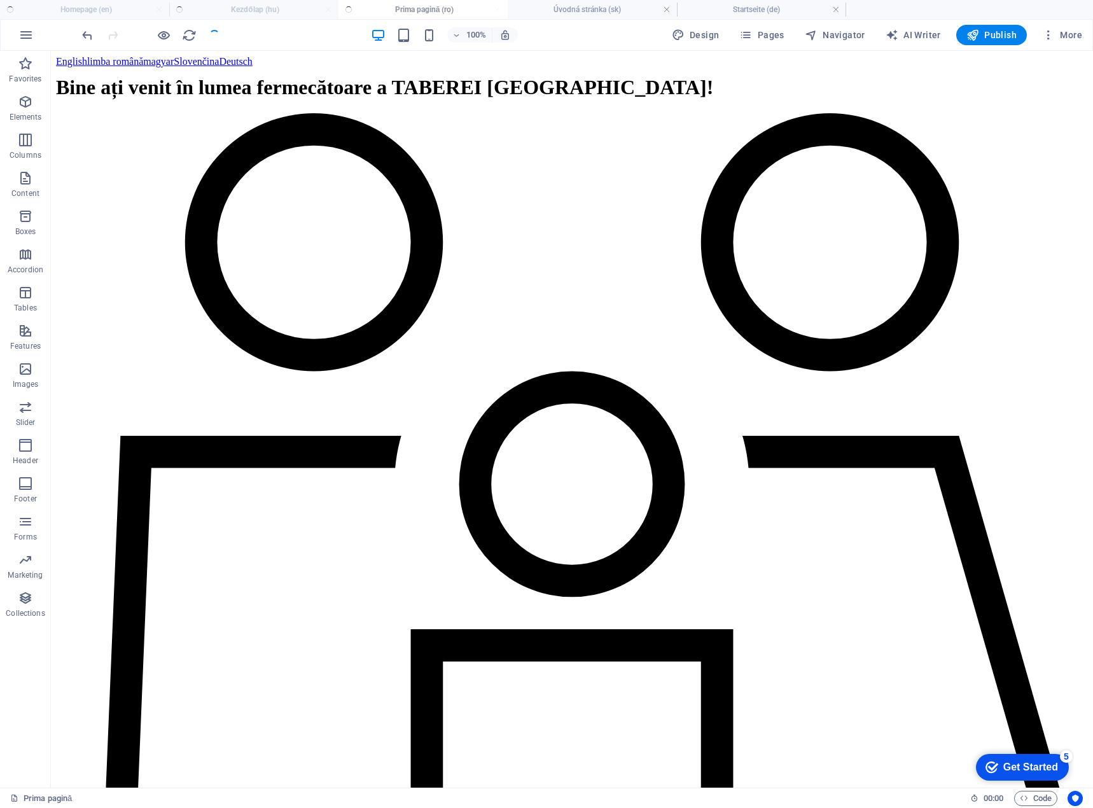
click at [424, 9] on ul "Homepage (en) Kezdőlap (hu) Prima pagină (ro) Úvodná stránka (sk) Startseite (d…" at bounding box center [546, 9] width 1093 height 19
click at [572, 16] on h4 "Úvodná stránka (sk)" at bounding box center [592, 10] width 169 height 14
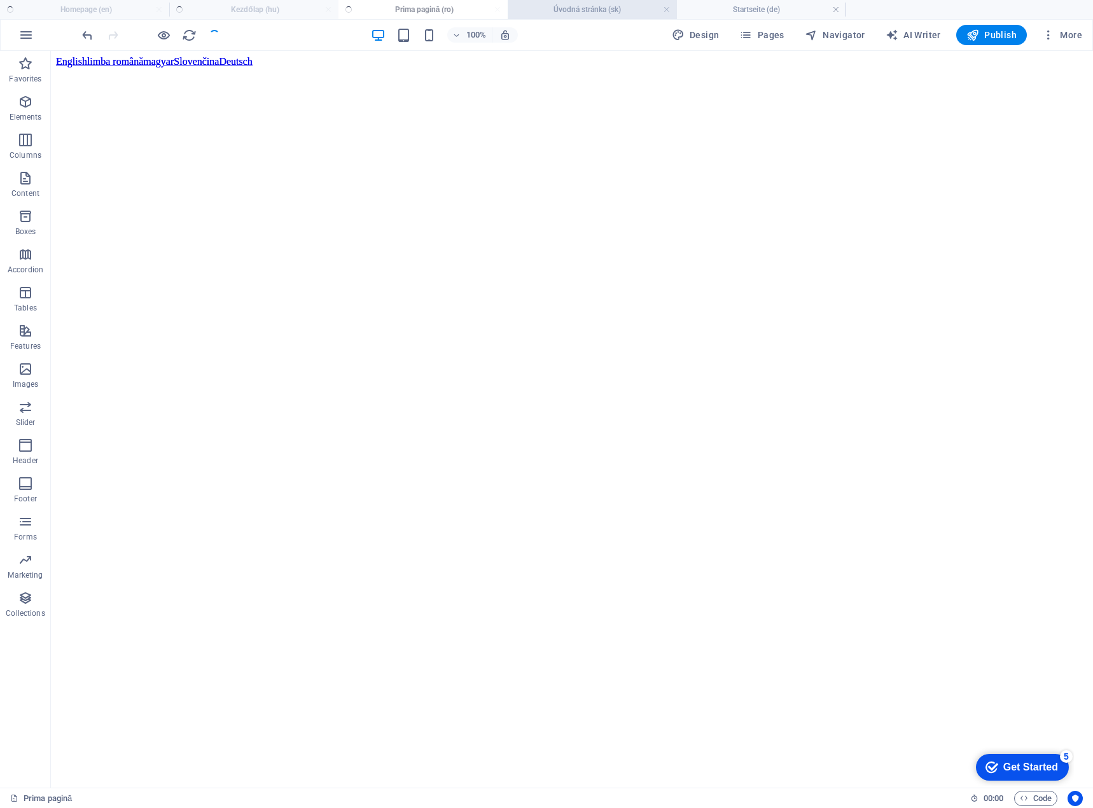
scroll to position [1336, 0]
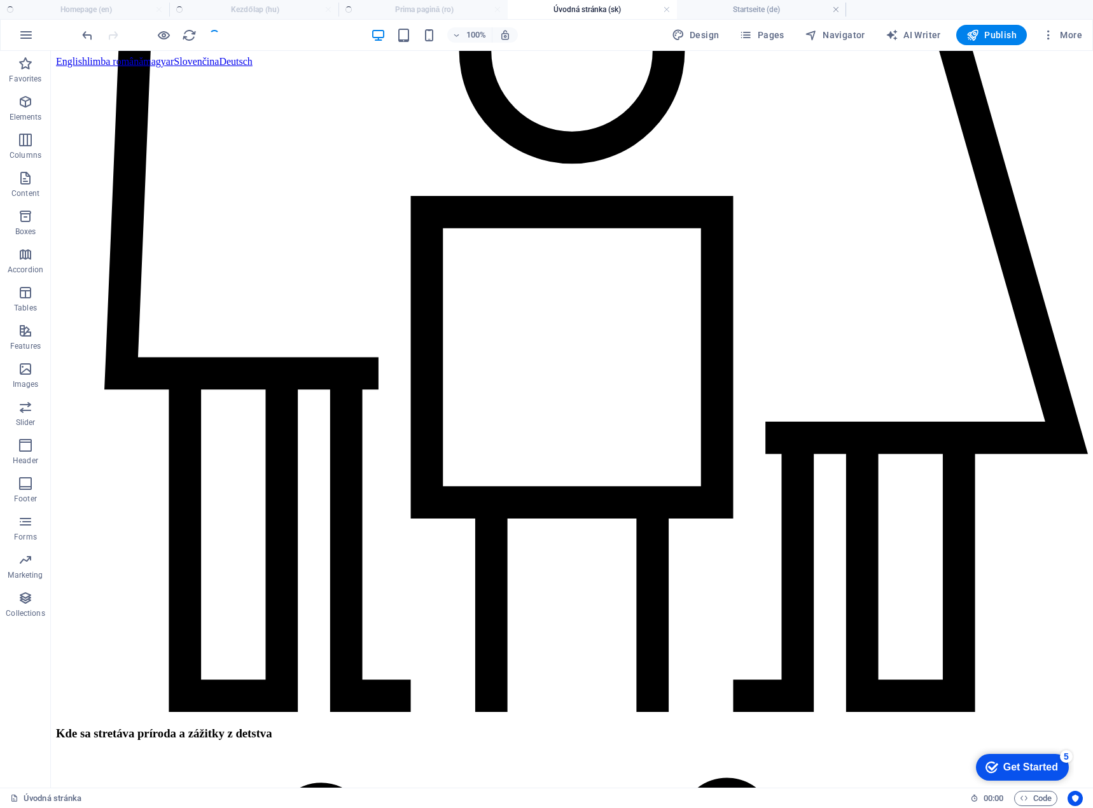
click at [414, 8] on ul "Homepage (en) Kezdőlap (hu) Prima pagină (ro) Úvodná stránka (sk) Startseite (d…" at bounding box center [546, 9] width 1093 height 19
click at [720, 6] on h4 "Startseite (de)" at bounding box center [761, 10] width 169 height 14
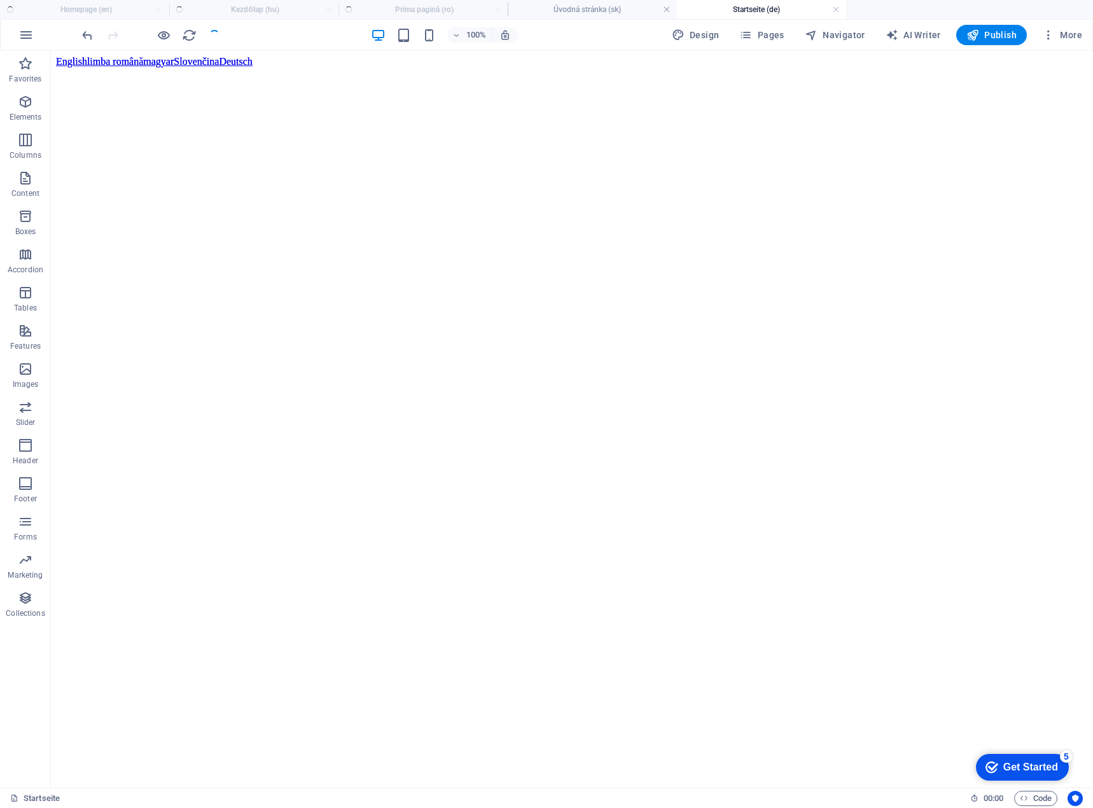
scroll to position [509, 0]
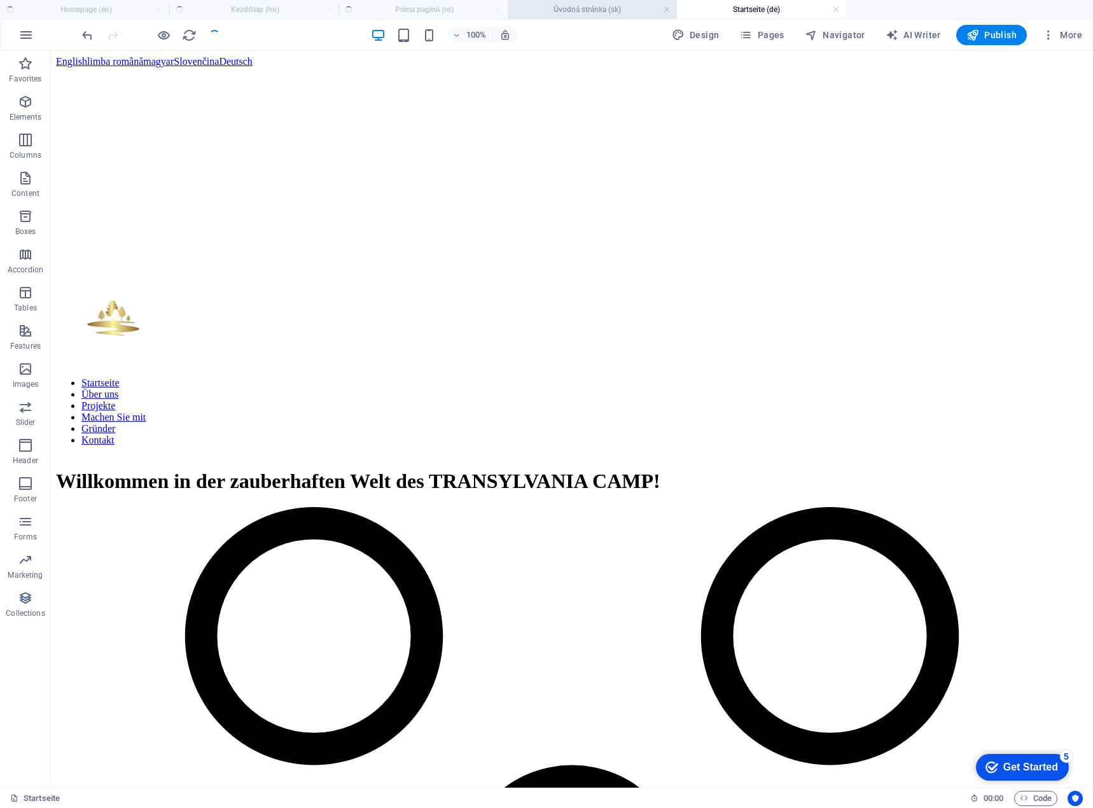
click at [561, 9] on h4 "Úvodná stránka (sk)" at bounding box center [592, 10] width 169 height 14
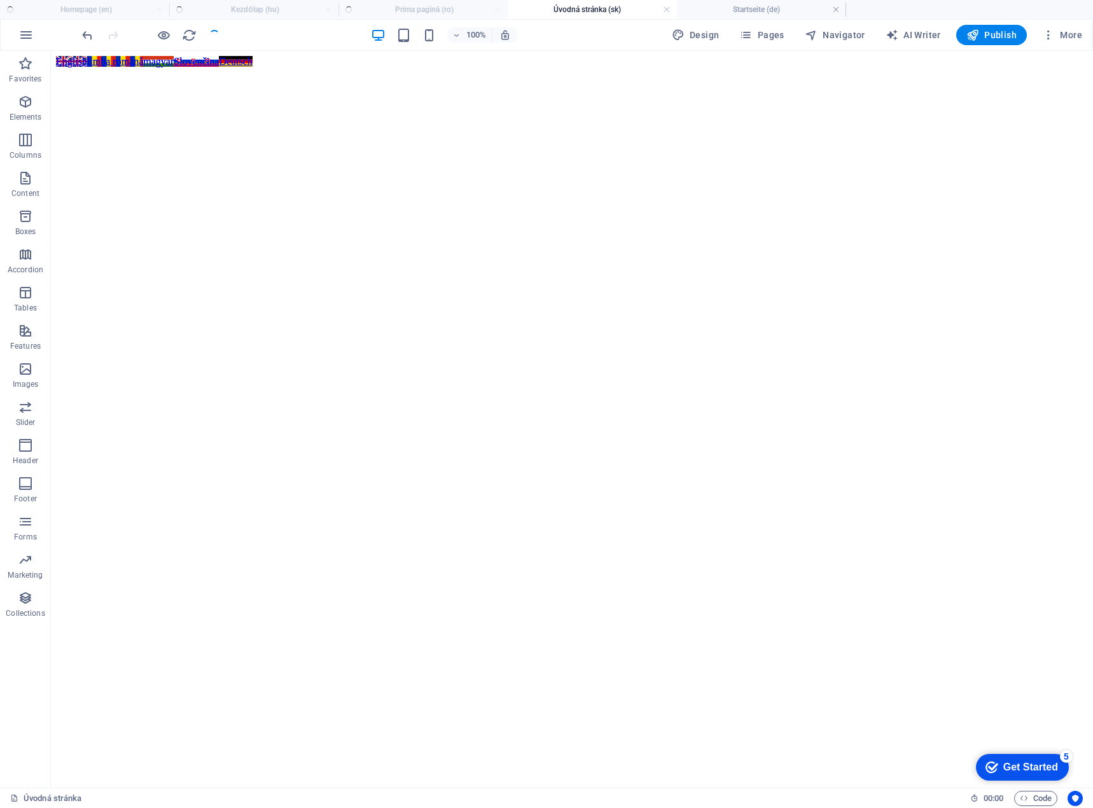
scroll to position [0, 0]
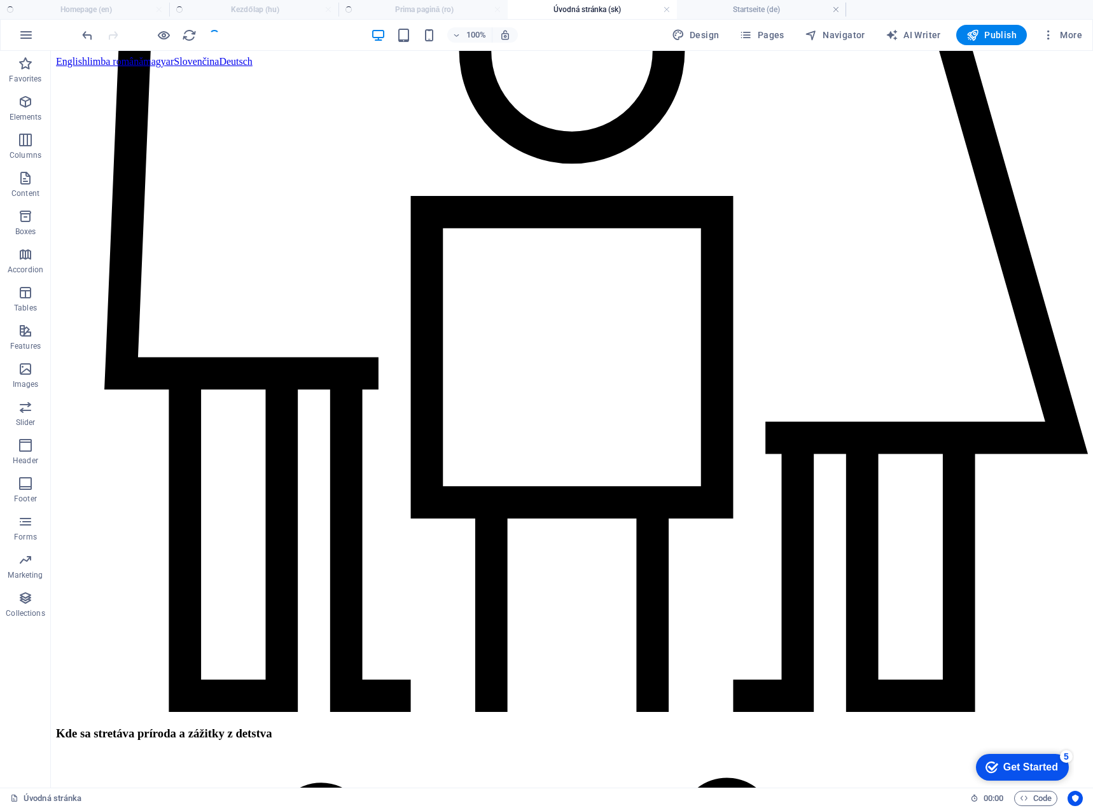
click at [442, 13] on ul "Homepage (en) Kezdőlap (hu) Prima pagină (ro) Úvodná stránka (sk) Startseite (d…" at bounding box center [546, 9] width 1093 height 19
drag, startPoint x: 288, startPoint y: 13, endPoint x: 275, endPoint y: 13, distance: 12.7
click at [285, 13] on ul "Homepage (en) Kezdőlap (hu) Prima pagină (ro) Úvodná stránka (sk) Startseite (d…" at bounding box center [546, 9] width 1093 height 19
click at [113, 12] on ul "Homepage (en) Kezdőlap (hu) Prima pagină (ro) Úvodná stránka (sk) Startseite (d…" at bounding box center [546, 9] width 1093 height 19
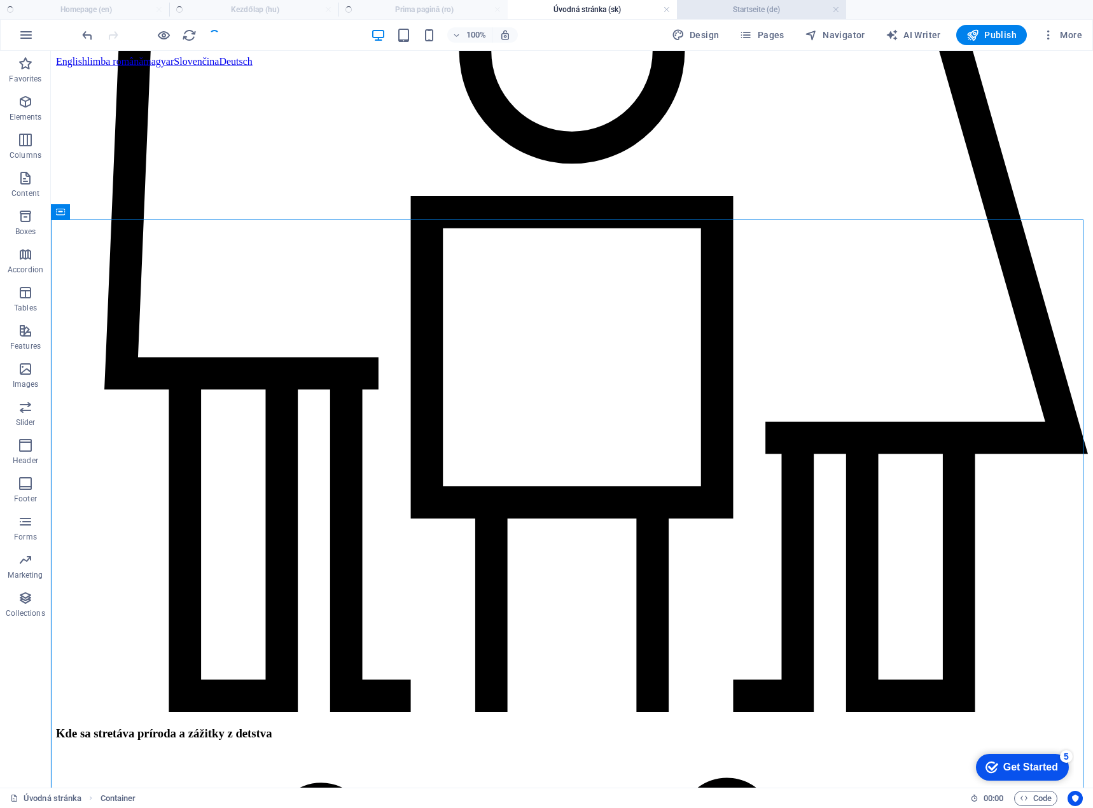
click at [718, 12] on h4 "Startseite (de)" at bounding box center [761, 10] width 169 height 14
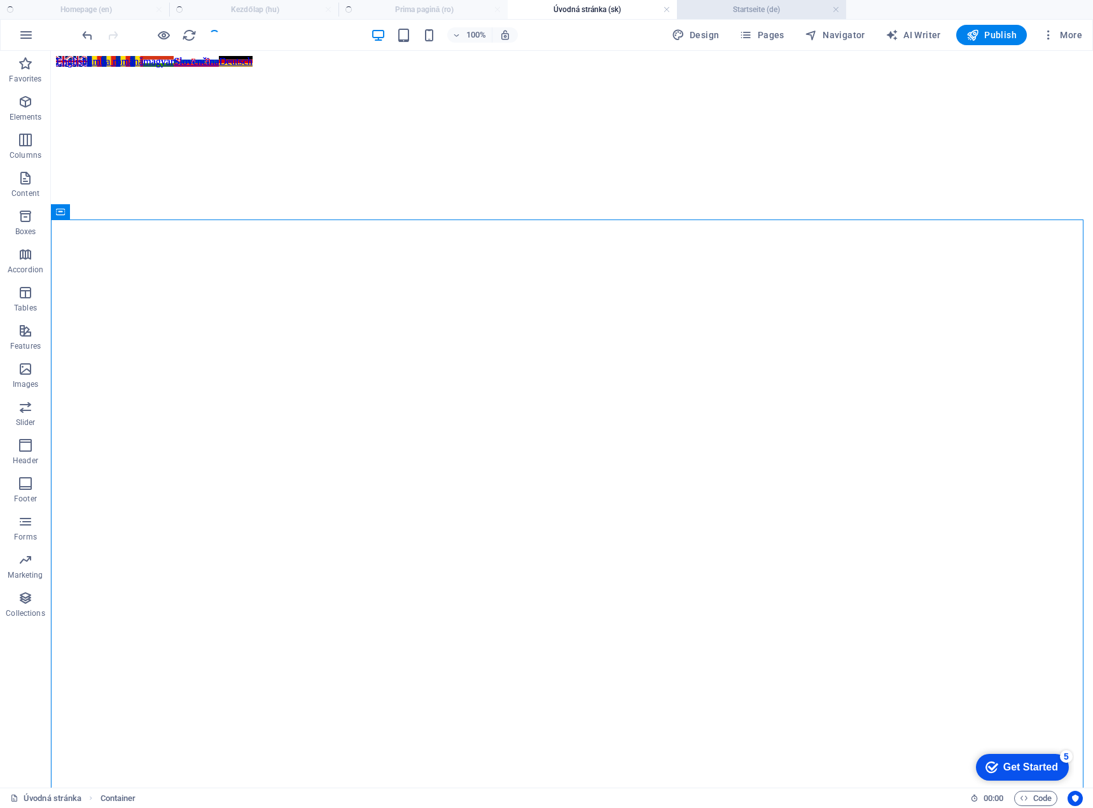
scroll to position [509, 0]
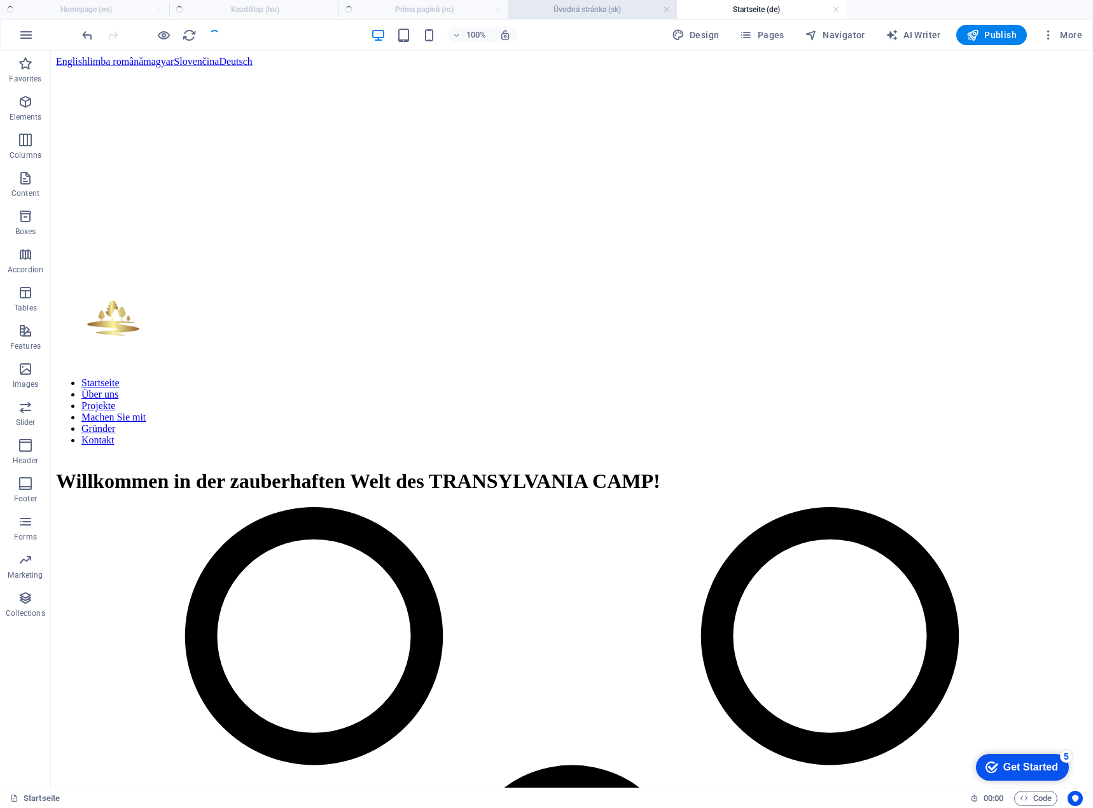
click at [589, 12] on h4 "Úvodná stránka (sk)" at bounding box center [592, 10] width 169 height 14
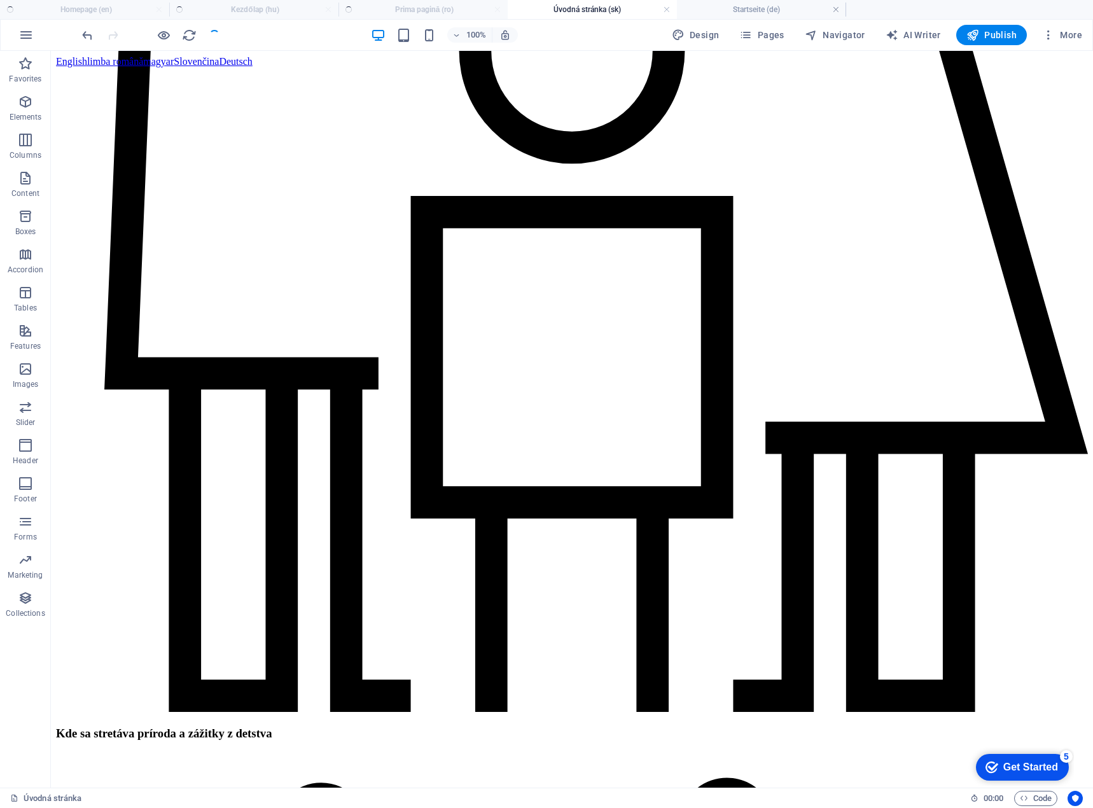
click at [416, 9] on ul "Homepage (en) Kezdőlap (hu) Prima pagină (ro) Úvodná stránka (sk) Startseite (d…" at bounding box center [546, 9] width 1093 height 19
drag, startPoint x: 282, startPoint y: 11, endPoint x: 223, endPoint y: 4, distance: 58.9
click at [280, 11] on ul "Homepage (en) Kezdőlap (hu) Prima pagină (ro) Úvodná stránka (sk) Startseite (d…" at bounding box center [546, 9] width 1093 height 19
click at [216, 36] on div at bounding box center [151, 35] width 143 height 20
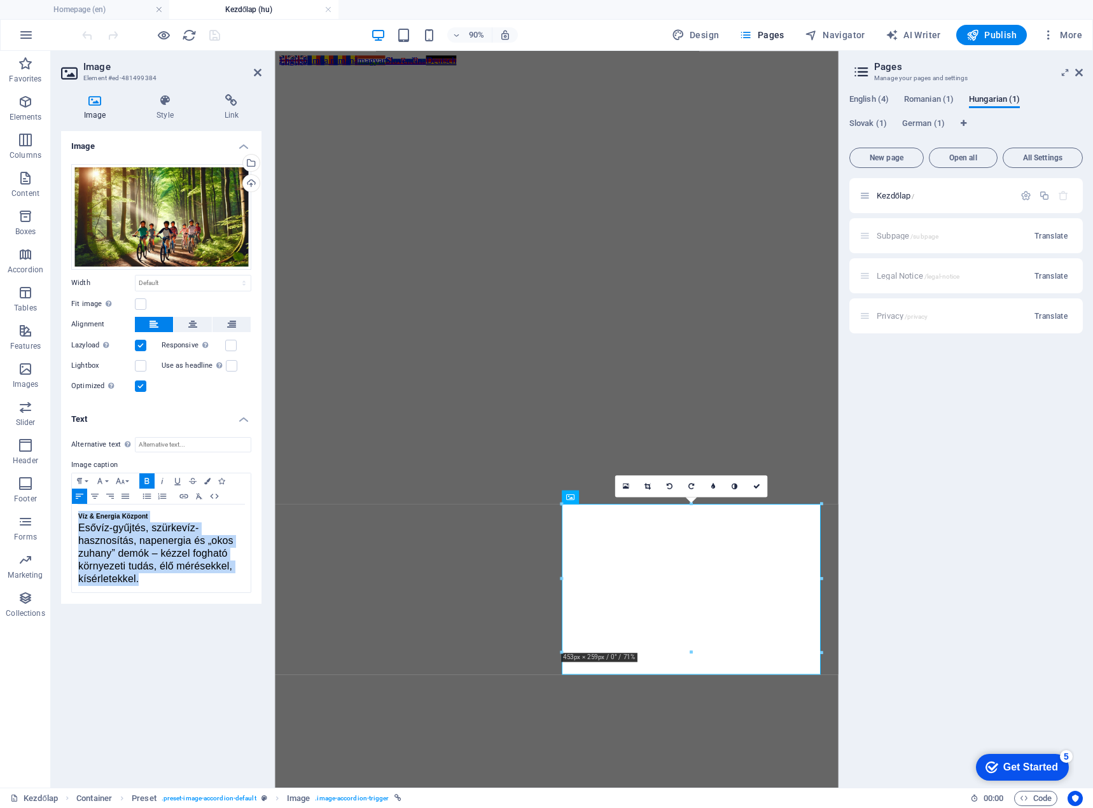
scroll to position [1860, 0]
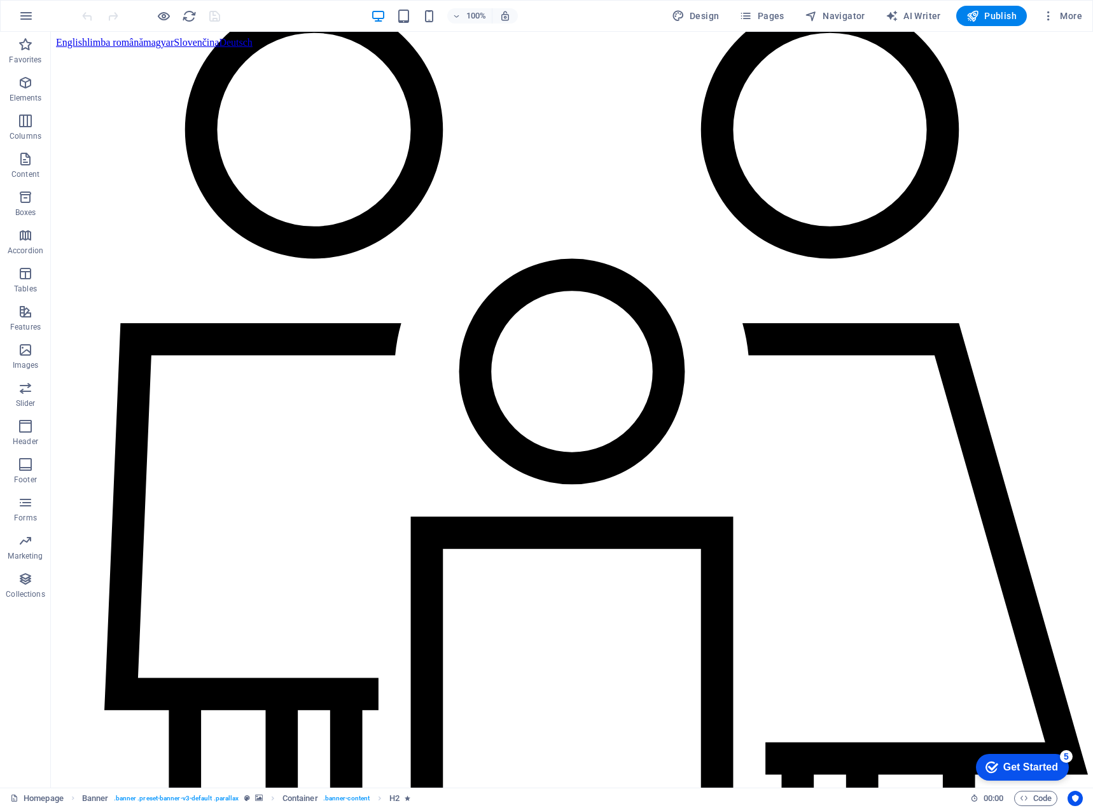
scroll to position [1145, 0]
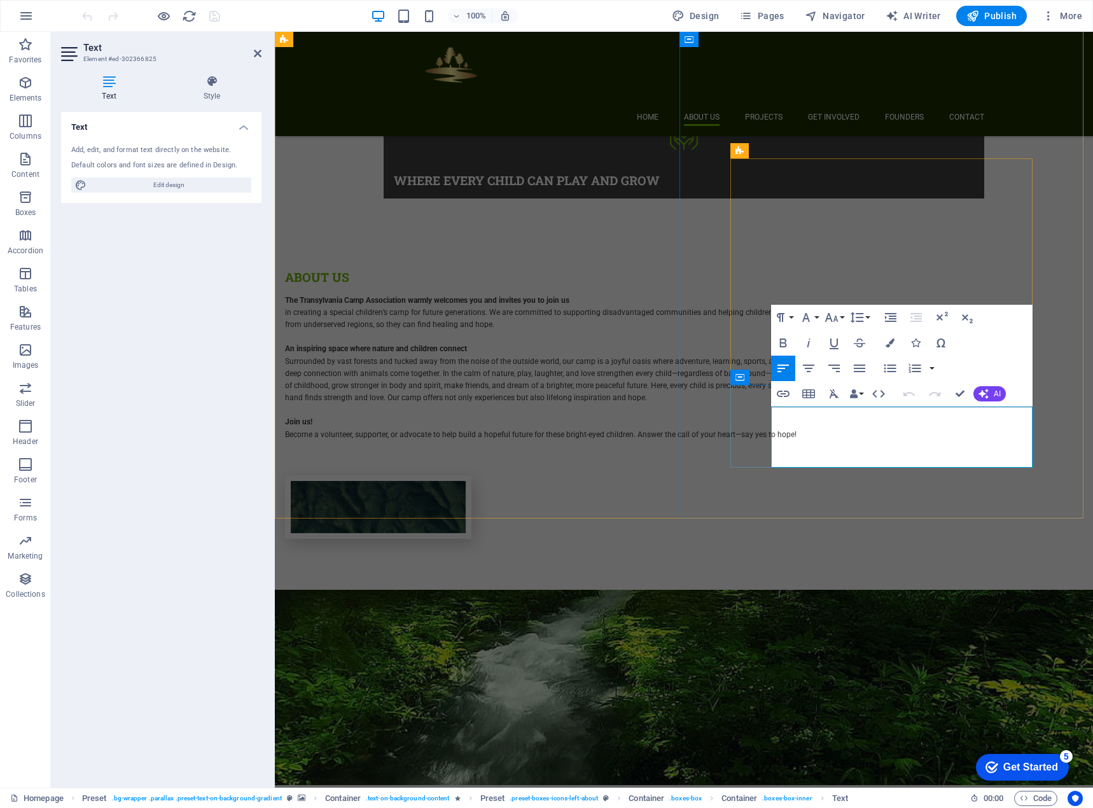
click at [786, 339] on icon "button" at bounding box center [783, 343] width 7 height 9
click at [815, 344] on icon "button" at bounding box center [808, 342] width 15 height 15
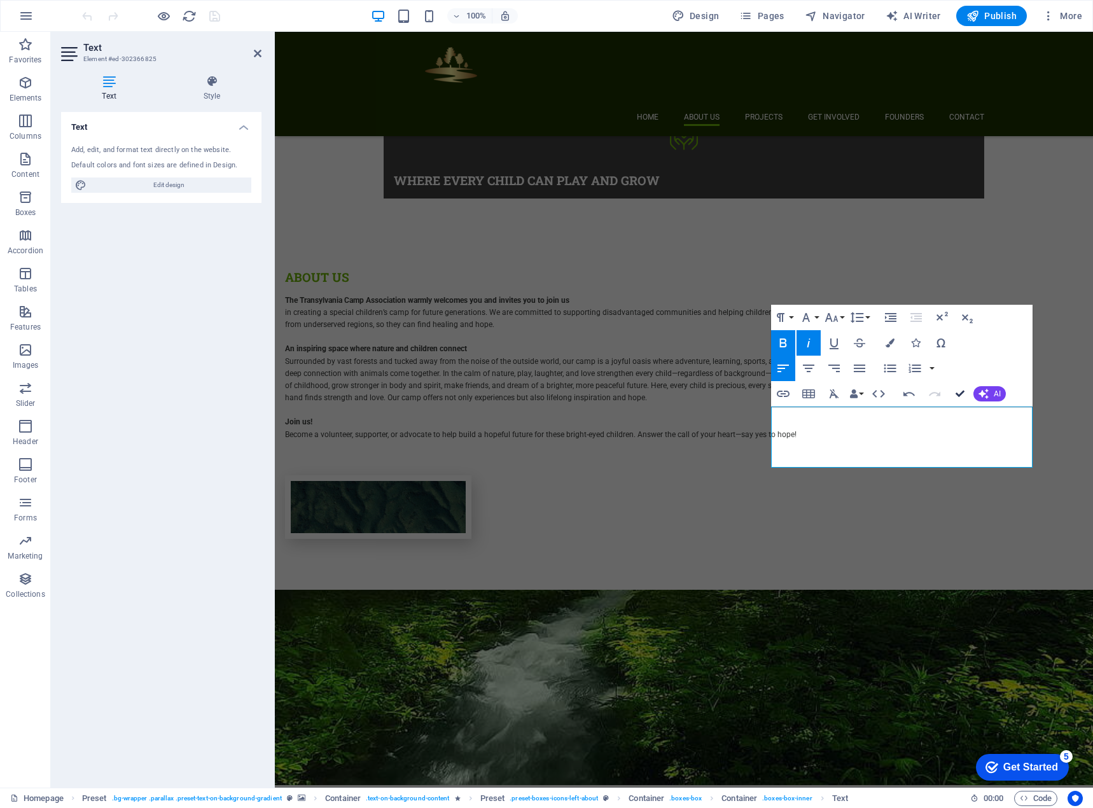
scroll to position [1074, 0]
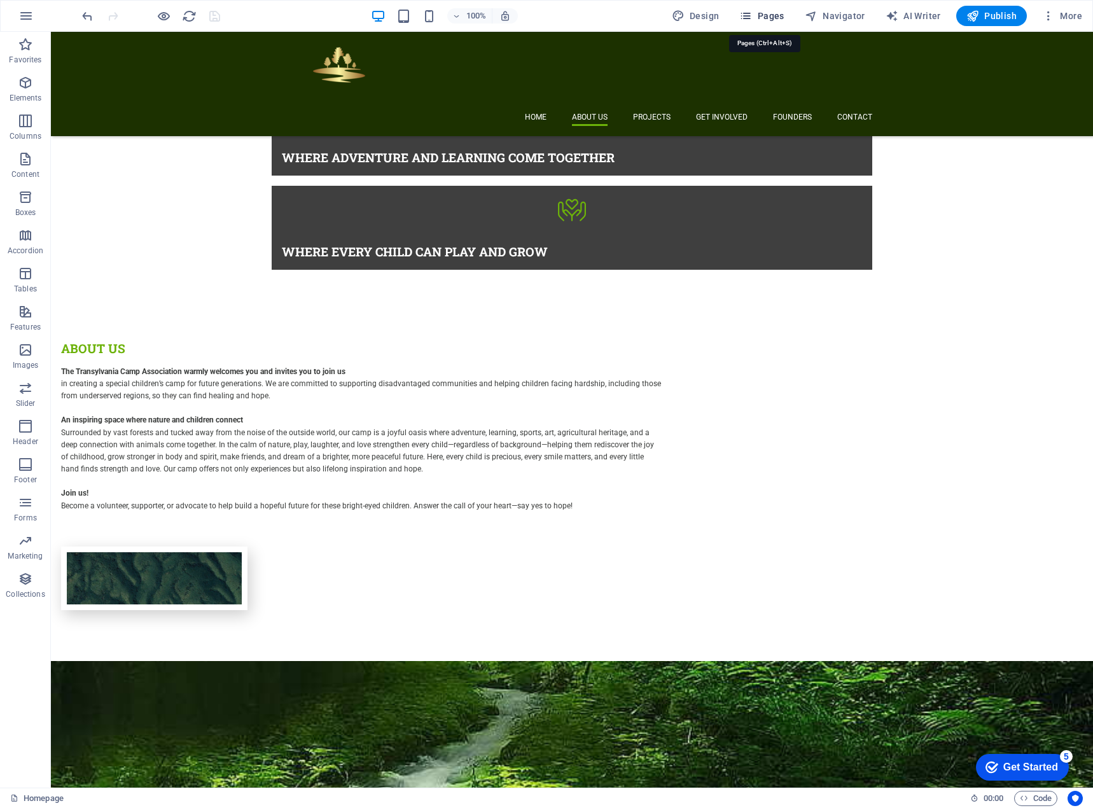
click at [764, 11] on span "Pages" at bounding box center [761, 16] width 45 height 13
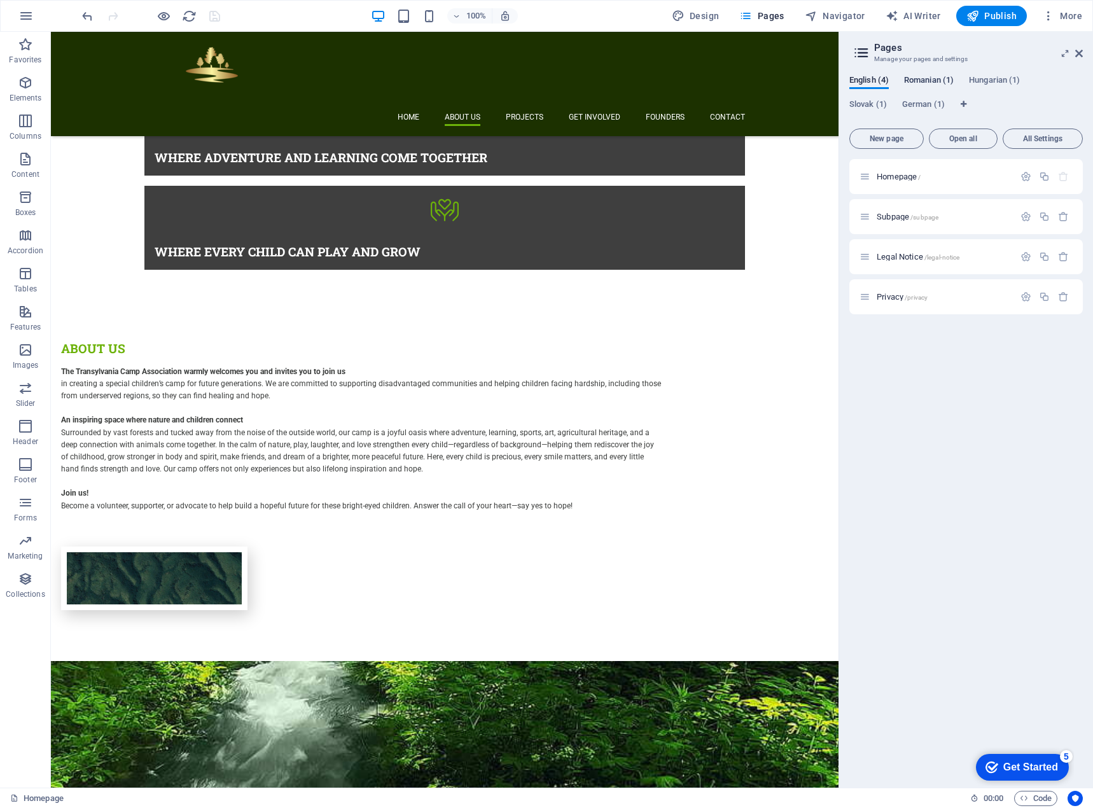
click at [921, 78] on span "Romanian (1)" at bounding box center [929, 82] width 50 height 18
click at [908, 176] on span "Prima pagină /" at bounding box center [903, 177] width 52 height 10
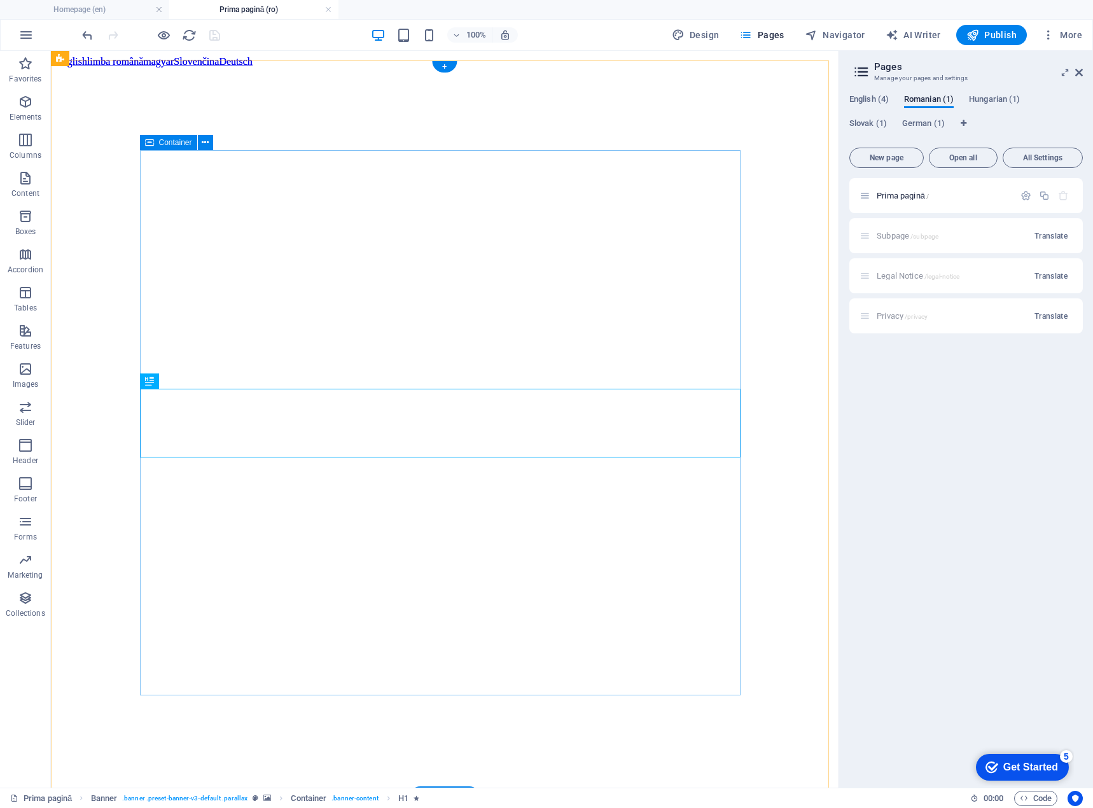
scroll to position [0, 0]
click at [1077, 74] on icon at bounding box center [1079, 72] width 8 height 10
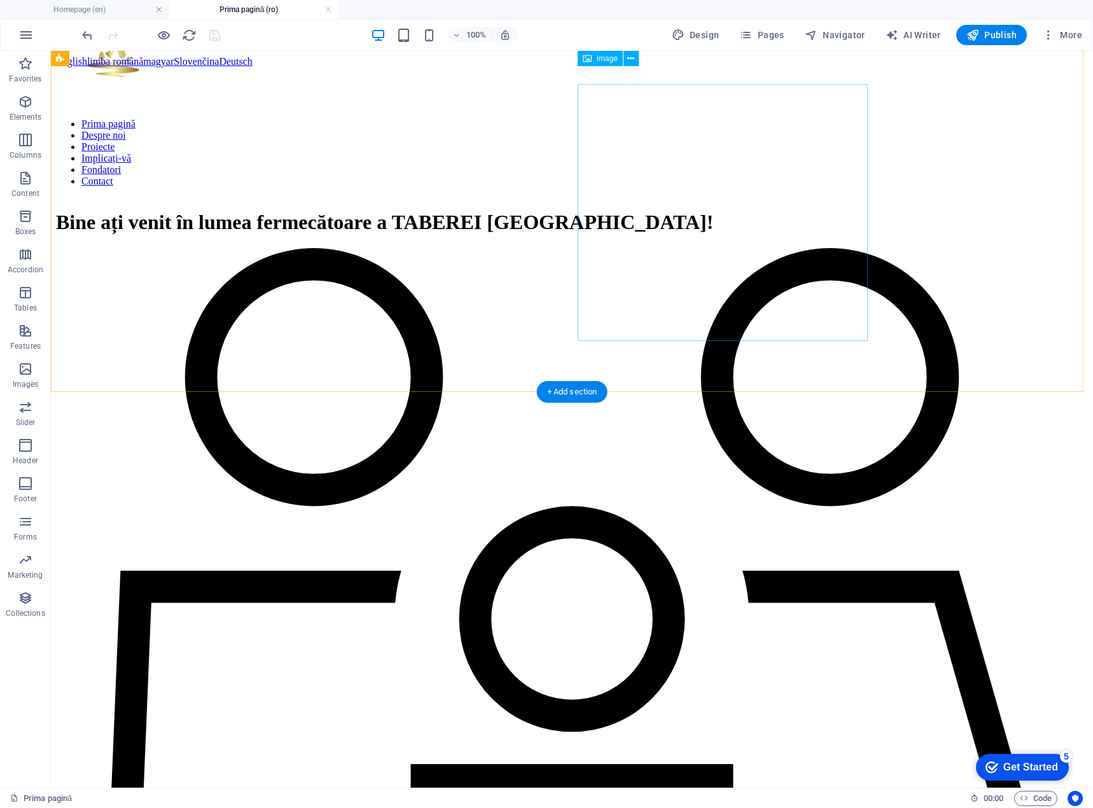
scroll to position [764, 0]
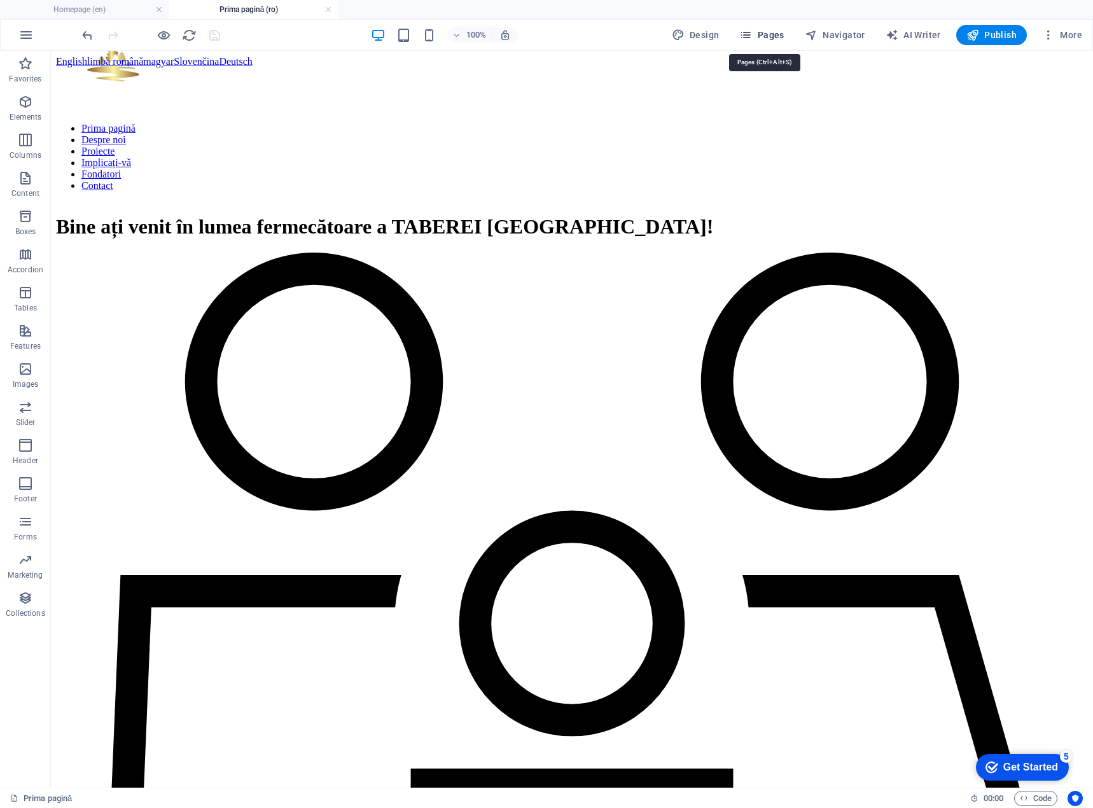
click at [767, 33] on span "Pages" at bounding box center [761, 35] width 45 height 13
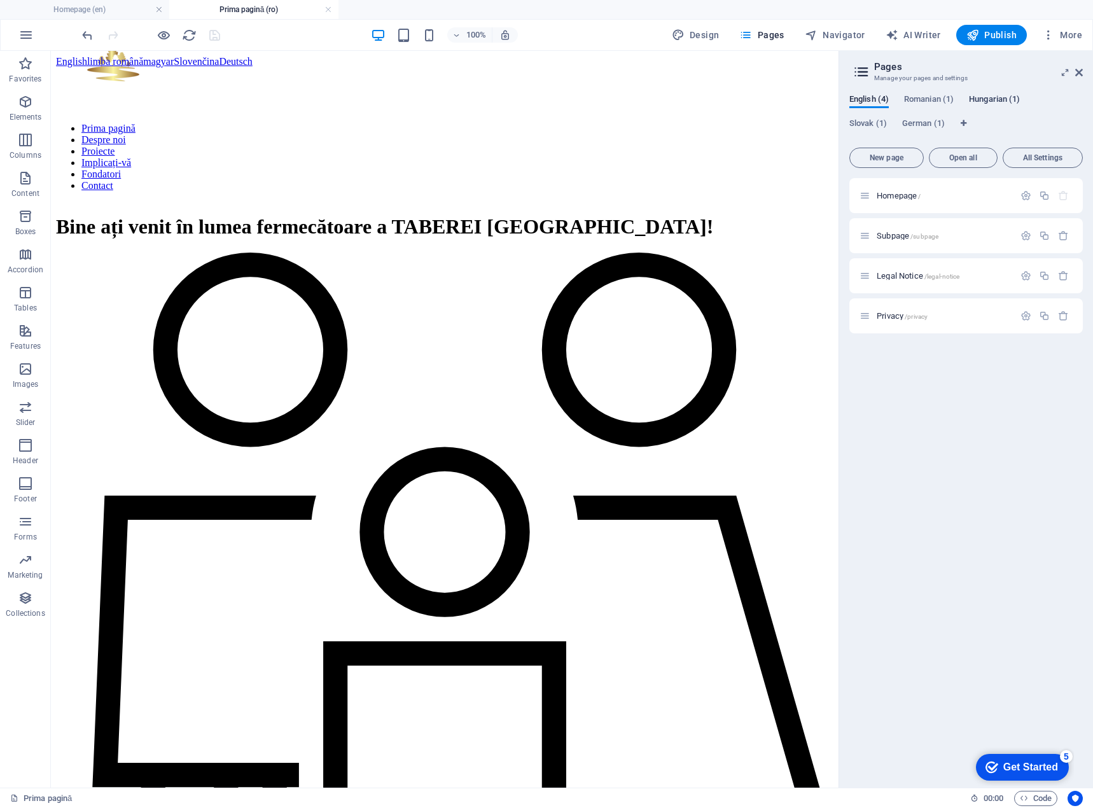
click at [978, 98] on span "Hungarian (1)" at bounding box center [994, 101] width 51 height 18
click at [892, 199] on span "Kezdőlap /" at bounding box center [896, 196] width 38 height 10
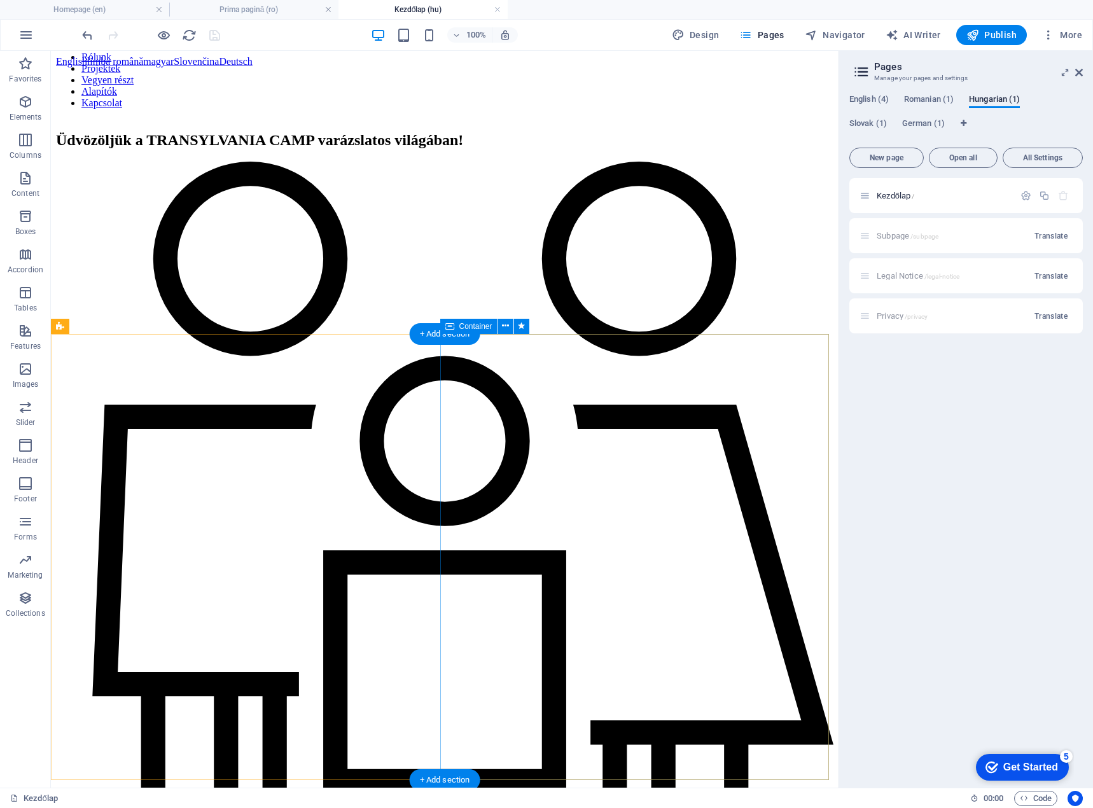
scroll to position [955, 0]
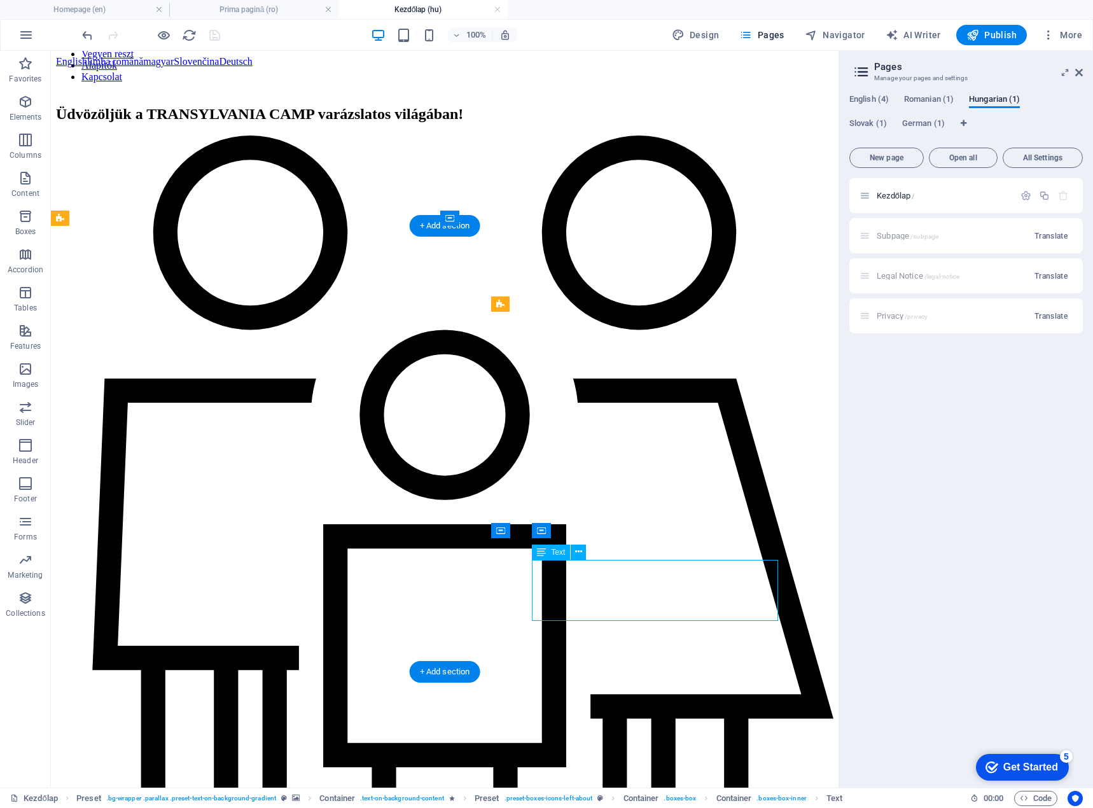
scroll to position [1037, 0]
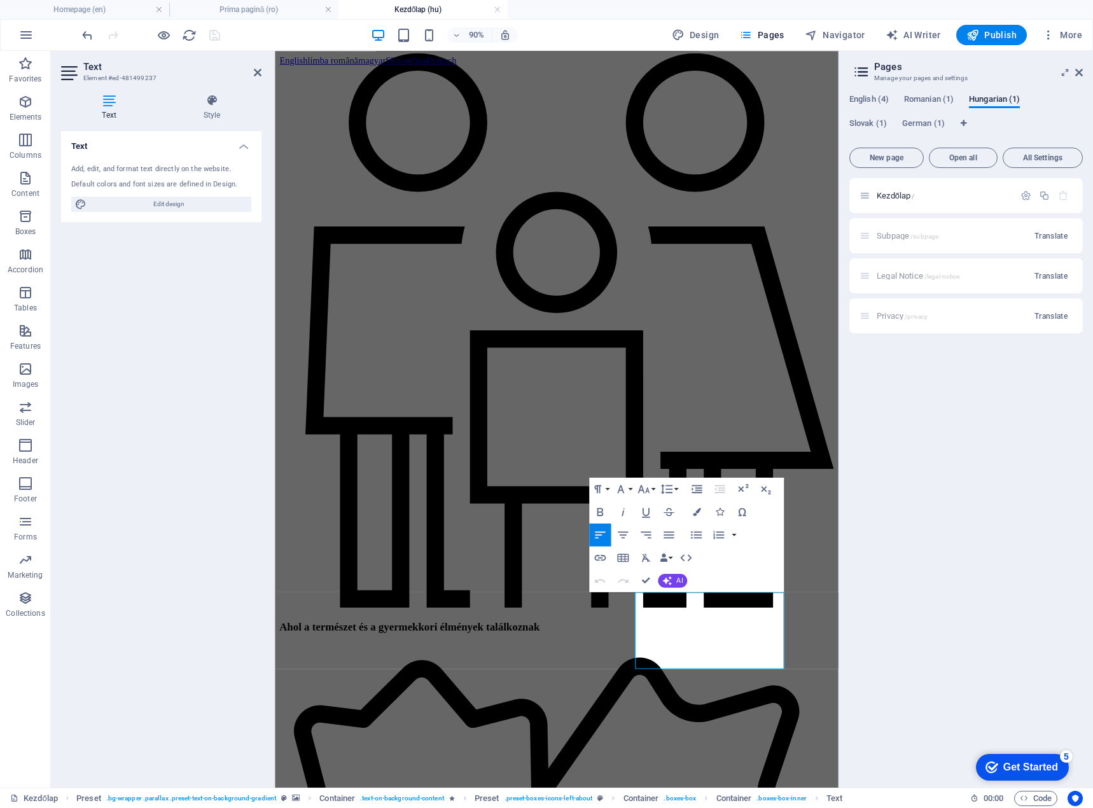
click at [1084, 74] on aside "Pages Manage your pages and settings English (4) Romanian (1) [DEMOGRAPHIC_DATA…" at bounding box center [966, 419] width 255 height 737
click at [1078, 73] on icon at bounding box center [1079, 72] width 8 height 10
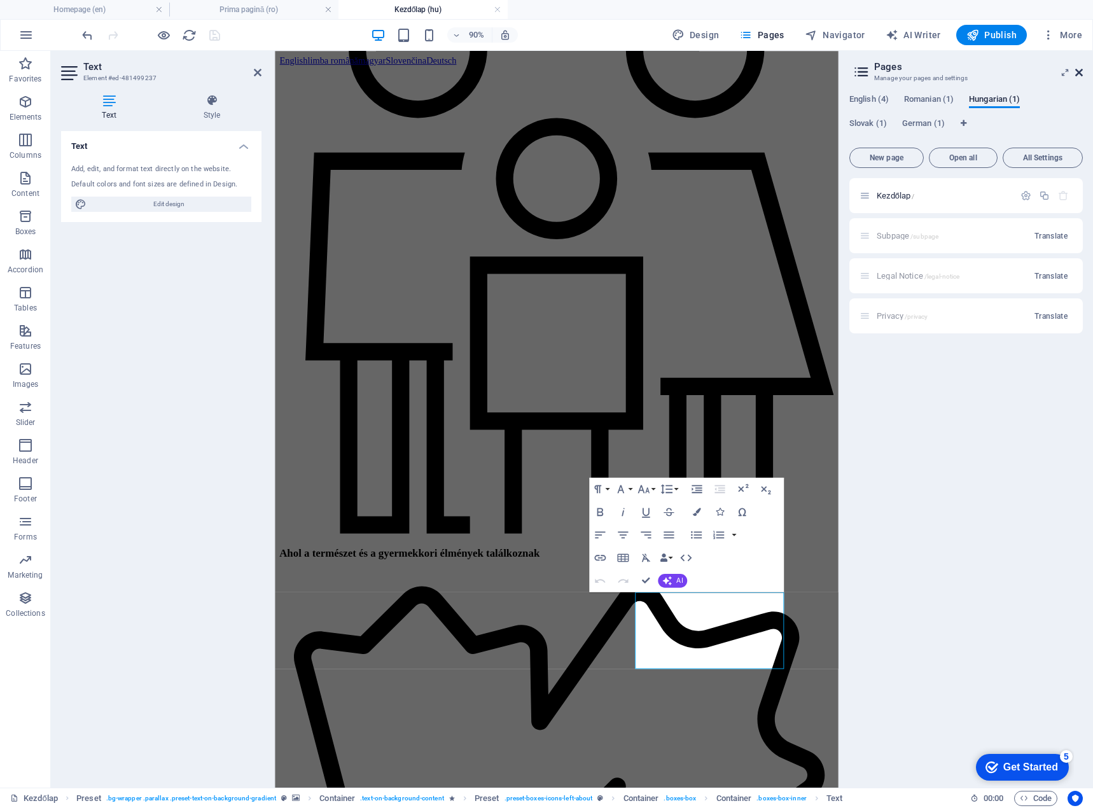
scroll to position [955, 0]
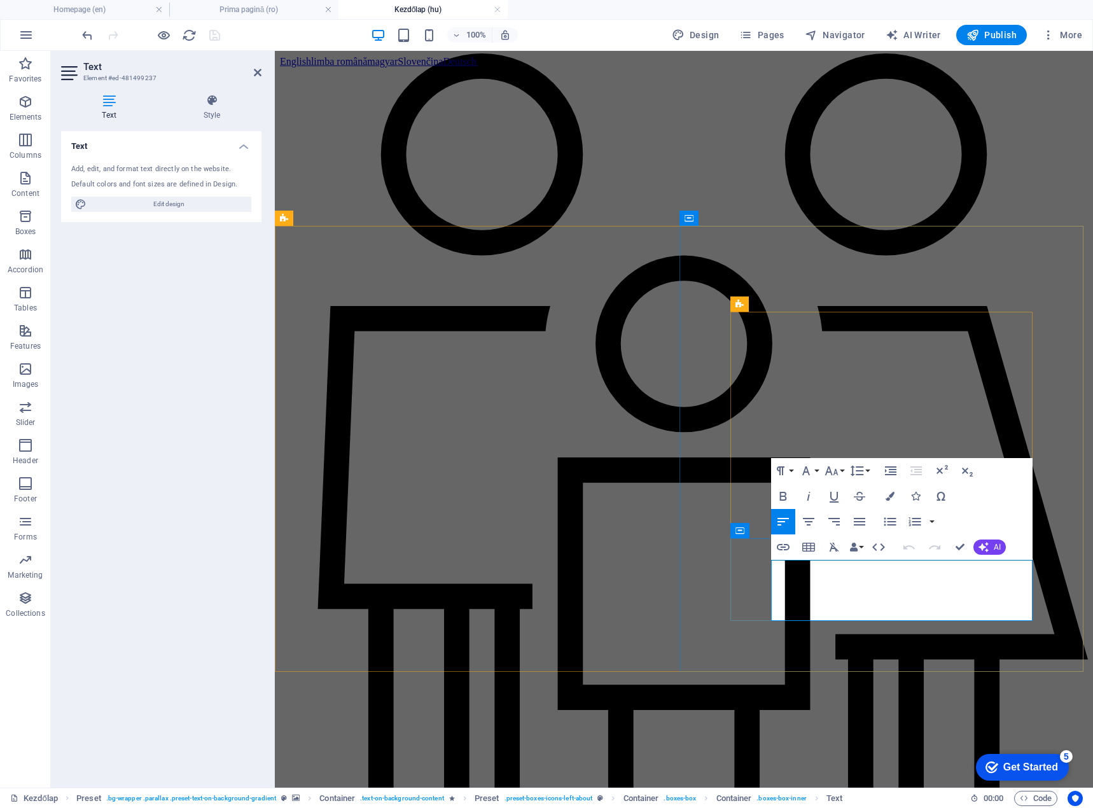
click at [779, 493] on icon "button" at bounding box center [783, 496] width 15 height 15
click at [804, 495] on icon "button" at bounding box center [808, 496] width 15 height 15
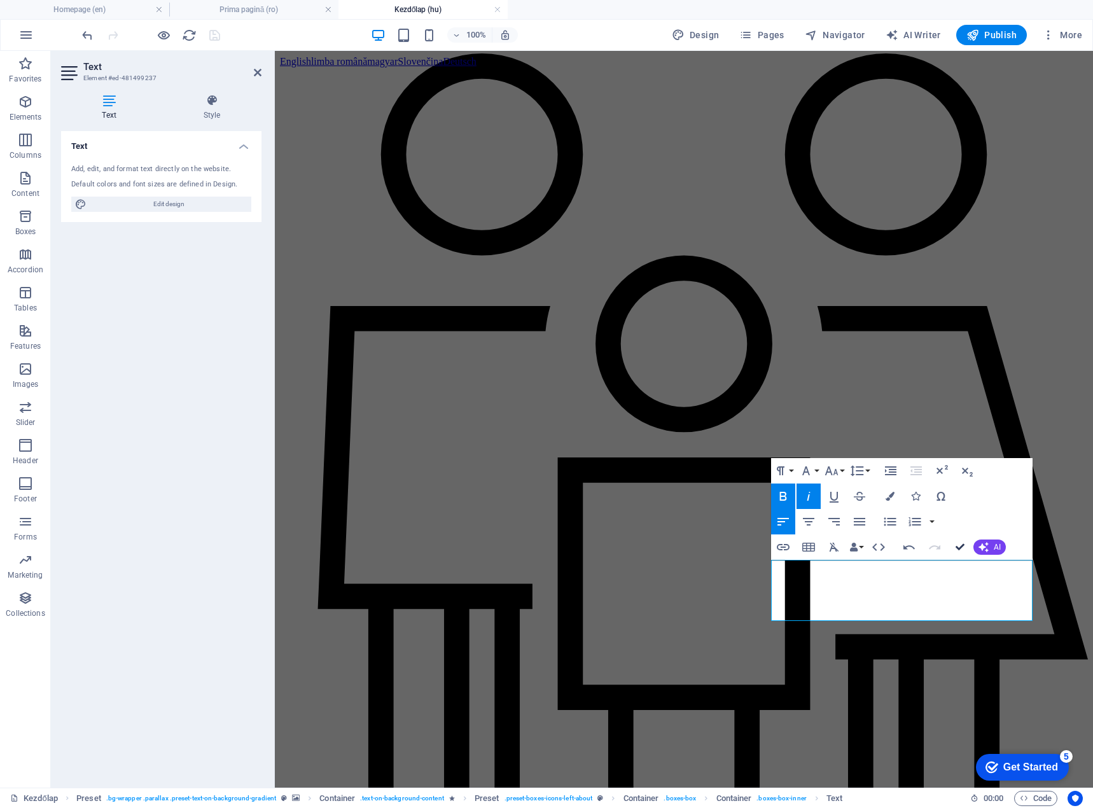
scroll to position [930, 0]
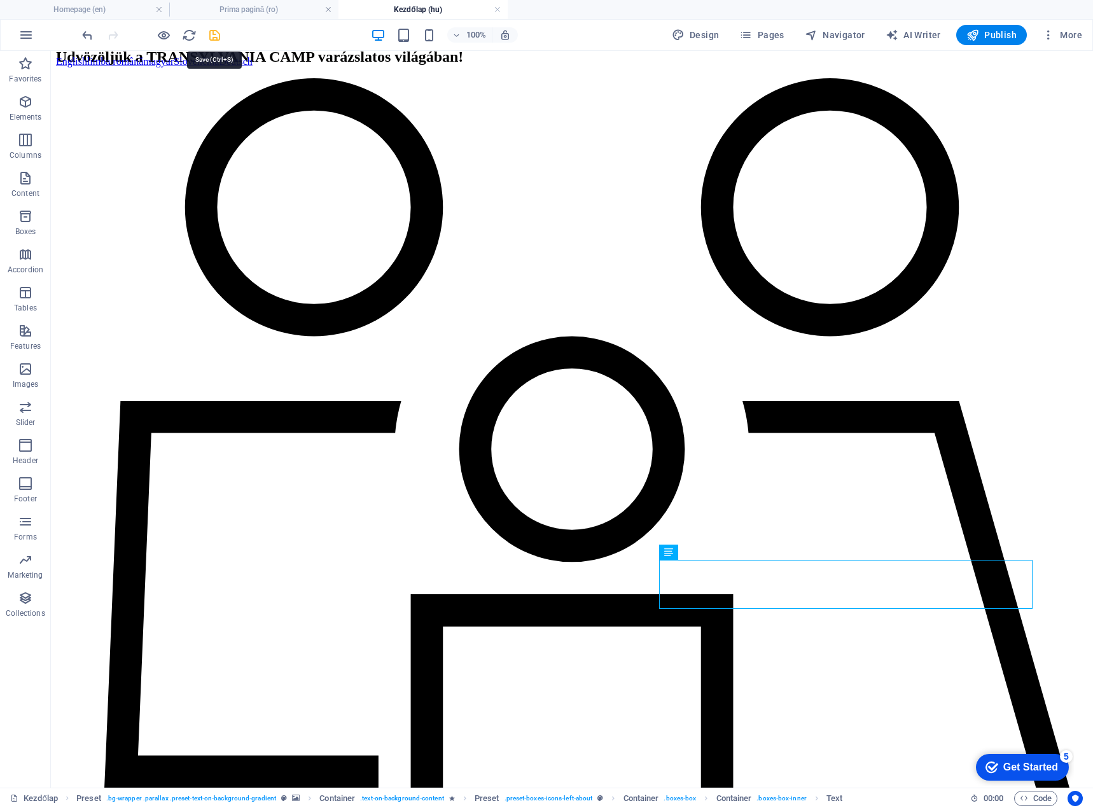
click at [215, 33] on icon "save" at bounding box center [214, 35] width 15 height 15
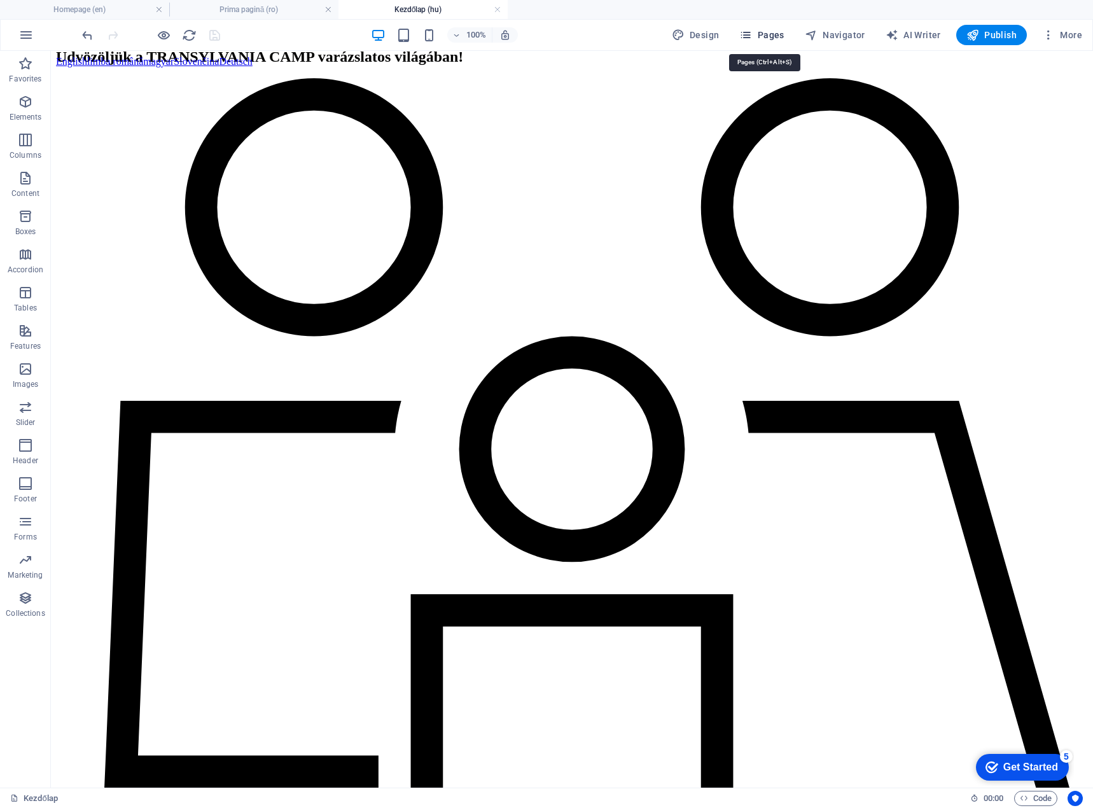
click at [783, 36] on span "Pages" at bounding box center [761, 35] width 45 height 13
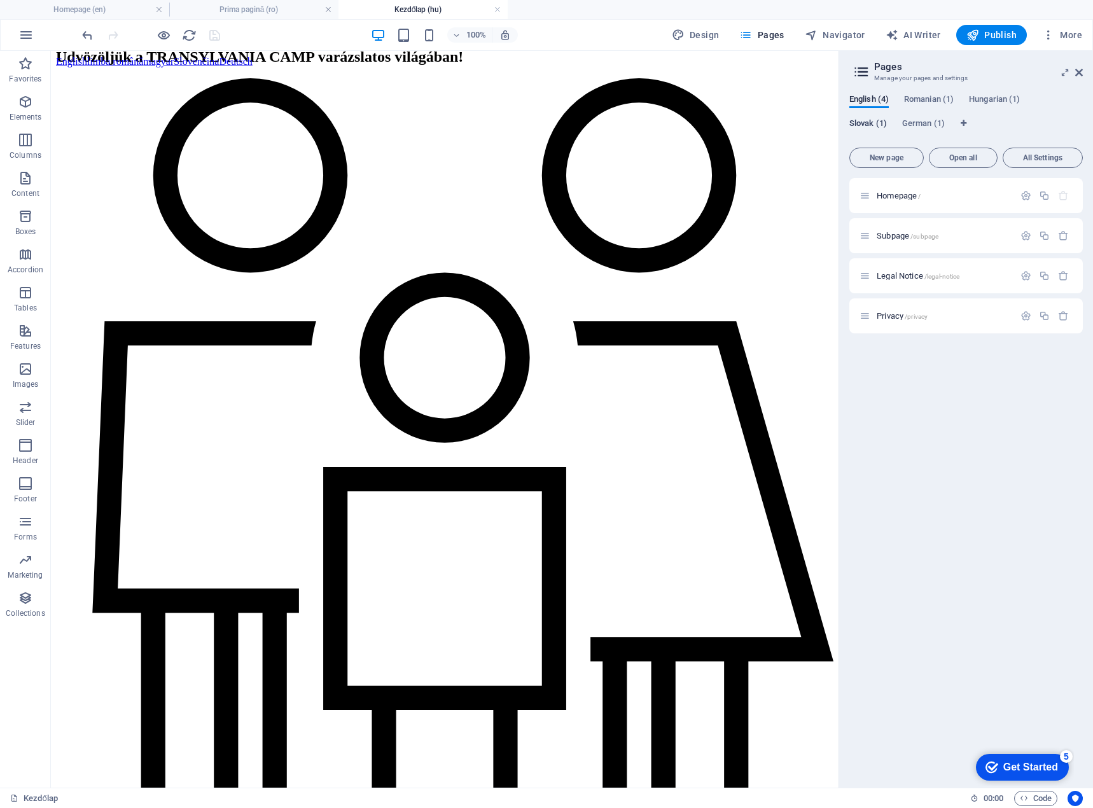
click at [858, 123] on span "Slovak (1)" at bounding box center [869, 125] width 38 height 18
click at [907, 195] on span "Úvodná stránka /" at bounding box center [907, 196] width 61 height 10
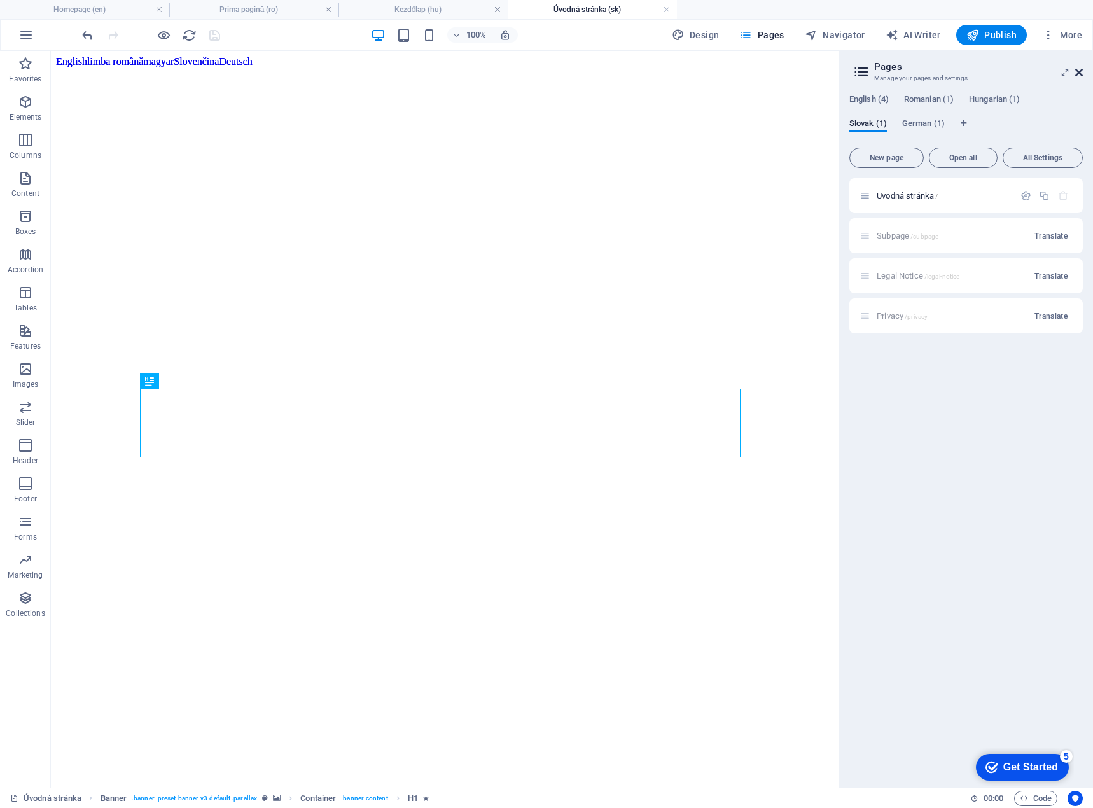
scroll to position [0, 0]
click at [1081, 44] on button "More" at bounding box center [1062, 35] width 50 height 20
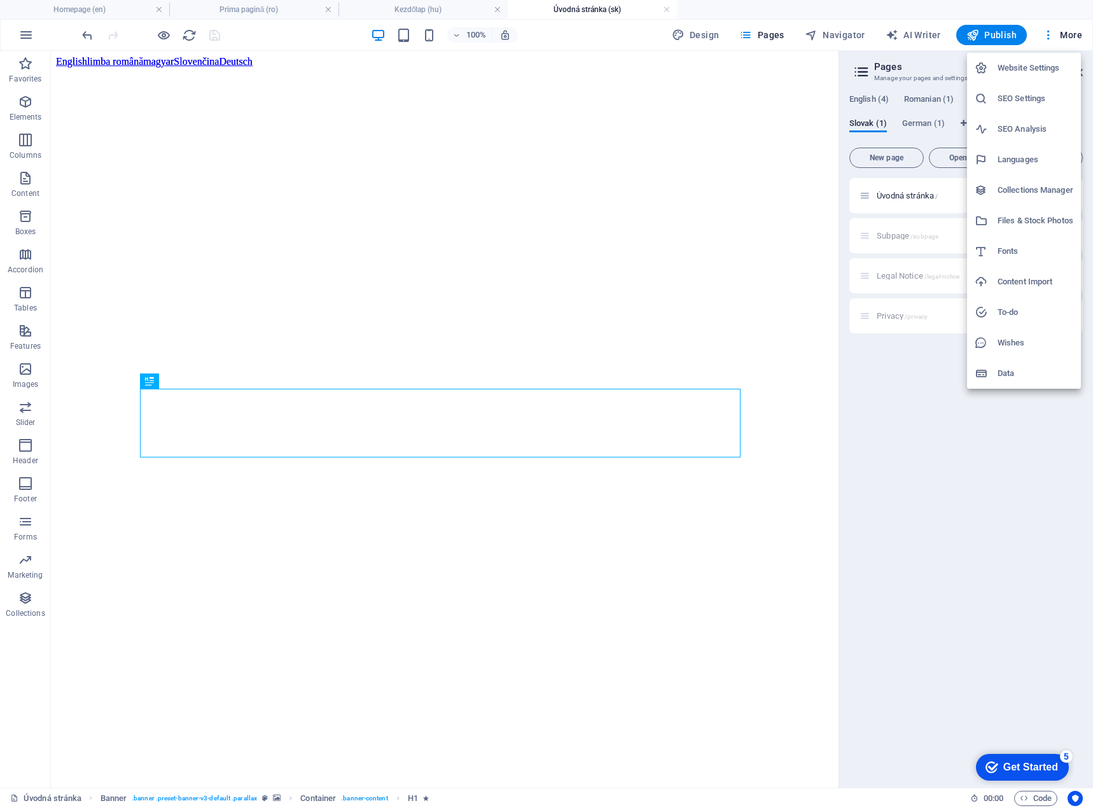
click at [902, 8] on div at bounding box center [546, 404] width 1093 height 808
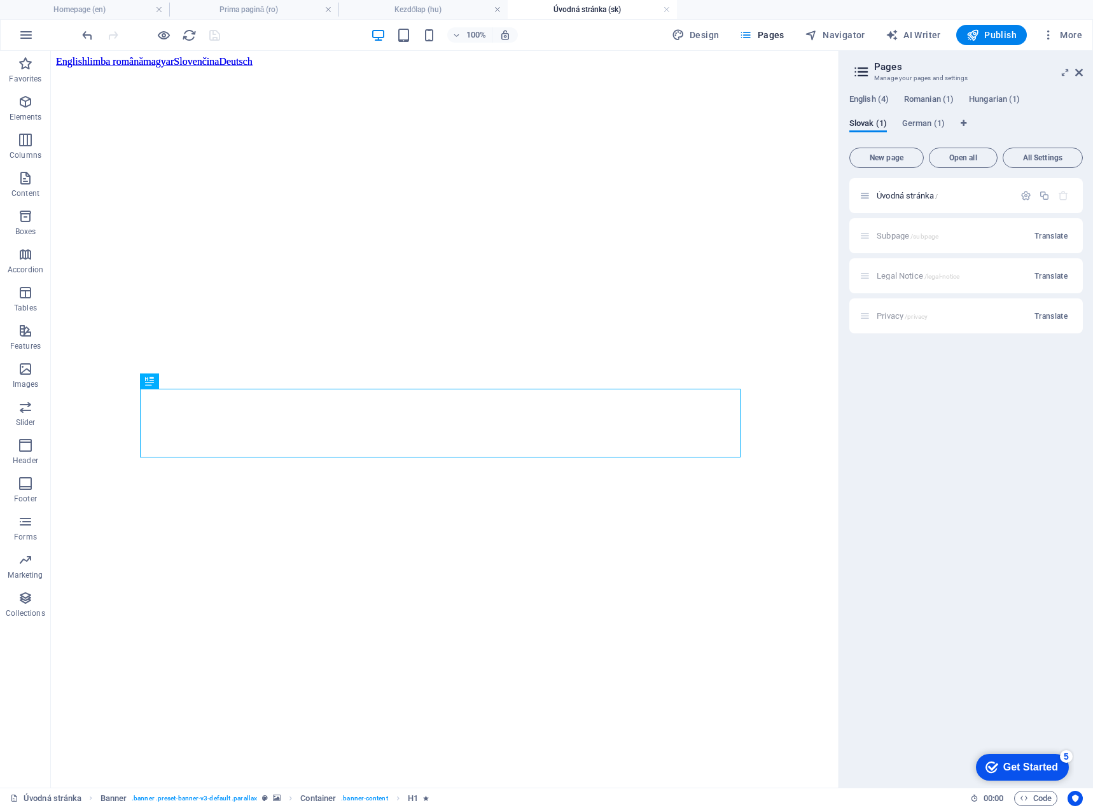
click at [1074, 73] on header "Pages Manage your pages and settings" at bounding box center [967, 67] width 231 height 33
click at [1077, 73] on icon at bounding box center [1079, 72] width 8 height 10
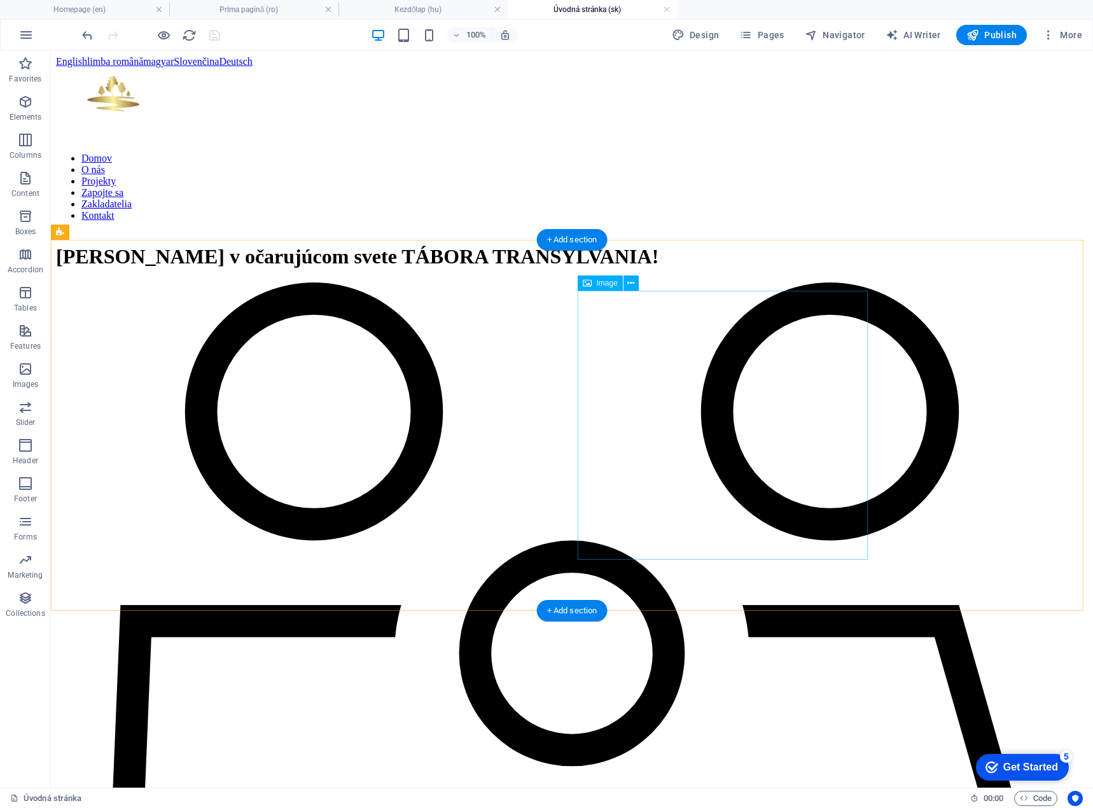
scroll to position [827, 0]
